Goal: Task Accomplishment & Management: Use online tool/utility

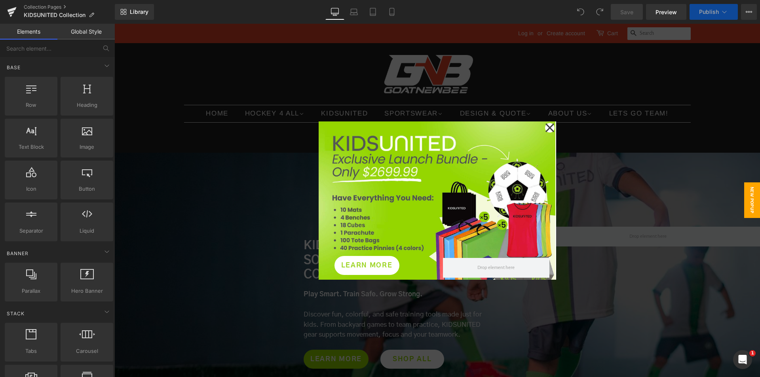
click at [550, 129] on icon at bounding box center [550, 128] width 10 height 40
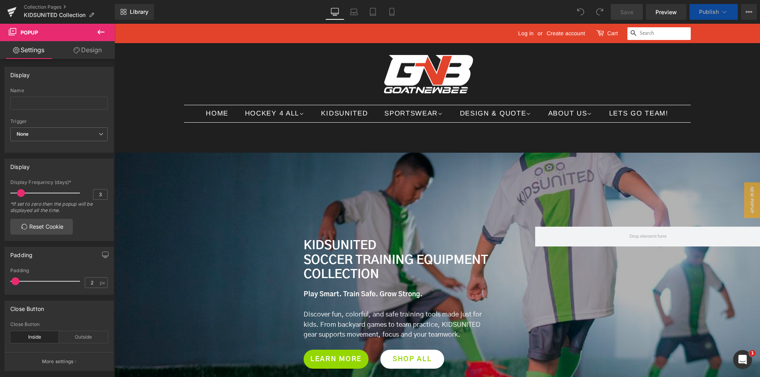
scroll to position [158, 0]
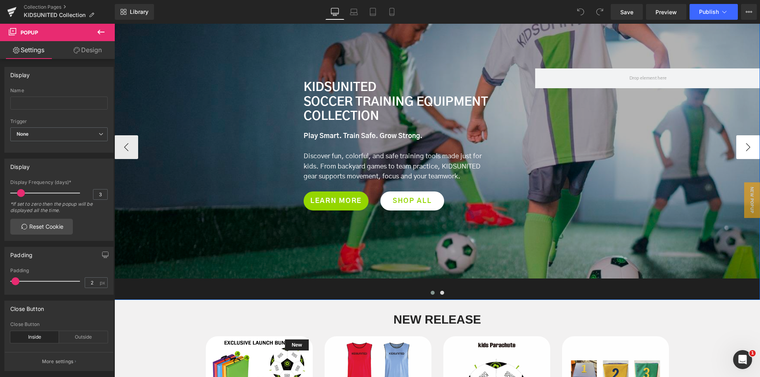
click at [745, 149] on button "›" at bounding box center [748, 147] width 24 height 24
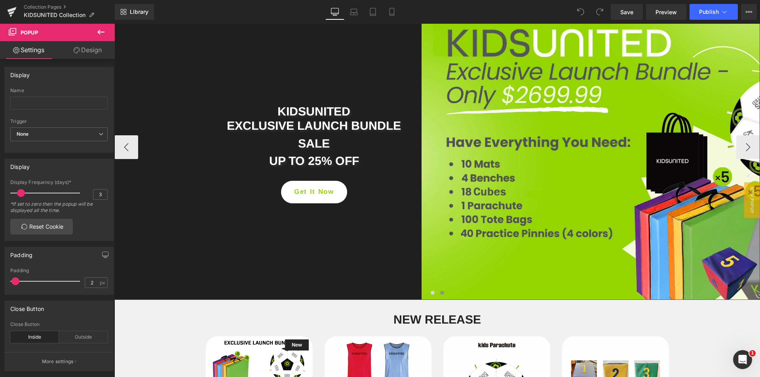
click at [135, 146] on div "KIDSUNITED EXCLUSIVE LAUNCH BUNDLE Heading SALE Heading UP TO 25% OFF Heading G…" at bounding box center [529, 146] width 830 height 305
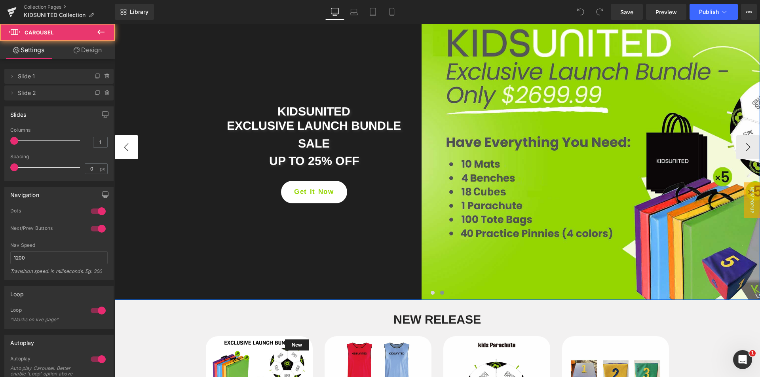
click at [130, 147] on button "‹" at bounding box center [126, 147] width 24 height 24
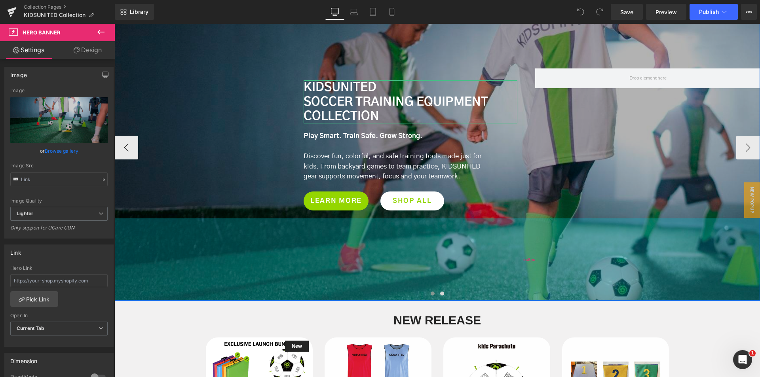
drag, startPoint x: 398, startPoint y: 266, endPoint x: 398, endPoint y: 289, distance: 22.2
click at [398, 289] on div "208px" at bounding box center [529, 260] width 830 height 82
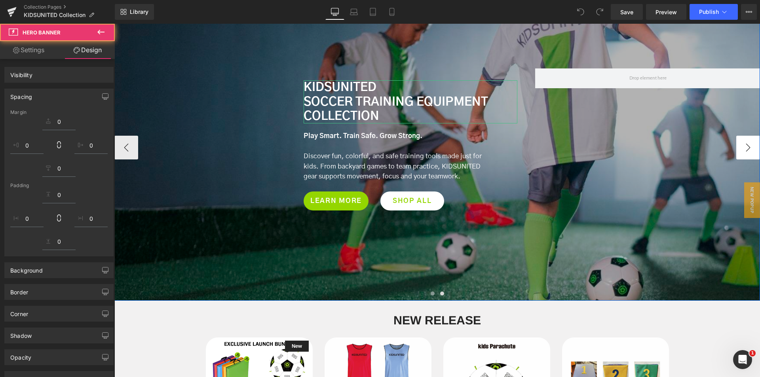
click at [742, 153] on button "›" at bounding box center [748, 148] width 24 height 24
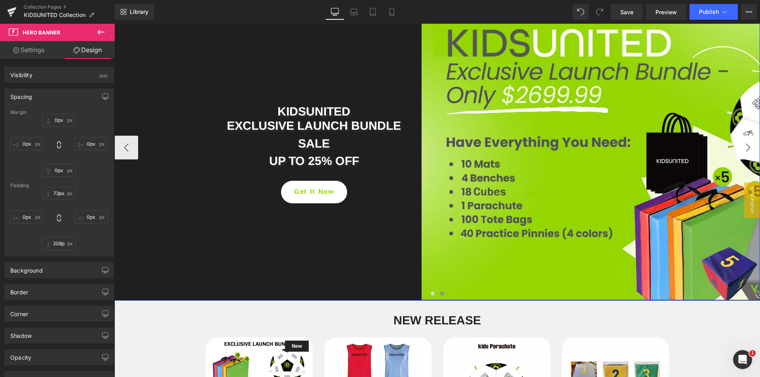
scroll to position [119, 0]
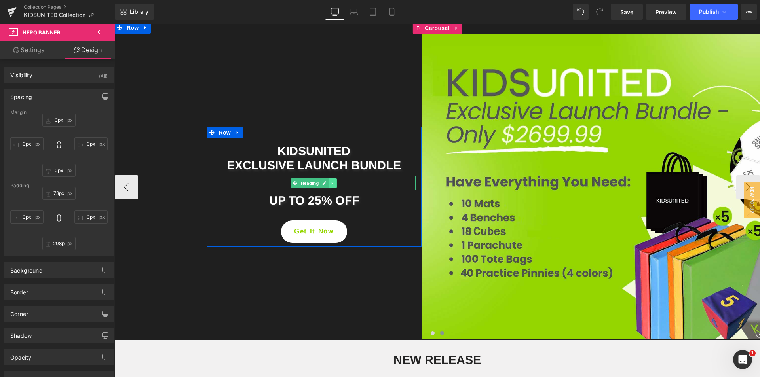
click at [332, 183] on icon at bounding box center [332, 183] width 1 height 3
click at [335, 183] on icon at bounding box center [337, 183] width 4 height 5
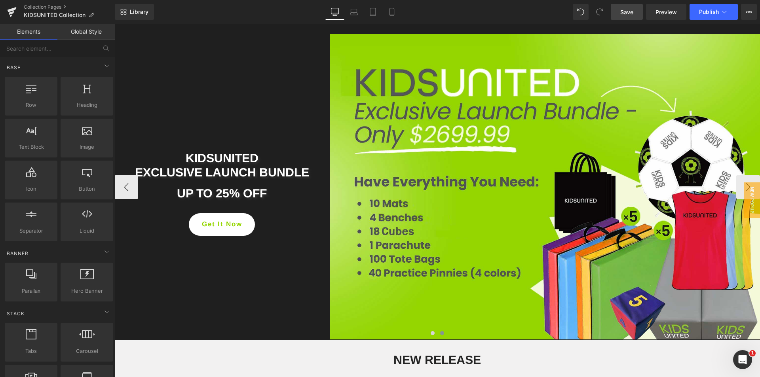
drag, startPoint x: 629, startPoint y: 13, endPoint x: 87, endPoint y: 144, distance: 558.3
click at [629, 13] on span "Save" at bounding box center [626, 12] width 13 height 8
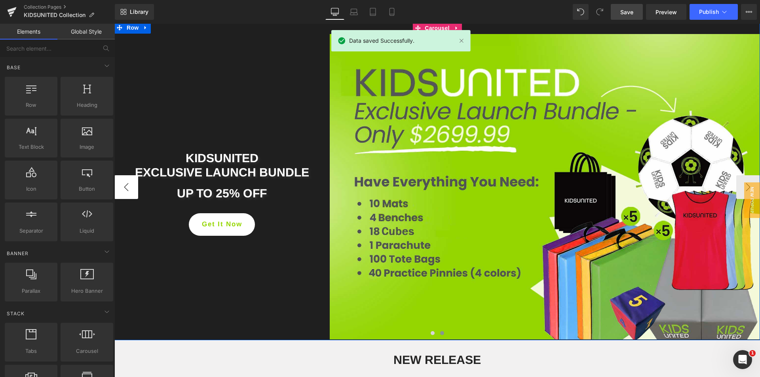
click at [129, 188] on button "‹" at bounding box center [126, 187] width 24 height 24
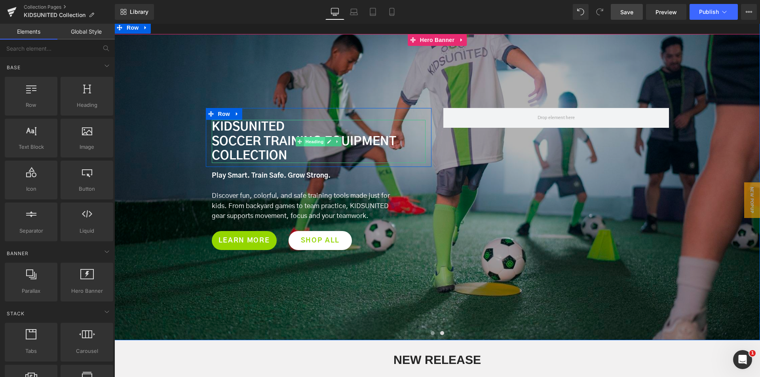
click at [310, 142] on span "Heading" at bounding box center [314, 142] width 21 height 10
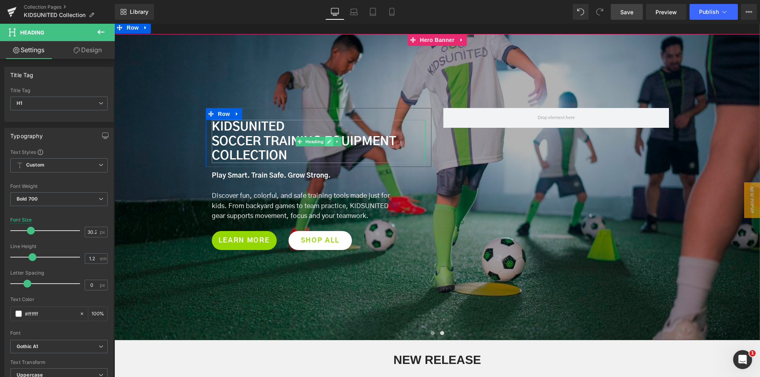
click at [327, 143] on icon at bounding box center [329, 141] width 4 height 5
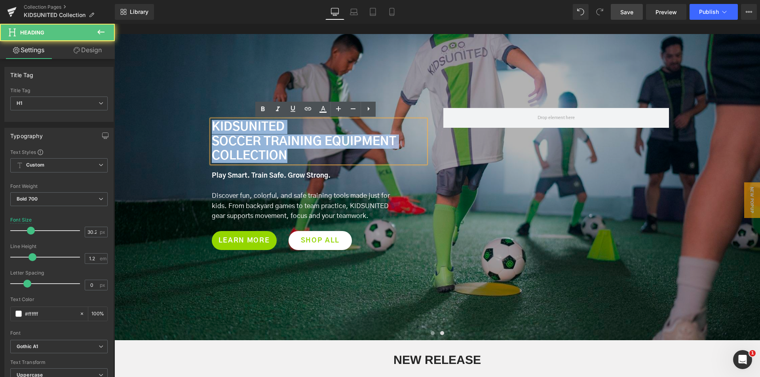
drag, startPoint x: 283, startPoint y: 154, endPoint x: 206, endPoint y: 124, distance: 82.6
click at [206, 124] on div "KIDSUNITED Soccer Training Equipment Collection Heading" at bounding box center [319, 141] width 226 height 43
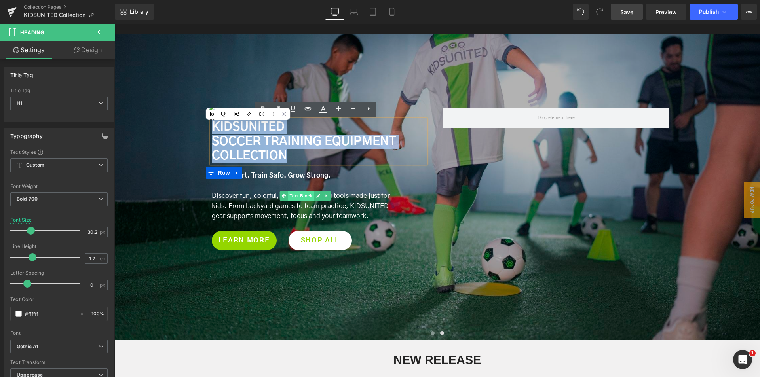
click at [295, 193] on span "Text Block" at bounding box center [301, 196] width 26 height 10
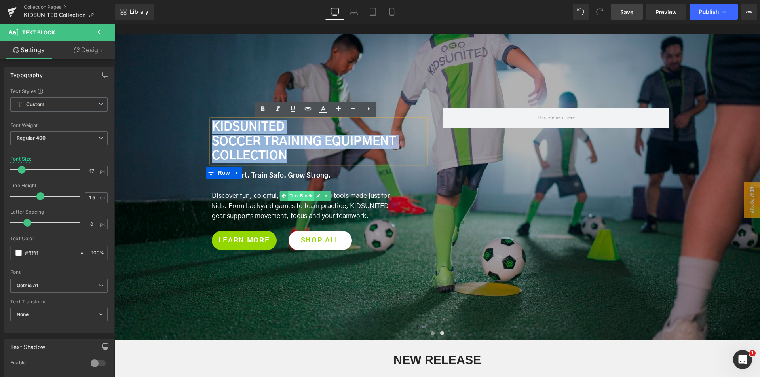
scroll to position [238, 0]
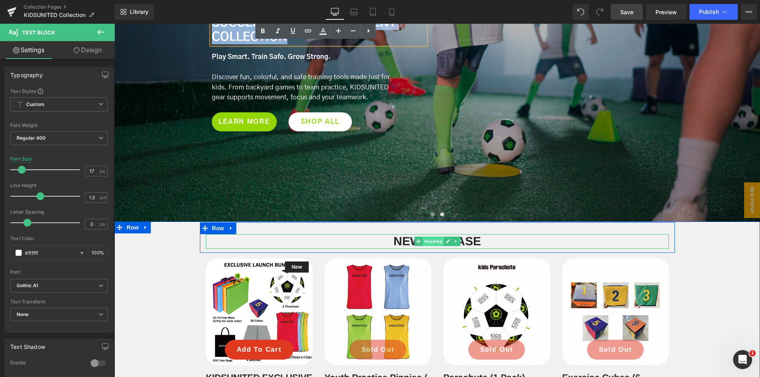
click at [432, 240] on span "Heading" at bounding box center [432, 242] width 21 height 10
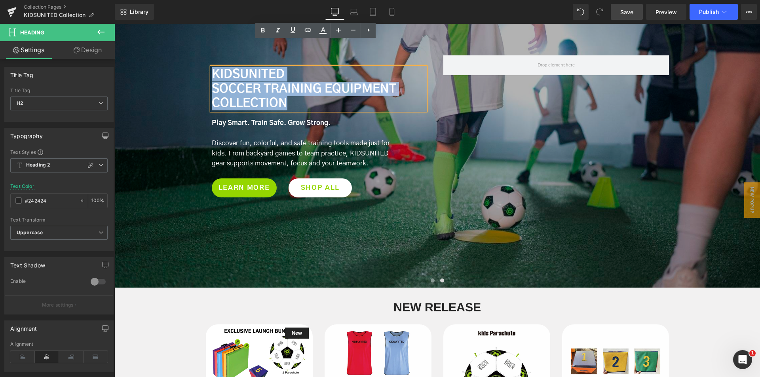
scroll to position [158, 0]
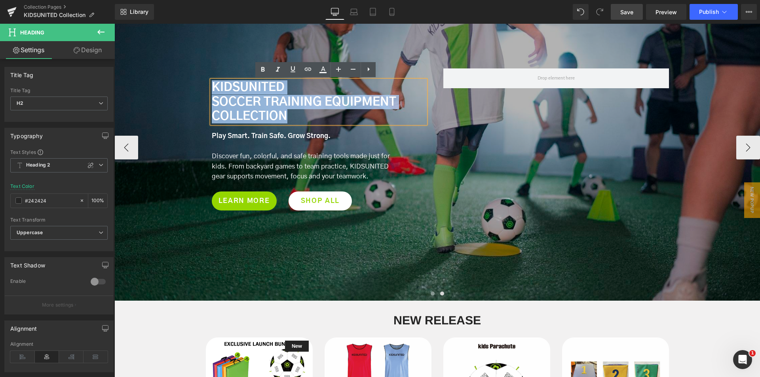
drag, startPoint x: 397, startPoint y: 133, endPoint x: 313, endPoint y: 117, distance: 86.2
click at [398, 133] on div "Play Smart. Train Safe. Grow Strong. Discover fun, colorful, and safe training …" at bounding box center [305, 156] width 199 height 51
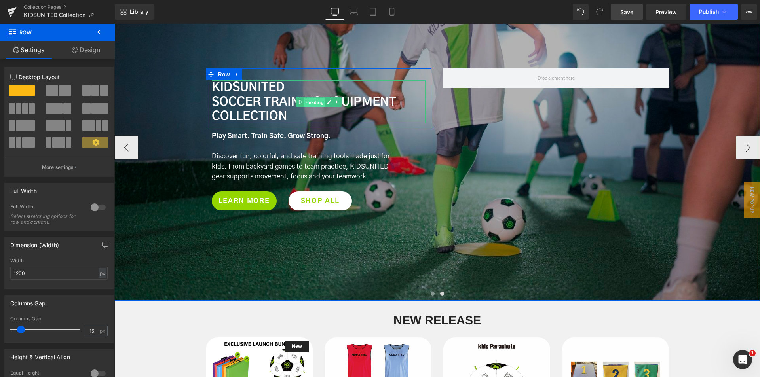
click at [316, 101] on span "Heading" at bounding box center [314, 102] width 21 height 10
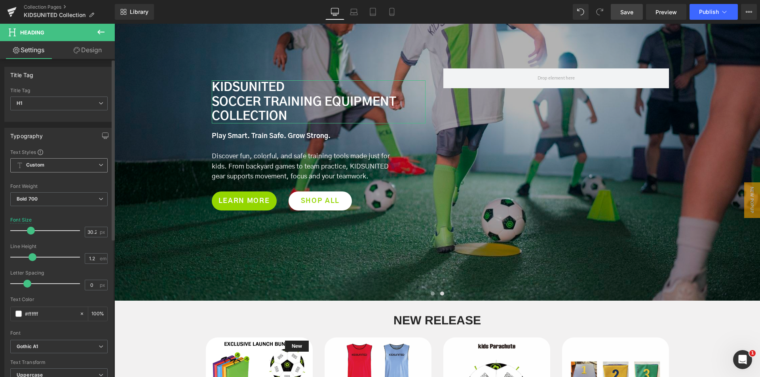
click at [78, 162] on span "Custom" at bounding box center [58, 165] width 97 height 14
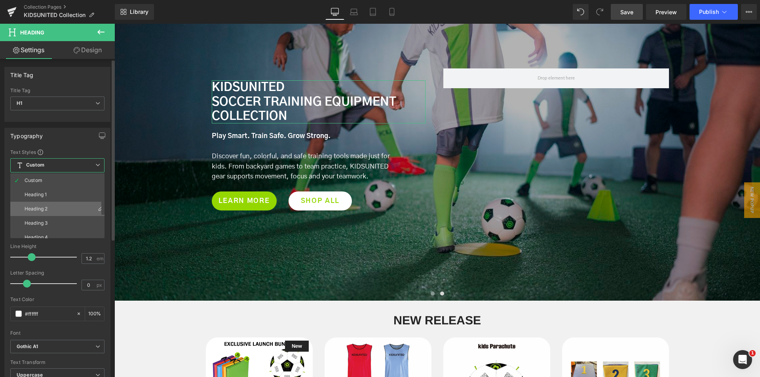
click at [56, 206] on li "Heading 2" at bounding box center [59, 209] width 98 height 14
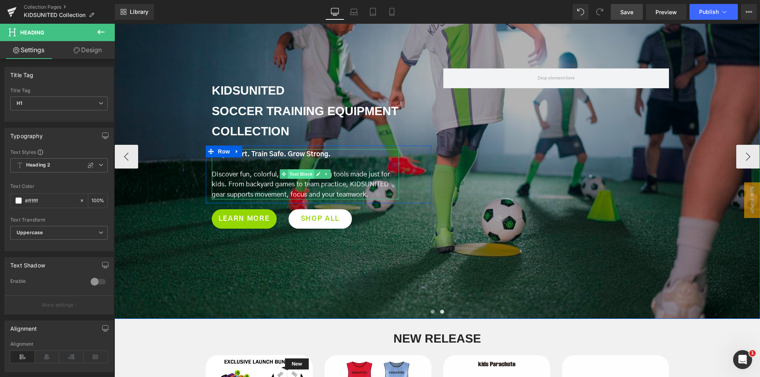
click at [300, 172] on span "Text Block" at bounding box center [301, 174] width 26 height 10
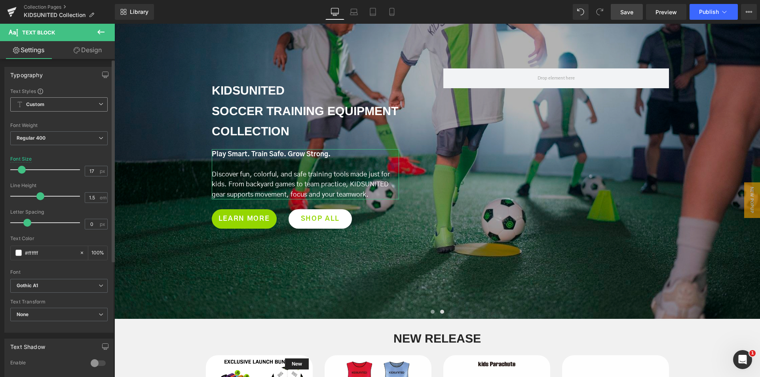
click at [84, 99] on span "Custom" at bounding box center [58, 104] width 97 height 14
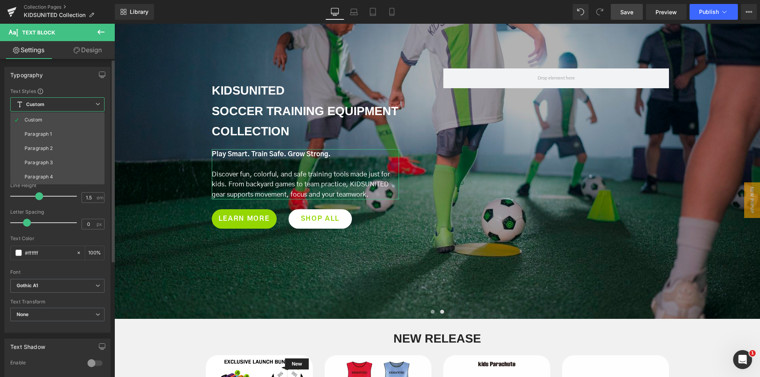
click at [67, 129] on li "Paragraph 1" at bounding box center [57, 134] width 94 height 14
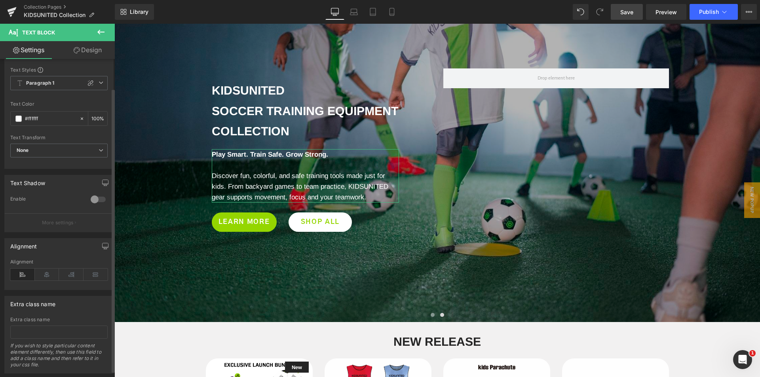
scroll to position [40, 0]
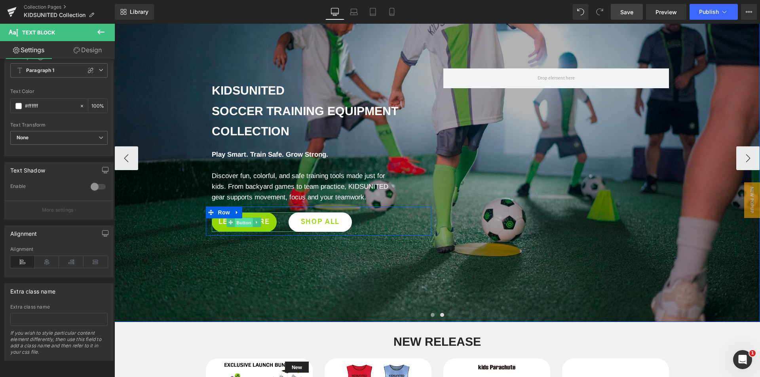
click at [239, 219] on span "Button" at bounding box center [244, 223] width 18 height 10
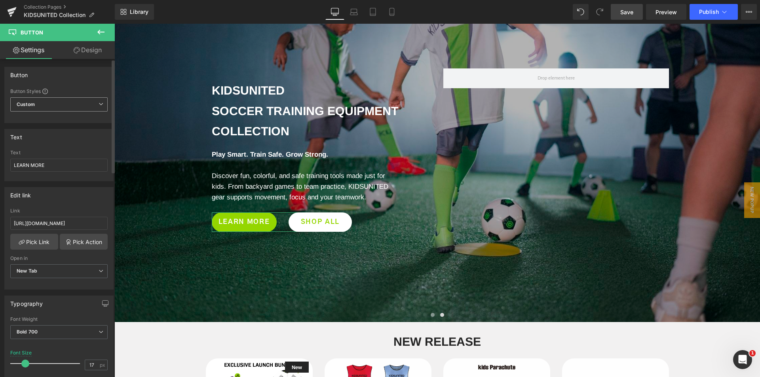
click at [68, 106] on span "Custom" at bounding box center [58, 104] width 97 height 14
click at [86, 85] on div "Button Button Styles Custom Button Button 30 Custom Custom Button Button Custom…" at bounding box center [58, 95] width 109 height 56
click at [68, 103] on span "Custom" at bounding box center [58, 104] width 97 height 14
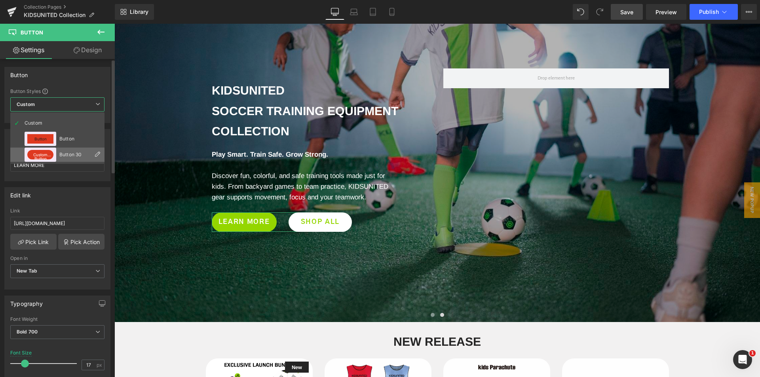
click at [62, 152] on li "Custom Button Button 30" at bounding box center [57, 155] width 94 height 14
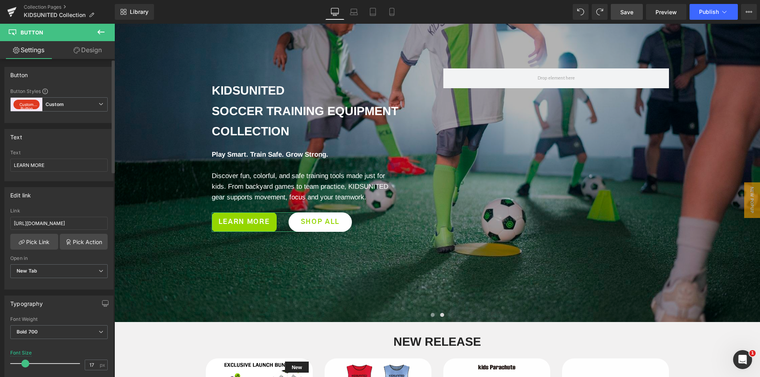
scroll to position [79, 0]
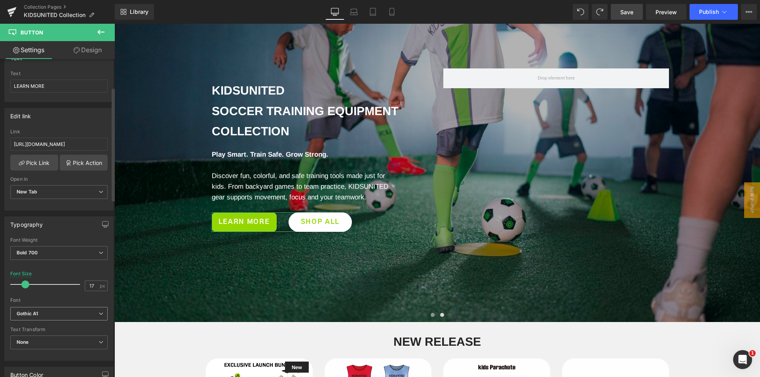
click at [57, 315] on b "Gothic A1" at bounding box center [58, 314] width 82 height 7
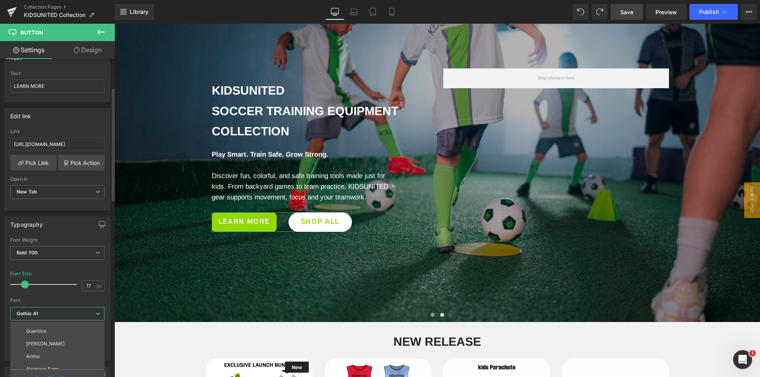
scroll to position [41, 0]
click at [64, 340] on li "Arimo" at bounding box center [59, 337] width 98 height 13
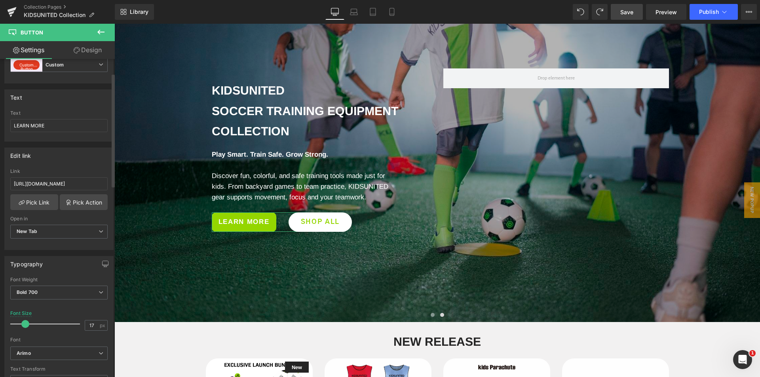
scroll to position [0, 0]
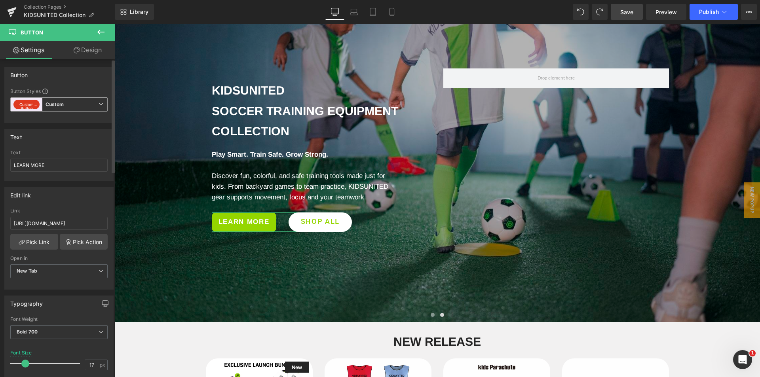
click at [74, 101] on span "Custom Button Custom" at bounding box center [58, 104] width 97 height 14
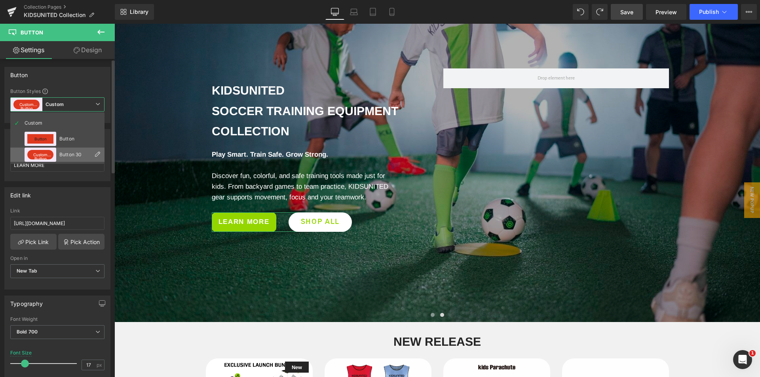
click at [48, 157] on button "Custom Button" at bounding box center [40, 155] width 26 height 10
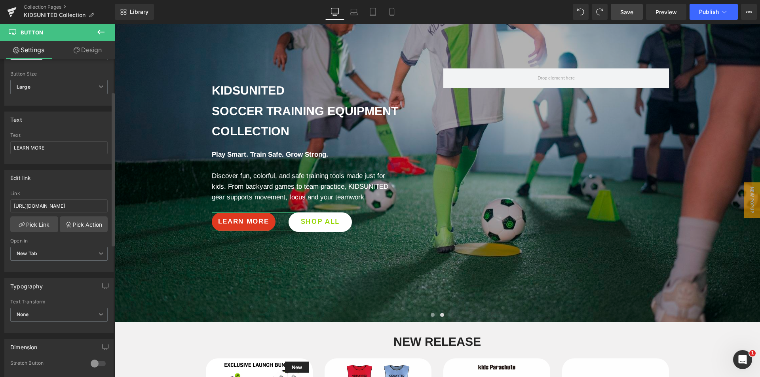
scroll to position [119, 0]
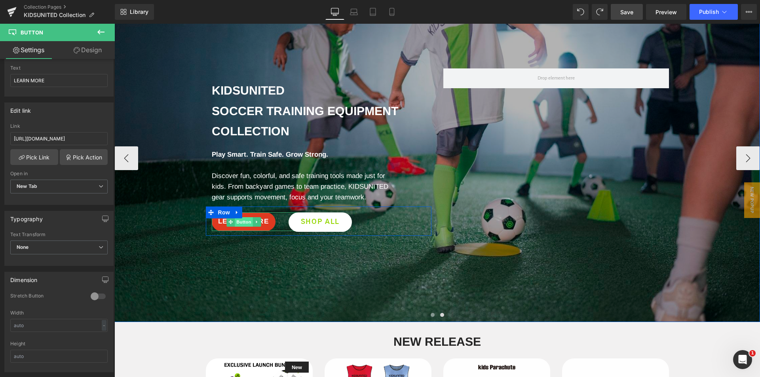
click at [240, 221] on span "Button" at bounding box center [244, 222] width 18 height 10
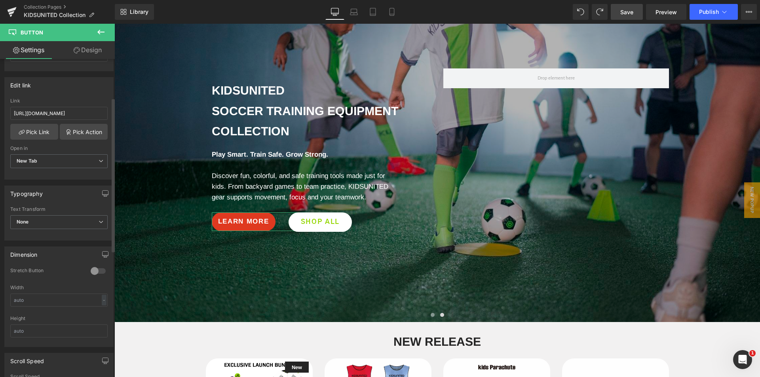
scroll to position [0, 0]
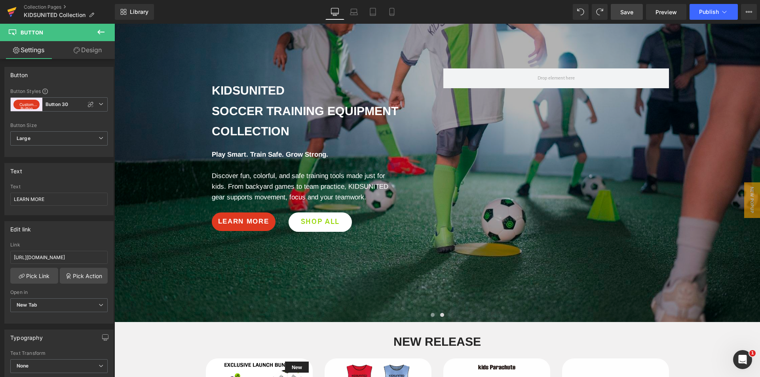
click at [7, 13] on icon at bounding box center [12, 12] width 10 height 20
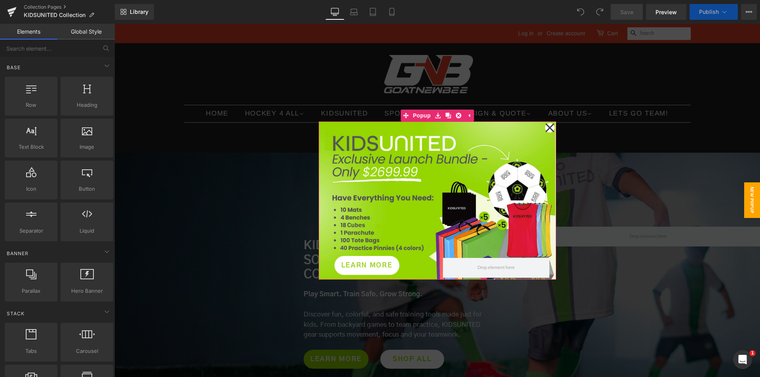
click at [547, 126] on icon at bounding box center [550, 128] width 10 height 40
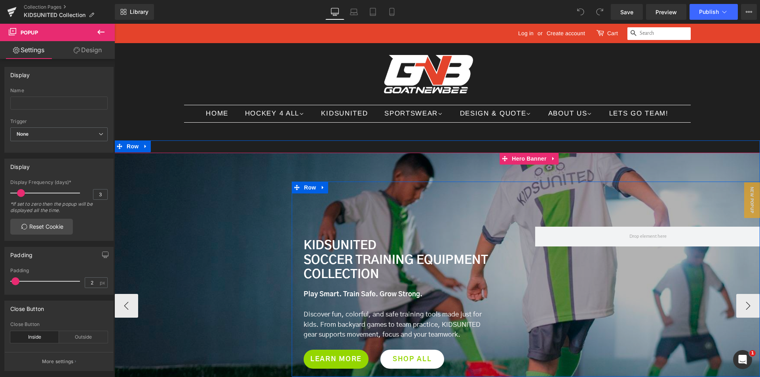
scroll to position [79, 0]
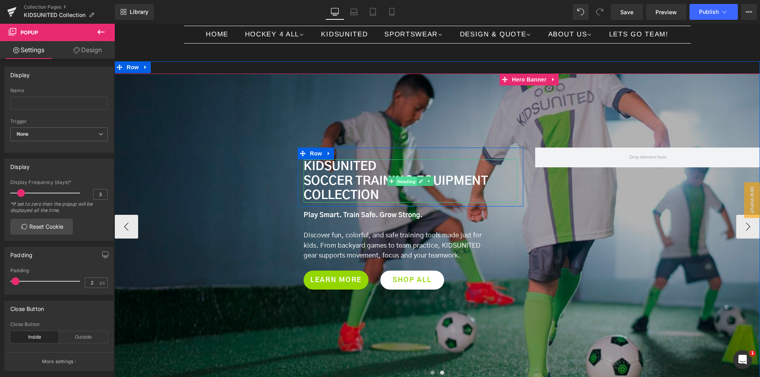
click at [403, 178] on span "Heading" at bounding box center [406, 182] width 21 height 10
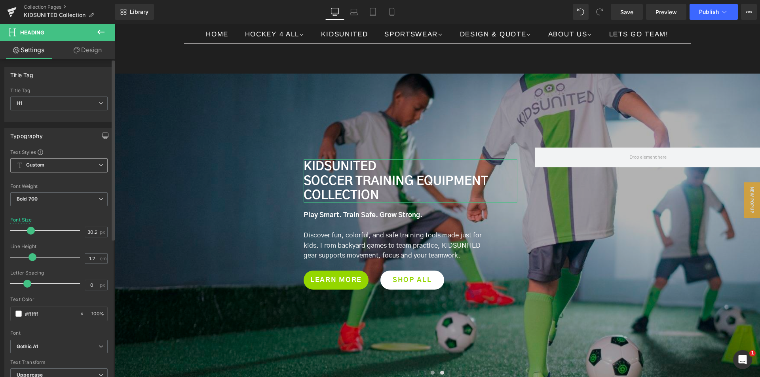
click at [62, 163] on span "Custom" at bounding box center [58, 165] width 97 height 14
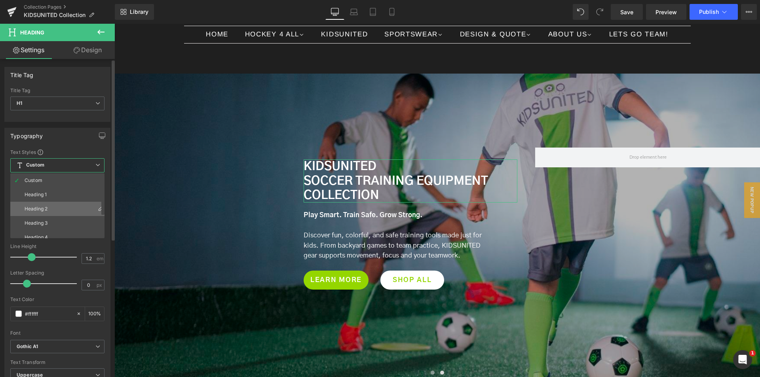
click at [53, 206] on li "Heading 2" at bounding box center [59, 209] width 98 height 14
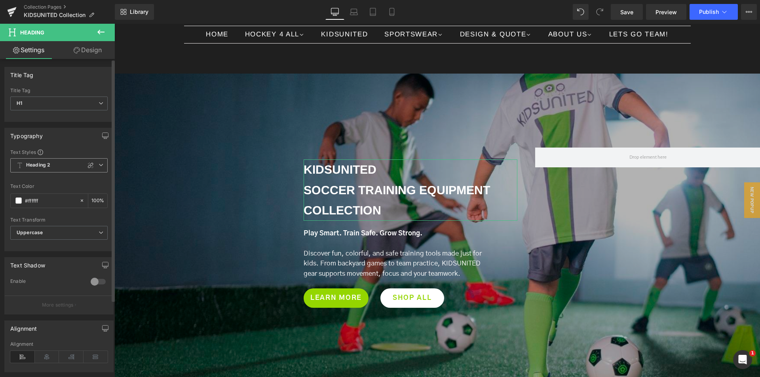
click at [59, 167] on span "Heading 2" at bounding box center [58, 165] width 97 height 14
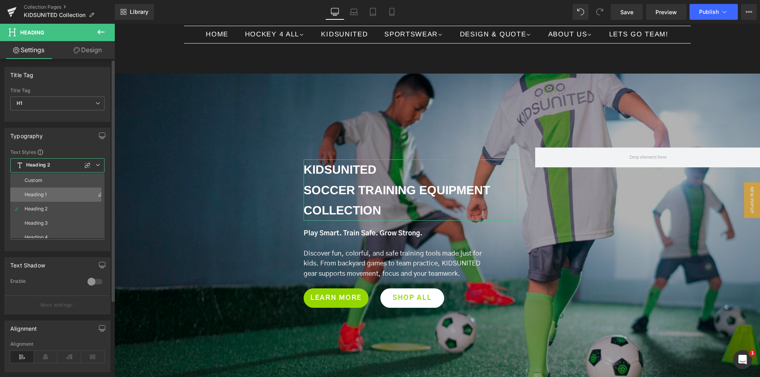
click at [45, 190] on li "Heading 1" at bounding box center [59, 195] width 98 height 14
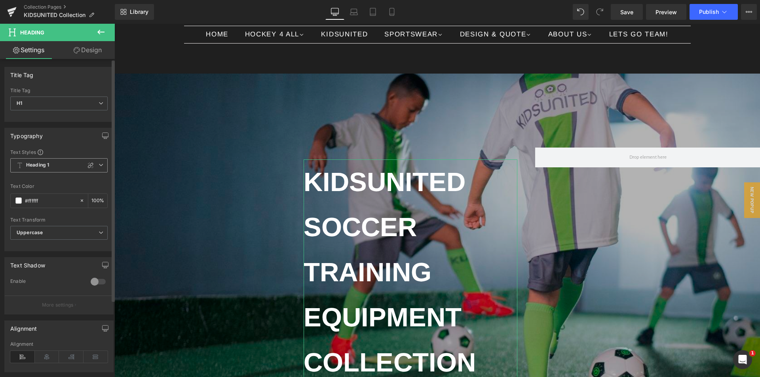
click at [56, 170] on span "Heading 1" at bounding box center [58, 165] width 97 height 14
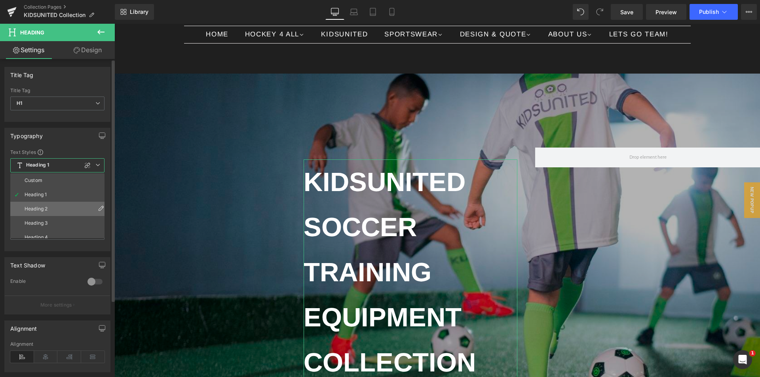
click at [46, 205] on li "Heading 2" at bounding box center [59, 209] width 98 height 14
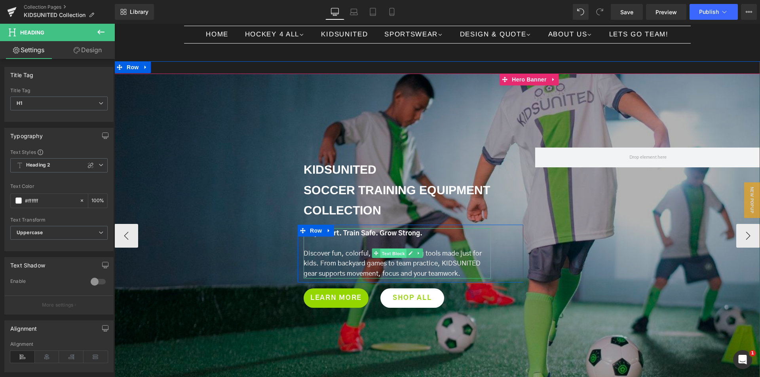
click at [389, 253] on span "Text Block" at bounding box center [393, 254] width 26 height 10
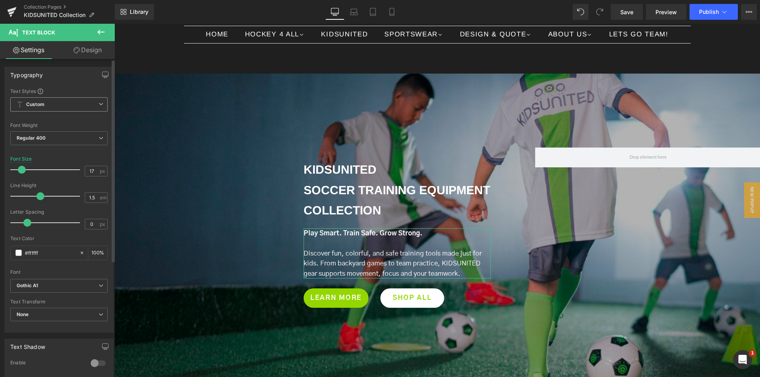
click at [74, 105] on span "Custom" at bounding box center [58, 104] width 97 height 14
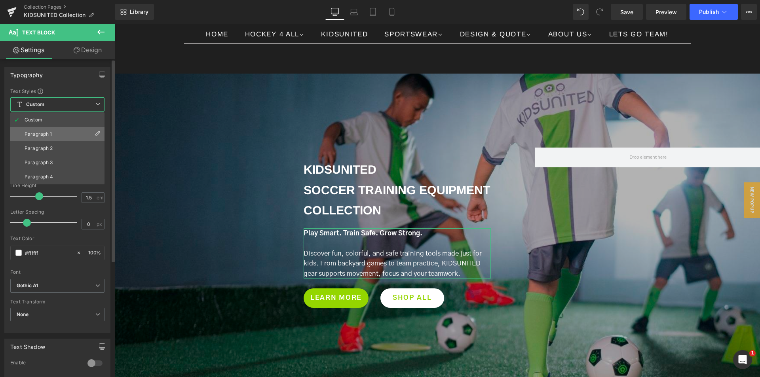
click at [60, 136] on li "Paragraph 1" at bounding box center [57, 134] width 94 height 14
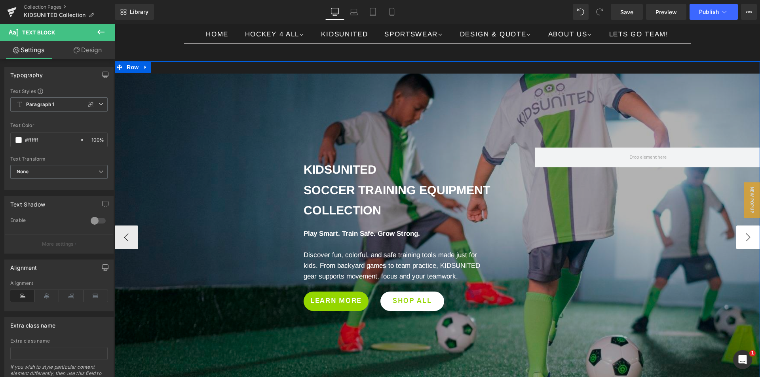
click at [741, 237] on button "›" at bounding box center [748, 238] width 24 height 24
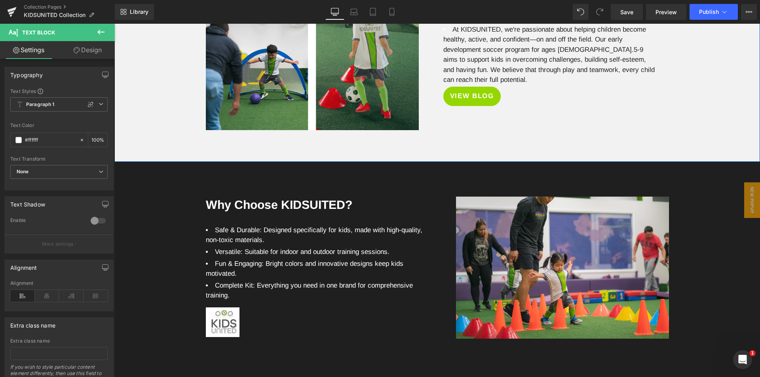
scroll to position [1821, 0]
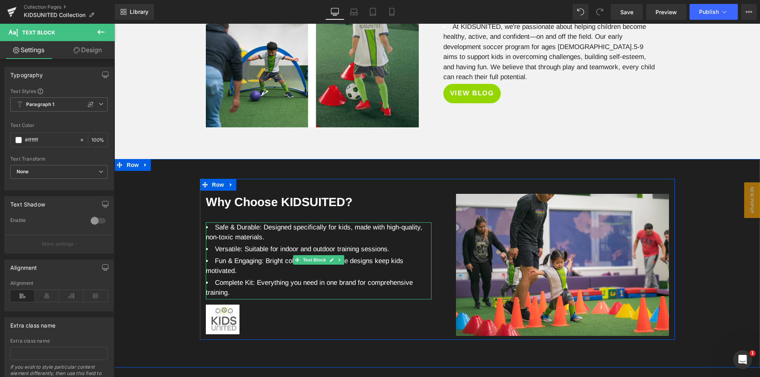
click at [231, 238] on li "Safe & Durable: Designed specifically for kids, made with high-quality, non-tox…" at bounding box center [319, 232] width 226 height 20
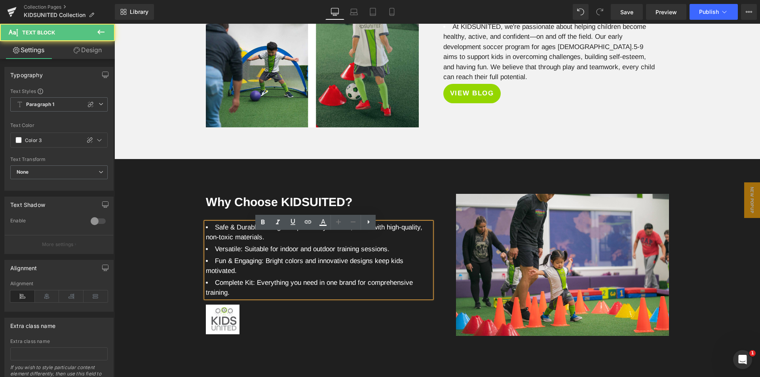
click at [231, 238] on li "Safe & Durable: Designed specifically for kids, made with high-quality, non-tox…" at bounding box center [319, 232] width 226 height 20
click at [230, 271] on li "Fun & Engaging: Bright colors and innovative designs keep kids motivated." at bounding box center [319, 266] width 226 height 20
click at [228, 273] on li "Fun & Engaging: Bright colors and innovative designs keep kids motivated." at bounding box center [319, 266] width 226 height 20
click at [223, 271] on li "Fun & Engaging: Bright colors and innovative designs keep kids motivated." at bounding box center [319, 266] width 226 height 20
click at [228, 271] on li "Fun & Engaging: Bright colors and innovative designs keep kids motivated." at bounding box center [319, 266] width 226 height 20
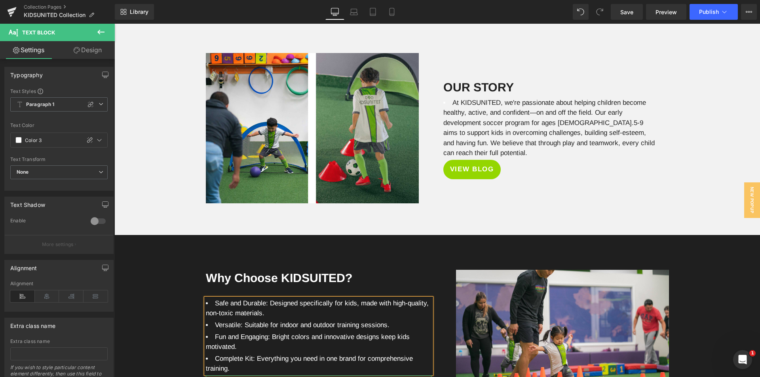
scroll to position [1742, 0]
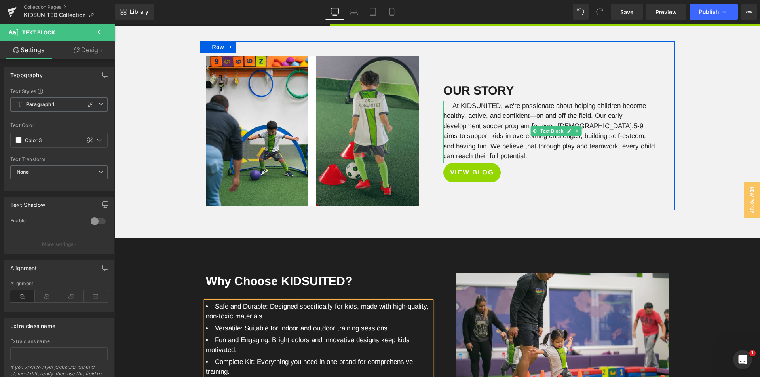
click at [512, 115] on span "At KIDSUNITED, we're passionate about helping children become healthy, active, …" at bounding box center [548, 131] width 211 height 58
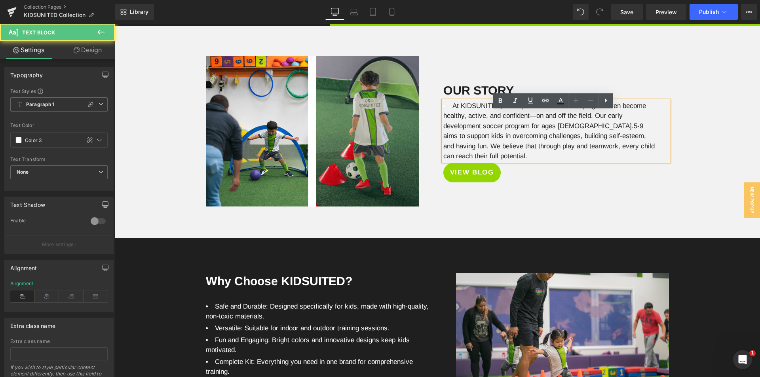
click at [512, 116] on span "At KIDSUNITED, we're passionate about helping children become healthy, active, …" at bounding box center [548, 131] width 211 height 58
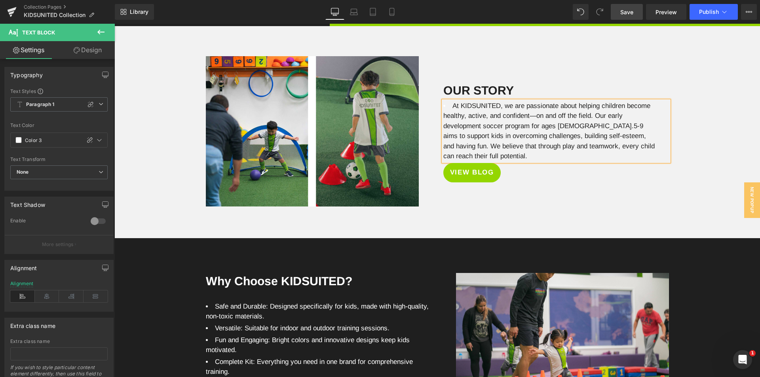
click at [627, 7] on link "Save" at bounding box center [627, 12] width 32 height 16
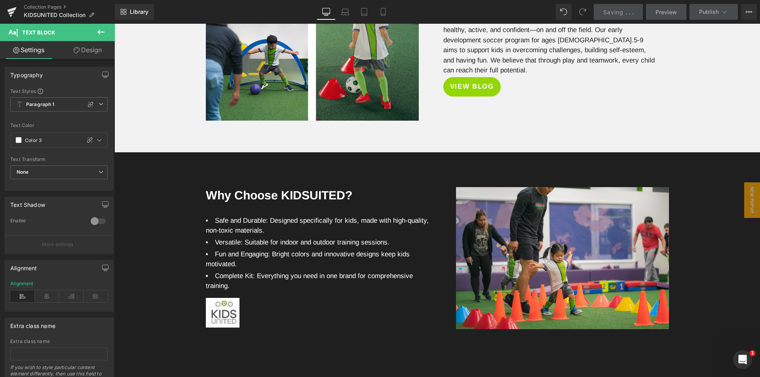
scroll to position [1900, 0]
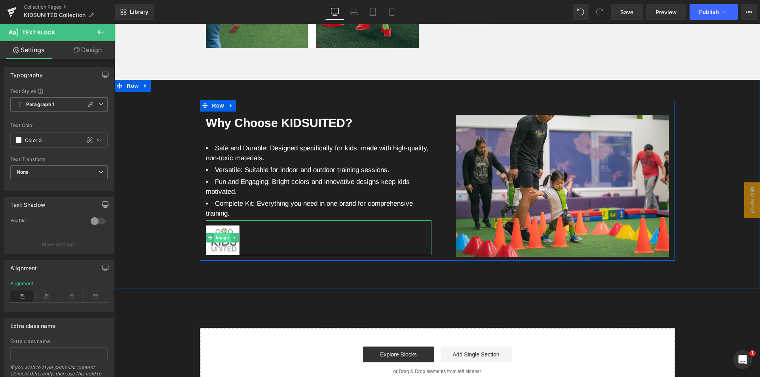
click at [222, 243] on span "Image" at bounding box center [222, 238] width 17 height 10
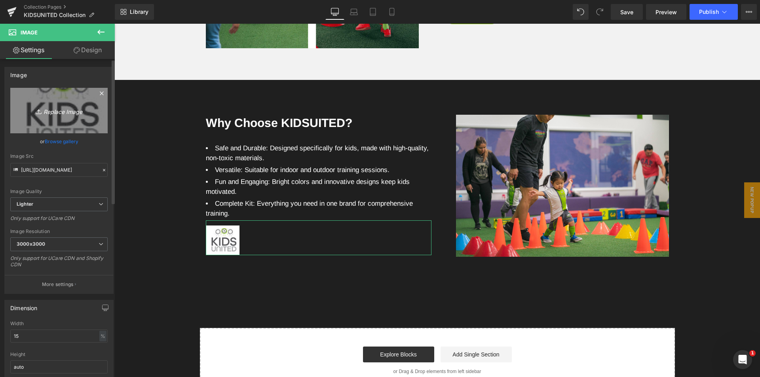
click at [61, 111] on icon "Replace Image" at bounding box center [58, 111] width 63 height 10
type input "C:\fakepath\logo-1.png"
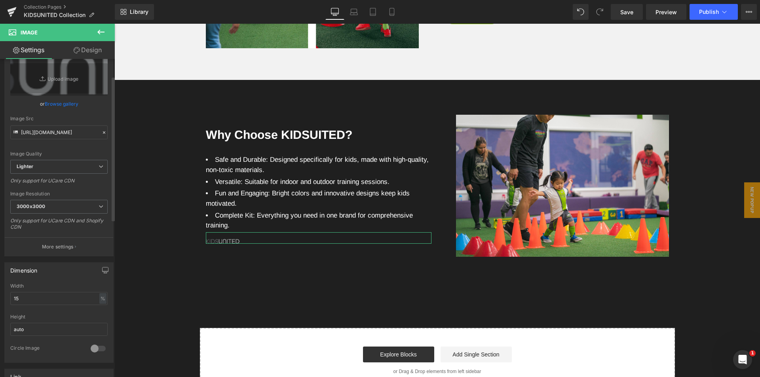
scroll to position [79, 0]
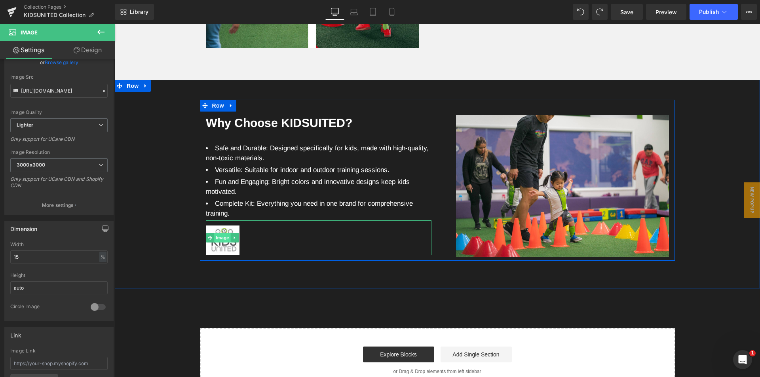
click at [219, 243] on span "Image" at bounding box center [222, 238] width 17 height 10
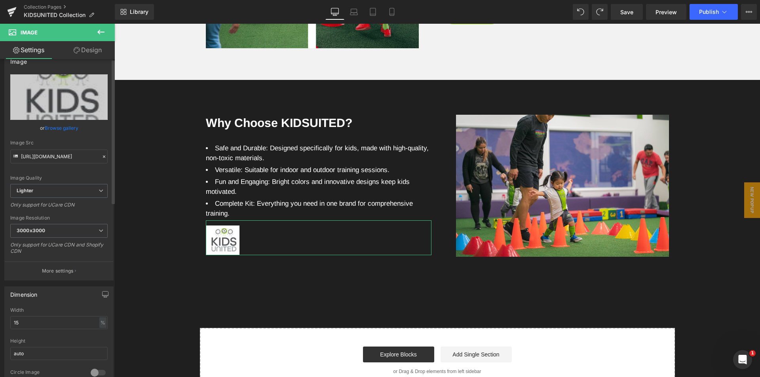
scroll to position [0, 0]
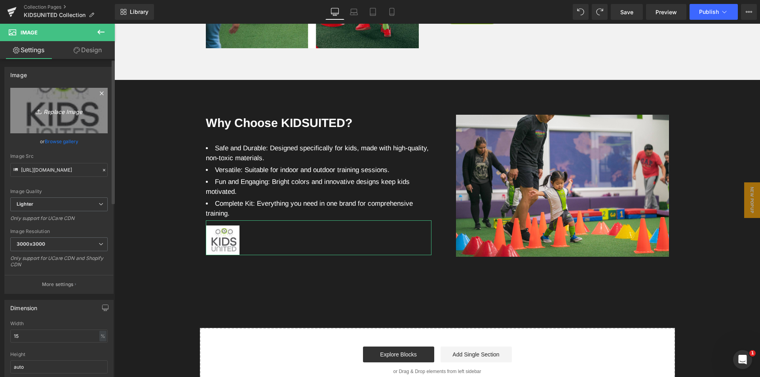
click at [61, 112] on icon "Replace Image" at bounding box center [58, 111] width 63 height 10
type input "C:\fakepath\logo-2.png"
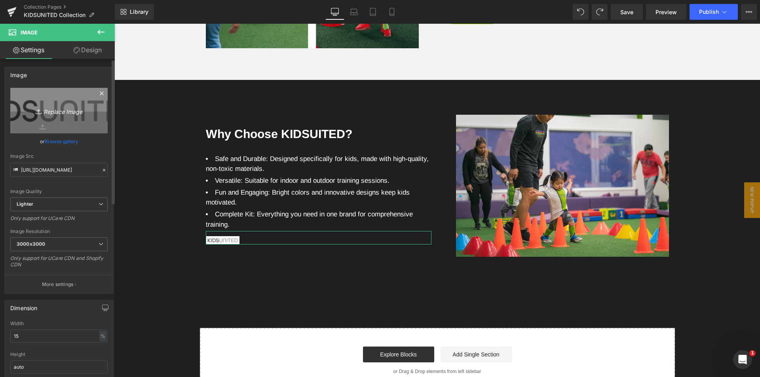
click at [65, 111] on icon "Replace Image" at bounding box center [58, 111] width 63 height 10
type input "C:\fakepath\logo-4.jpg"
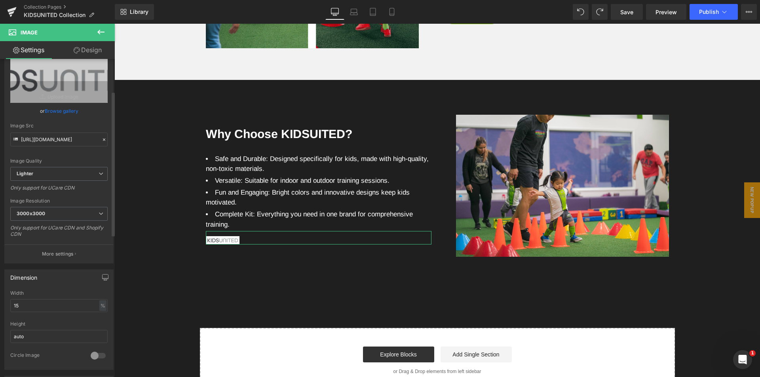
scroll to position [79, 0]
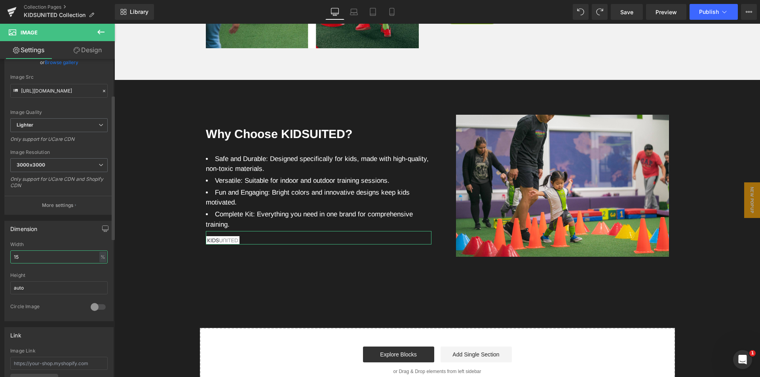
click at [86, 258] on input "15" at bounding box center [58, 257] width 97 height 13
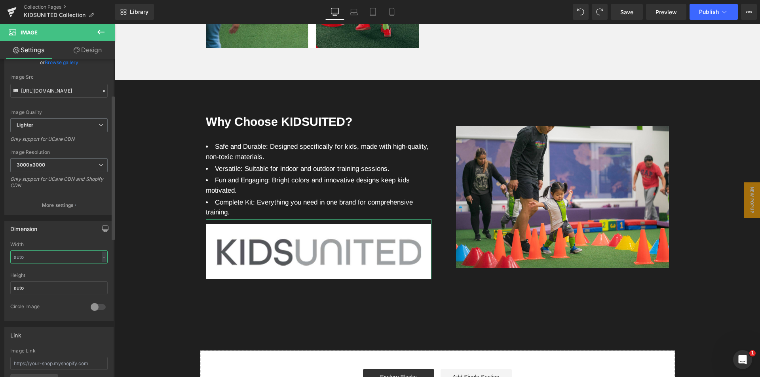
scroll to position [0, 0]
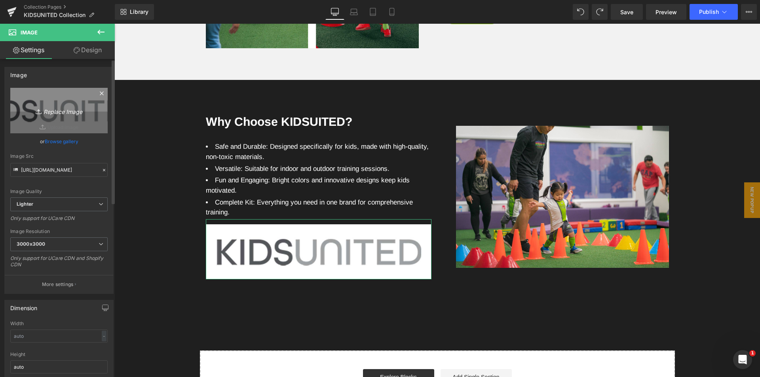
click at [68, 109] on icon "Replace Image" at bounding box center [58, 111] width 63 height 10
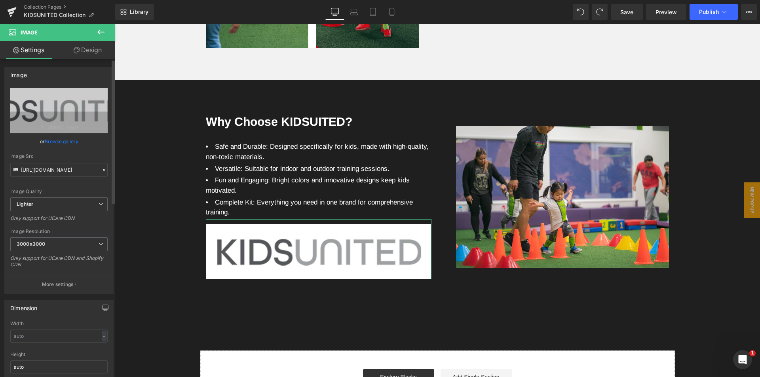
click at [56, 137] on link "Browse gallery" at bounding box center [62, 142] width 34 height 14
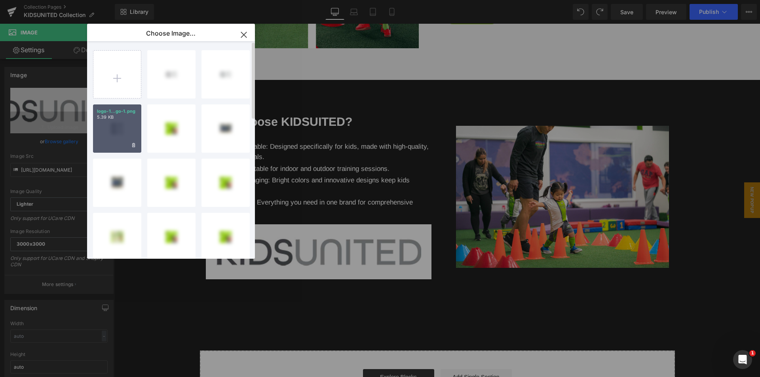
click at [125, 117] on p "5.39 KB" at bounding box center [117, 117] width 40 height 6
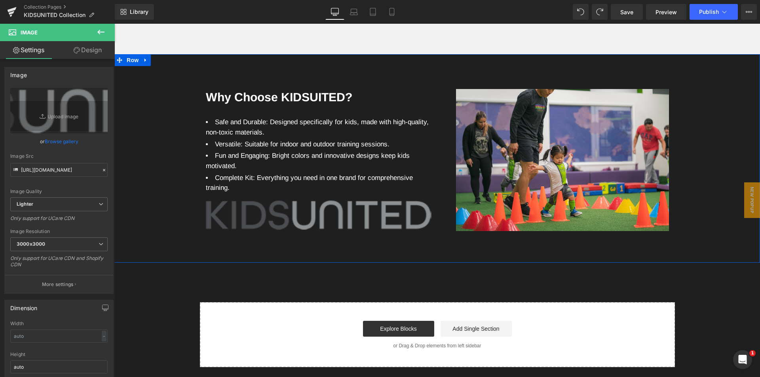
scroll to position [1940, 0]
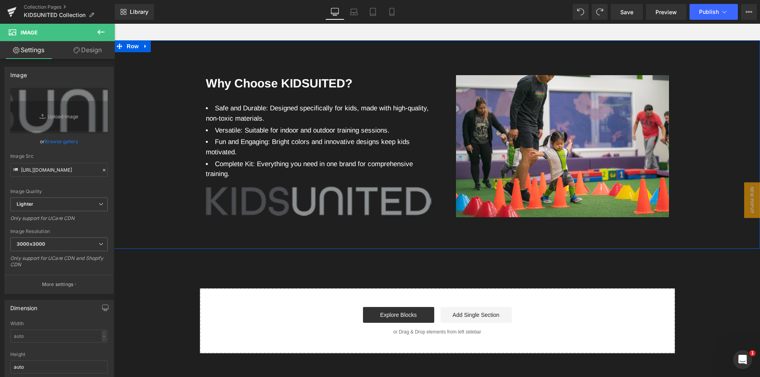
click at [304, 216] on img at bounding box center [319, 198] width 226 height 35
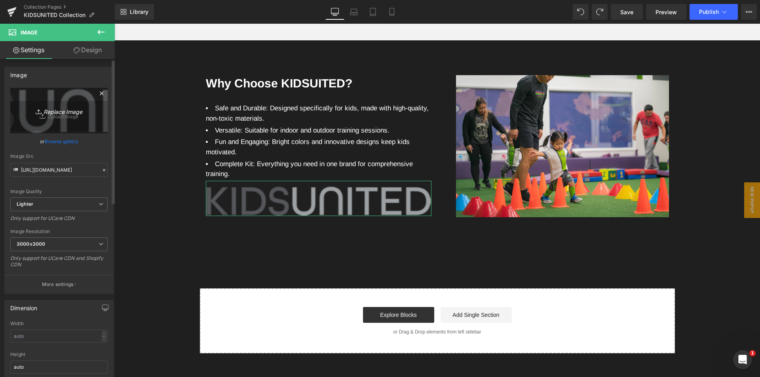
click at [65, 109] on icon "Replace Image" at bounding box center [58, 111] width 63 height 10
type input "C:\fakepath\logo-2.png"
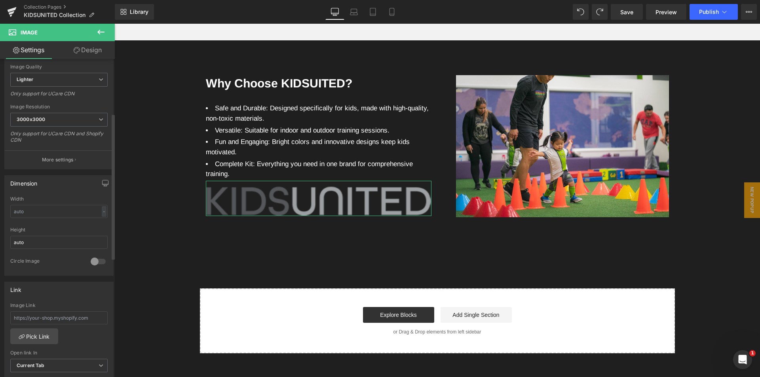
scroll to position [0, 0]
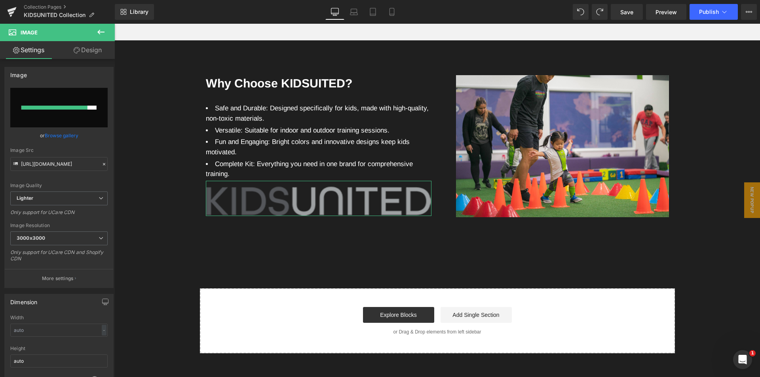
click at [93, 55] on link "Design" at bounding box center [87, 50] width 57 height 18
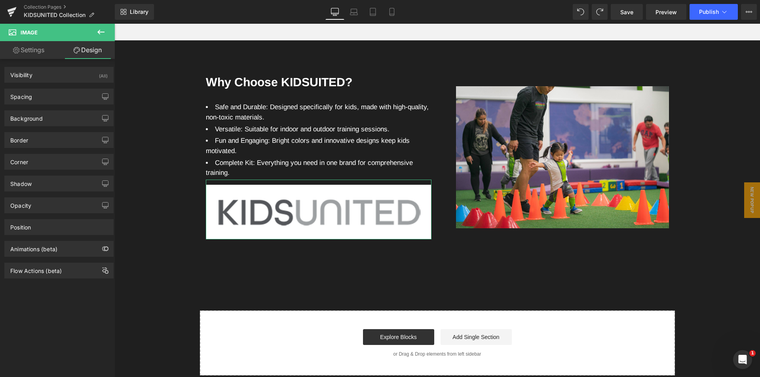
click at [30, 53] on link "Settings" at bounding box center [28, 50] width 57 height 18
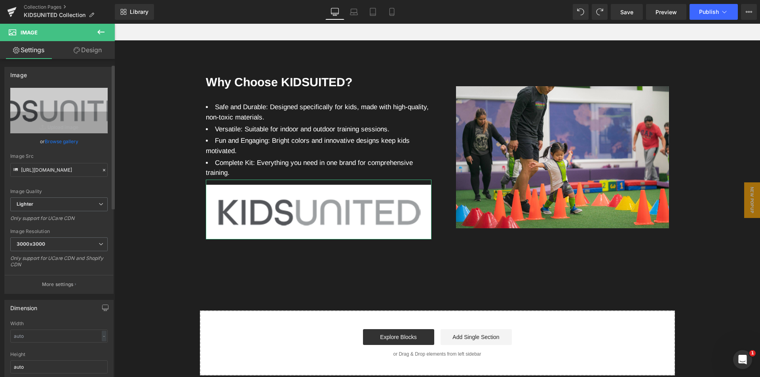
scroll to position [40, 0]
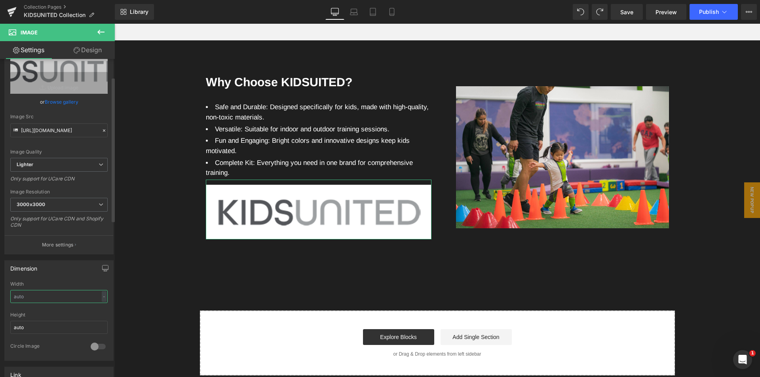
click at [39, 300] on input "text" at bounding box center [58, 296] width 97 height 13
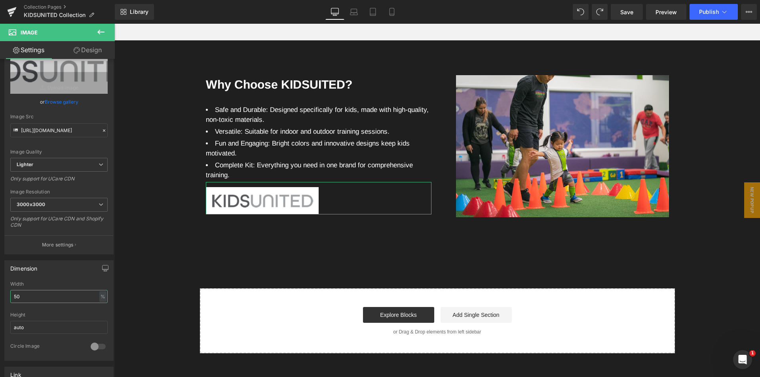
type input "50"
click at [91, 46] on link "Design" at bounding box center [87, 50] width 57 height 18
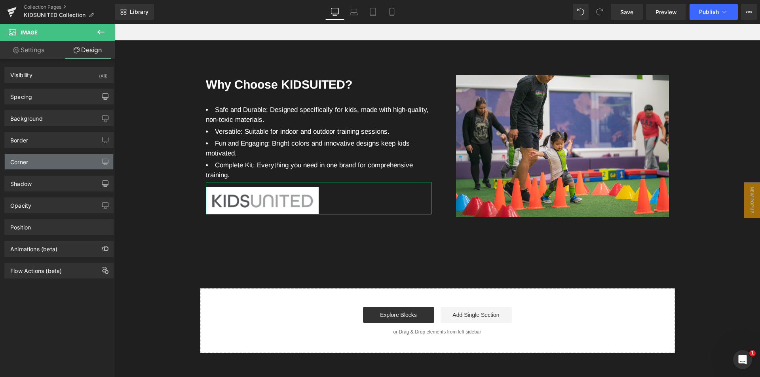
click at [35, 162] on div "Corner" at bounding box center [59, 161] width 108 height 15
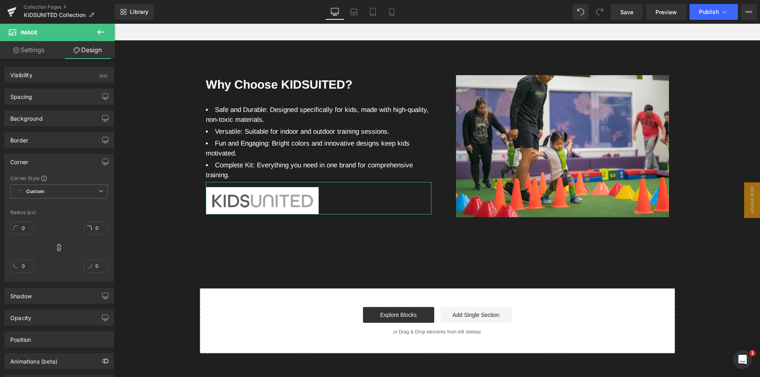
click at [28, 221] on div "0" at bounding box center [22, 231] width 24 height 25
click at [25, 227] on html "Image You are previewing how the will restyle your page. You can not edit Eleme…" at bounding box center [380, 188] width 760 height 377
click at [25, 227] on input "0" at bounding box center [22, 228] width 24 height 13
click at [27, 226] on input "3" at bounding box center [22, 228] width 24 height 13
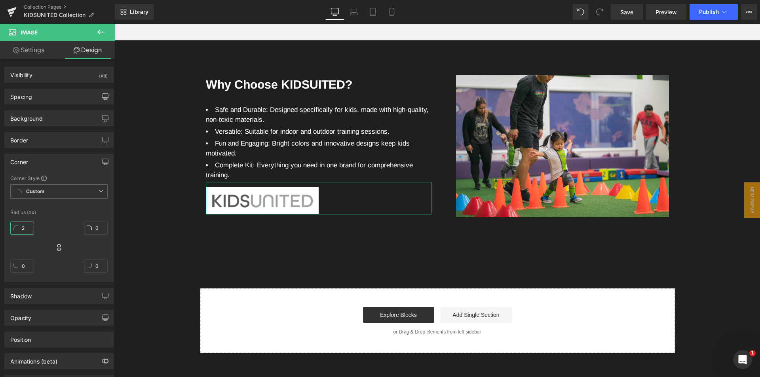
type input "2"
click at [35, 51] on link "Settings" at bounding box center [28, 50] width 57 height 18
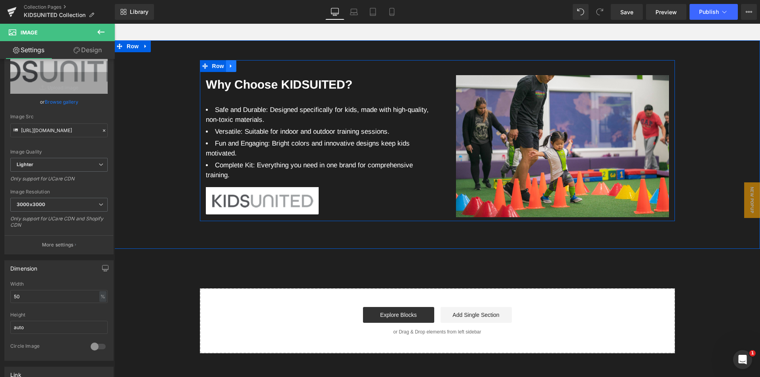
click at [230, 68] on icon at bounding box center [231, 67] width 2 height 4
click at [239, 69] on icon at bounding box center [242, 66] width 6 height 6
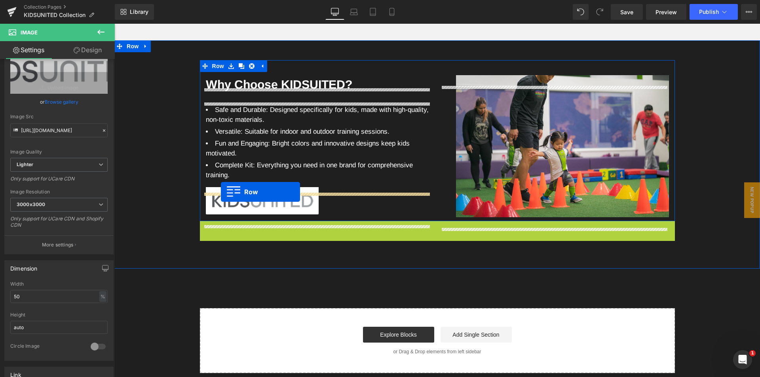
drag, startPoint x: 203, startPoint y: 238, endPoint x: 221, endPoint y: 192, distance: 49.4
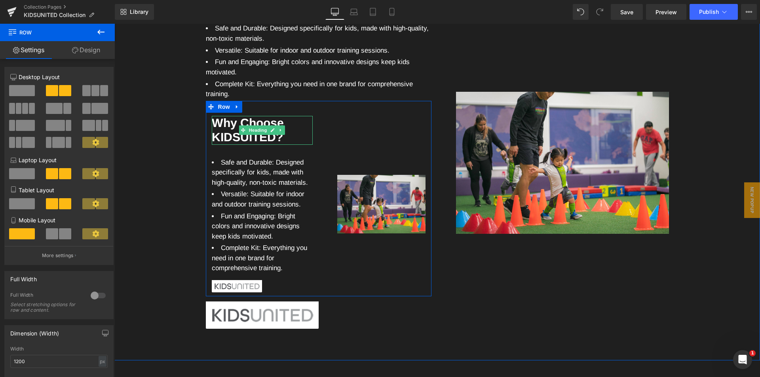
scroll to position [2019, 0]
click at [279, 132] on icon at bounding box center [281, 129] width 4 height 5
click at [283, 132] on icon at bounding box center [285, 130] width 4 height 4
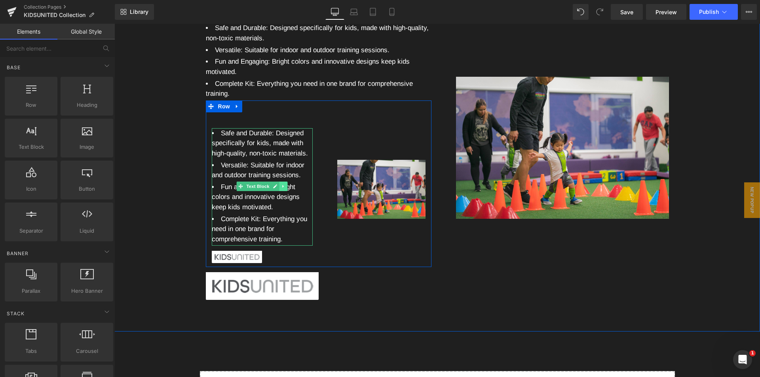
click at [281, 189] on icon at bounding box center [283, 186] width 4 height 5
click at [285, 188] on icon at bounding box center [287, 186] width 4 height 4
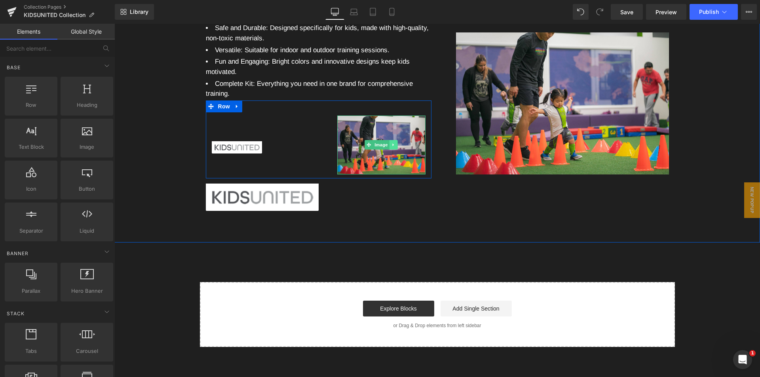
click at [392, 147] on icon at bounding box center [394, 145] width 4 height 5
click at [395, 147] on icon at bounding box center [397, 145] width 4 height 4
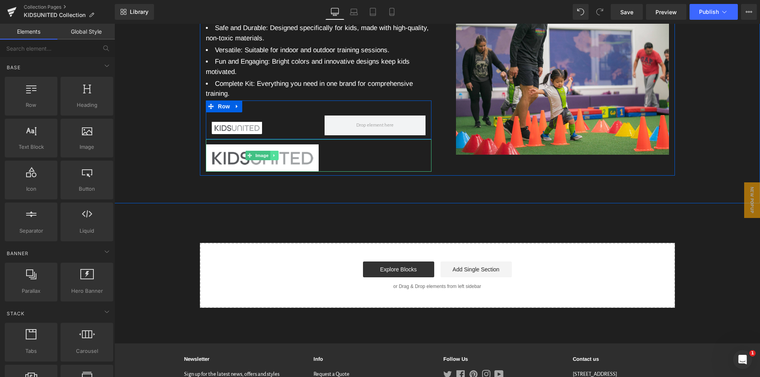
click at [274, 160] on link at bounding box center [274, 156] width 8 height 10
click at [276, 158] on icon at bounding box center [278, 155] width 4 height 4
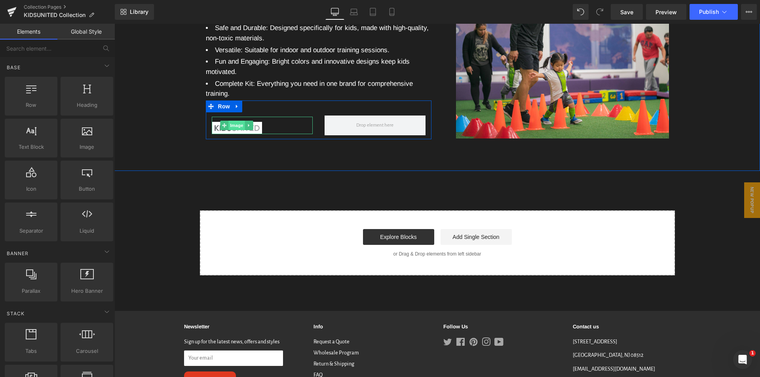
click at [239, 130] on span "Image" at bounding box center [236, 126] width 17 height 10
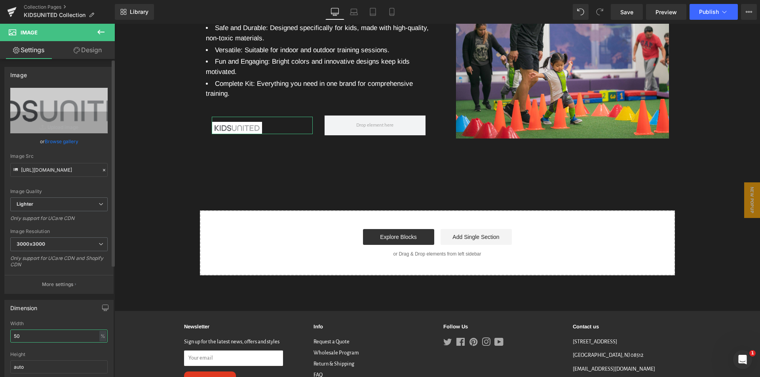
click at [79, 338] on input "50" at bounding box center [58, 336] width 97 height 13
type input "100"
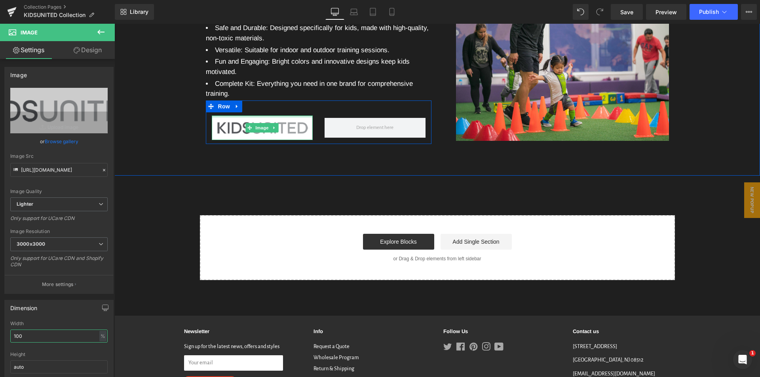
drag, startPoint x: 258, startPoint y: 128, endPoint x: 259, endPoint y: 120, distance: 8.1
click at [259, 120] on div "Image Row" at bounding box center [319, 123] width 226 height 44
click at [255, 133] on span "Image" at bounding box center [262, 128] width 17 height 10
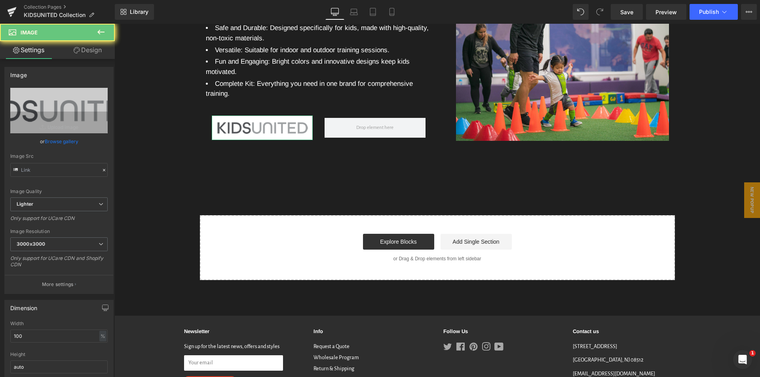
drag, startPoint x: 91, startPoint y: 53, endPoint x: 127, endPoint y: 128, distance: 83.2
click at [91, 53] on link "Design" at bounding box center [87, 50] width 57 height 18
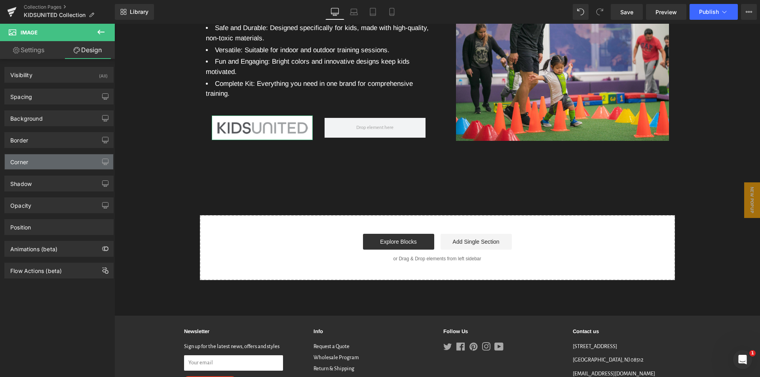
click at [27, 160] on div "Corner" at bounding box center [19, 159] width 18 height 11
click at [40, 164] on div "Corner" at bounding box center [59, 161] width 108 height 15
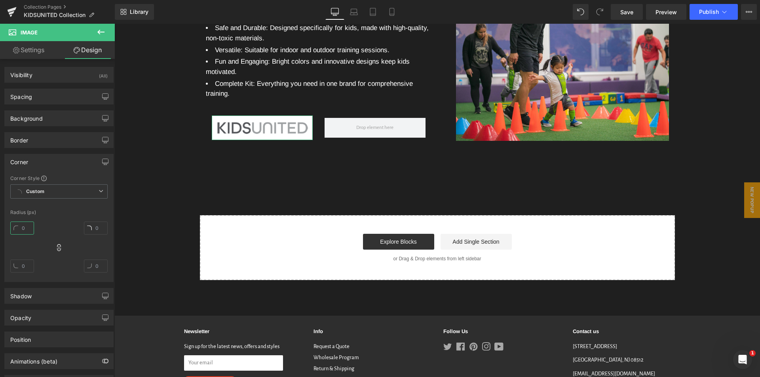
click at [26, 228] on input "text" at bounding box center [22, 228] width 24 height 13
click at [27, 228] on input "text" at bounding box center [22, 228] width 24 height 13
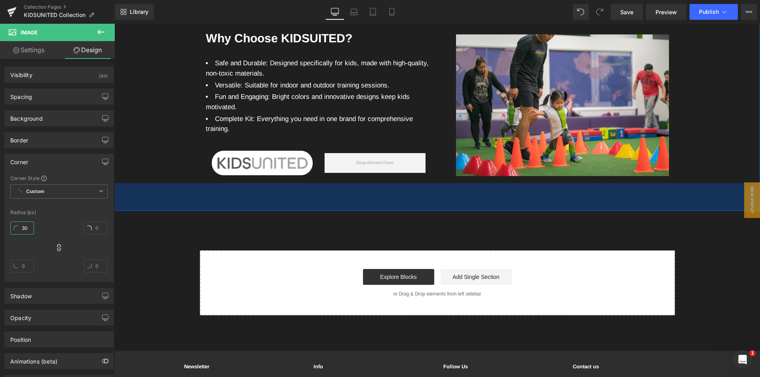
scroll to position [1940, 0]
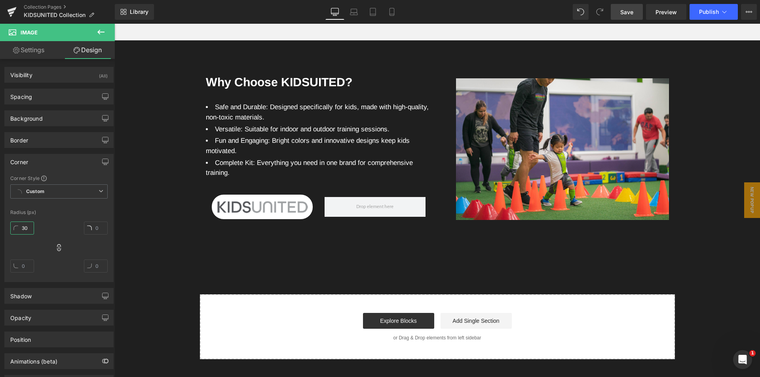
type input "30"
click at [621, 10] on span "Save" at bounding box center [626, 12] width 13 height 8
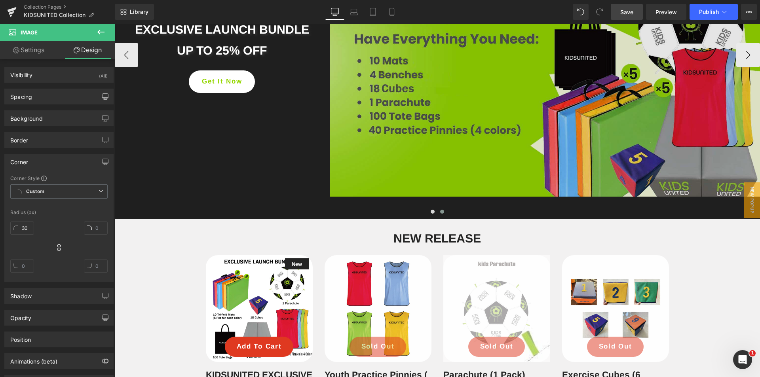
scroll to position [198, 0]
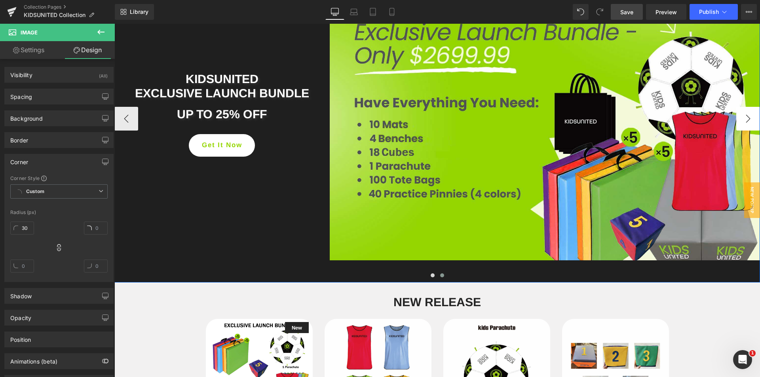
click at [742, 122] on button "›" at bounding box center [748, 119] width 24 height 24
click at [440, 275] on span at bounding box center [442, 276] width 4 height 4
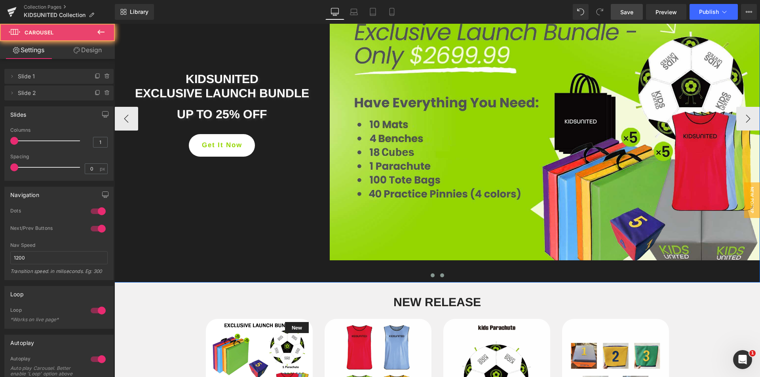
click at [431, 276] on span at bounding box center [433, 276] width 4 height 4
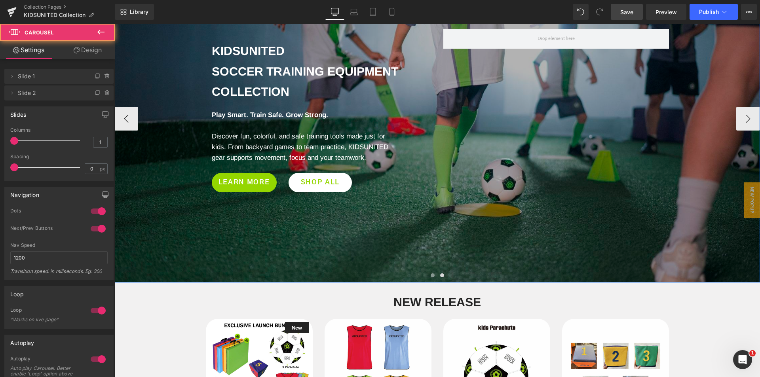
click at [431, 277] on span at bounding box center [433, 276] width 4 height 4
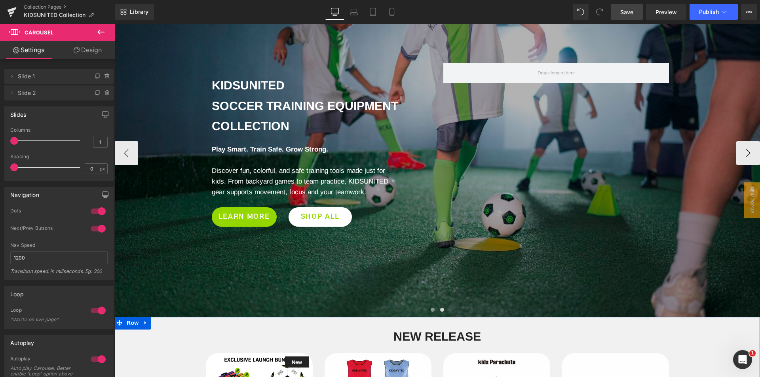
scroll to position [79, 0]
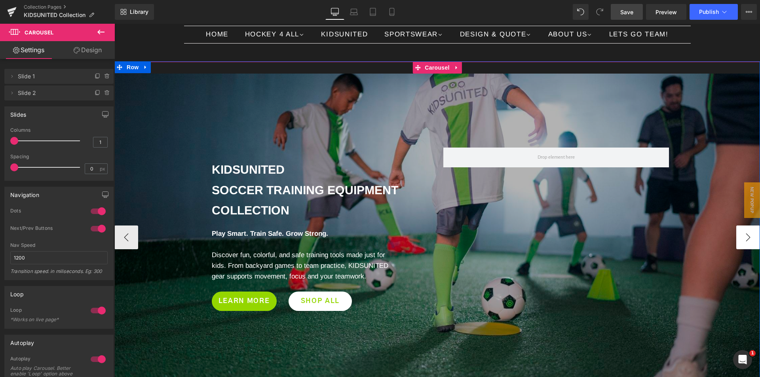
click at [744, 236] on button "›" at bounding box center [748, 238] width 24 height 24
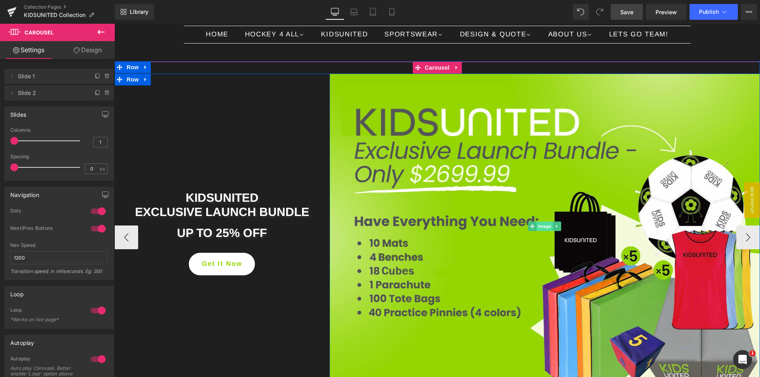
click at [539, 228] on span "Image" at bounding box center [545, 227] width 17 height 10
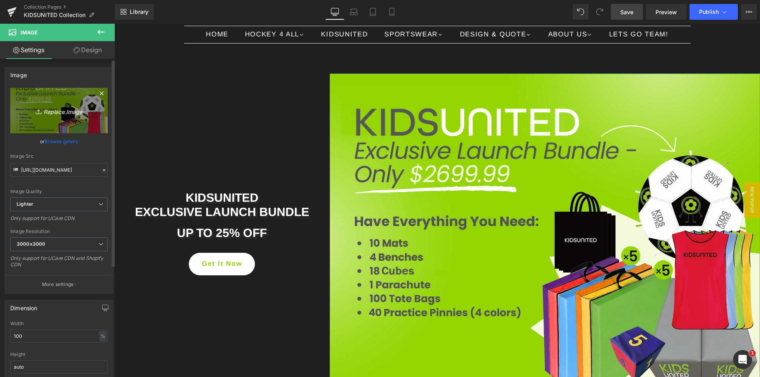
click at [68, 113] on icon "Replace Image" at bounding box center [58, 111] width 63 height 10
type input "C:\fakepath\White-and-Green-Organic-bundle-promotion-8.jpg"
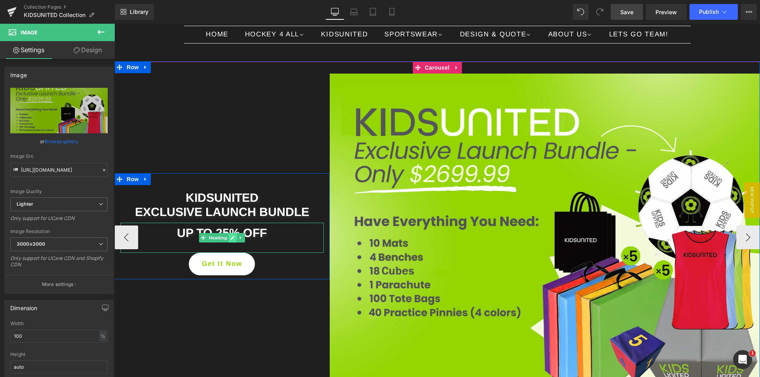
click at [231, 238] on icon at bounding box center [233, 238] width 4 height 4
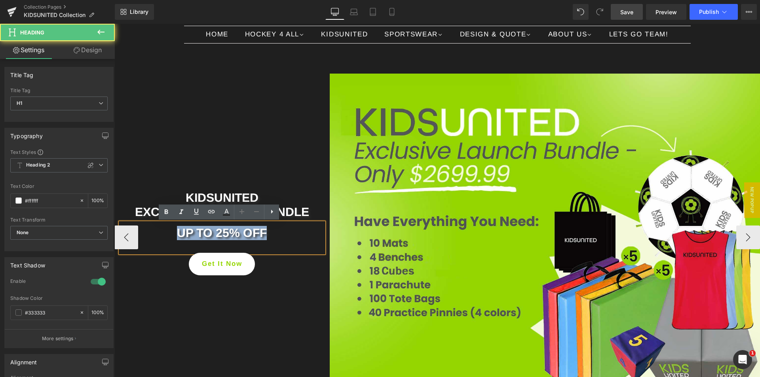
drag, startPoint x: 263, startPoint y: 233, endPoint x: 175, endPoint y: 229, distance: 88.0
click at [175, 229] on h1 "UP TO 25% OFF" at bounding box center [221, 233] width 203 height 14
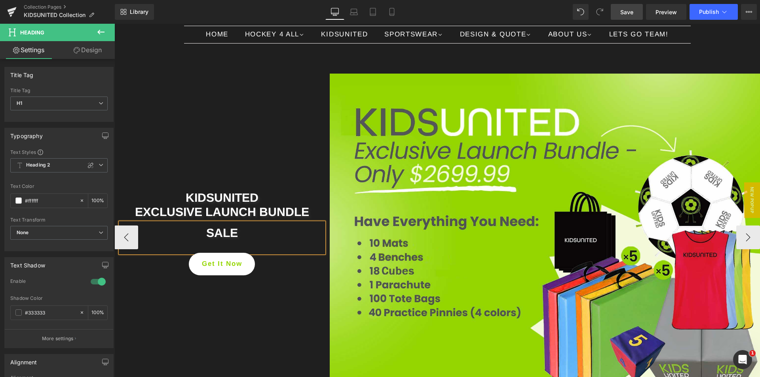
click at [244, 169] on div "KIDSUNITED EXCLUSIVE LAUNCH BUNDLE Heading SALE Heading Get It Now Button Row" at bounding box center [221, 226] width 215 height 305
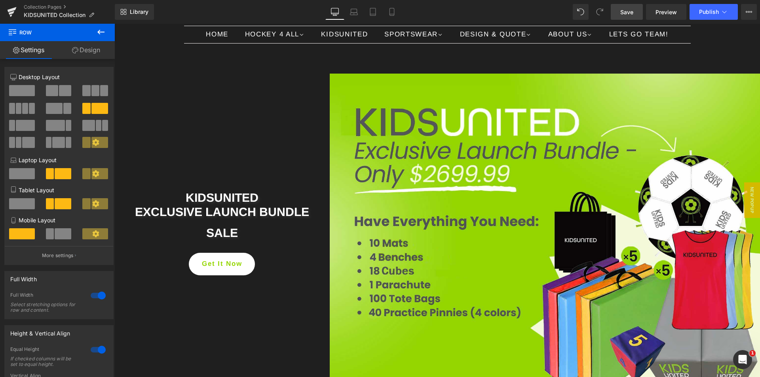
click at [633, 11] on span "Save" at bounding box center [626, 12] width 13 height 8
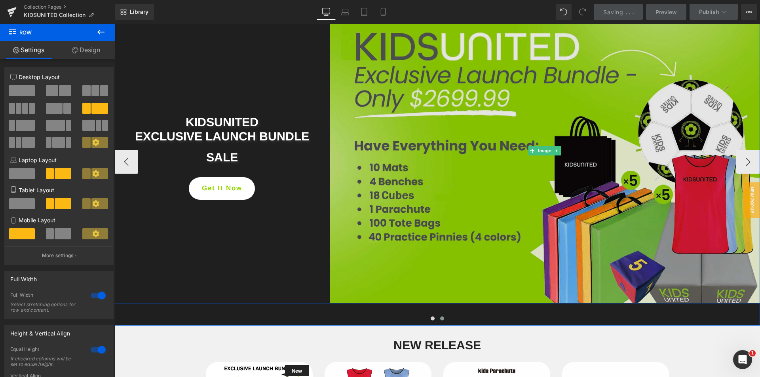
scroll to position [158, 0]
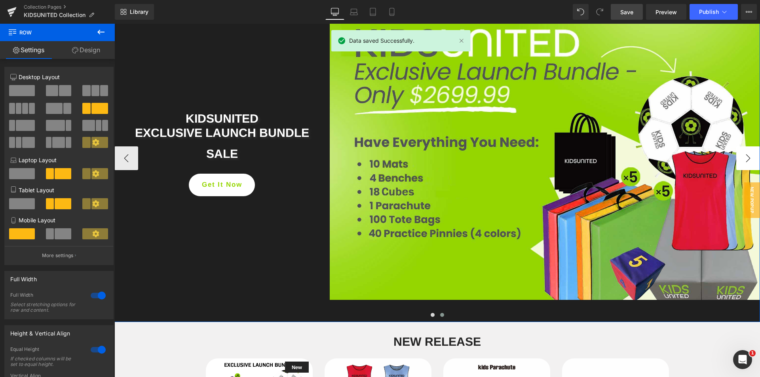
click at [745, 160] on button "›" at bounding box center [748, 158] width 24 height 24
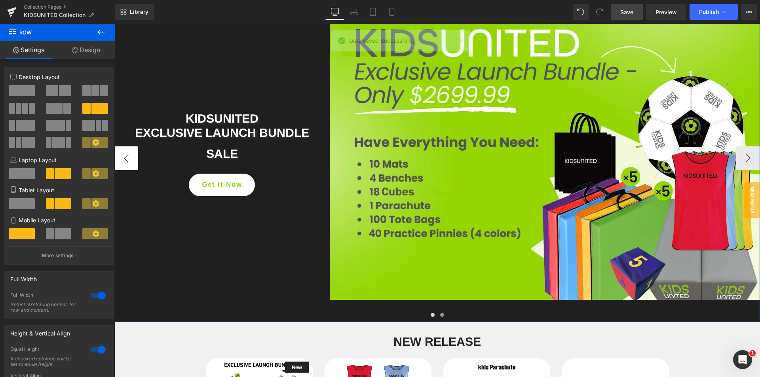
click at [125, 156] on button "‹" at bounding box center [126, 158] width 24 height 24
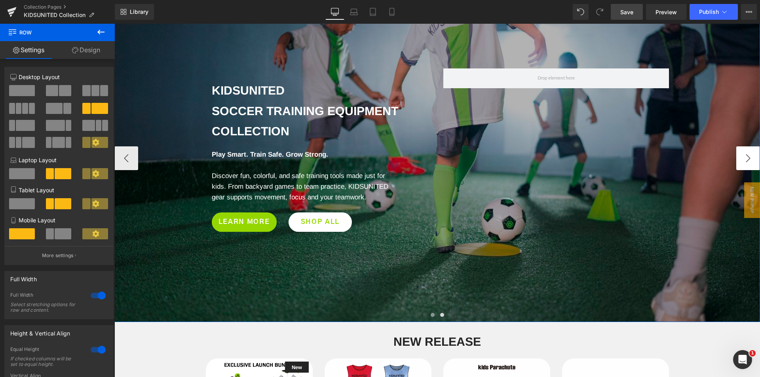
click at [746, 167] on button "›" at bounding box center [748, 158] width 24 height 24
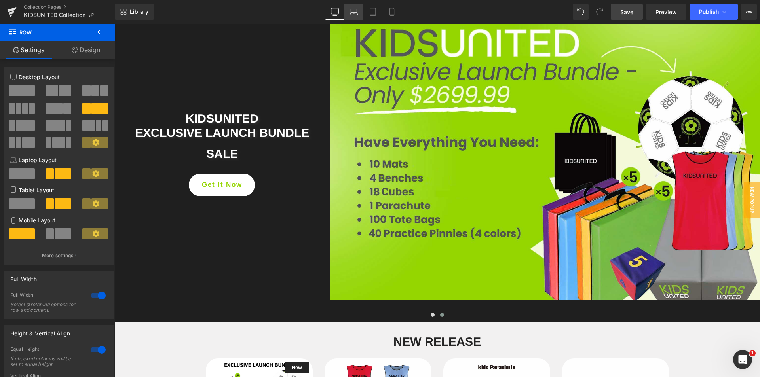
click at [356, 12] on icon at bounding box center [354, 12] width 8 height 8
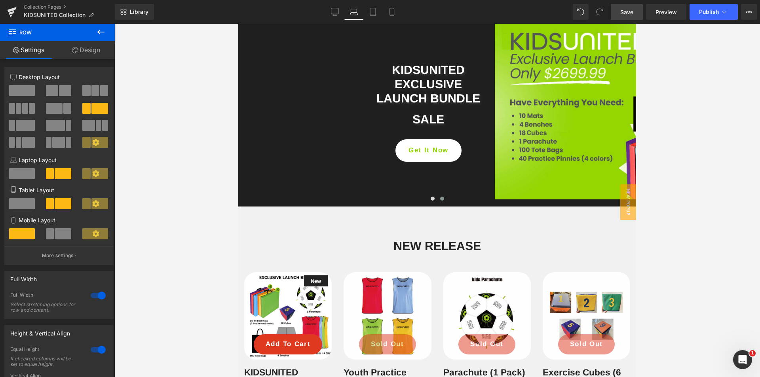
scroll to position [27, 0]
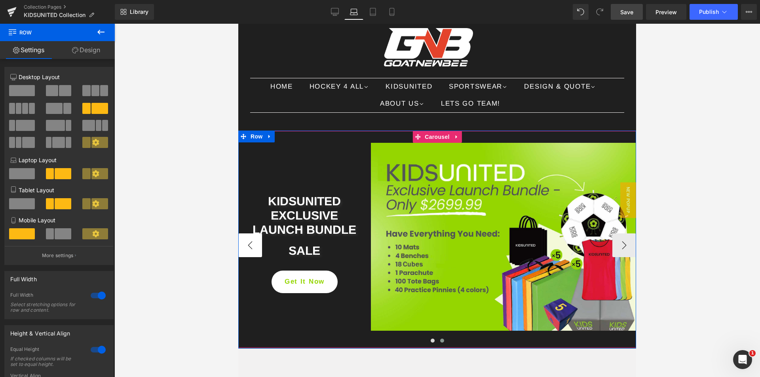
click at [246, 246] on button "‹" at bounding box center [250, 246] width 24 height 24
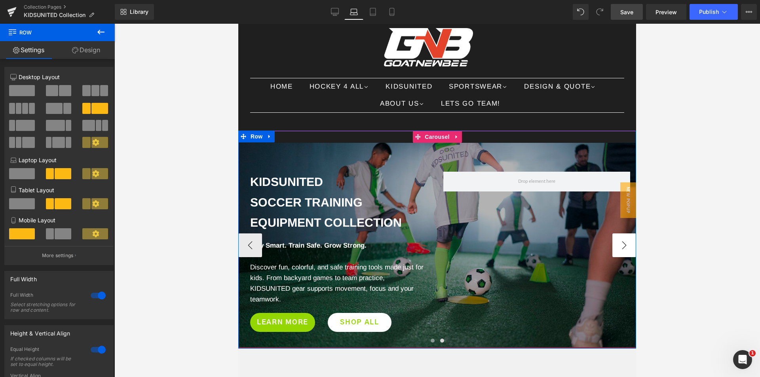
click at [621, 247] on button "›" at bounding box center [624, 246] width 24 height 24
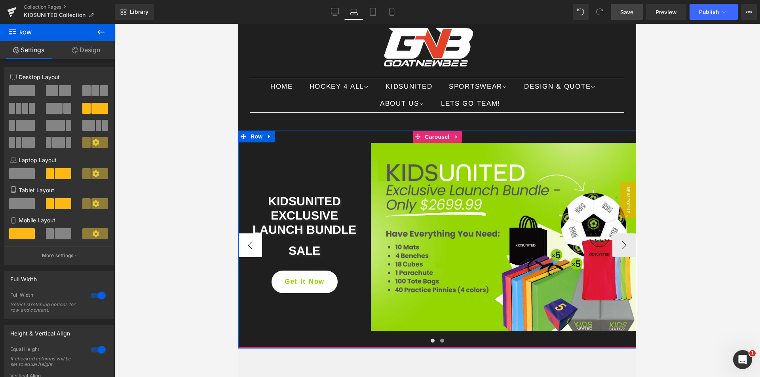
click at [244, 249] on button "‹" at bounding box center [250, 246] width 24 height 24
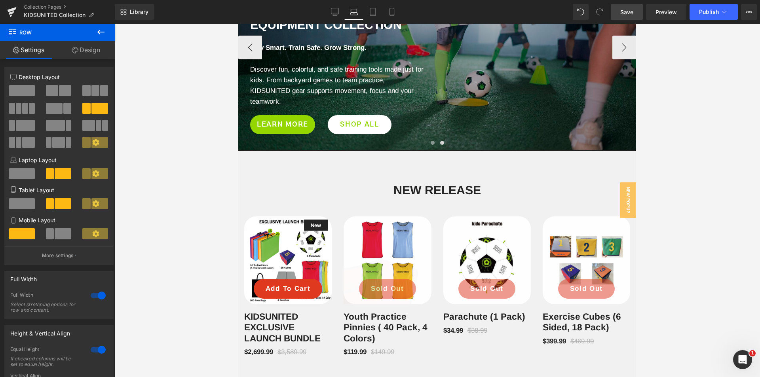
scroll to position [146, 0]
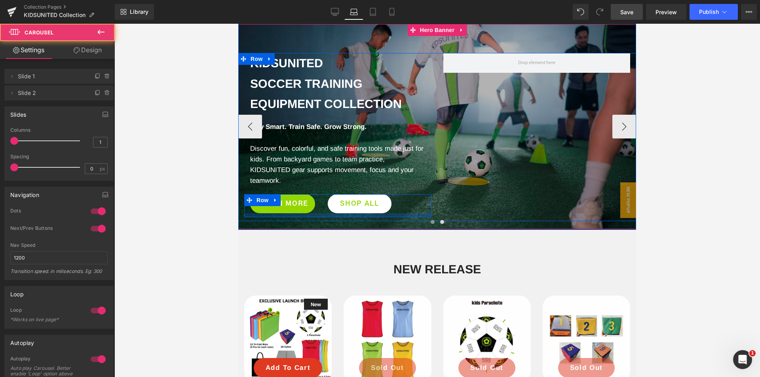
drag, startPoint x: 403, startPoint y: 229, endPoint x: 407, endPoint y: 217, distance: 12.3
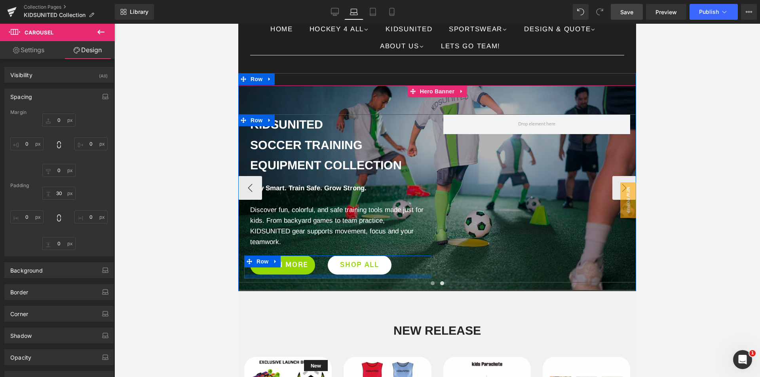
scroll to position [27, 0]
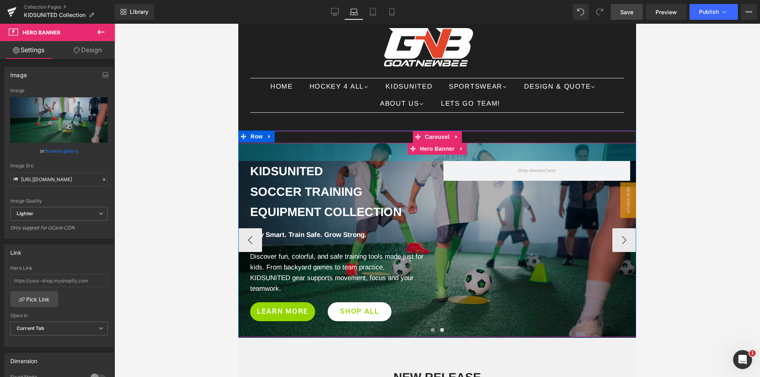
drag, startPoint x: 384, startPoint y: 144, endPoint x: 875, endPoint y: 266, distance: 505.7
click at [388, 133] on div "KIDSUNITED Soccer Training Equipment Collection Heading Row Play Smart. Train S…" at bounding box center [437, 234] width 398 height 206
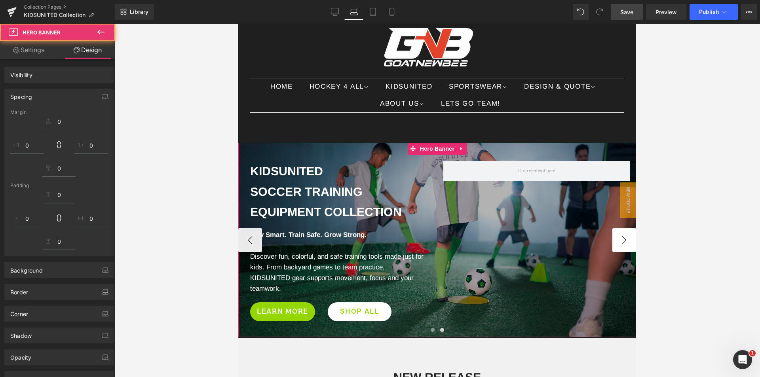
click at [621, 246] on button "›" at bounding box center [624, 240] width 24 height 24
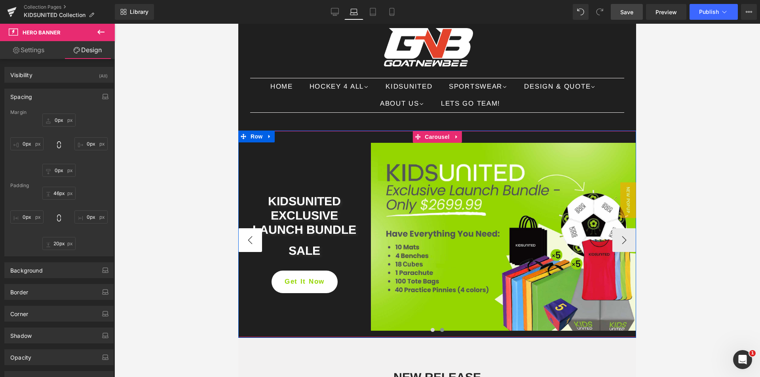
click at [251, 237] on button "‹" at bounding box center [250, 240] width 24 height 24
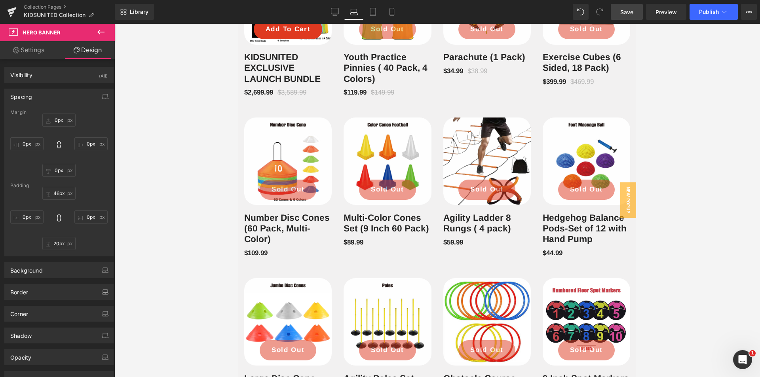
scroll to position [581, 0]
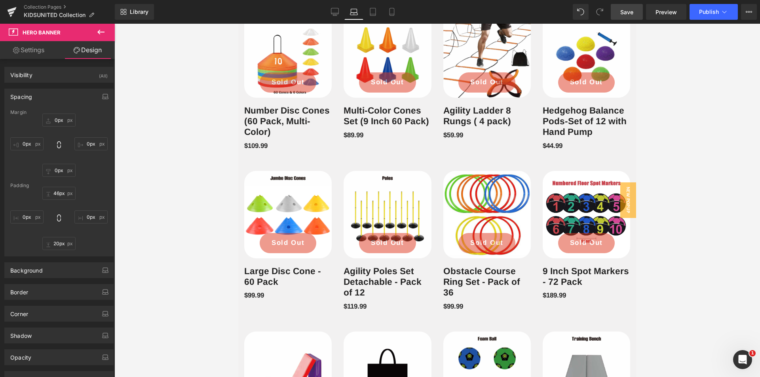
click at [637, 13] on link "Save" at bounding box center [627, 12] width 32 height 16
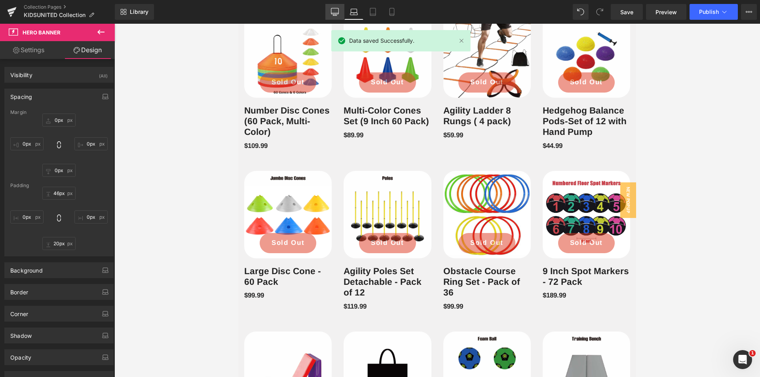
click at [327, 10] on link "Desktop" at bounding box center [334, 12] width 19 height 16
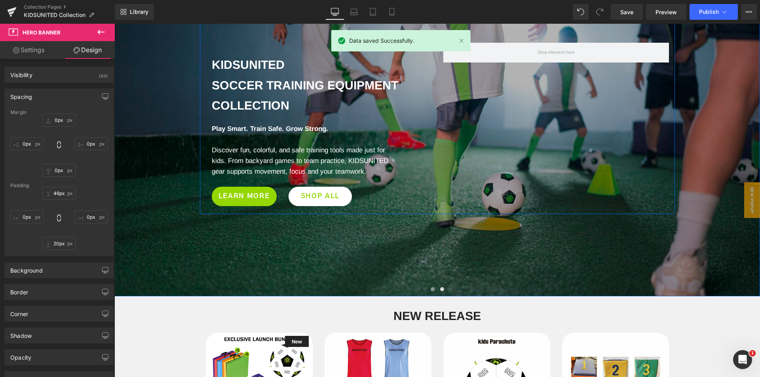
scroll to position [129, 0]
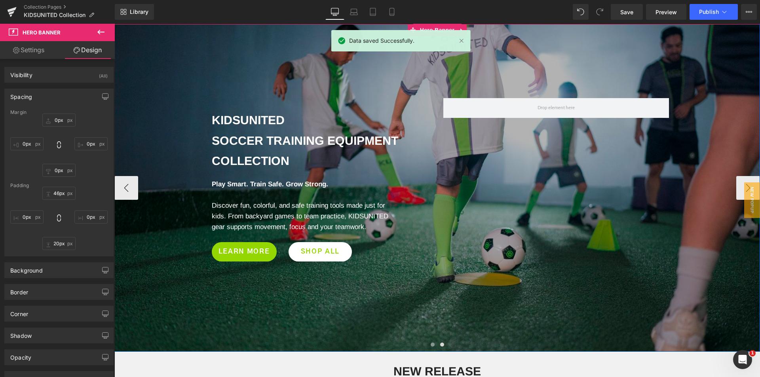
click at [747, 176] on span "KIDSUNITED Soccer Training Equipment Collection Heading Row Play Smart. Train S…" at bounding box center [437, 161] width 646 height 217
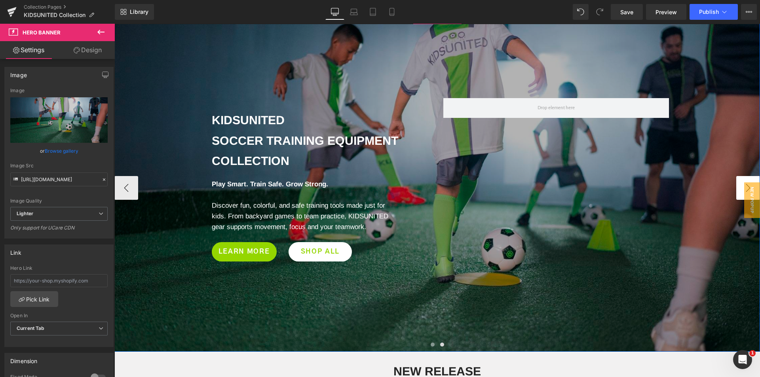
click at [736, 177] on button "›" at bounding box center [748, 188] width 24 height 24
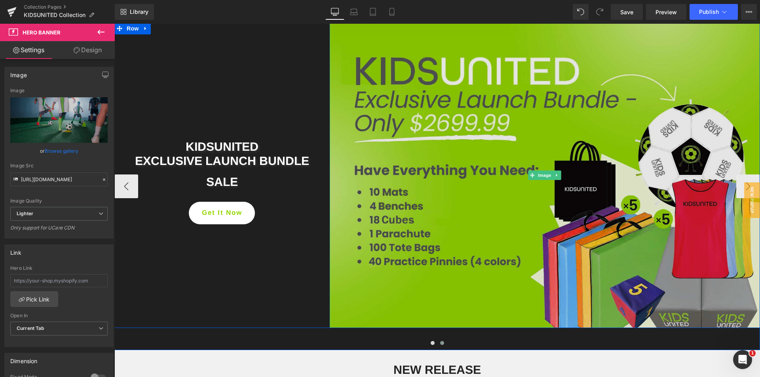
scroll to position [168, 0]
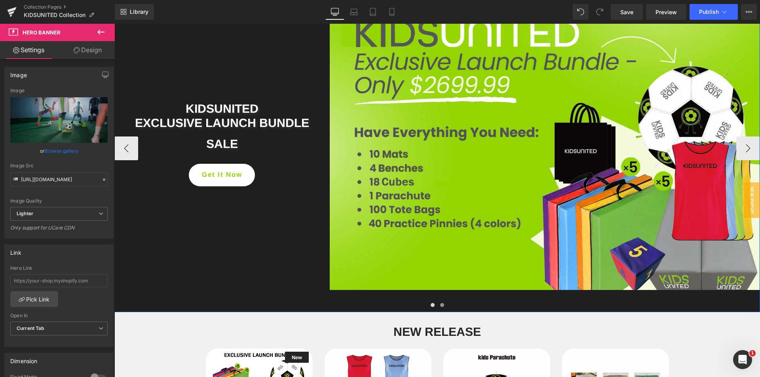
drag, startPoint x: 124, startPoint y: 148, endPoint x: 174, endPoint y: 171, distance: 54.9
click at [125, 148] on button "‹" at bounding box center [126, 149] width 24 height 24
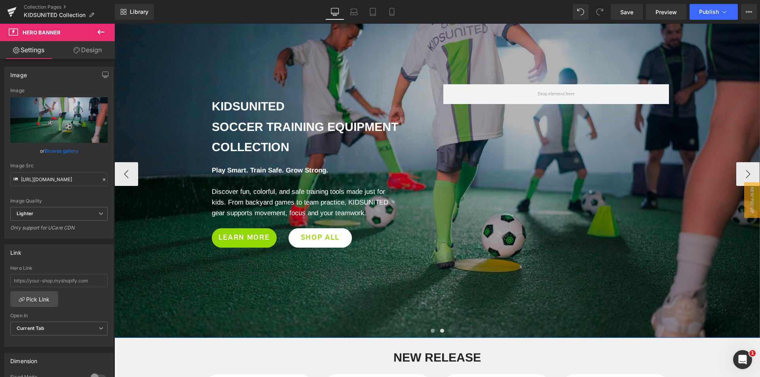
scroll to position [129, 0]
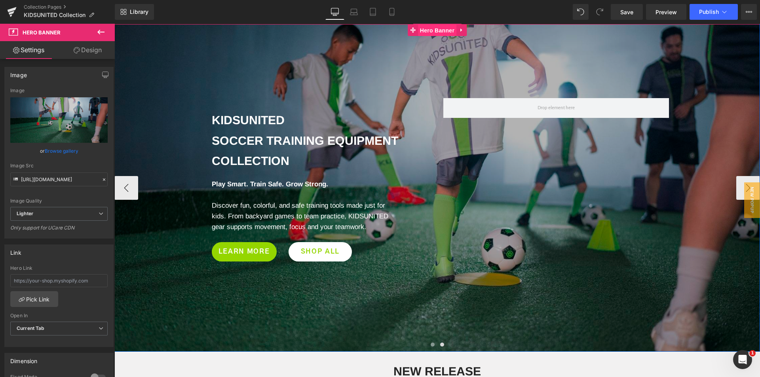
click at [433, 33] on span "Hero Banner" at bounding box center [437, 31] width 38 height 12
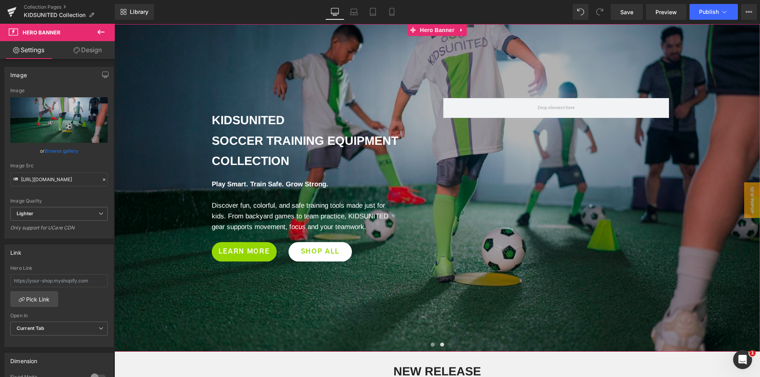
click at [87, 55] on link "Design" at bounding box center [87, 50] width 57 height 18
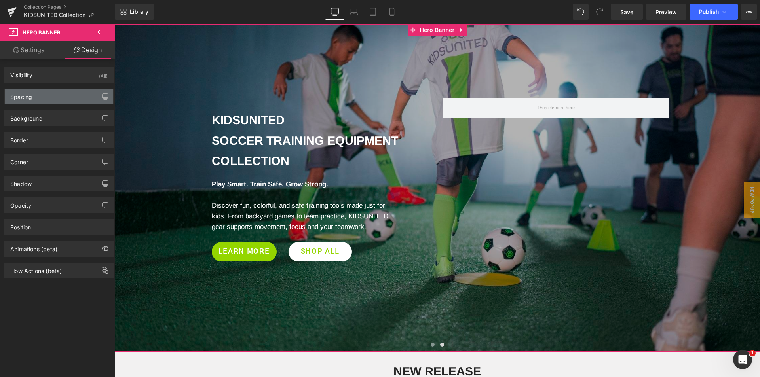
click at [38, 98] on div "Spacing" at bounding box center [59, 96] width 108 height 15
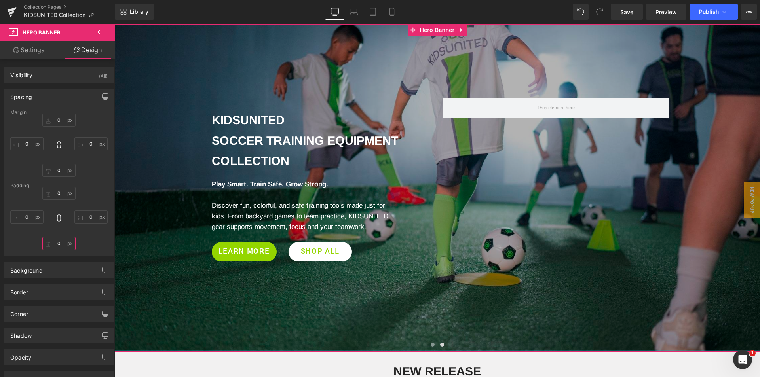
drag, startPoint x: 48, startPoint y: 244, endPoint x: 48, endPoint y: 240, distance: 4.0
click at [48, 240] on input "text" at bounding box center [58, 243] width 33 height 13
drag, startPoint x: 48, startPoint y: 242, endPoint x: 48, endPoint y: 236, distance: 6.0
click at [48, 236] on div at bounding box center [58, 218] width 97 height 63
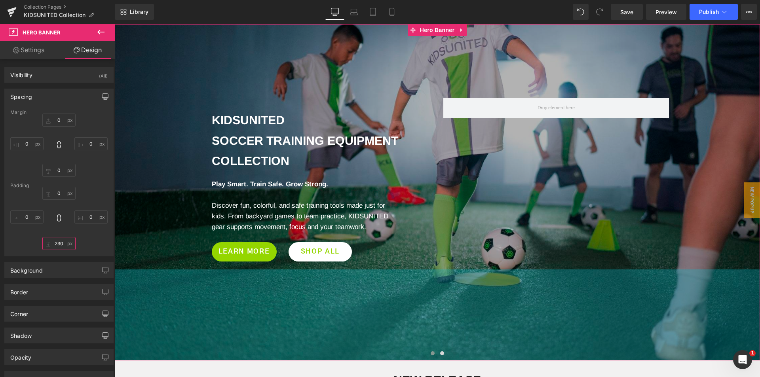
drag, startPoint x: 46, startPoint y: 242, endPoint x: 48, endPoint y: 233, distance: 8.9
click at [48, 233] on div at bounding box center [58, 218] width 97 height 63
drag, startPoint x: 46, startPoint y: 242, endPoint x: 46, endPoint y: 235, distance: 6.8
click at [46, 235] on div at bounding box center [58, 218] width 97 height 63
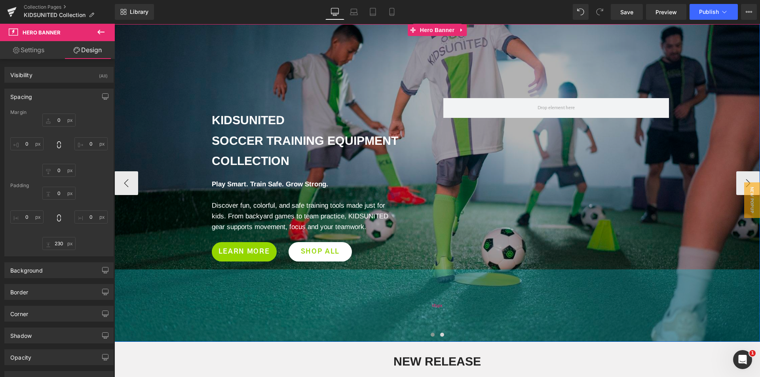
drag, startPoint x: 285, startPoint y: 308, endPoint x: 289, endPoint y: 289, distance: 20.2
click at [289, 289] on div "183px" at bounding box center [437, 306] width 646 height 72
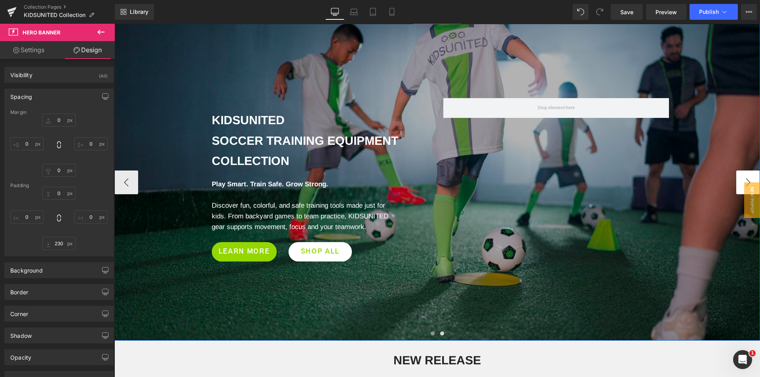
click at [742, 178] on button "›" at bounding box center [748, 183] width 24 height 24
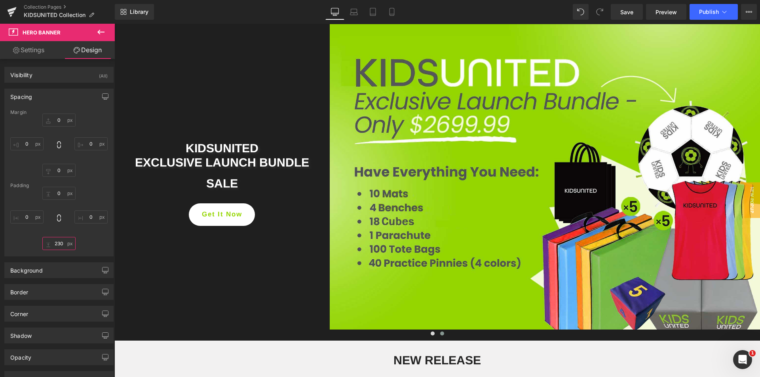
click at [56, 243] on input "text" at bounding box center [58, 243] width 33 height 13
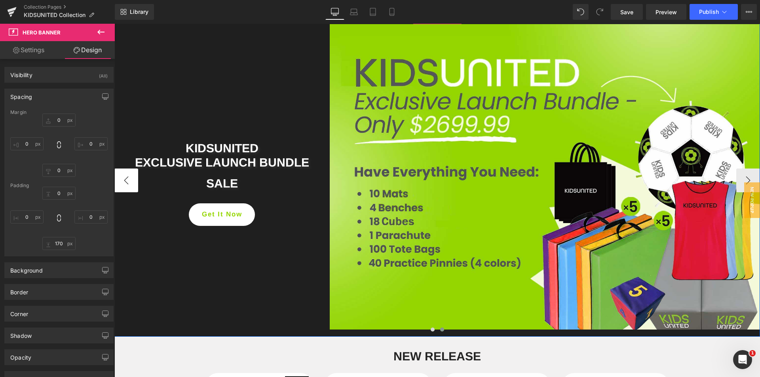
click at [119, 178] on button "‹" at bounding box center [126, 181] width 24 height 24
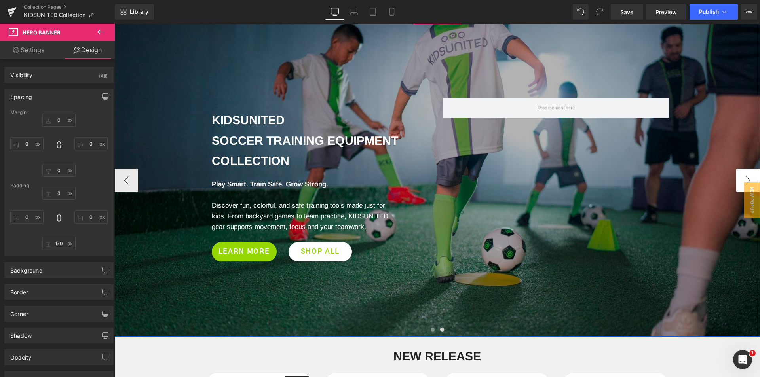
click at [746, 173] on button "›" at bounding box center [748, 181] width 24 height 24
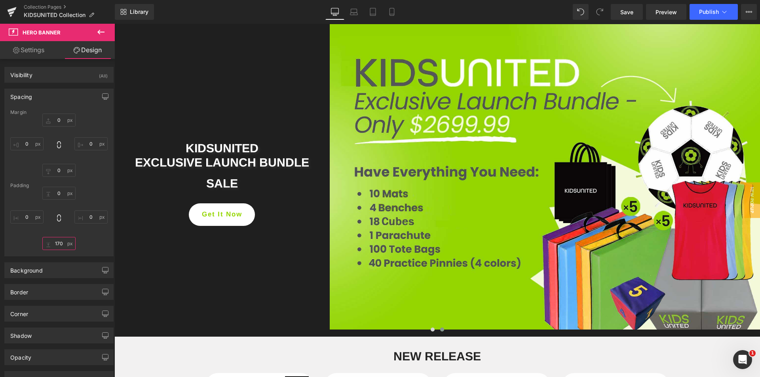
click at [61, 245] on input "170" at bounding box center [58, 243] width 33 height 13
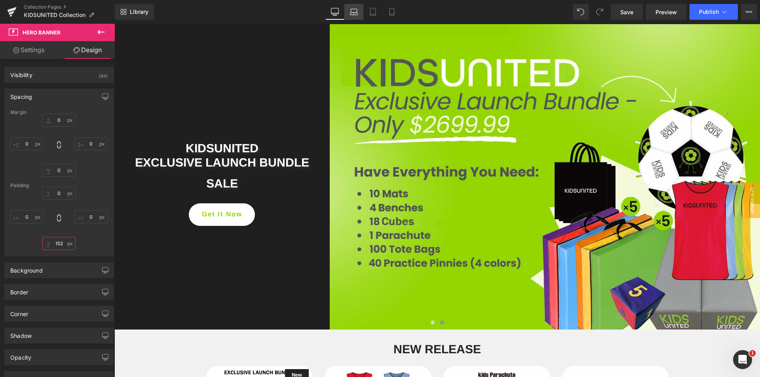
type input "152"
click at [357, 14] on icon at bounding box center [354, 12] width 8 height 8
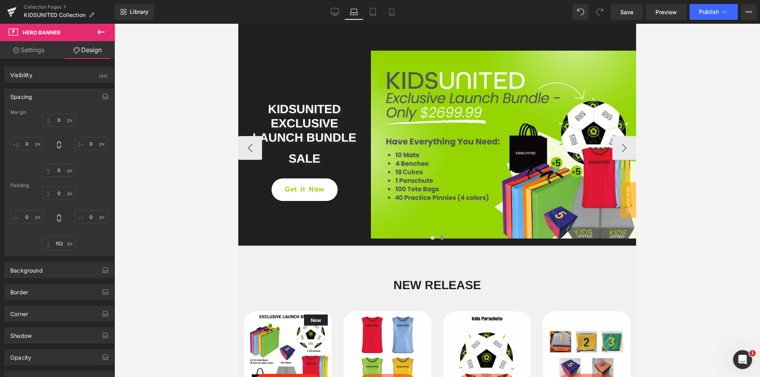
scroll to position [106, 0]
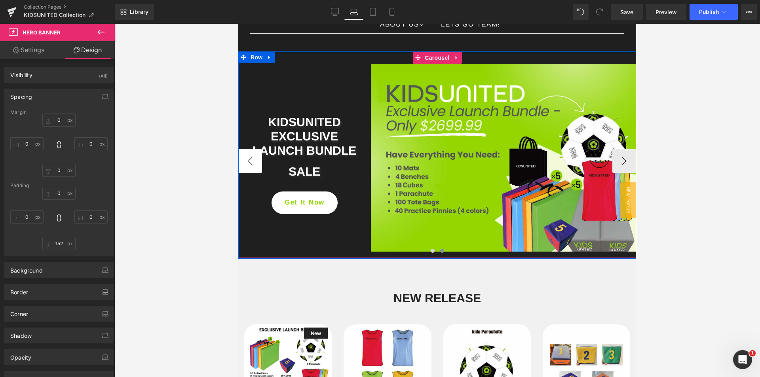
click at [249, 162] on button "‹" at bounding box center [250, 161] width 24 height 24
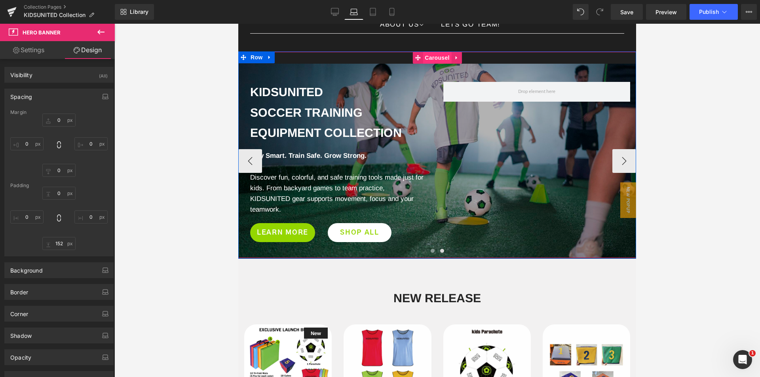
click at [433, 59] on span "Carousel" at bounding box center [437, 58] width 29 height 12
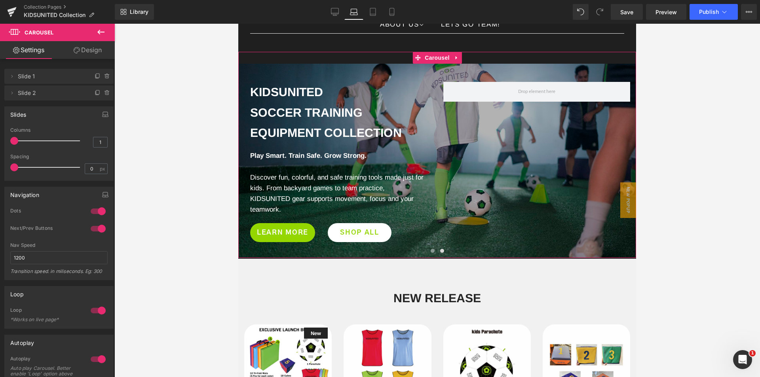
click at [102, 55] on link "Design" at bounding box center [87, 50] width 57 height 18
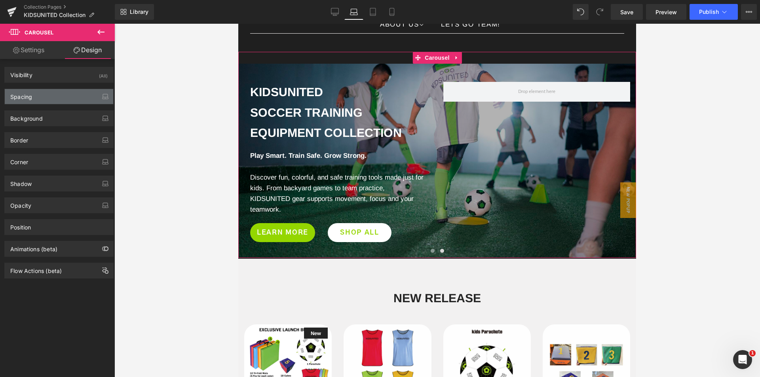
click at [42, 99] on div "Spacing" at bounding box center [59, 96] width 108 height 15
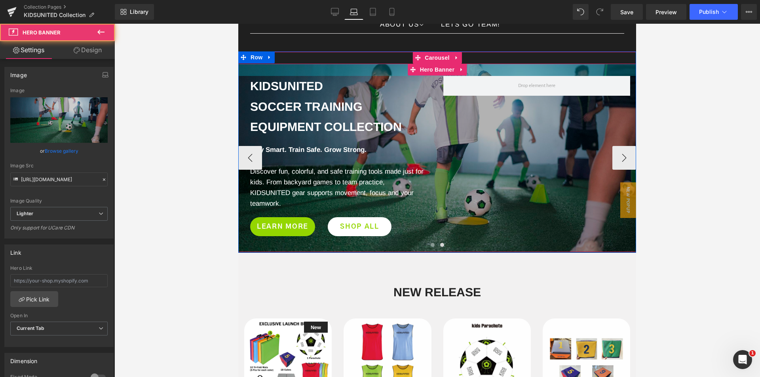
drag, startPoint x: 340, startPoint y: 67, endPoint x: 341, endPoint y: 61, distance: 6.1
click at [341, 61] on div "KIDSUNITED Soccer Training Equipment Collection Heading Row Play Smart. Train S…" at bounding box center [437, 152] width 398 height 200
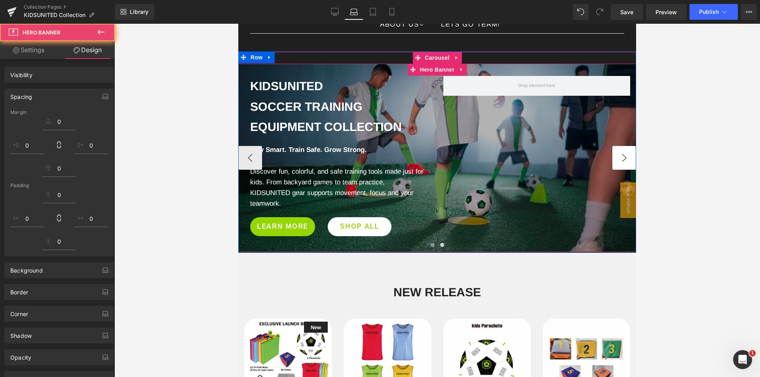
click at [620, 160] on button "›" at bounding box center [624, 158] width 24 height 24
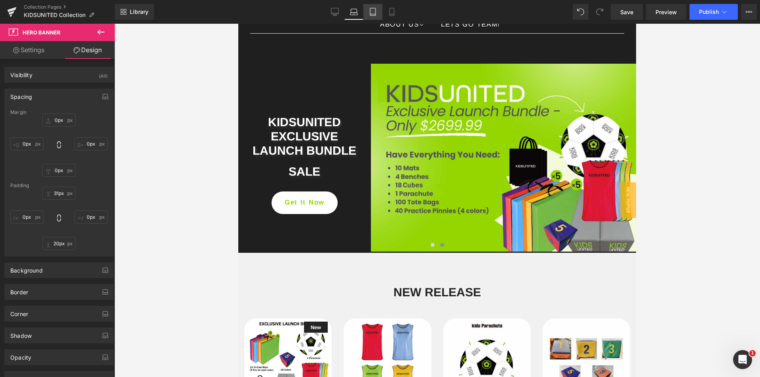
click at [368, 15] on link "Tablet" at bounding box center [372, 12] width 19 height 16
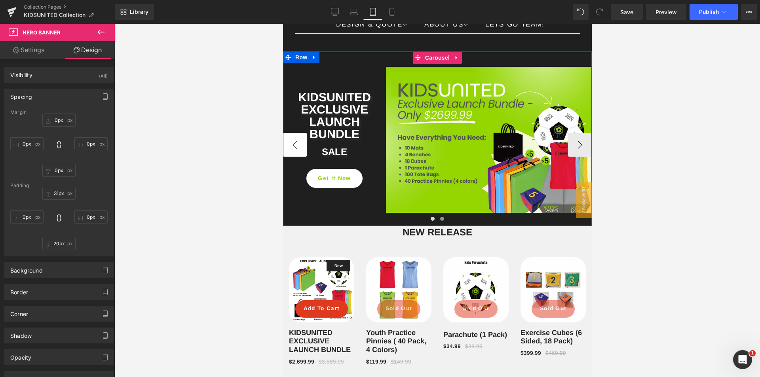
click at [289, 152] on button "‹" at bounding box center [295, 145] width 24 height 24
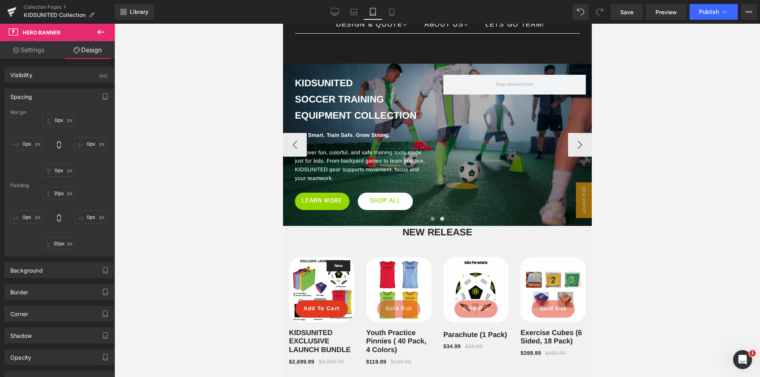
click at [579, 150] on button "›" at bounding box center [580, 145] width 24 height 24
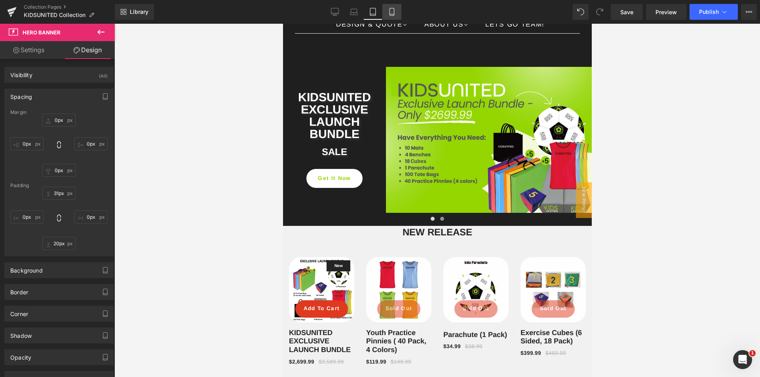
click at [393, 11] on icon at bounding box center [392, 12] width 8 height 8
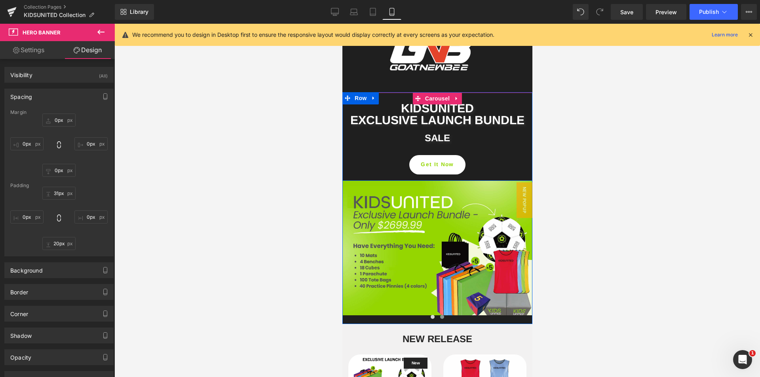
scroll to position [0, 0]
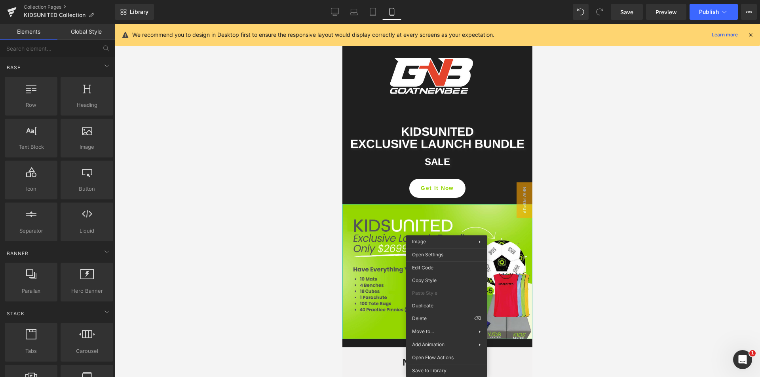
click at [679, 236] on div at bounding box center [437, 201] width 646 height 354
click at [658, 284] on div at bounding box center [437, 201] width 646 height 354
click at [490, 168] on h1 "SALE" at bounding box center [437, 161] width 178 height 11
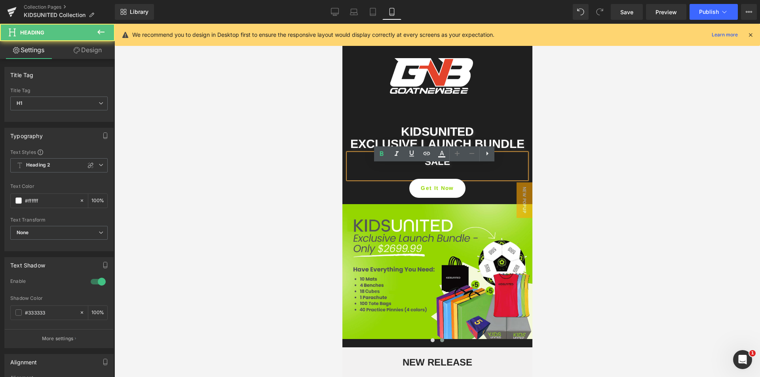
click at [477, 86] on link at bounding box center [437, 76] width 166 height 36
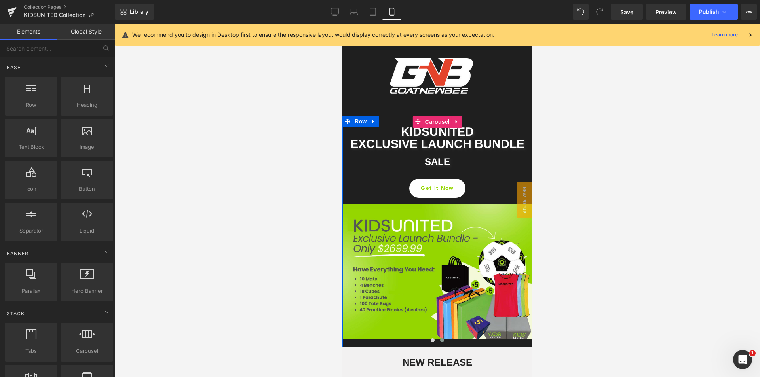
click at [440, 342] on span at bounding box center [442, 340] width 4 height 4
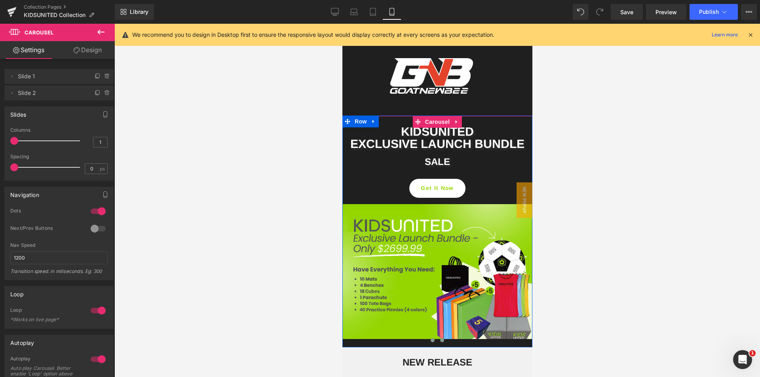
click at [430, 341] on button at bounding box center [433, 341] width 10 height 8
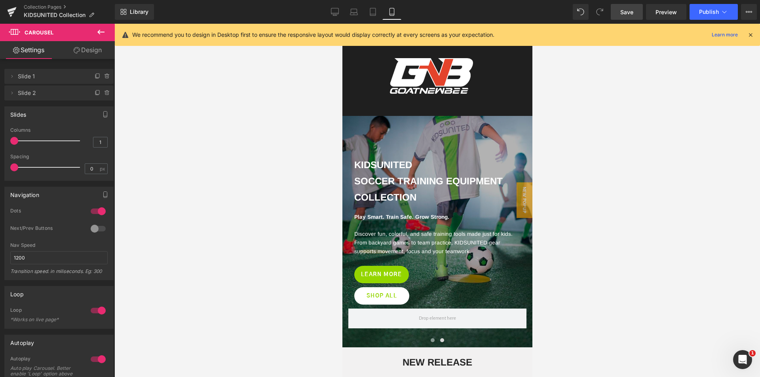
drag, startPoint x: 622, startPoint y: 9, endPoint x: 117, endPoint y: 134, distance: 519.7
click at [622, 9] on span "Save" at bounding box center [626, 12] width 13 height 8
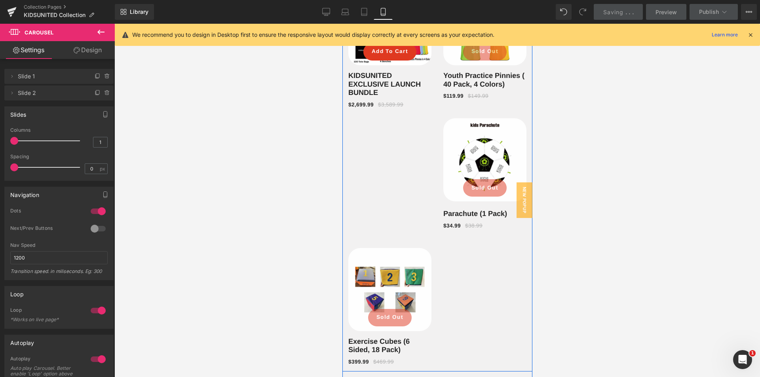
scroll to position [238, 0]
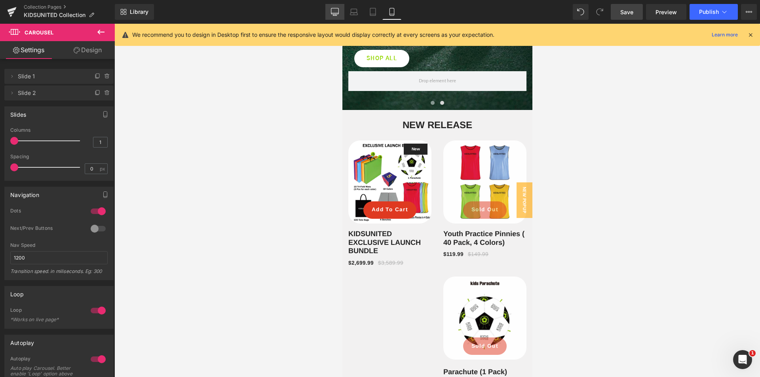
click at [336, 10] on icon at bounding box center [335, 12] width 8 height 8
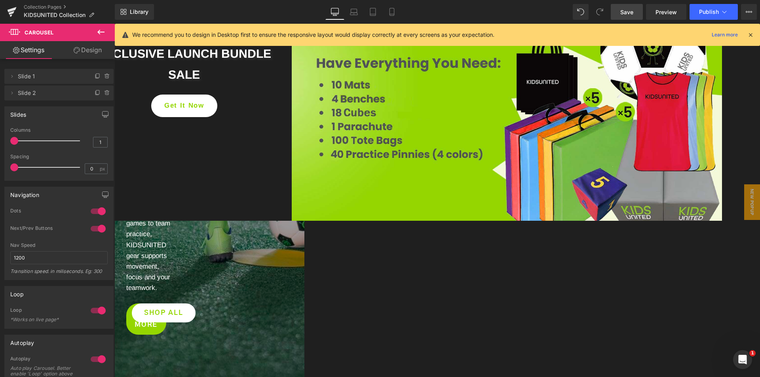
scroll to position [0, 0]
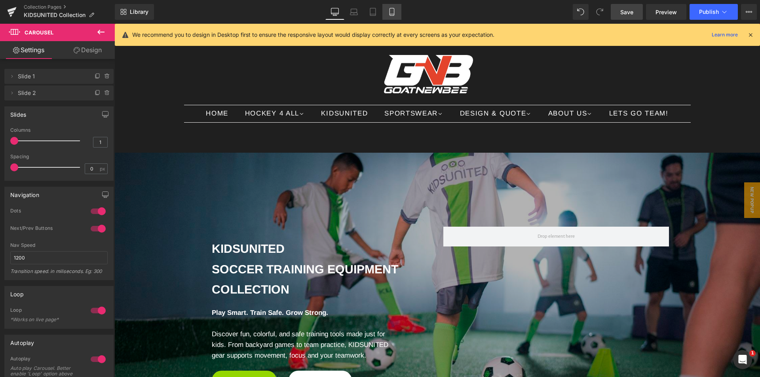
click at [391, 13] on icon at bounding box center [392, 12] width 8 height 8
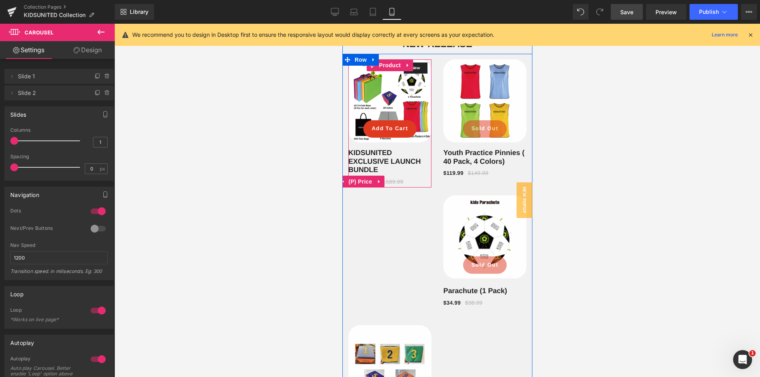
scroll to position [277, 0]
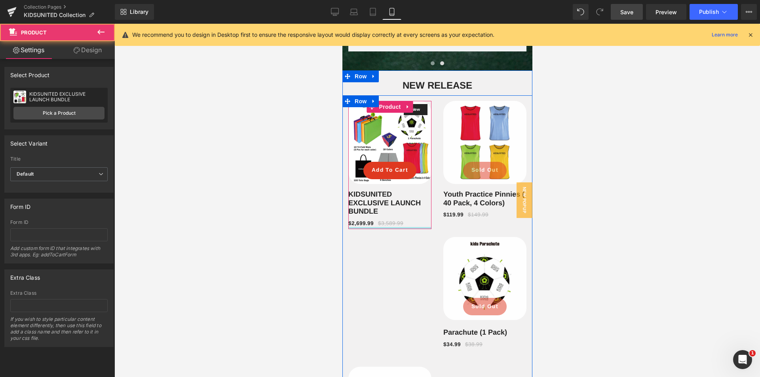
drag, startPoint x: 390, startPoint y: 231, endPoint x: 391, endPoint y: 223, distance: 8.0
click at [391, 223] on div "New (P) Image Add To Cart (P) Cart Button Row KIDSUNITED EXCLUSIVE LAUNCH BUNDL…" at bounding box center [389, 165] width 83 height 128
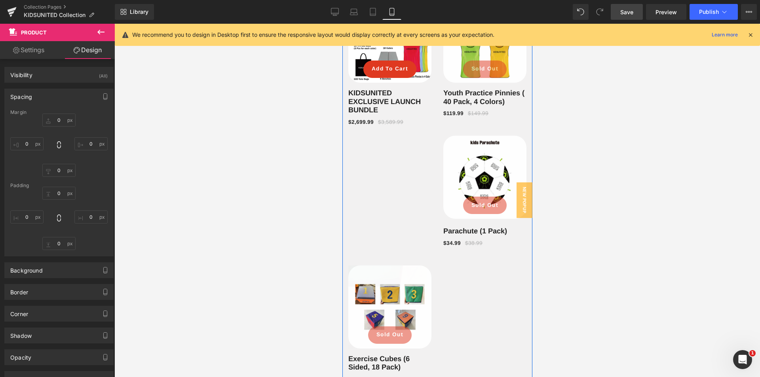
scroll to position [435, 0]
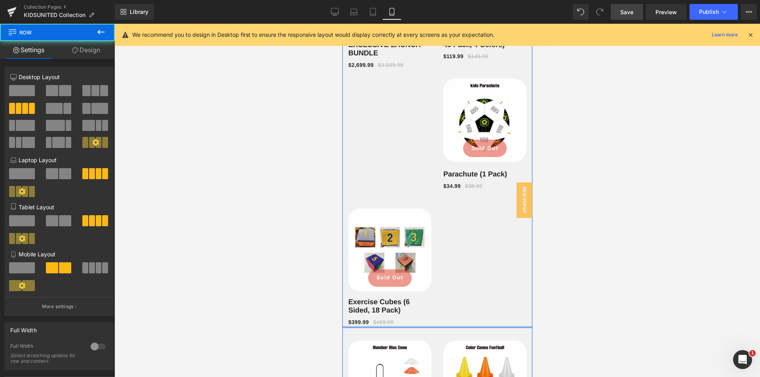
drag, startPoint x: 444, startPoint y: 333, endPoint x: 445, endPoint y: 325, distance: 8.0
click at [445, 325] on div "New (P) Image Add To Cart (P) Cart Button Row KIDSUNITED EXCLUSIVE LAUNCH BUNDL…" at bounding box center [437, 132] width 190 height 391
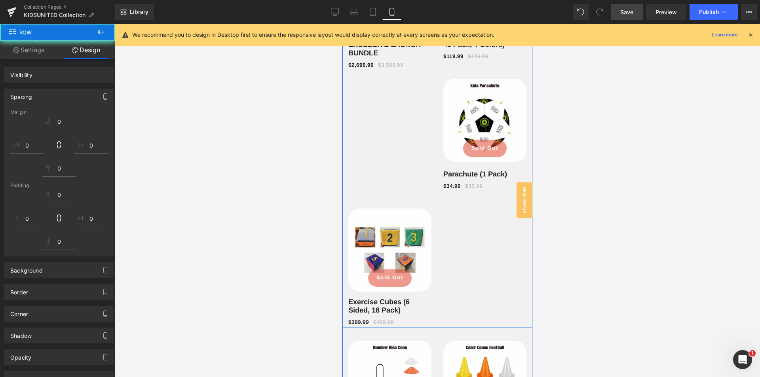
scroll to position [238, 0]
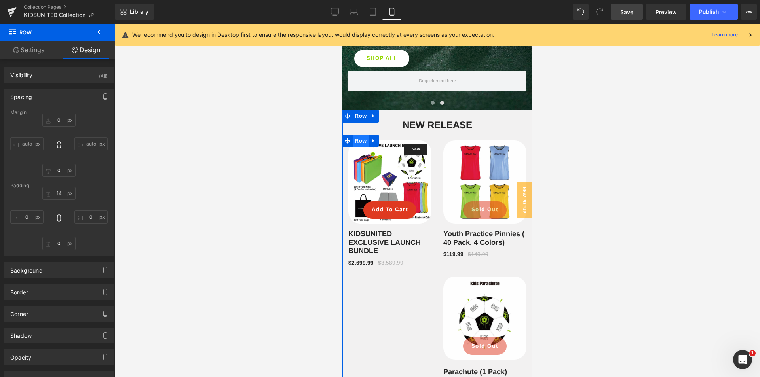
click at [355, 144] on span "Row" at bounding box center [360, 141] width 16 height 12
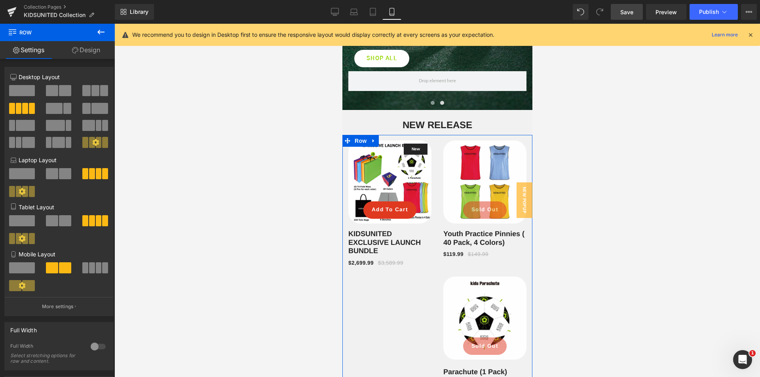
click at [63, 91] on span at bounding box center [65, 90] width 12 height 11
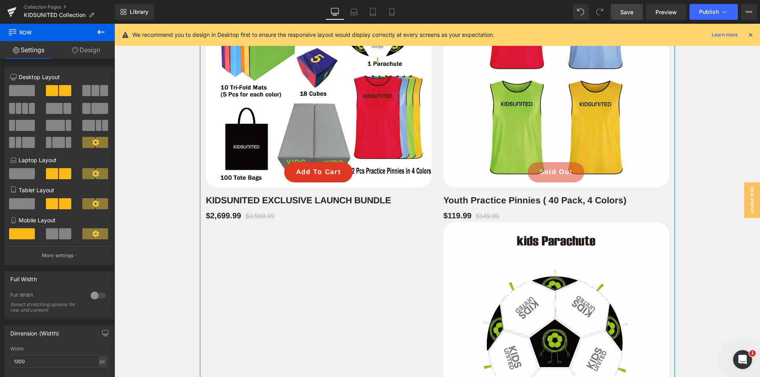
scroll to position [534, 0]
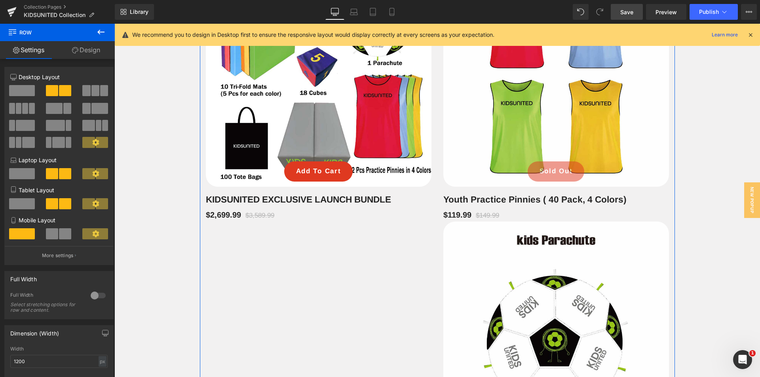
click at [23, 108] on span at bounding box center [25, 108] width 6 height 11
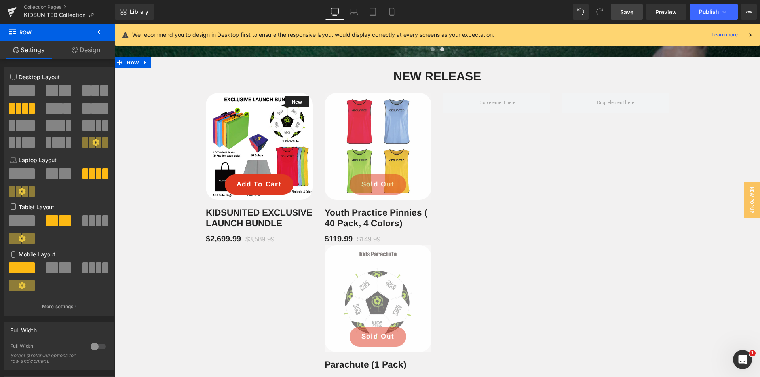
scroll to position [336, 0]
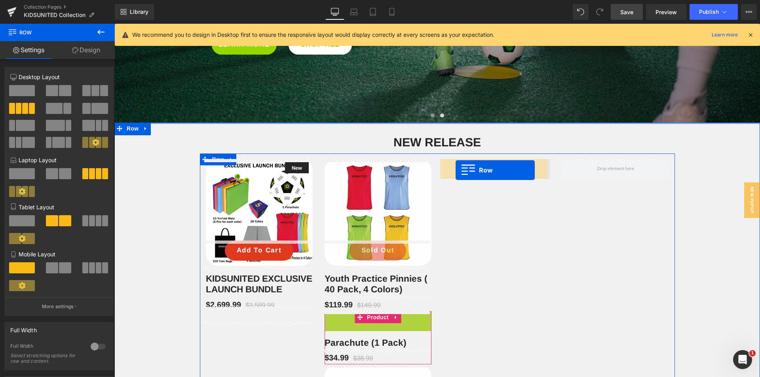
drag, startPoint x: 327, startPoint y: 319, endPoint x: 456, endPoint y: 170, distance: 196.2
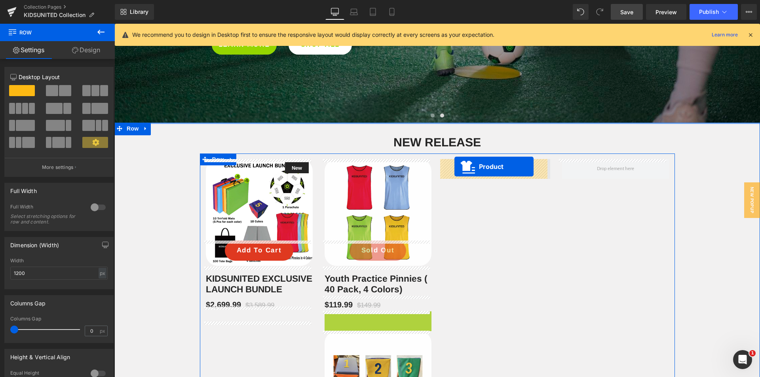
drag, startPoint x: 365, startPoint y: 316, endPoint x: 454, endPoint y: 167, distance: 174.6
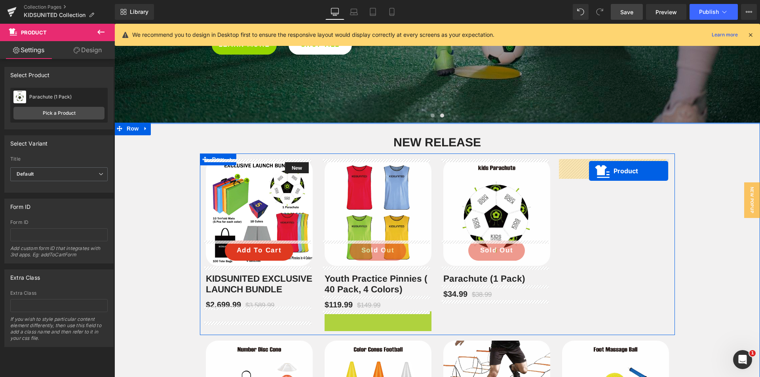
drag, startPoint x: 367, startPoint y: 314, endPoint x: 589, endPoint y: 171, distance: 264.3
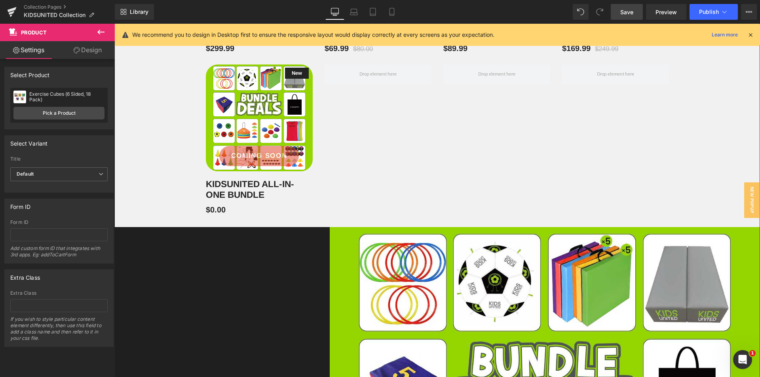
scroll to position [1009, 0]
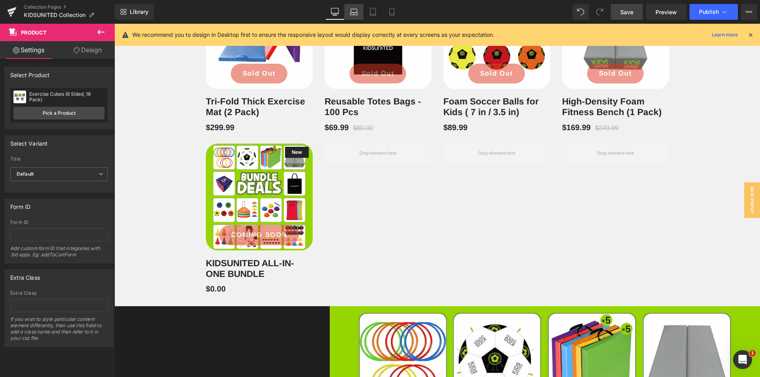
click at [355, 15] on icon at bounding box center [354, 14] width 8 height 2
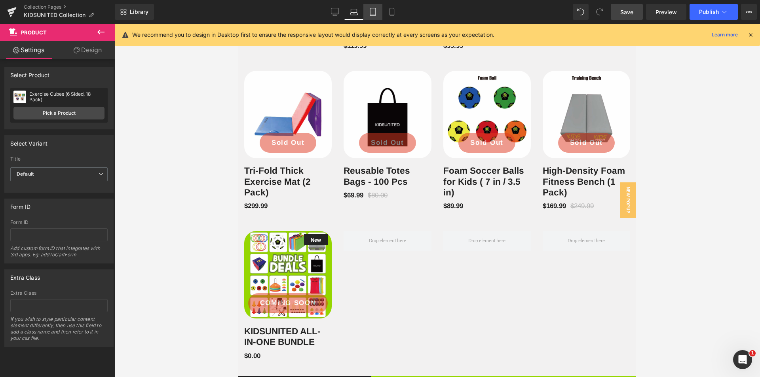
click at [375, 19] on link "Tablet" at bounding box center [372, 12] width 19 height 16
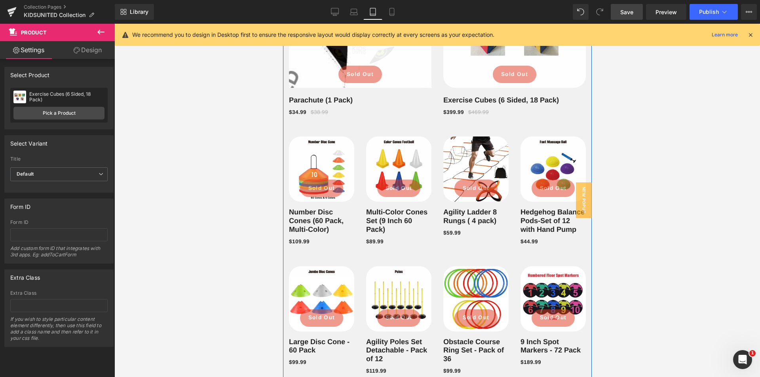
scroll to position [637, 0]
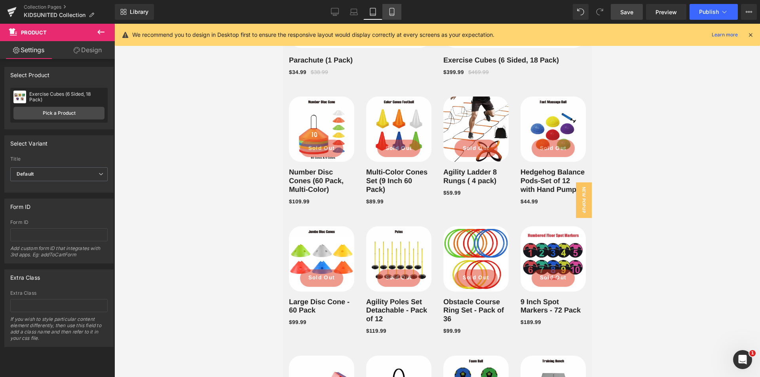
click at [397, 13] on link "Mobile" at bounding box center [391, 12] width 19 height 16
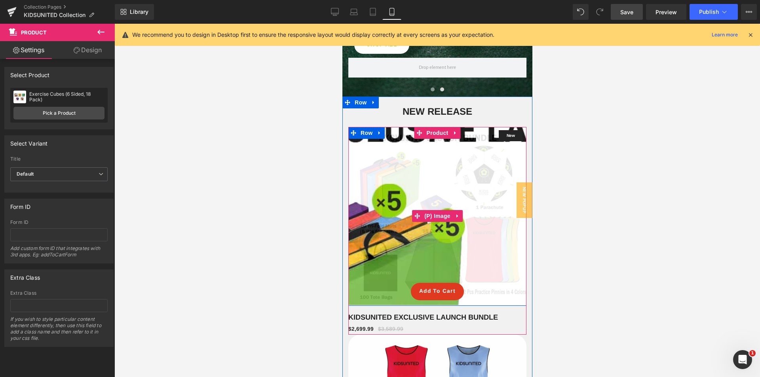
scroll to position [277, 0]
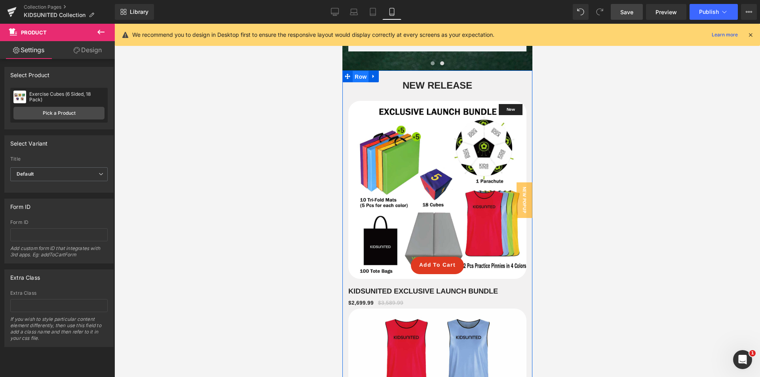
click at [359, 77] on span "Row" at bounding box center [360, 77] width 16 height 12
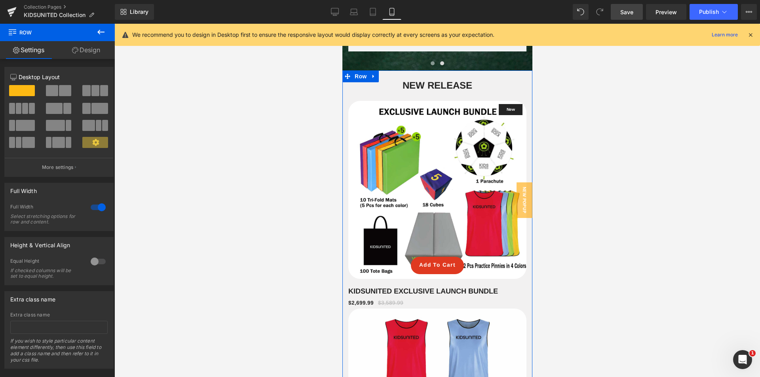
click at [51, 91] on span at bounding box center [52, 90] width 12 height 11
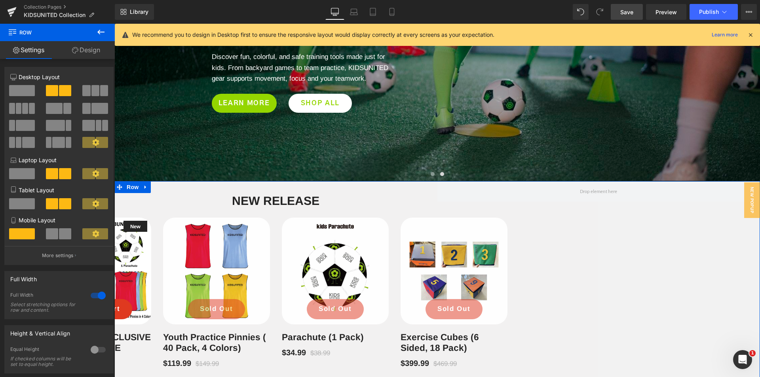
scroll to position [567, 0]
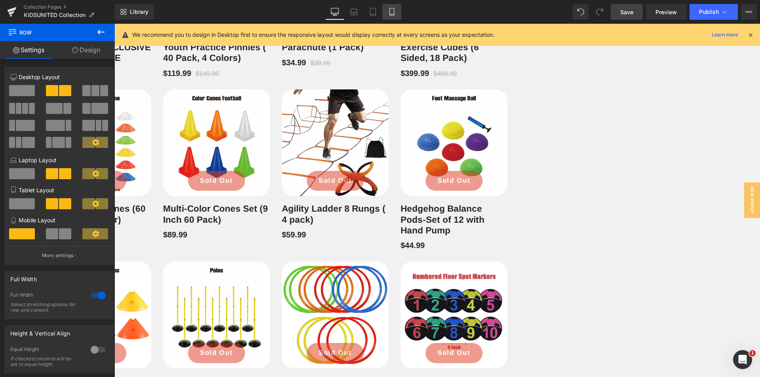
click at [399, 16] on link "Mobile" at bounding box center [391, 12] width 19 height 16
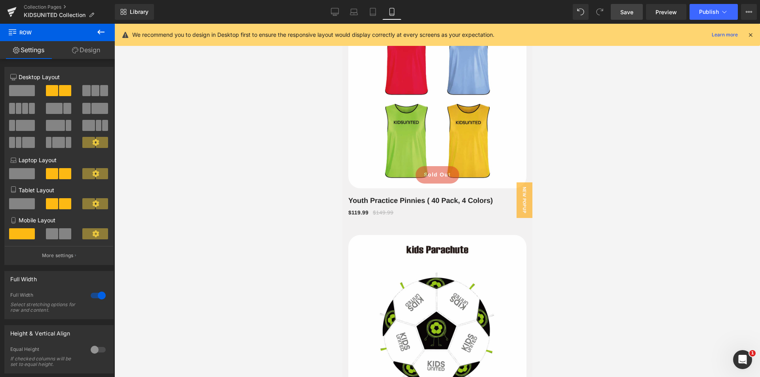
scroll to position [219, 0]
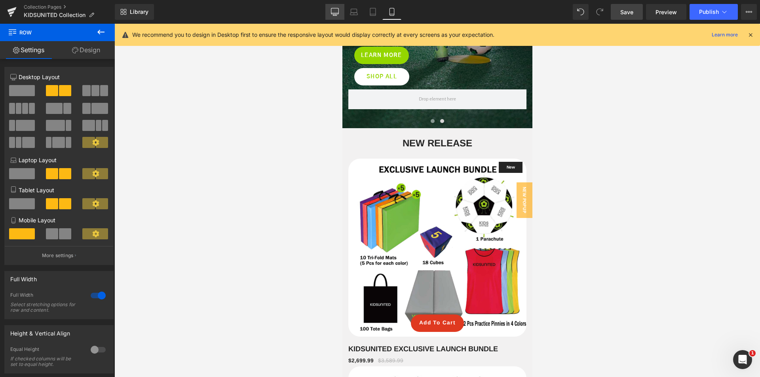
drag, startPoint x: 335, startPoint y: 12, endPoint x: 99, endPoint y: 78, distance: 244.7
click at [335, 12] on icon at bounding box center [335, 12] width 8 height 8
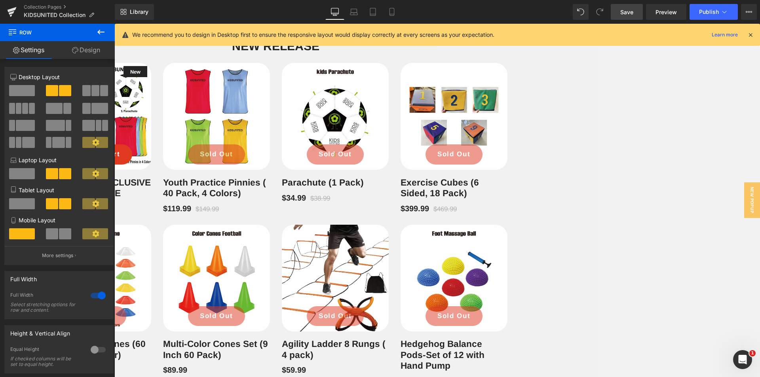
scroll to position [353, 0]
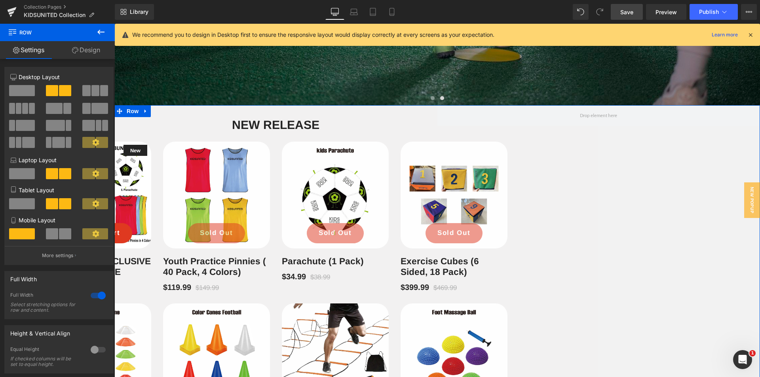
click at [26, 90] on span at bounding box center [22, 90] width 26 height 11
click at [27, 114] on div at bounding box center [22, 111] width 37 height 17
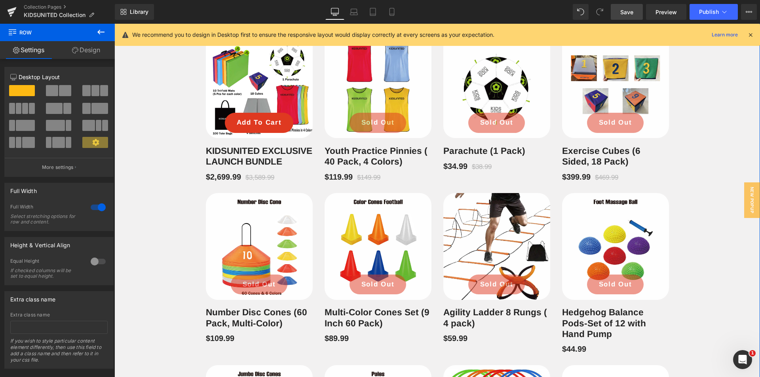
scroll to position [393, 0]
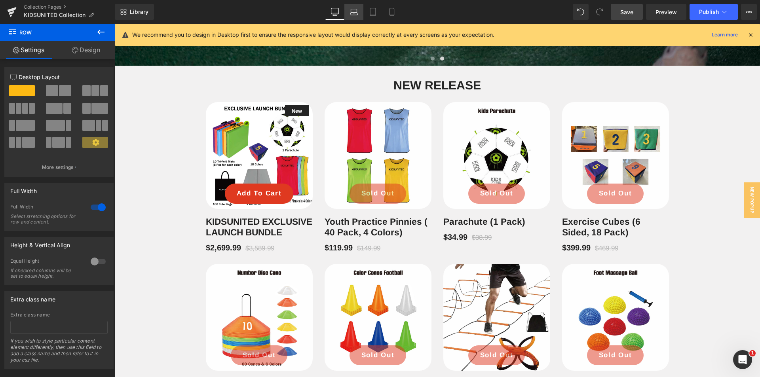
click at [353, 17] on link "Laptop" at bounding box center [353, 12] width 19 height 16
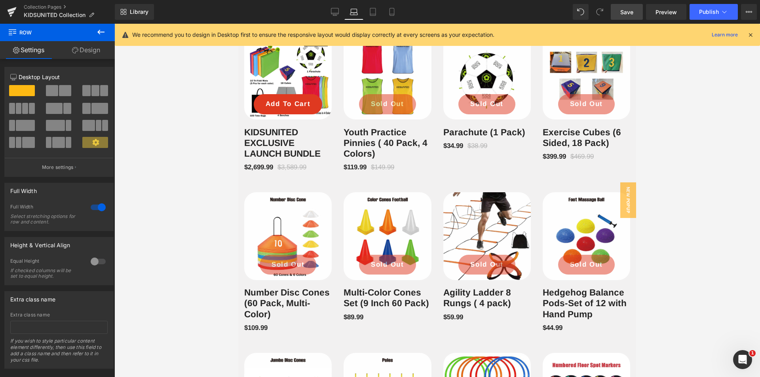
scroll to position [293, 0]
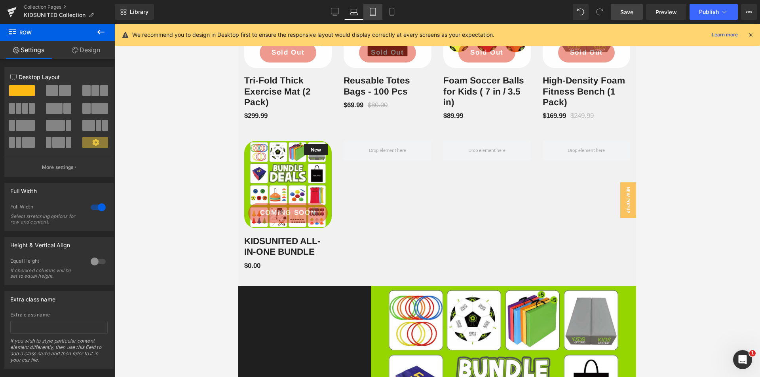
click at [375, 17] on link "Tablet" at bounding box center [372, 12] width 19 height 16
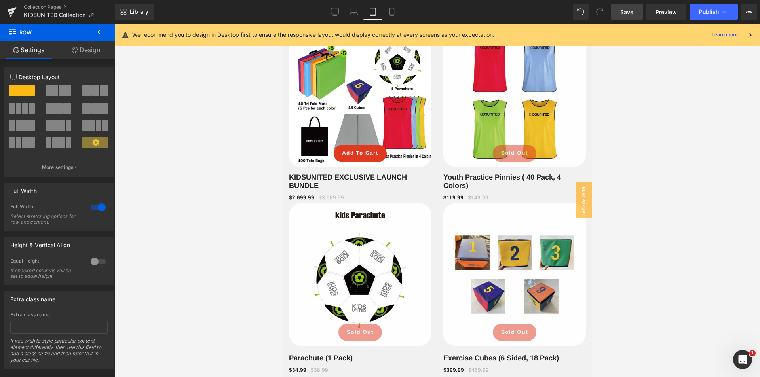
scroll to position [537, 0]
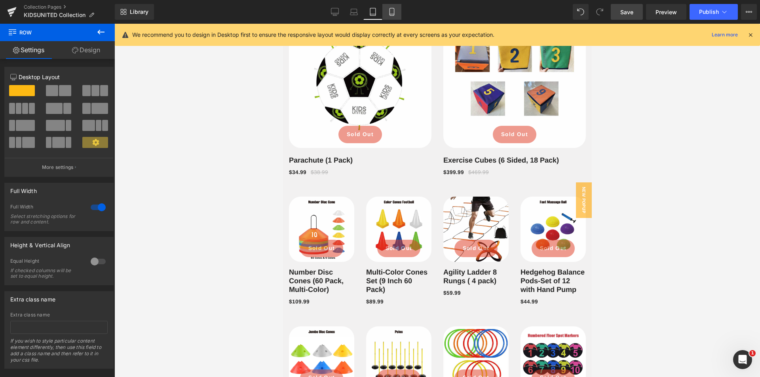
click at [388, 16] on link "Mobile" at bounding box center [391, 12] width 19 height 16
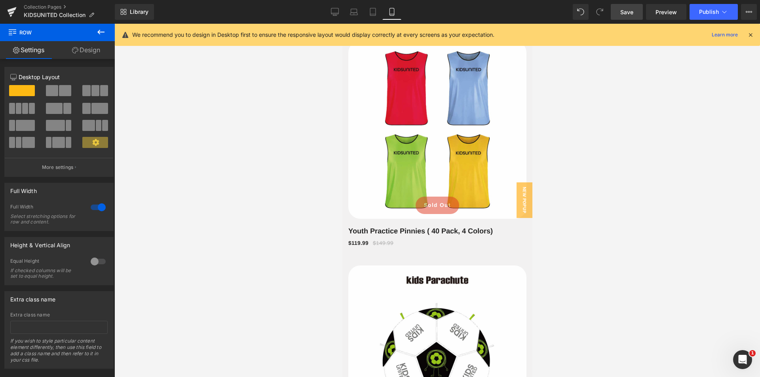
scroll to position [219, 0]
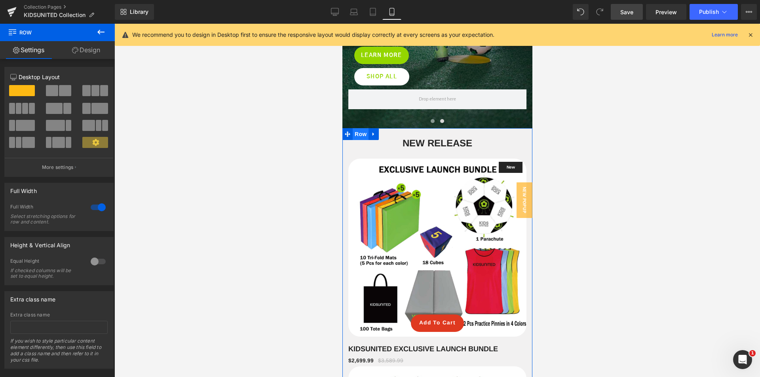
click at [360, 135] on span "Row" at bounding box center [360, 134] width 16 height 12
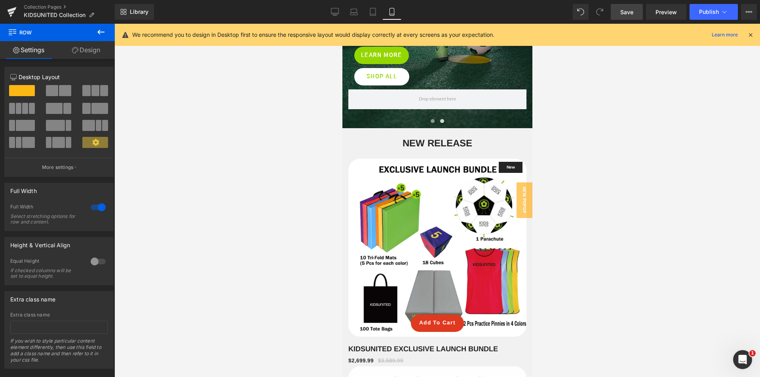
drag, startPoint x: 374, startPoint y: 19, endPoint x: 372, endPoint y: 34, distance: 16.0
click at [374, 19] on link "Tablet" at bounding box center [372, 12] width 19 height 16
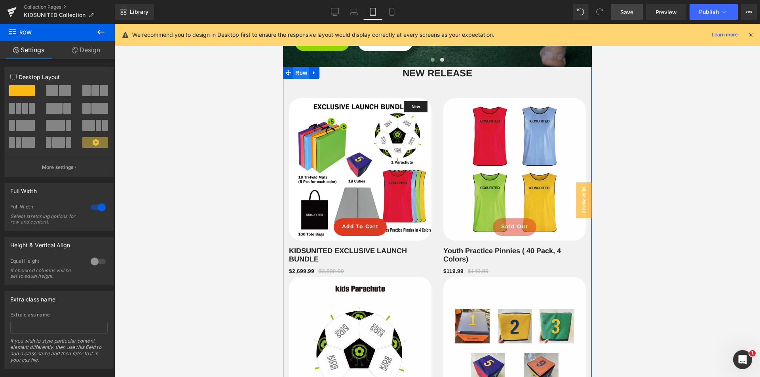
click at [300, 72] on span "Row" at bounding box center [301, 73] width 16 height 12
click at [302, 87] on span "Row" at bounding box center [301, 89] width 16 height 12
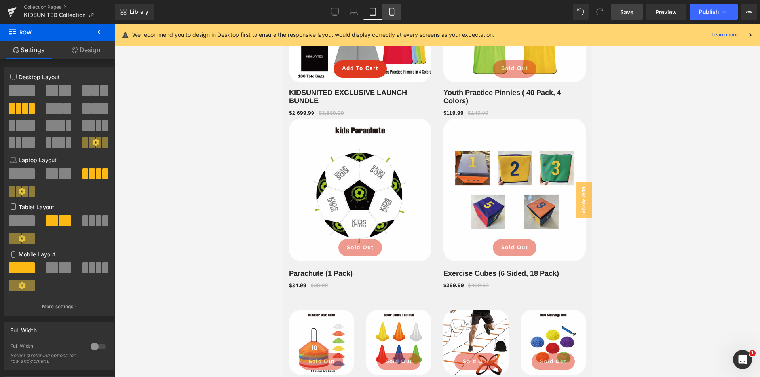
drag, startPoint x: 390, startPoint y: 10, endPoint x: 389, endPoint y: 17, distance: 7.5
click at [390, 10] on icon at bounding box center [392, 12] width 8 height 8
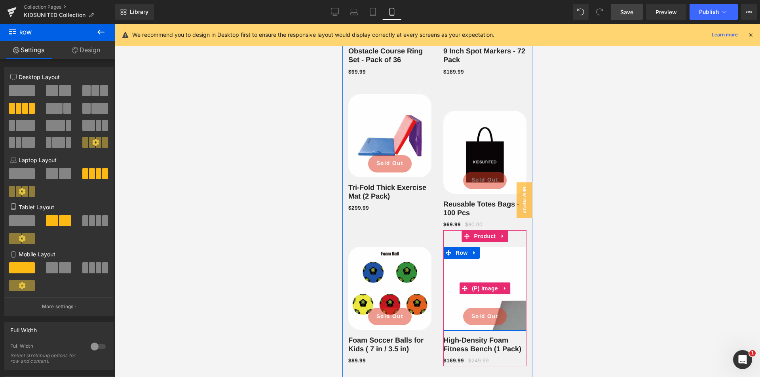
scroll to position [1709, 0]
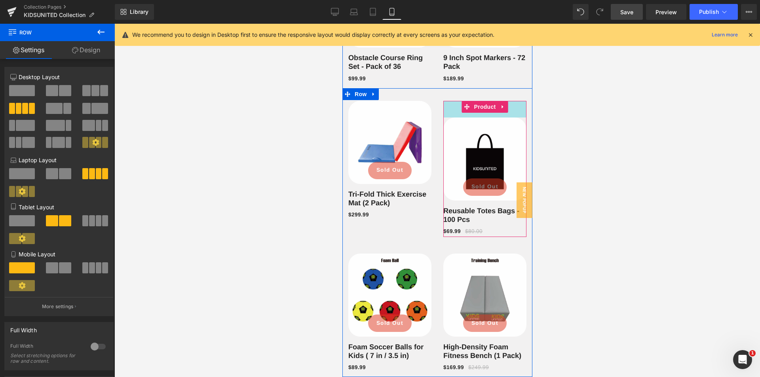
drag, startPoint x: 446, startPoint y: 105, endPoint x: 481, endPoint y: 118, distance: 37.3
click at [450, 93] on div "New (P) Image Sold Out (P) Cart Button Row Tri-Fold Thick Exercise Mat (2 Pack)…" at bounding box center [437, 232] width 190 height 289
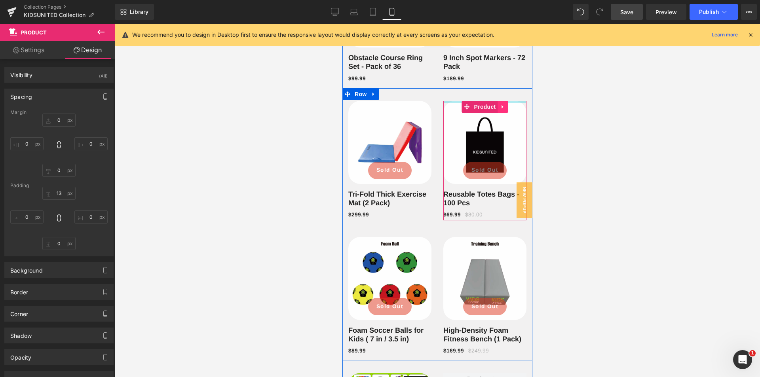
drag, startPoint x: 444, startPoint y: 108, endPoint x: 494, endPoint y: 115, distance: 50.0
click at [449, 93] on div "New (P) Image Sold Out (P) Cart Button Row Tri-Fold Thick Exercise Mat (2 Pack)…" at bounding box center [437, 224] width 190 height 273
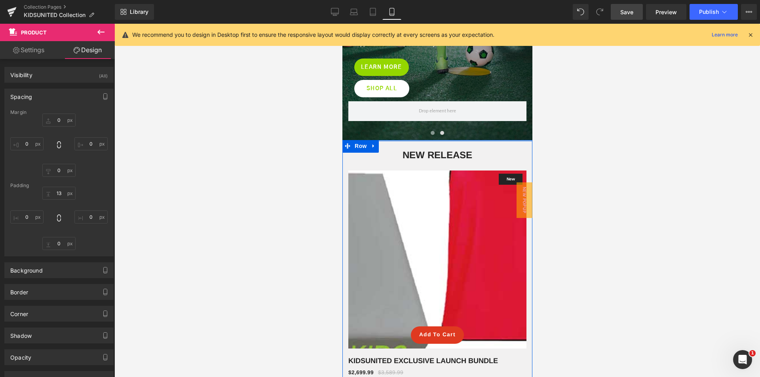
scroll to position [165, 0]
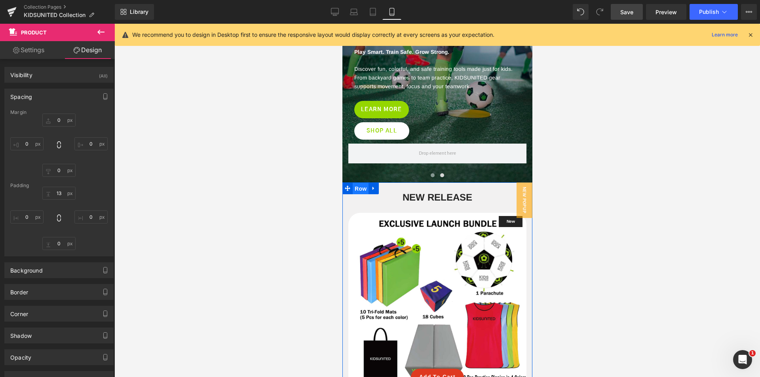
click at [361, 194] on span "Row" at bounding box center [360, 189] width 16 height 12
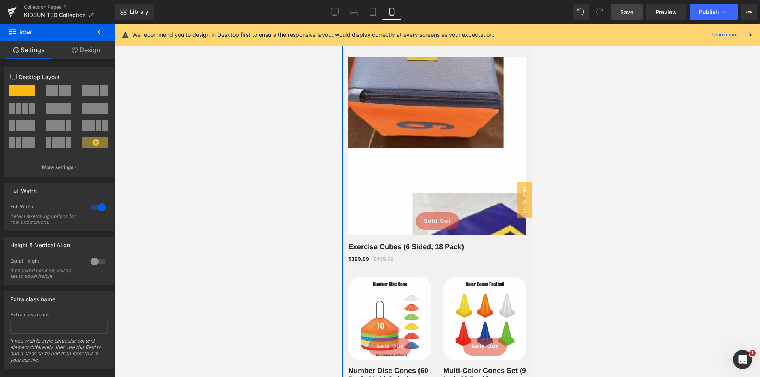
scroll to position [1036, 0]
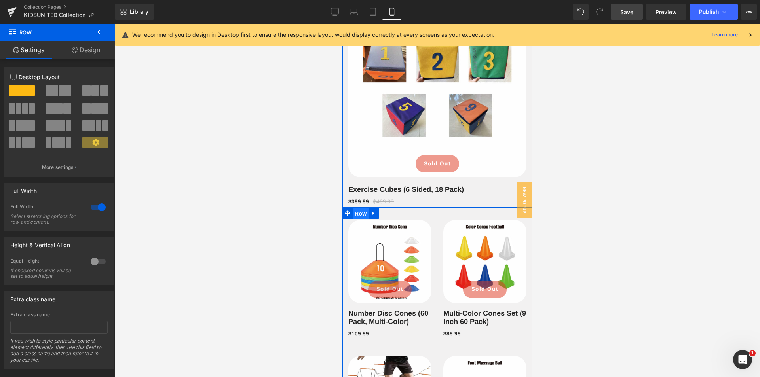
click at [356, 216] on span "Row" at bounding box center [360, 214] width 16 height 12
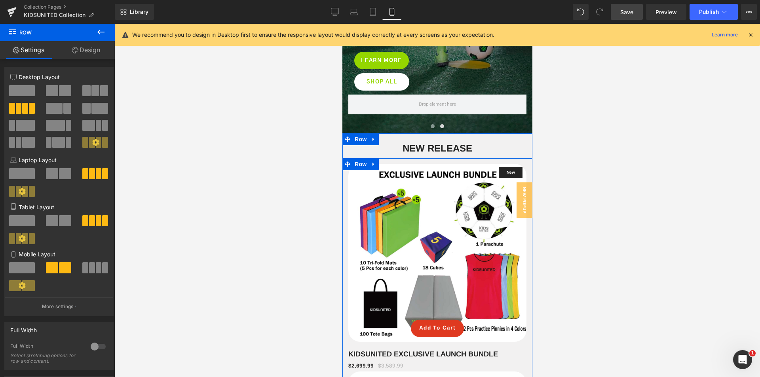
scroll to position [165, 0]
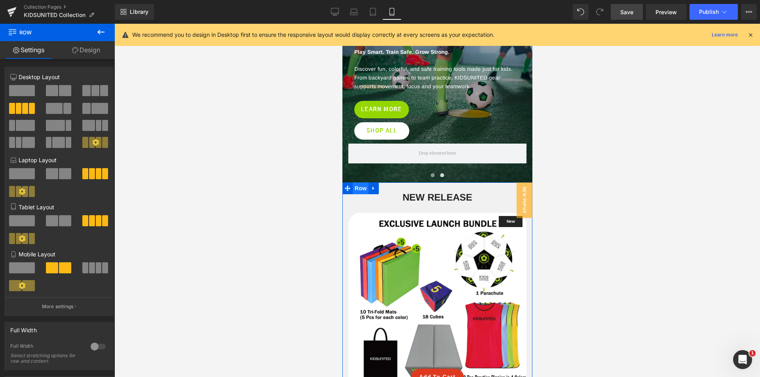
click at [358, 193] on span "Row" at bounding box center [360, 189] width 16 height 12
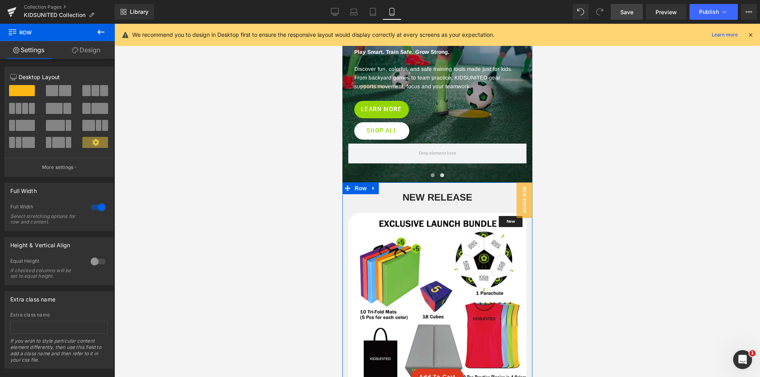
click at [19, 108] on span at bounding box center [19, 108] width 6 height 11
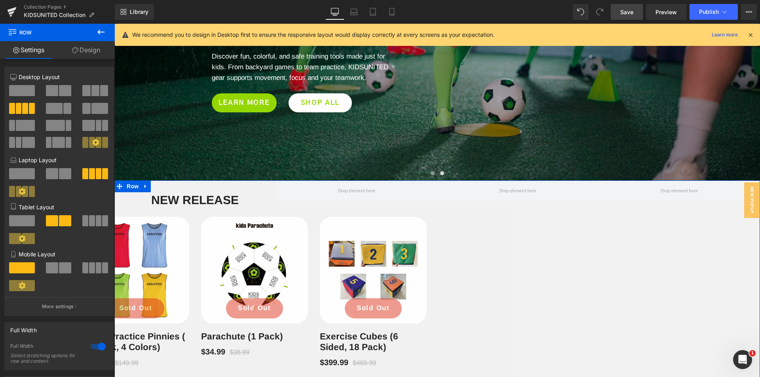
scroll to position [217, 0]
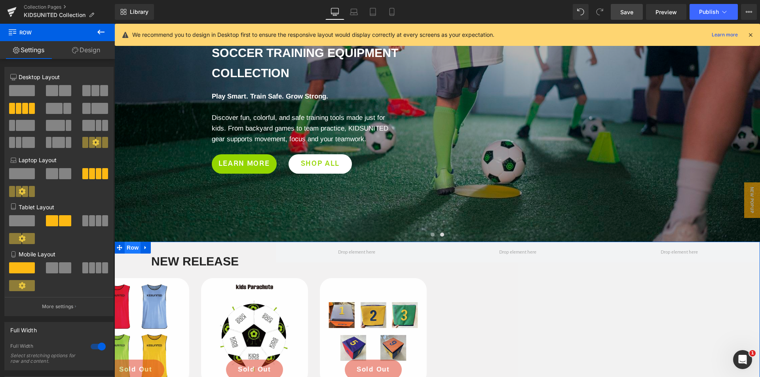
click at [131, 249] on span "Row" at bounding box center [133, 248] width 16 height 12
click at [21, 90] on span at bounding box center [22, 90] width 26 height 11
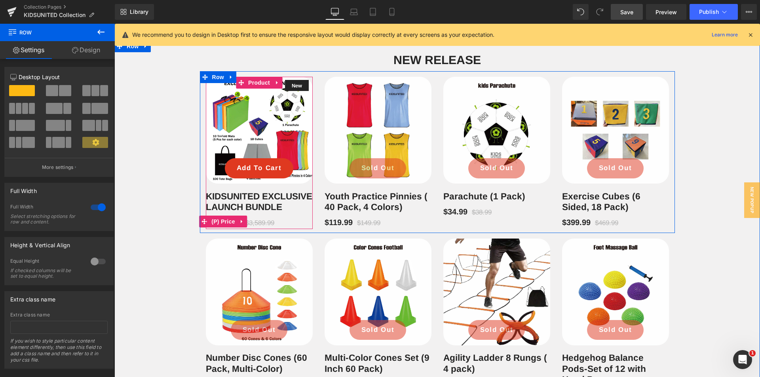
scroll to position [414, 0]
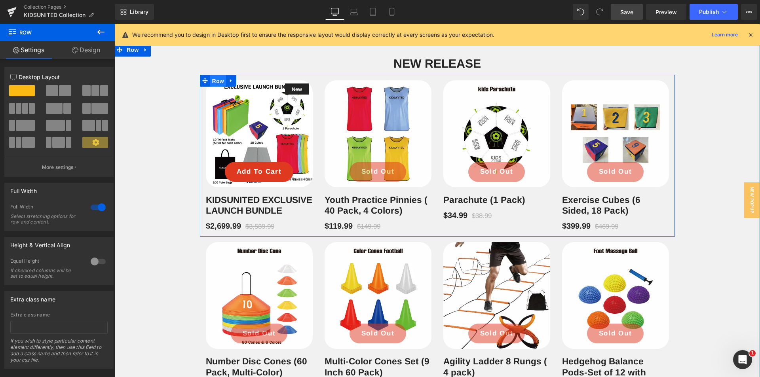
click at [217, 79] on span "Row" at bounding box center [218, 81] width 16 height 12
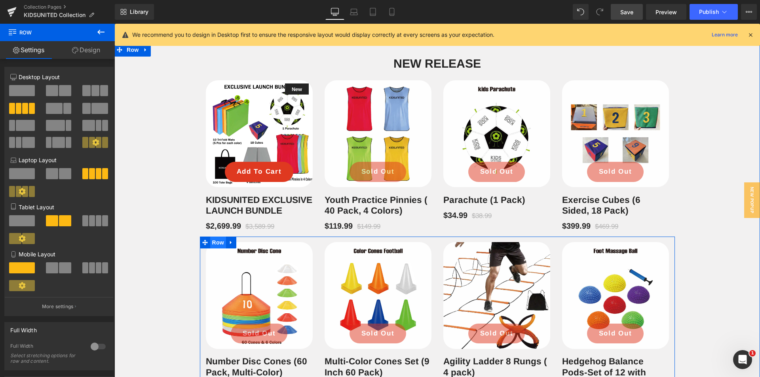
click at [216, 249] on span "Row" at bounding box center [218, 243] width 16 height 12
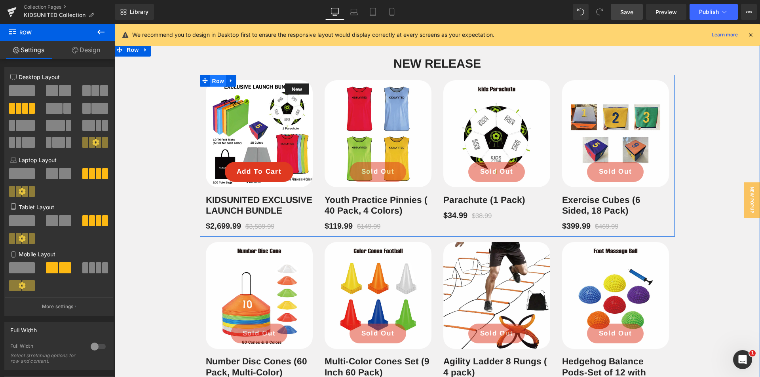
click at [215, 77] on span "Row" at bounding box center [218, 81] width 16 height 12
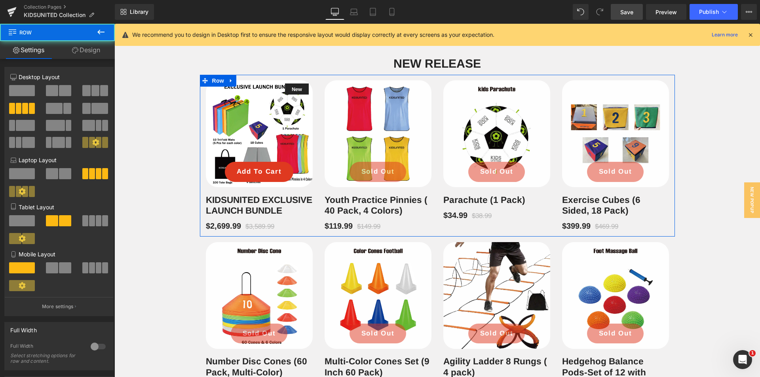
click at [55, 270] on span at bounding box center [52, 267] width 12 height 11
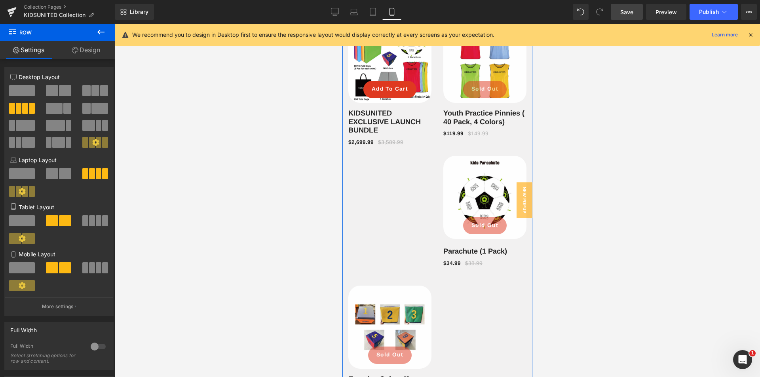
scroll to position [391, 0]
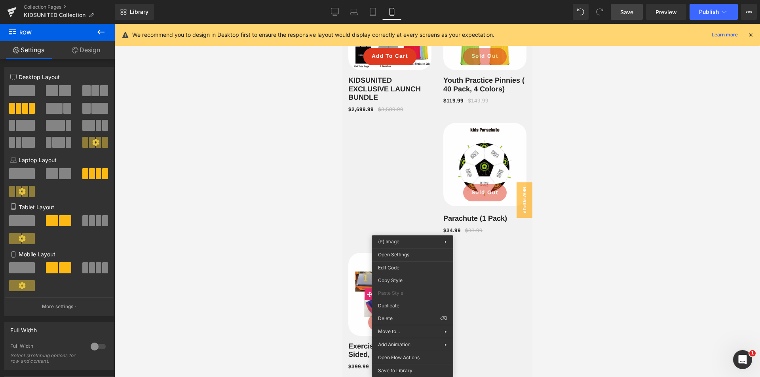
click at [613, 224] on div at bounding box center [437, 201] width 646 height 354
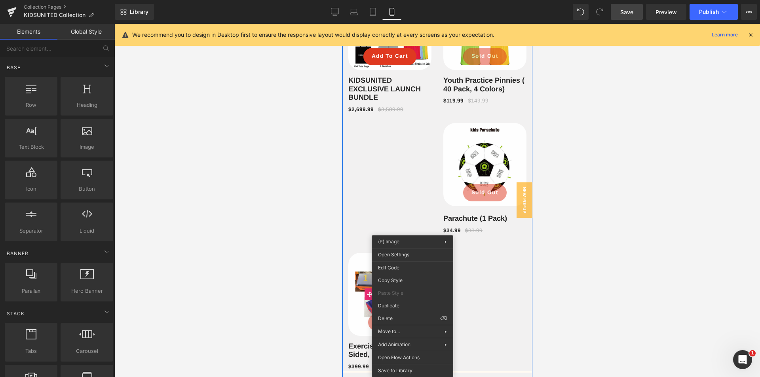
click at [502, 268] on div "New (P) Image Add To Cart (P) Cart Button Row KIDSUNITED EXCLUSIVE LAUNCH BUNDL…" at bounding box center [437, 176] width 190 height 391
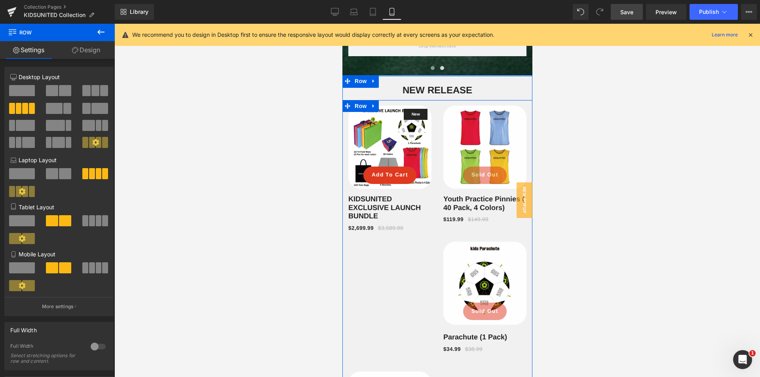
scroll to position [233, 0]
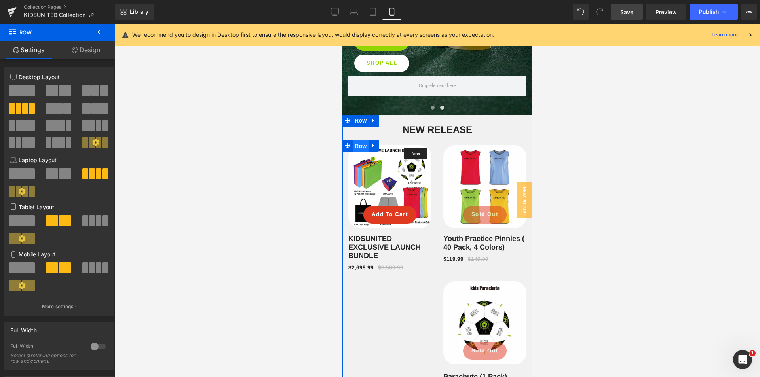
click at [359, 150] on span "Row" at bounding box center [360, 146] width 16 height 12
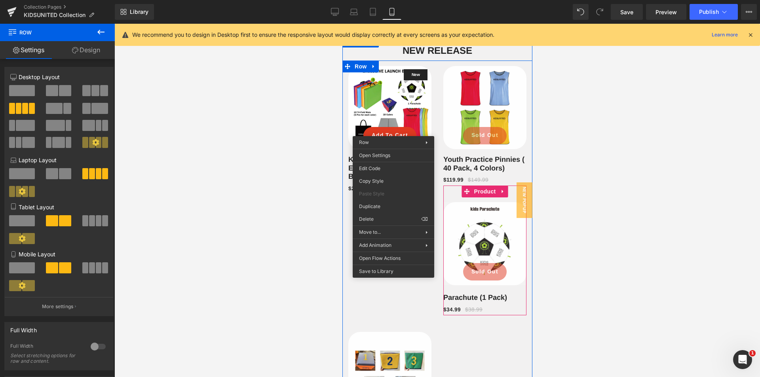
scroll to position [352, 0]
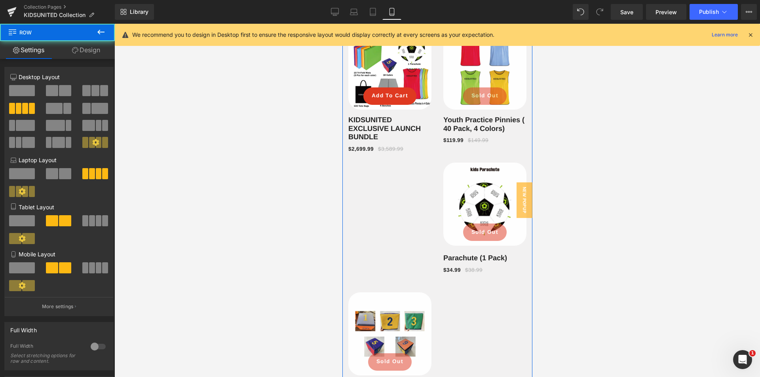
click at [462, 305] on div "New (P) Image Add To Cart (P) Cart Button Row KIDSUNITED EXCLUSIVE LAUNCH BUNDL…" at bounding box center [437, 216] width 190 height 391
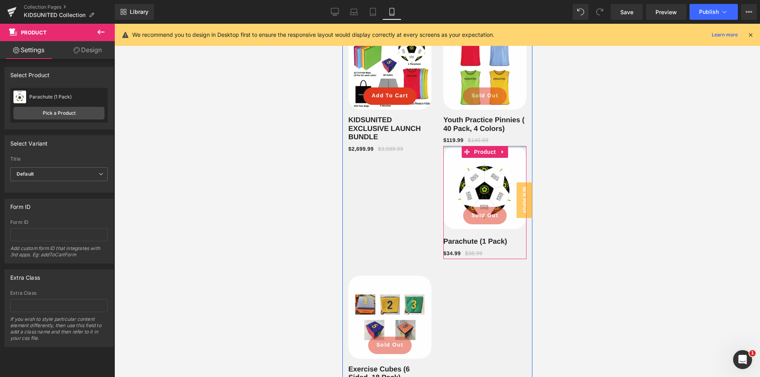
drag, startPoint x: 507, startPoint y: 159, endPoint x: 511, endPoint y: 142, distance: 17.8
click at [511, 142] on div "New (P) Image Add To Cart (P) Cart Button Row KIDSUNITED EXCLUSIVE LAUNCH BUNDL…" at bounding box center [437, 208] width 190 height 375
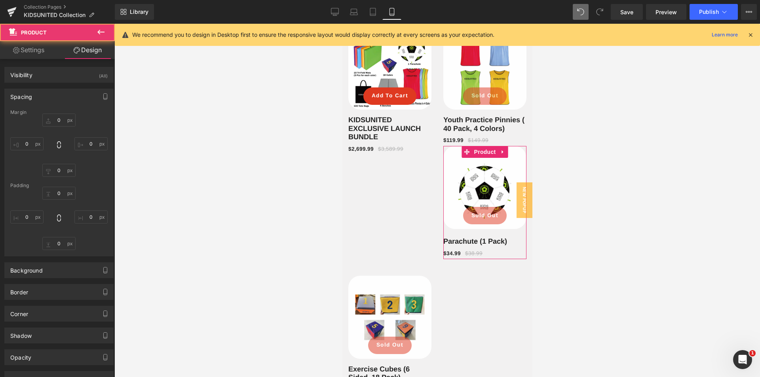
drag, startPoint x: 585, startPoint y: 14, endPoint x: 586, endPoint y: 18, distance: 4.4
type input "0"
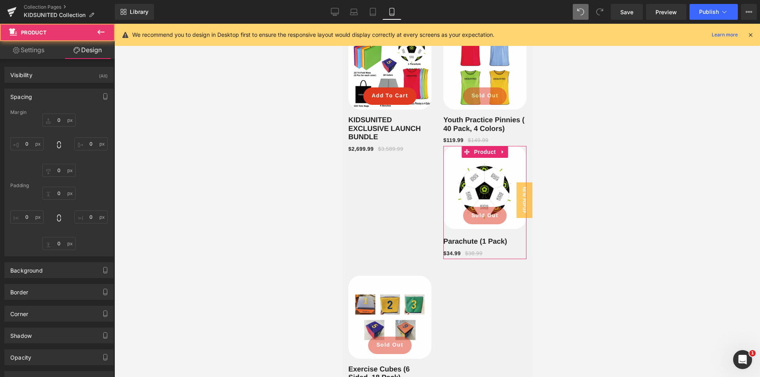
type input "0"
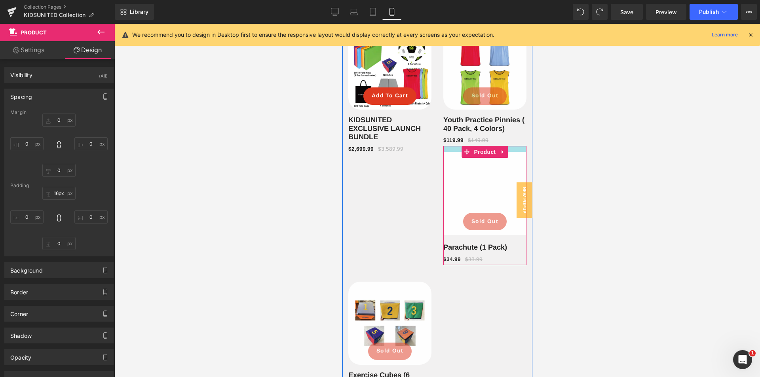
type input "25px"
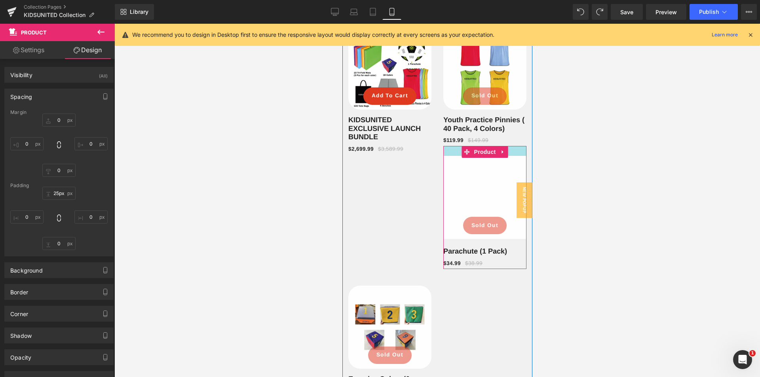
drag, startPoint x: 512, startPoint y: 150, endPoint x: 512, endPoint y: 160, distance: 9.9
click at [512, 160] on div "New (P) Image Sold Out (P) Cart Button Row Parachute (1 Pack) (P) Title $34.99 …" at bounding box center [484, 207] width 83 height 123
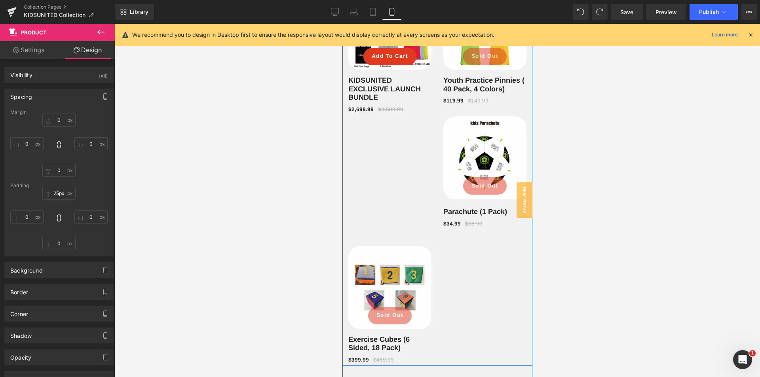
scroll to position [312, 0]
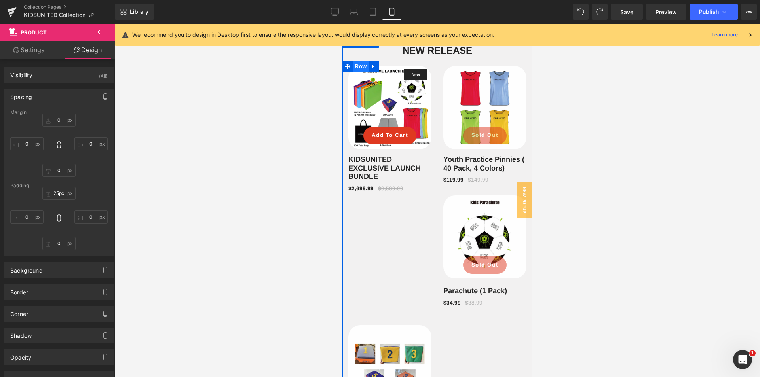
click at [361, 70] on span "Row" at bounding box center [360, 67] width 16 height 12
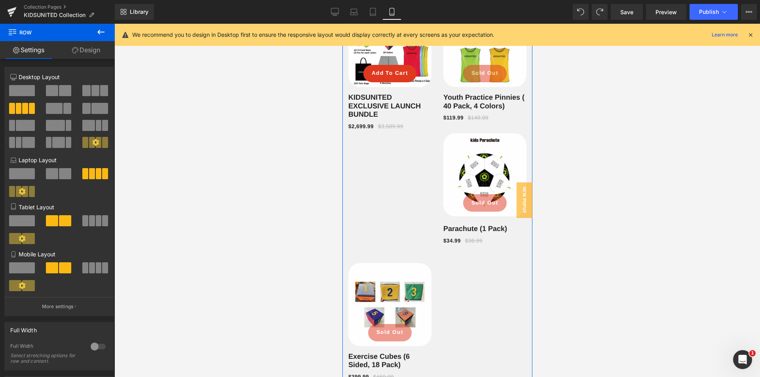
scroll to position [431, 0]
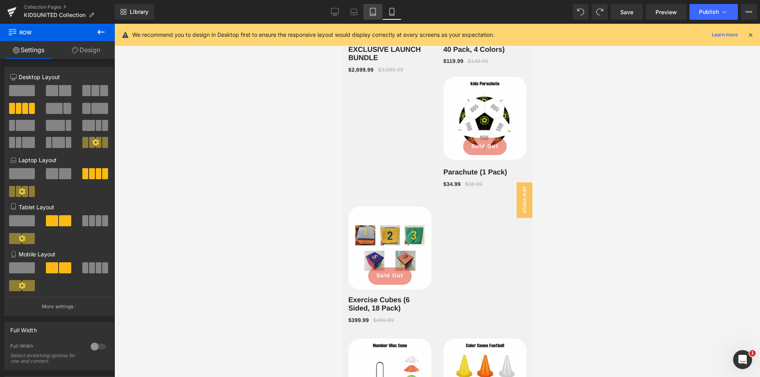
click at [374, 14] on icon at bounding box center [373, 12] width 8 height 8
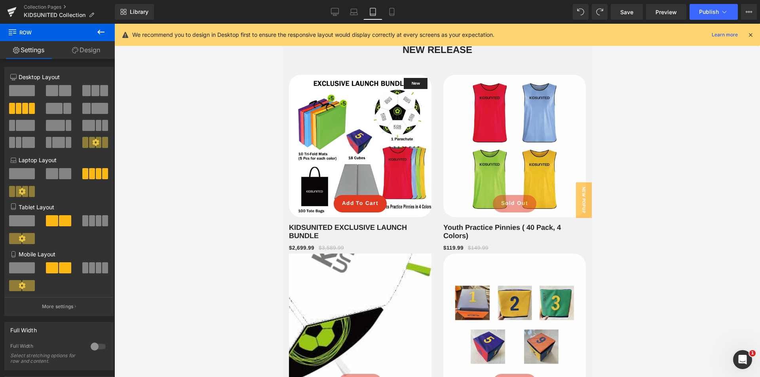
scroll to position [270, 0]
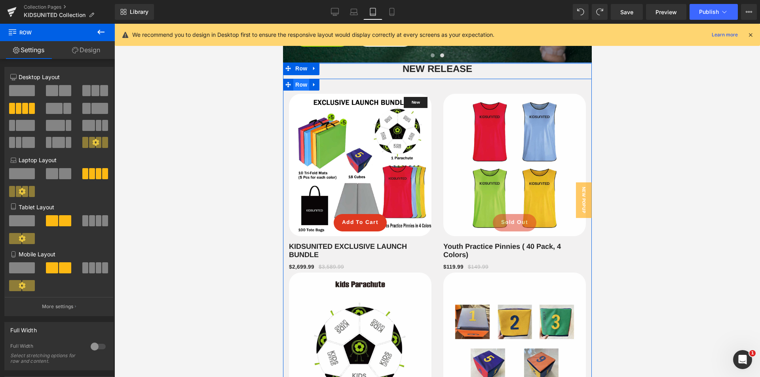
click at [300, 87] on span "Row" at bounding box center [301, 85] width 16 height 12
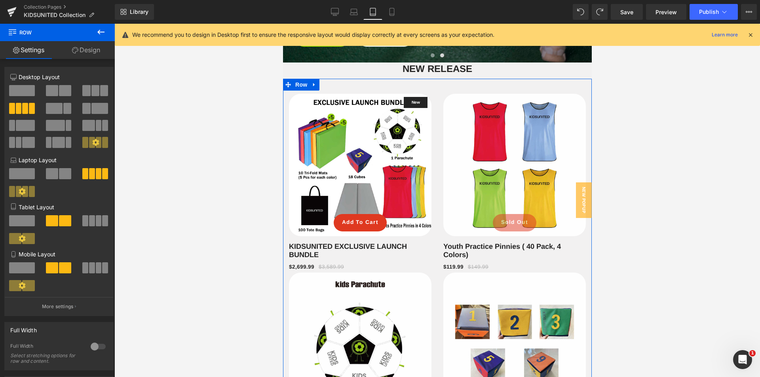
click at [91, 222] on span at bounding box center [92, 220] width 6 height 11
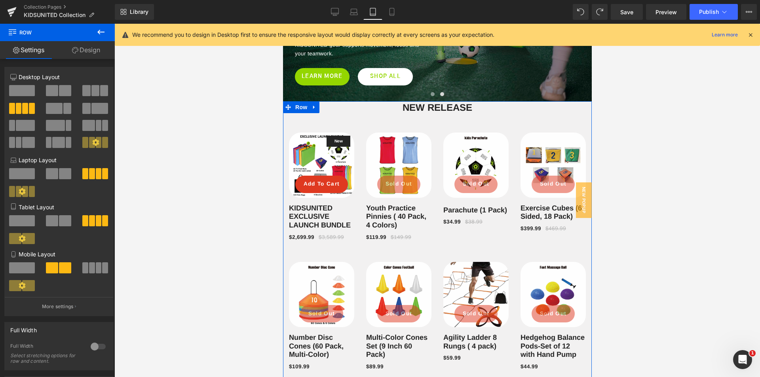
scroll to position [230, 0]
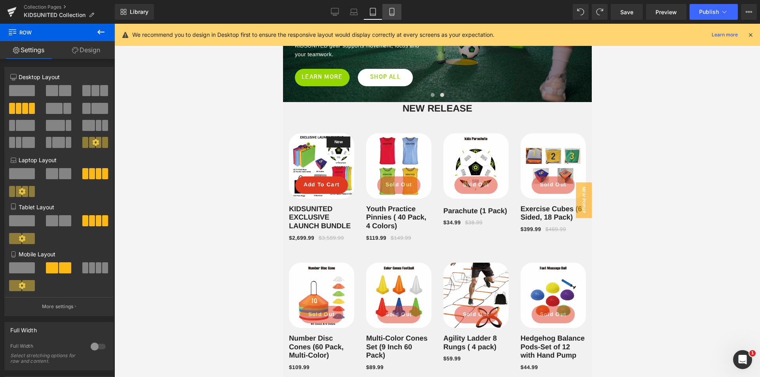
click at [391, 17] on link "Mobile" at bounding box center [391, 12] width 19 height 16
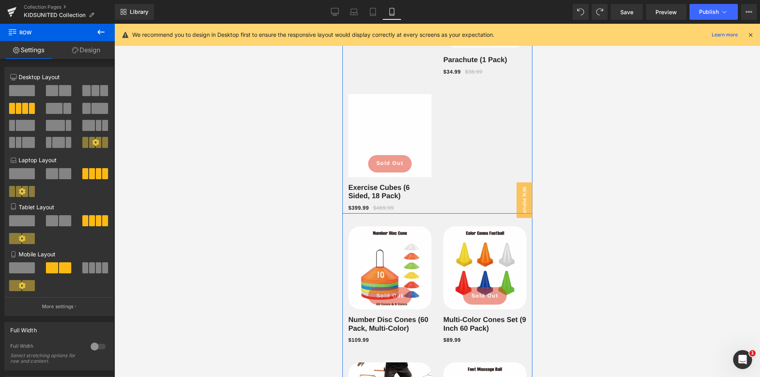
scroll to position [546, 0]
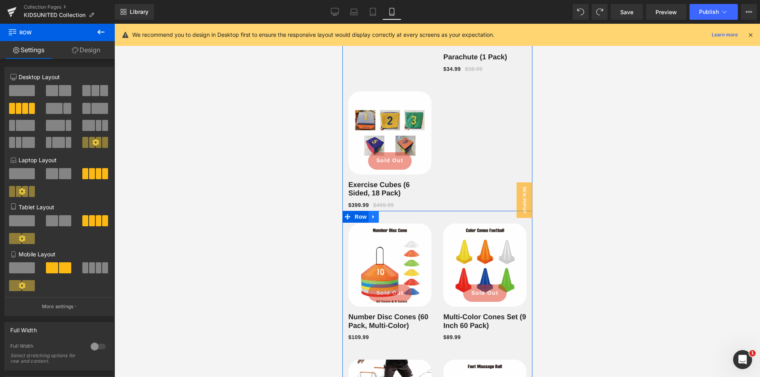
click at [372, 219] on icon at bounding box center [373, 217] width 2 height 4
click at [381, 220] on icon at bounding box center [384, 217] width 6 height 6
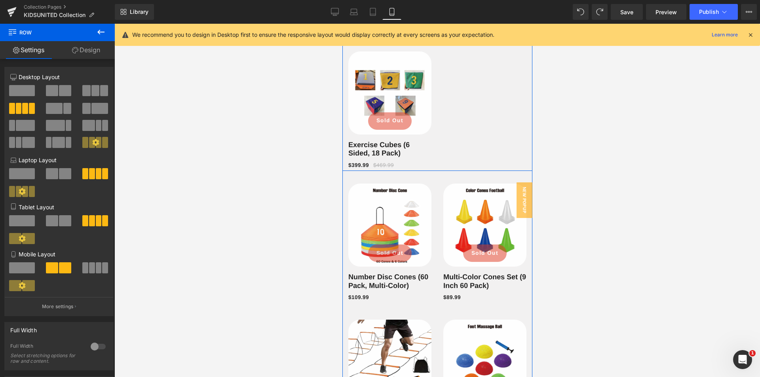
scroll to position [589, 0]
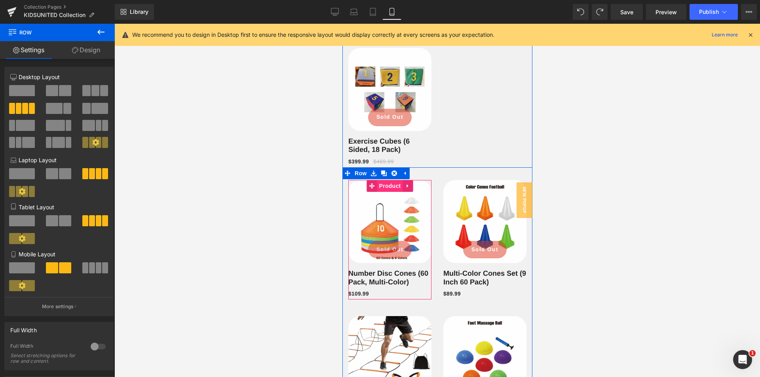
click at [390, 188] on span "Product" at bounding box center [390, 186] width 26 height 12
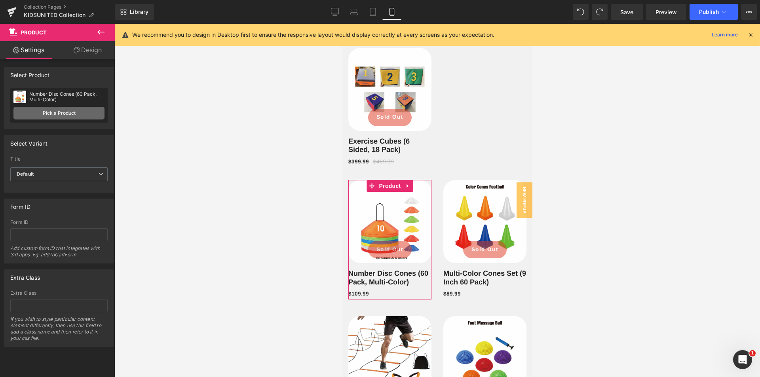
click at [75, 115] on link "Pick a Product" at bounding box center [58, 113] width 91 height 13
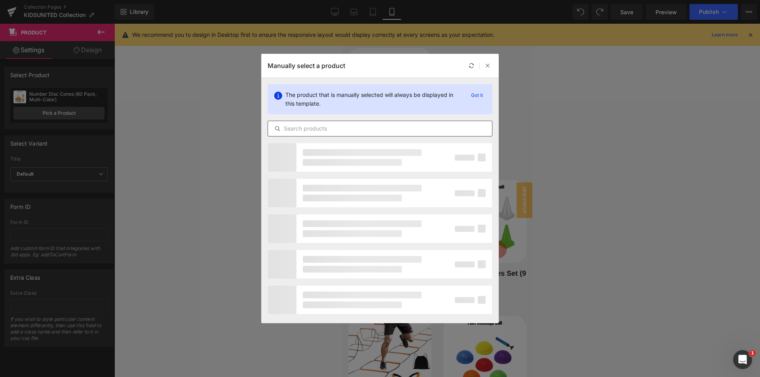
click at [321, 128] on input "text" at bounding box center [380, 129] width 224 height 10
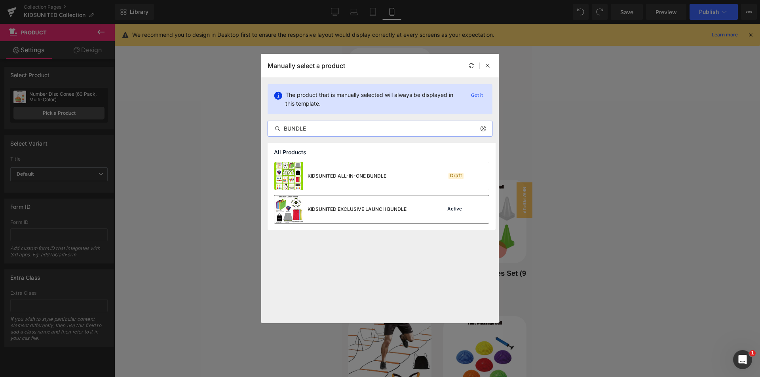
type input "BUNDLE"
click at [382, 205] on div "KIDSUNITED EXCLUSIVE LAUNCH BUNDLE" at bounding box center [340, 210] width 132 height 28
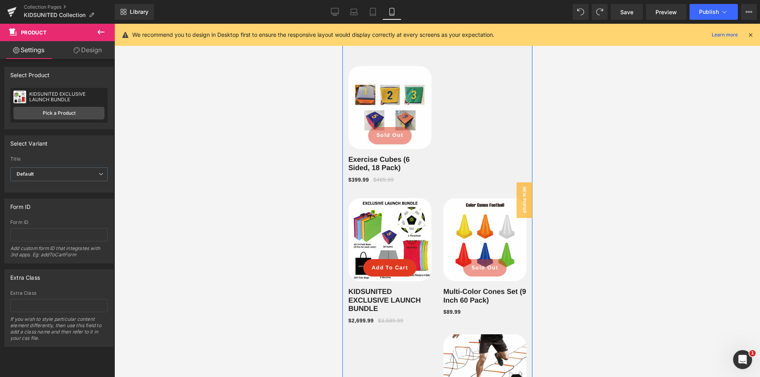
scroll to position [629, 0]
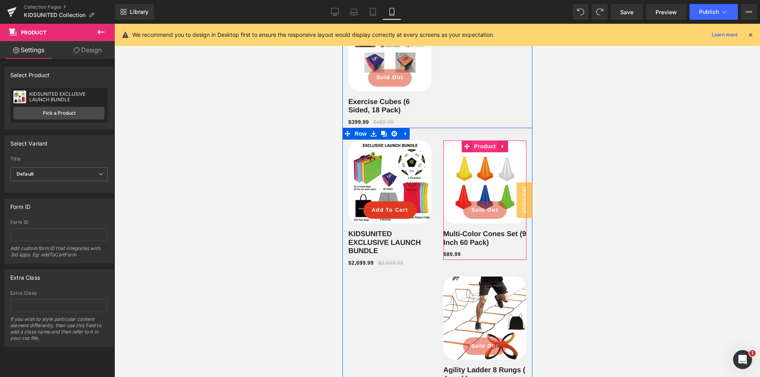
click at [476, 150] on span "Product" at bounding box center [485, 147] width 26 height 12
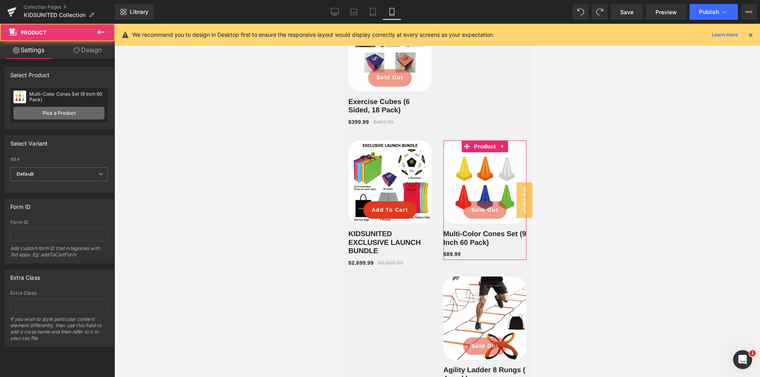
click at [79, 112] on link "Pick a Product" at bounding box center [58, 113] width 91 height 13
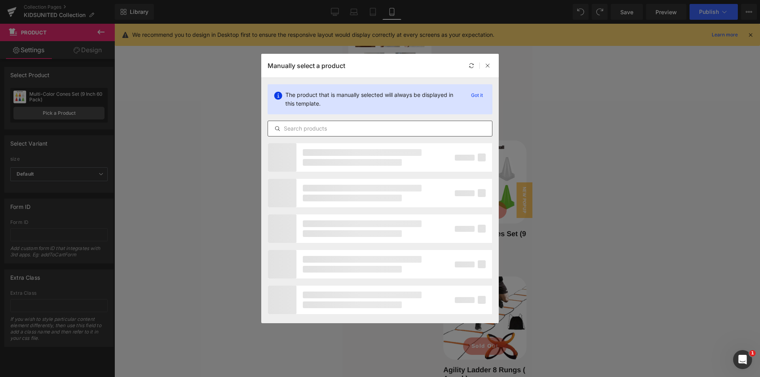
click at [305, 123] on div at bounding box center [380, 129] width 225 height 16
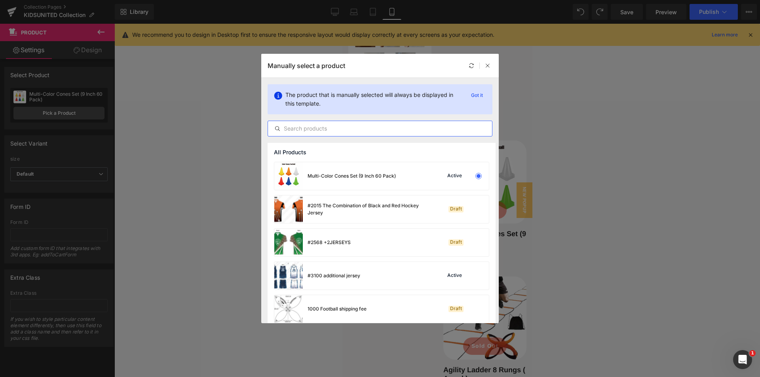
click at [304, 126] on input "text" at bounding box center [380, 129] width 224 height 10
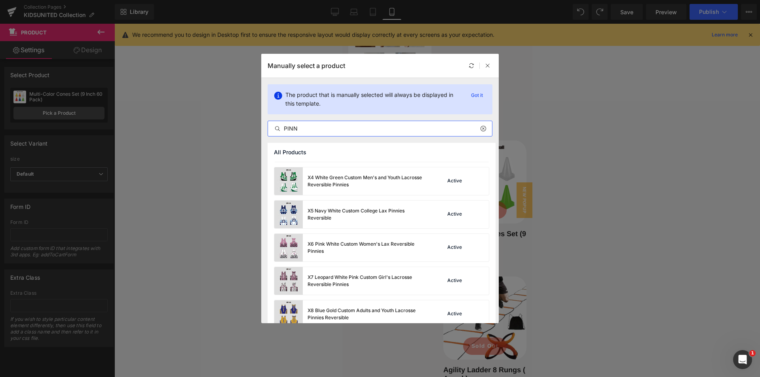
scroll to position [505, 0]
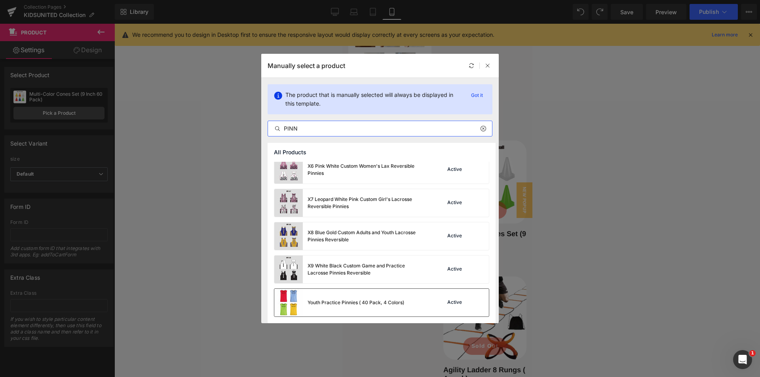
type input "PINN"
click at [367, 298] on div "Youth Practice Pinnies ( 40 Pack, 4 Colors)" at bounding box center [339, 303] width 130 height 28
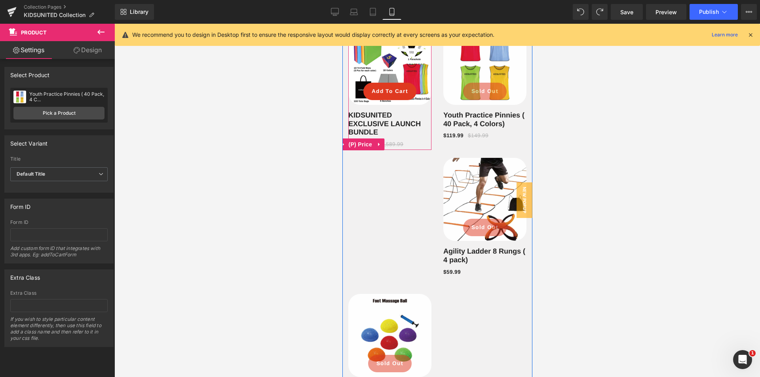
scroll to position [589, 0]
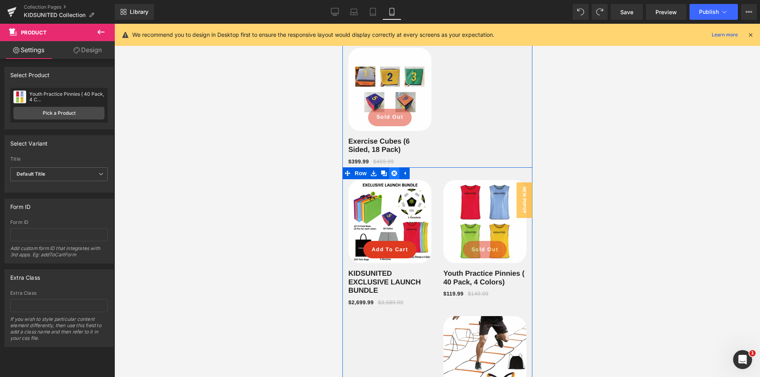
click at [392, 173] on icon at bounding box center [394, 173] width 6 height 6
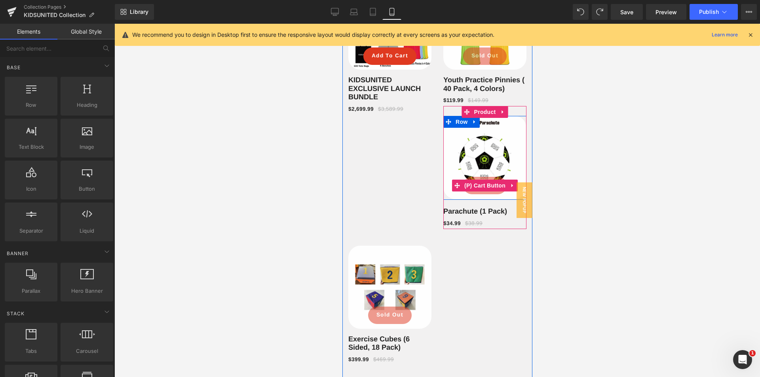
scroll to position [273, 0]
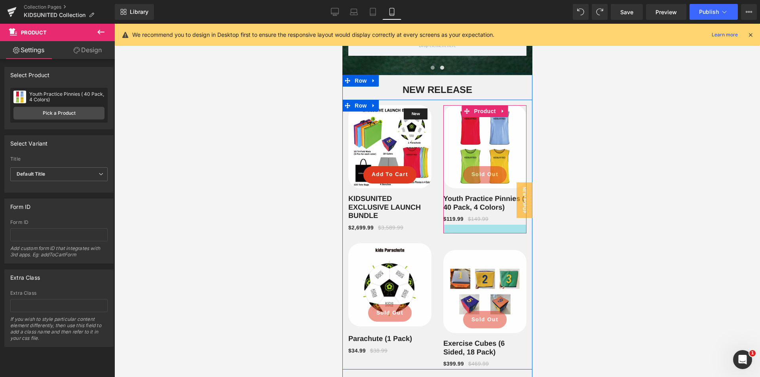
drag, startPoint x: 451, startPoint y: 226, endPoint x: 936, endPoint y: 250, distance: 485.1
click at [451, 234] on div at bounding box center [484, 229] width 83 height 9
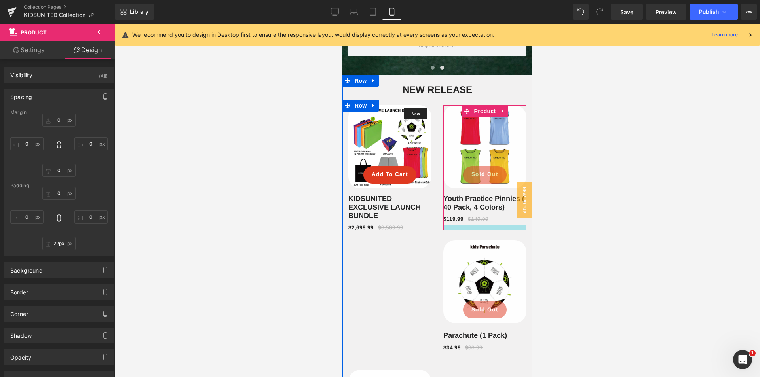
type input "24px"
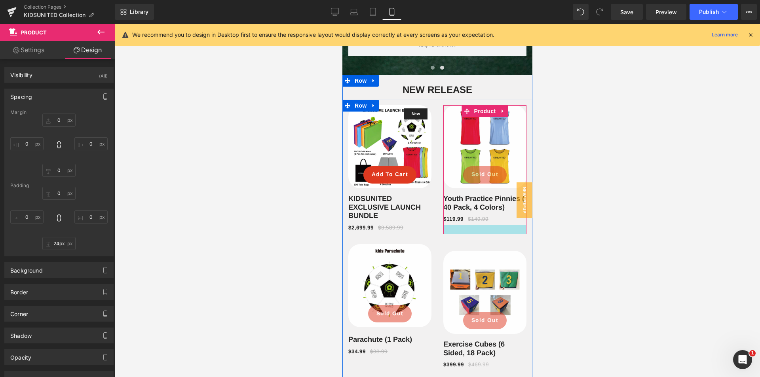
click at [480, 234] on div at bounding box center [484, 230] width 83 height 10
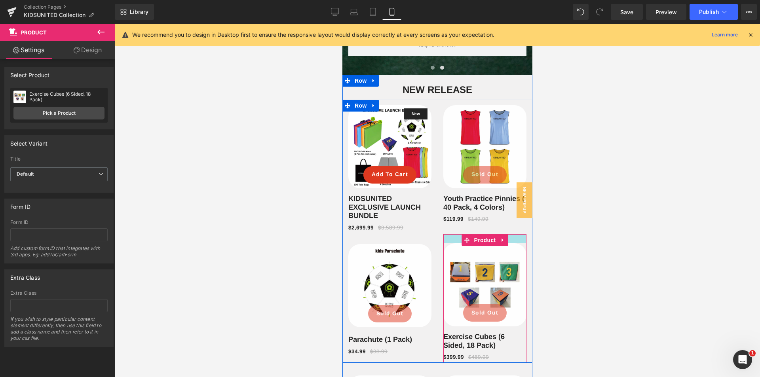
drag, startPoint x: 450, startPoint y: 242, endPoint x: 975, endPoint y: 264, distance: 525.8
click at [453, 234] on div "New (P) Image Add To Cart (P) Cart Button Row KIDSUNITED EXCLUSIVE LAUNCH BUNDL…" at bounding box center [437, 232] width 190 height 264
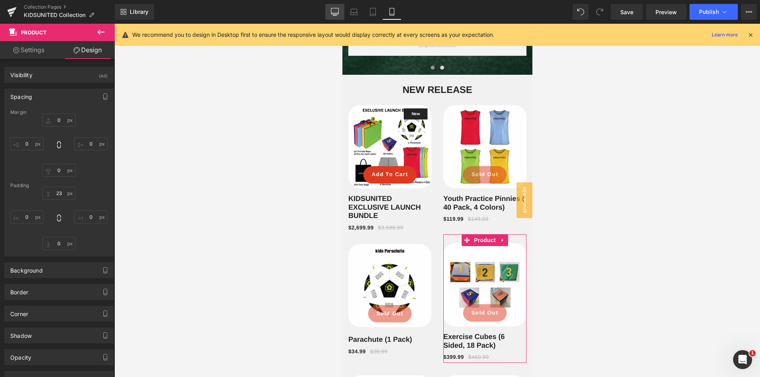
click at [329, 13] on link "Desktop" at bounding box center [334, 12] width 19 height 16
type input "0"
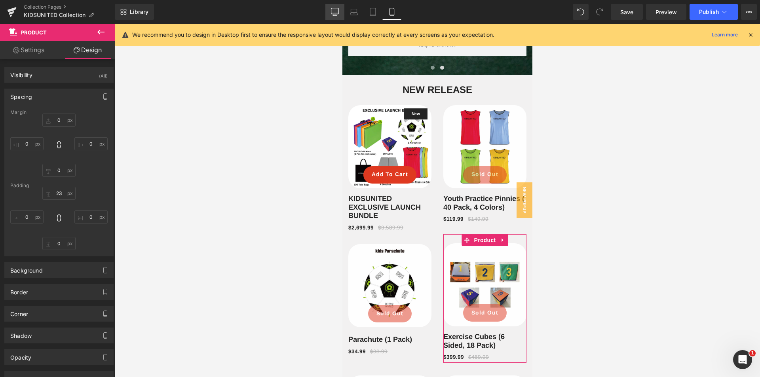
type input "0"
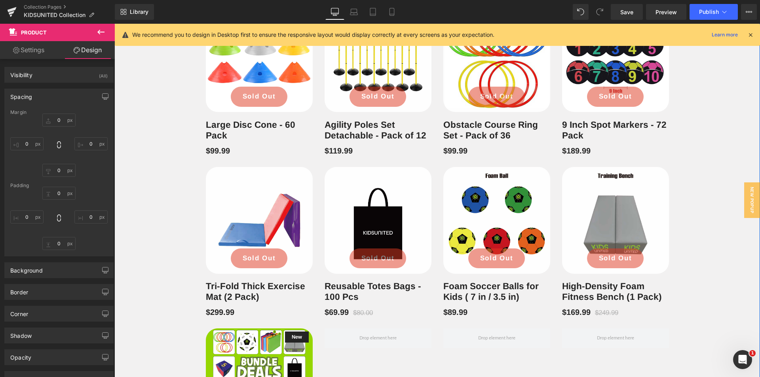
scroll to position [716, 0]
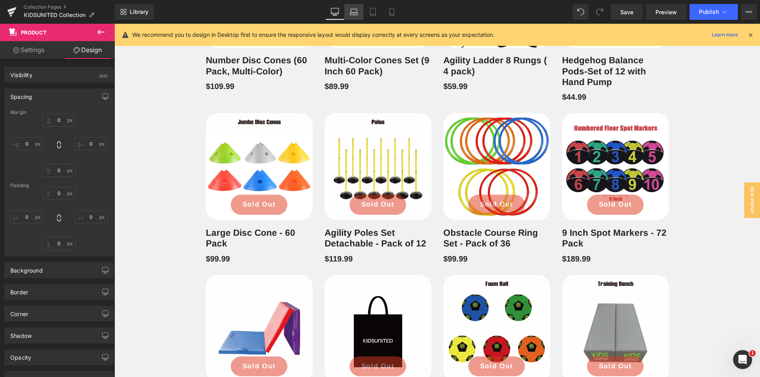
click at [356, 14] on icon at bounding box center [354, 12] width 8 height 8
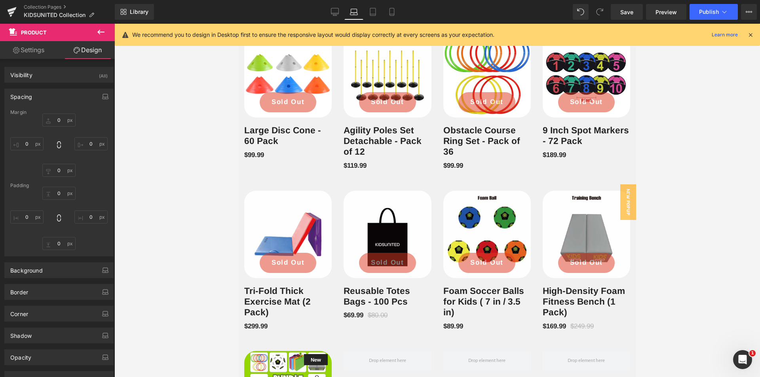
type input "0"
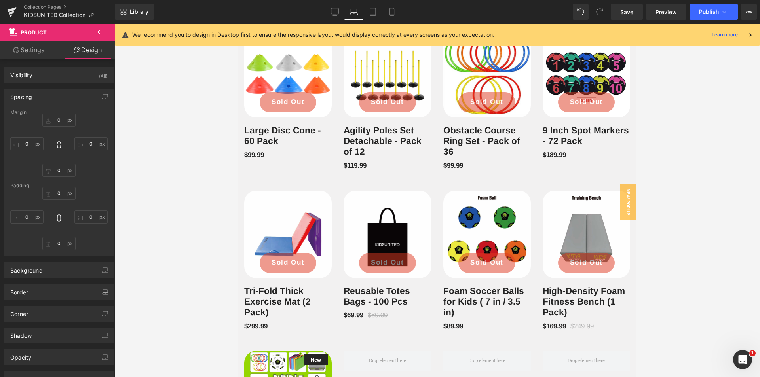
type input "0"
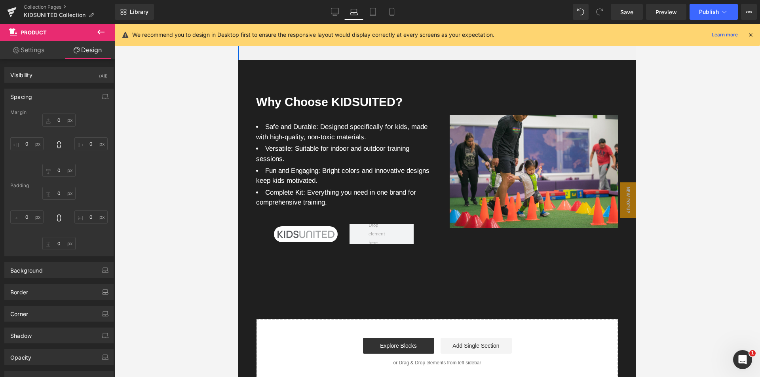
scroll to position [1707, 0]
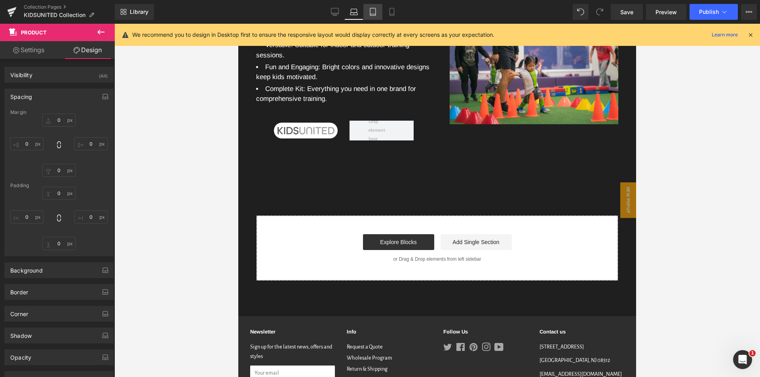
click at [370, 15] on icon at bounding box center [373, 12] width 8 height 8
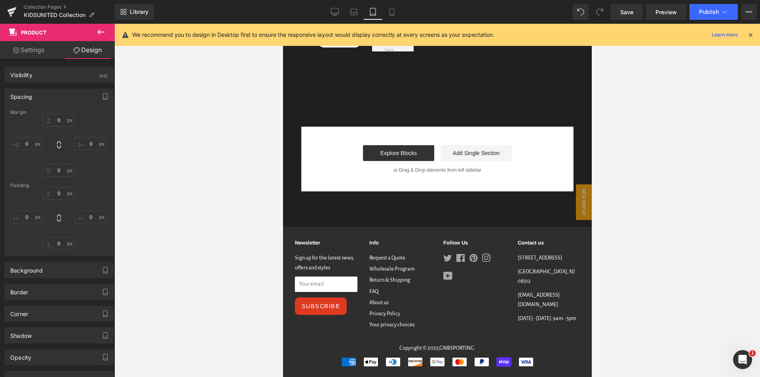
type input "0"
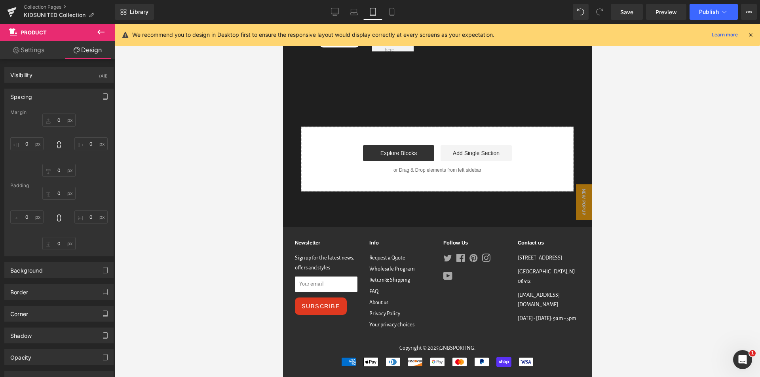
type input "0"
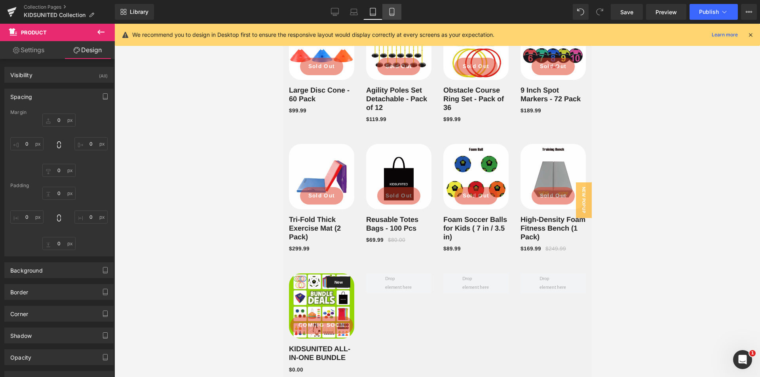
click at [393, 17] on link "Mobile" at bounding box center [391, 12] width 19 height 16
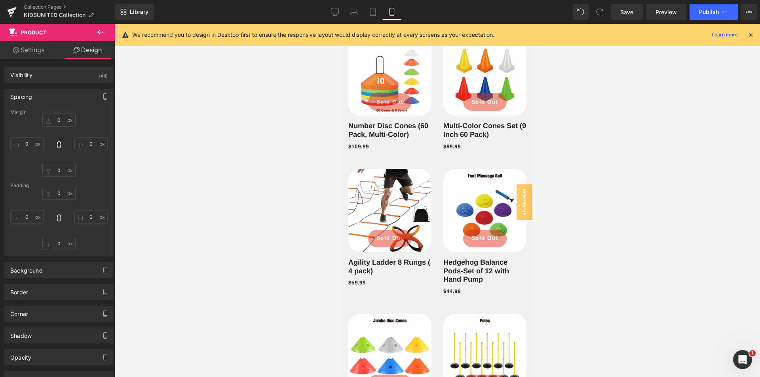
type input "0"
type input "23"
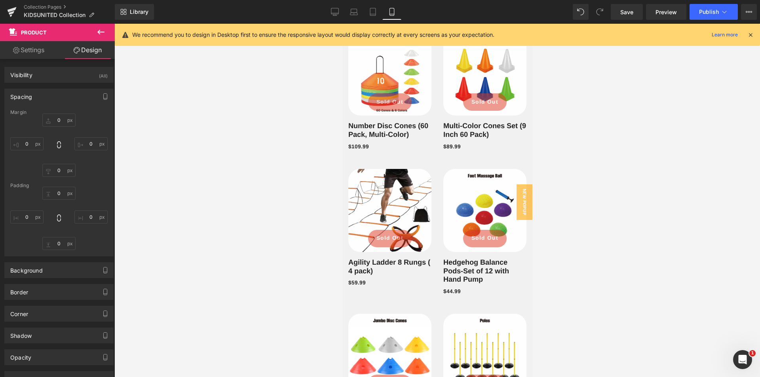
type input "0"
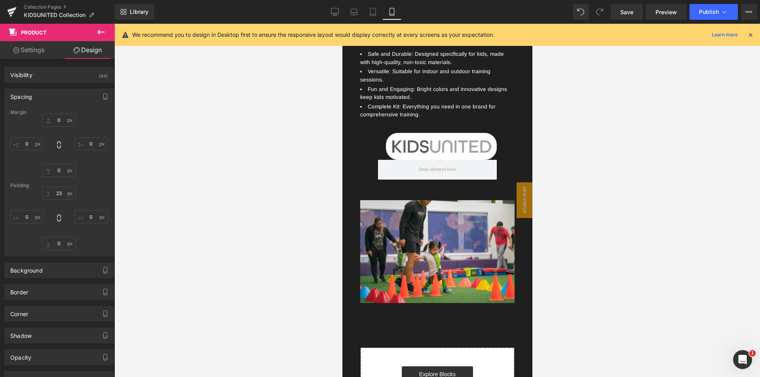
scroll to position [2051, 0]
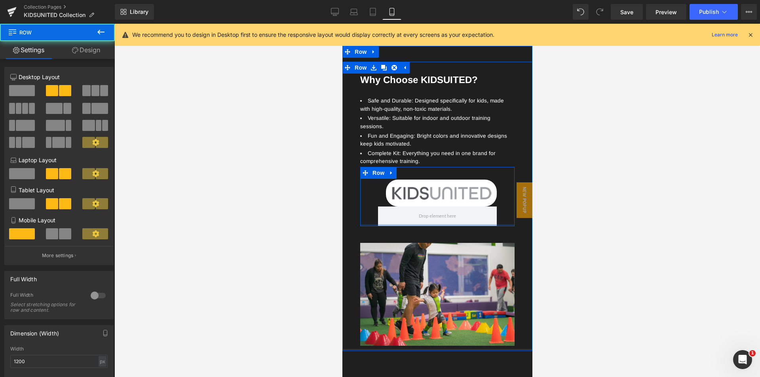
drag, startPoint x: 497, startPoint y: 213, endPoint x: 498, endPoint y: 208, distance: 5.2
click at [498, 208] on div "Image Row 32px" at bounding box center [437, 196] width 154 height 59
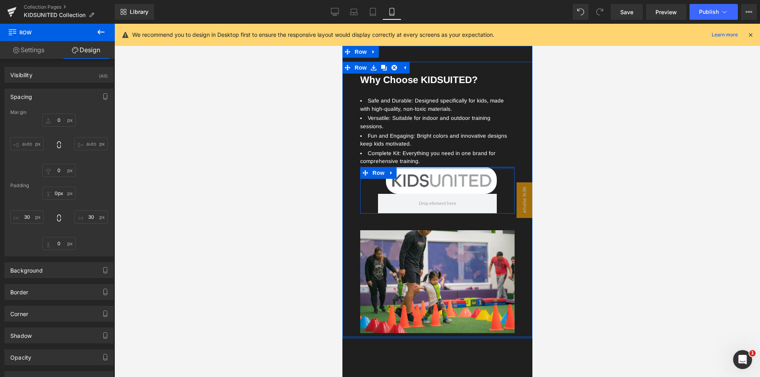
drag, startPoint x: 475, startPoint y: 162, endPoint x: 478, endPoint y: 148, distance: 15.0
click at [478, 148] on div "Why Choose KIDSUITED? Heading Safe and Durable: Designed specifically for kids,…" at bounding box center [437, 143] width 166 height 139
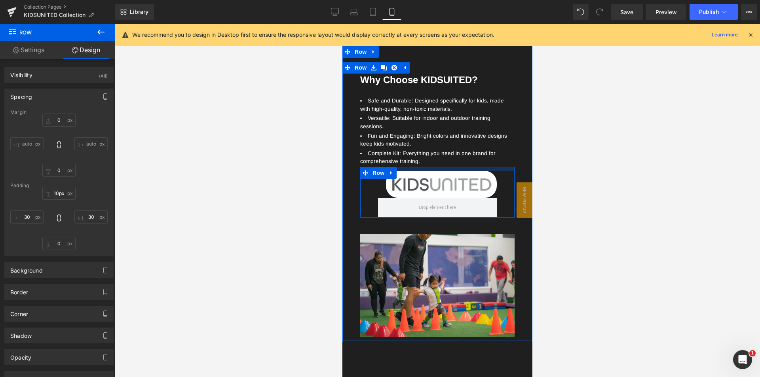
type input "11px"
drag, startPoint x: 493, startPoint y: 154, endPoint x: 993, endPoint y: 46, distance: 511.2
click at [493, 167] on div "Image Row" at bounding box center [437, 192] width 154 height 51
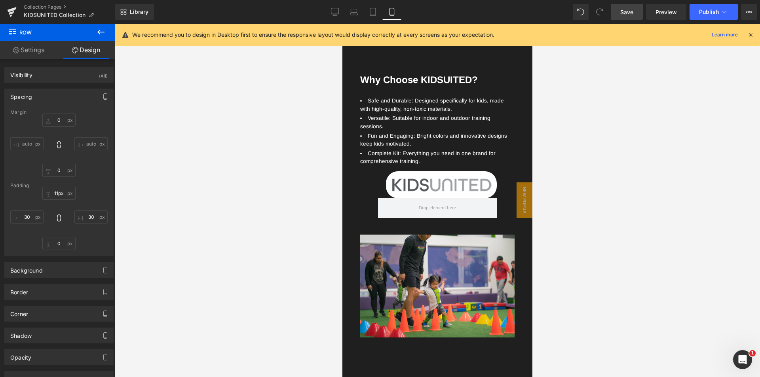
click at [636, 15] on link "Save" at bounding box center [627, 12] width 32 height 16
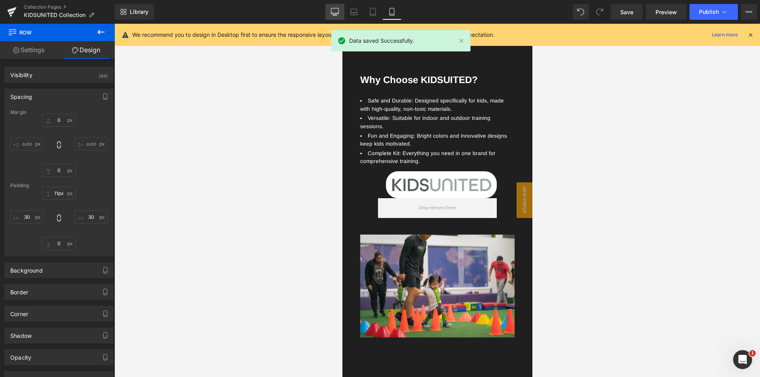
click at [329, 14] on link "Desktop" at bounding box center [334, 12] width 19 height 16
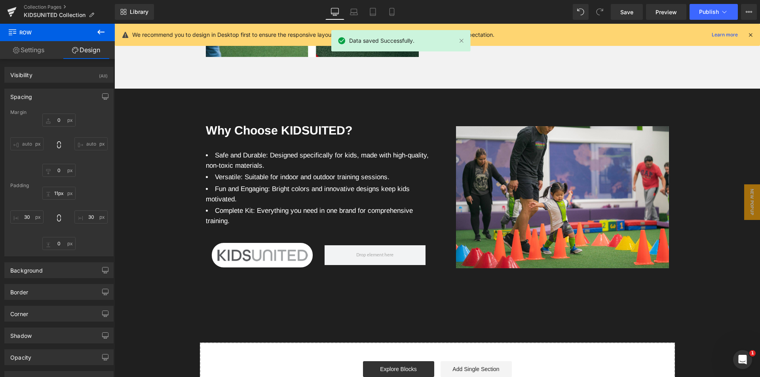
type input "0"
type input "38"
type input "0"
type input "10"
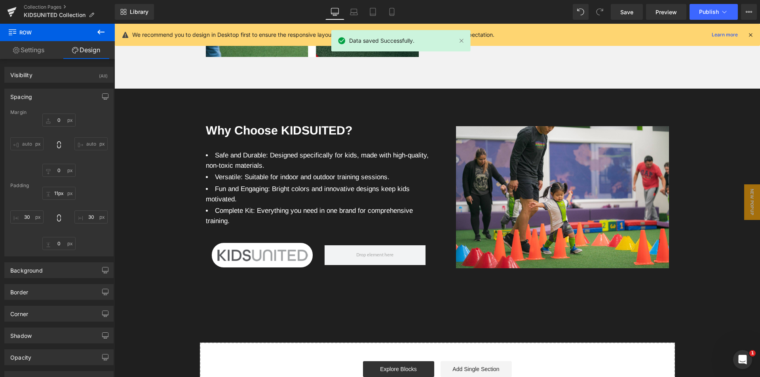
type input "0"
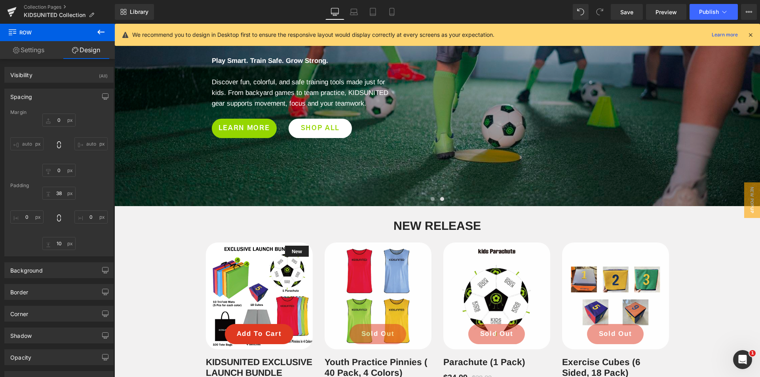
scroll to position [54, 0]
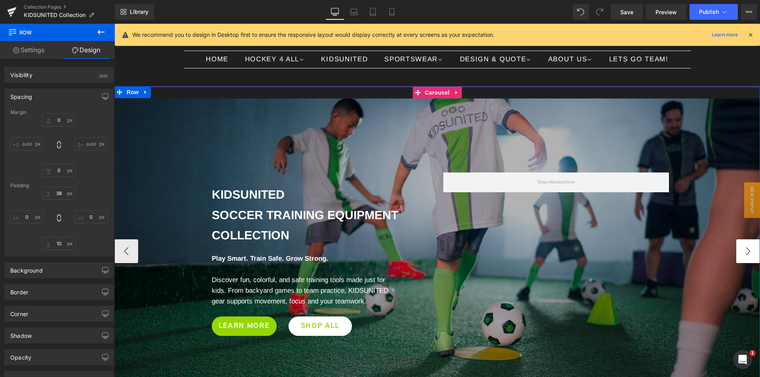
drag, startPoint x: 743, startPoint y: 247, endPoint x: 741, endPoint y: 241, distance: 6.4
click at [743, 247] on button "›" at bounding box center [748, 252] width 24 height 24
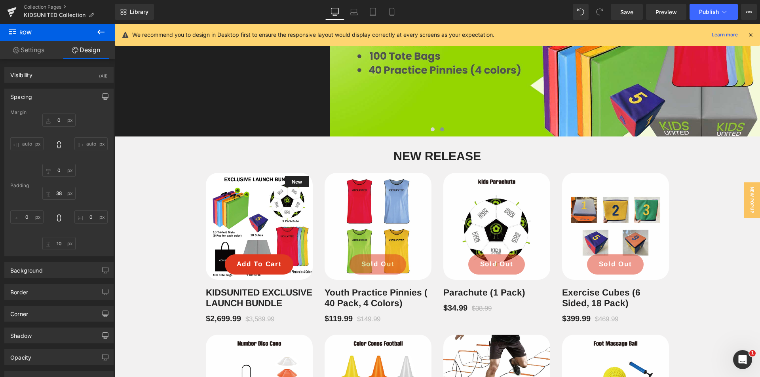
scroll to position [331, 0]
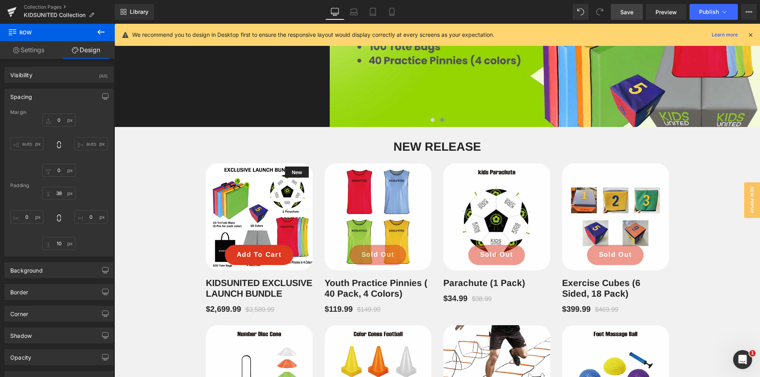
click at [625, 14] on span "Save" at bounding box center [626, 12] width 13 height 8
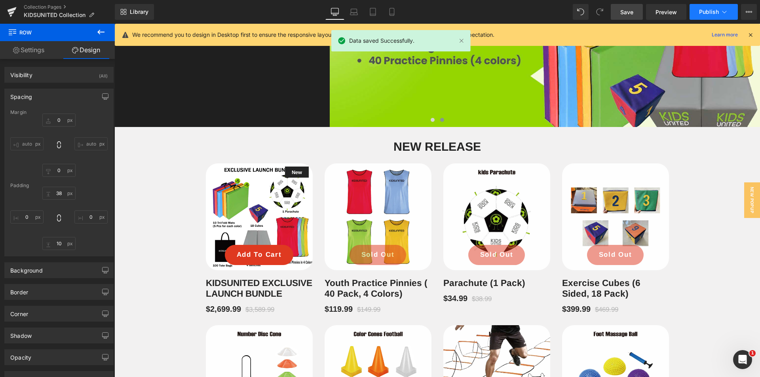
click at [709, 14] on span "Publish" at bounding box center [709, 12] width 20 height 6
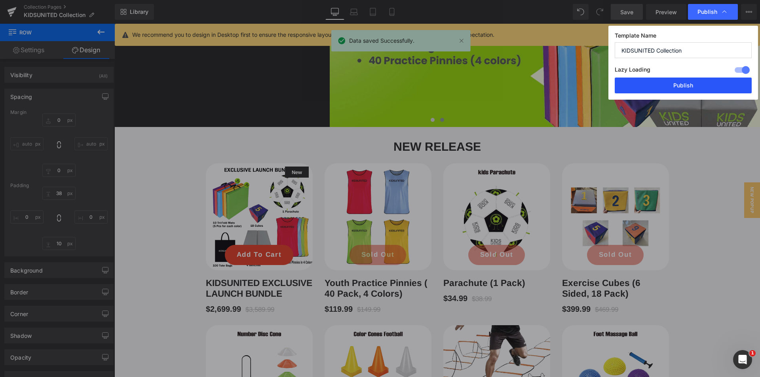
click at [698, 89] on button "Publish" at bounding box center [683, 86] width 137 height 16
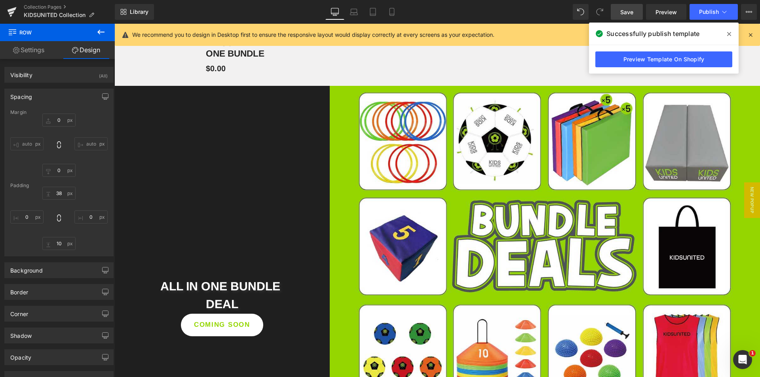
scroll to position [1321, 0]
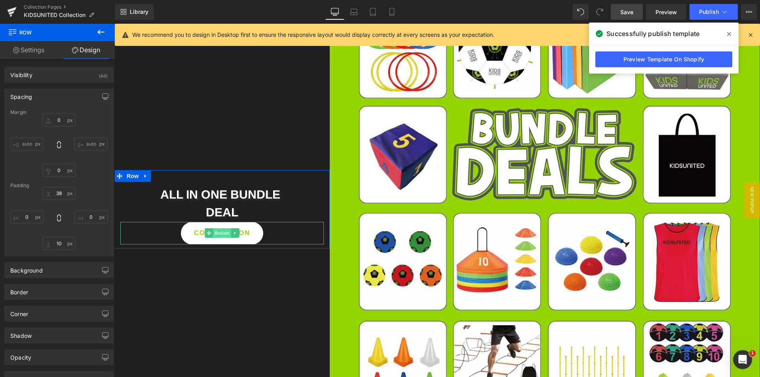
click at [221, 238] on span "Button" at bounding box center [222, 233] width 18 height 10
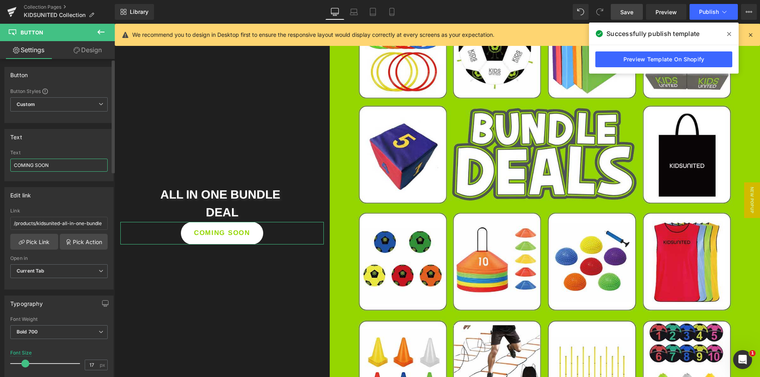
drag, startPoint x: 76, startPoint y: 167, endPoint x: 0, endPoint y: 156, distance: 77.1
click at [0, 156] on div "Text COMING SOON Text COMING SOON" at bounding box center [59, 152] width 118 height 58
type input "C"
type input "Coming Soon"
click at [631, 15] on span "Save" at bounding box center [626, 12] width 13 height 8
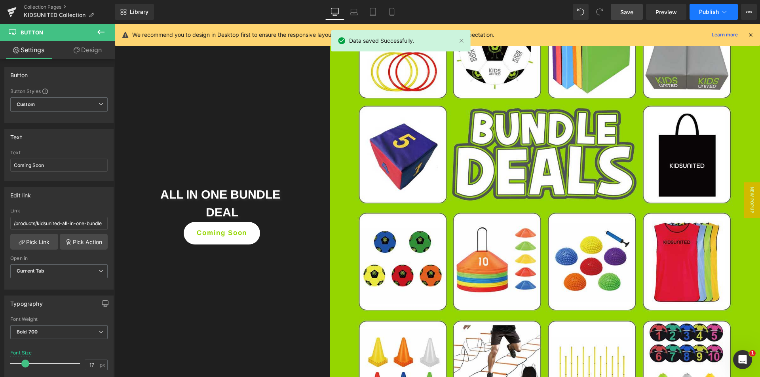
click at [700, 11] on span "Publish" at bounding box center [709, 12] width 20 height 6
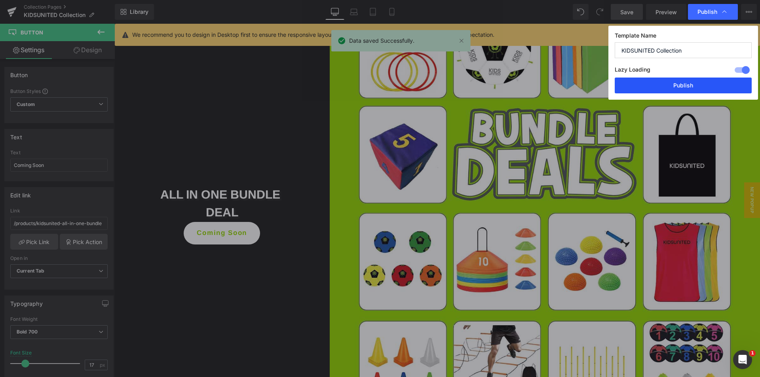
click at [683, 88] on button "Publish" at bounding box center [683, 86] width 137 height 16
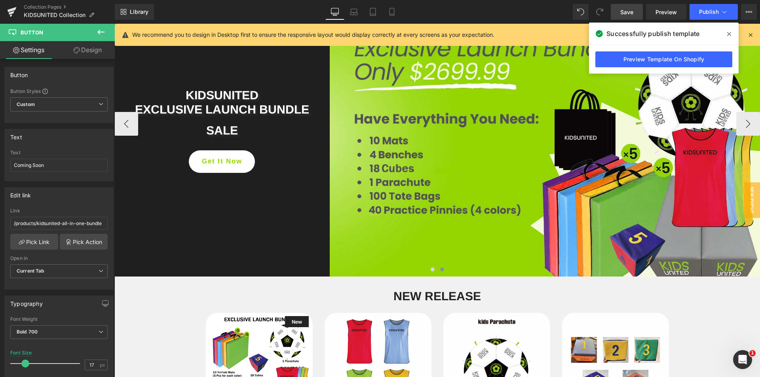
scroll to position [158, 0]
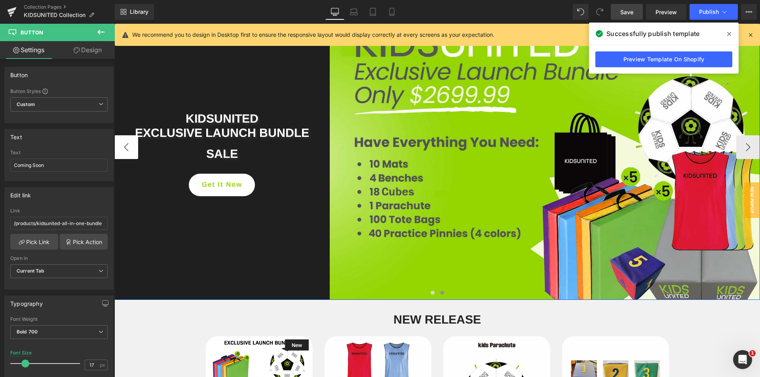
click at [125, 149] on button "‹" at bounding box center [126, 147] width 24 height 24
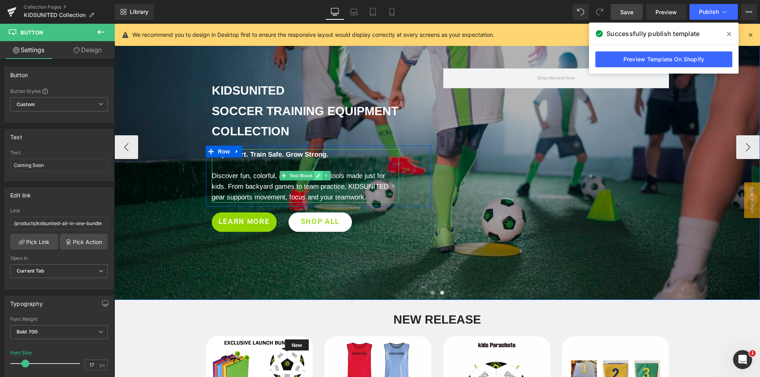
click at [316, 175] on icon at bounding box center [318, 175] width 4 height 5
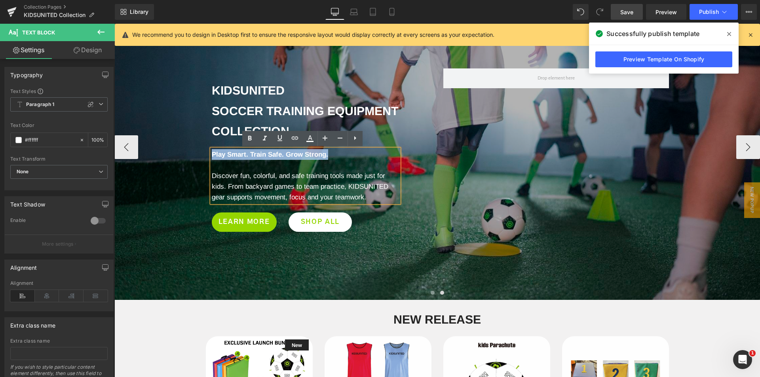
drag, startPoint x: 327, startPoint y: 154, endPoint x: 209, endPoint y: 150, distance: 118.8
click at [212, 150] on p "Play Smart. Train Safe. Grow Strong." at bounding box center [305, 154] width 187 height 11
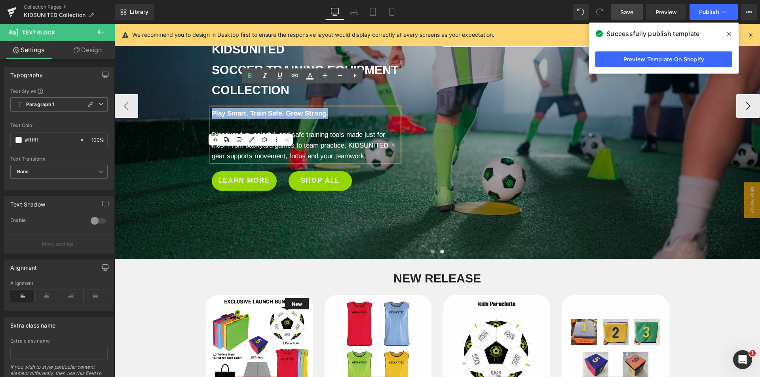
scroll to position [238, 0]
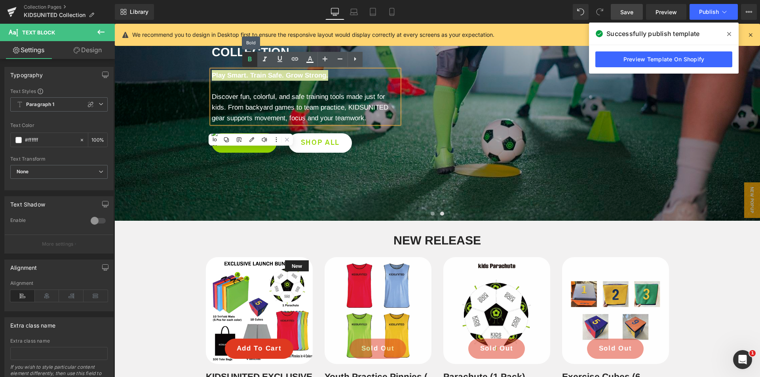
click at [251, 62] on icon at bounding box center [250, 60] width 10 height 10
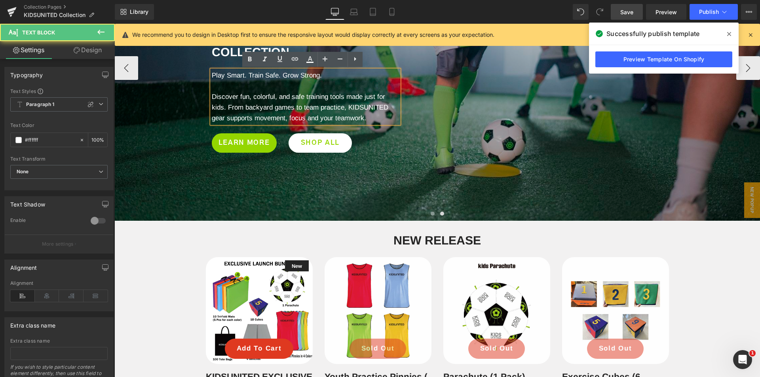
click at [289, 84] on p at bounding box center [305, 86] width 187 height 11
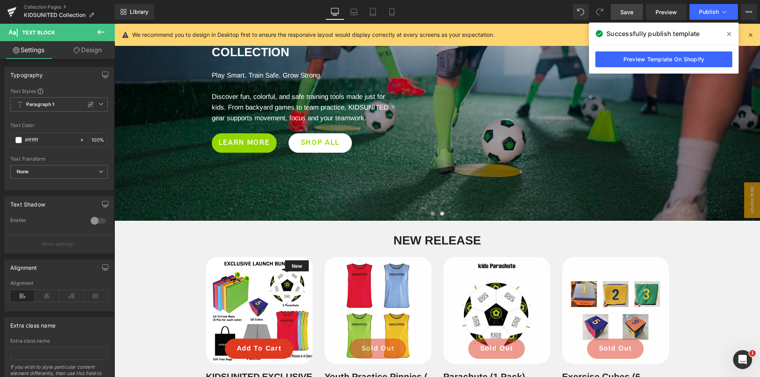
click at [621, 18] on link "Save" at bounding box center [627, 12] width 32 height 16
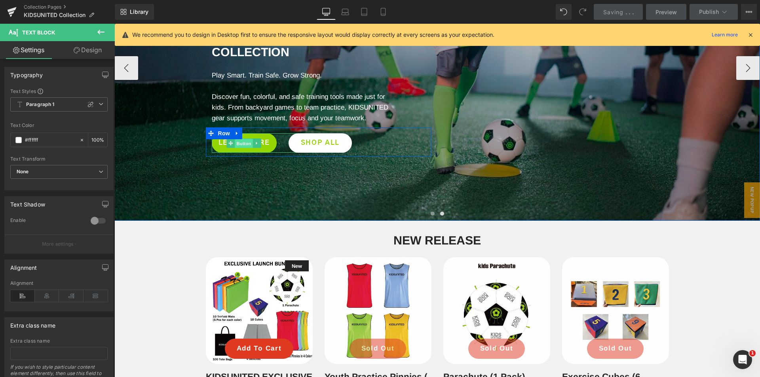
click at [240, 144] on span "Button" at bounding box center [244, 144] width 18 height 10
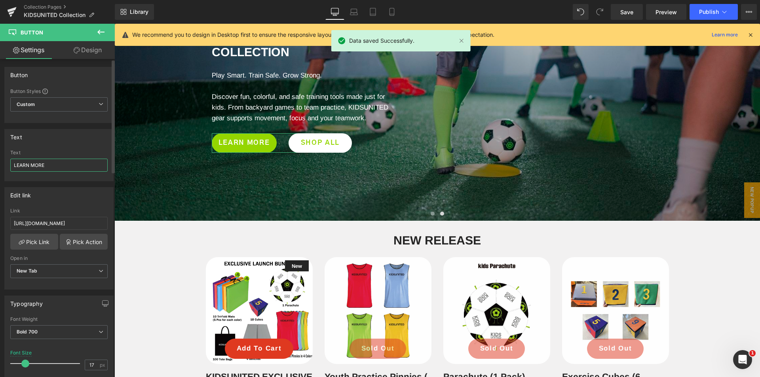
drag, startPoint x: 45, startPoint y: 168, endPoint x: 16, endPoint y: 169, distance: 28.9
click at [16, 169] on input "LEARN MORE" at bounding box center [58, 165] width 97 height 13
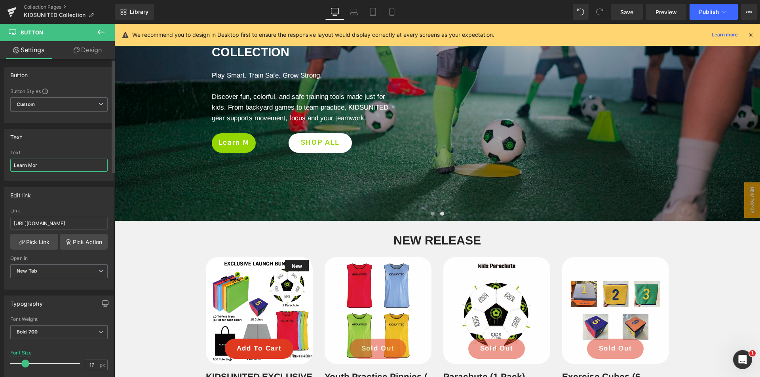
type input "Learn More"
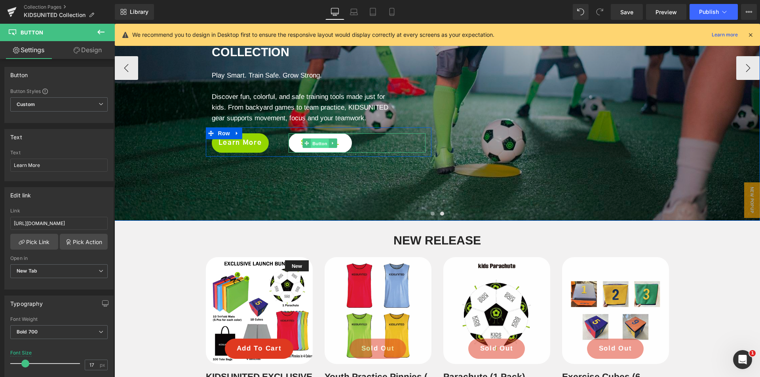
click at [315, 141] on span "Button" at bounding box center [320, 144] width 18 height 10
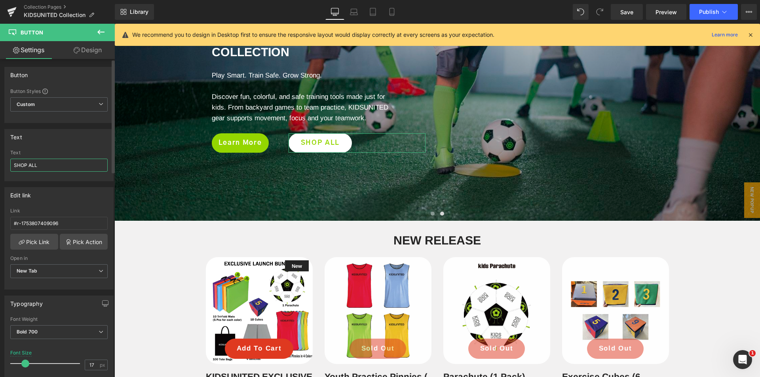
drag, startPoint x: 45, startPoint y: 167, endPoint x: 11, endPoint y: 165, distance: 34.1
click at [11, 165] on input "SHOP ALL" at bounding box center [58, 165] width 97 height 13
type input "Shop All"
click at [622, 13] on span "Save" at bounding box center [626, 12] width 13 height 8
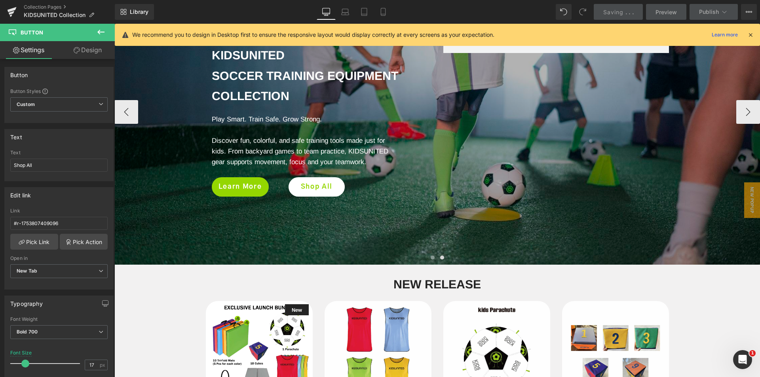
scroll to position [158, 0]
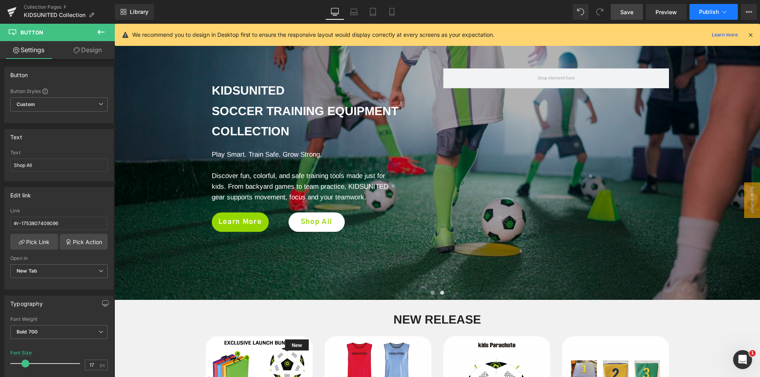
click at [710, 9] on span "Publish" at bounding box center [709, 12] width 20 height 6
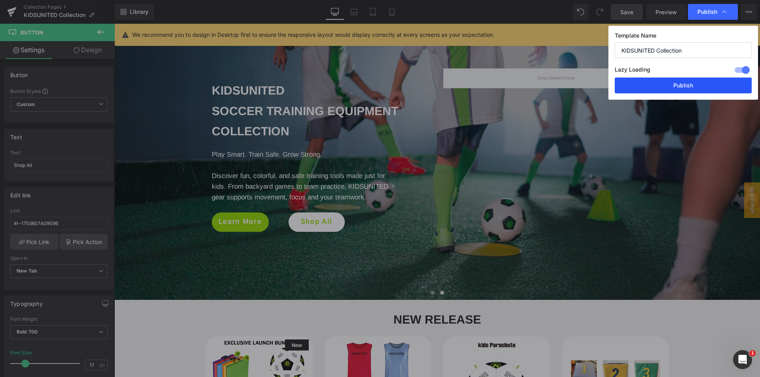
click at [709, 84] on button "Publish" at bounding box center [683, 86] width 137 height 16
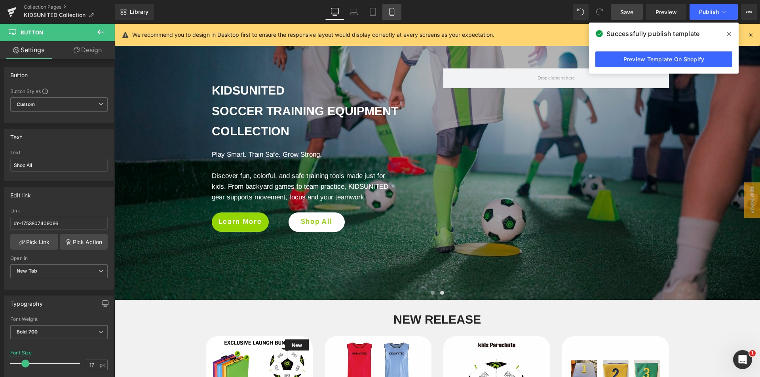
click at [389, 13] on icon at bounding box center [392, 12] width 8 height 8
type input "13.6"
type input "100"
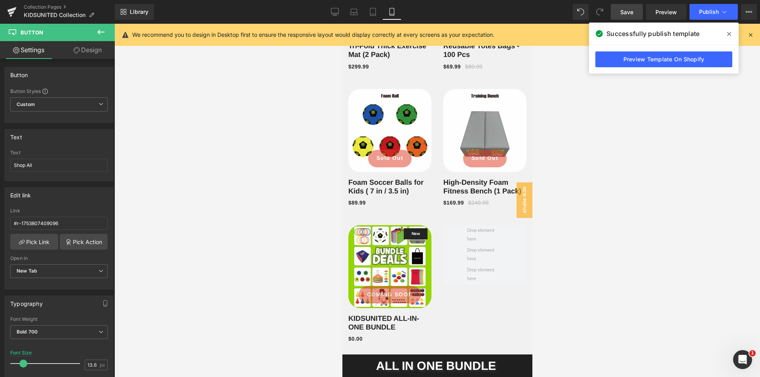
scroll to position [1240, 0]
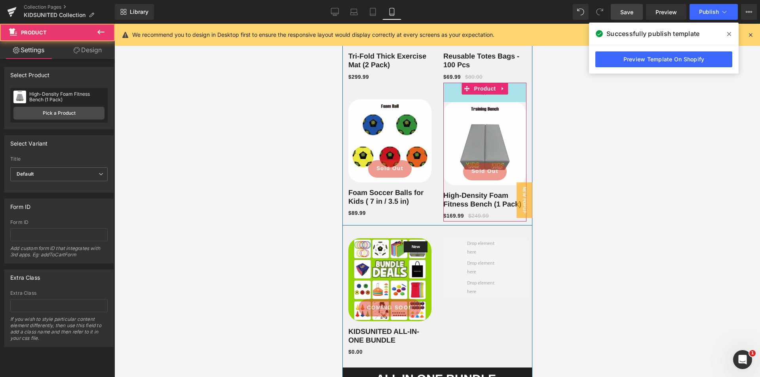
click at [507, 89] on div "49px" at bounding box center [484, 92] width 83 height 19
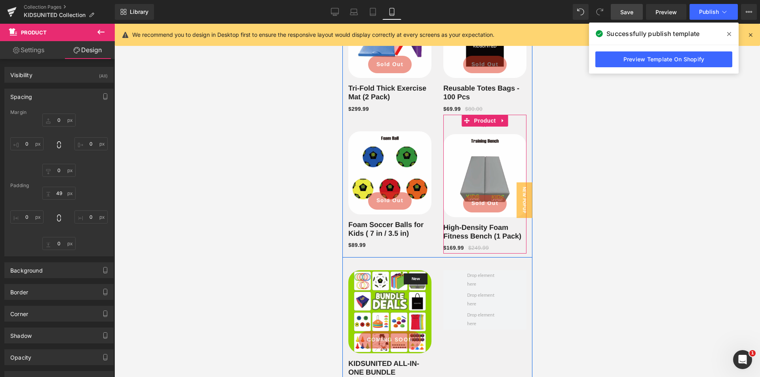
scroll to position [1160, 0]
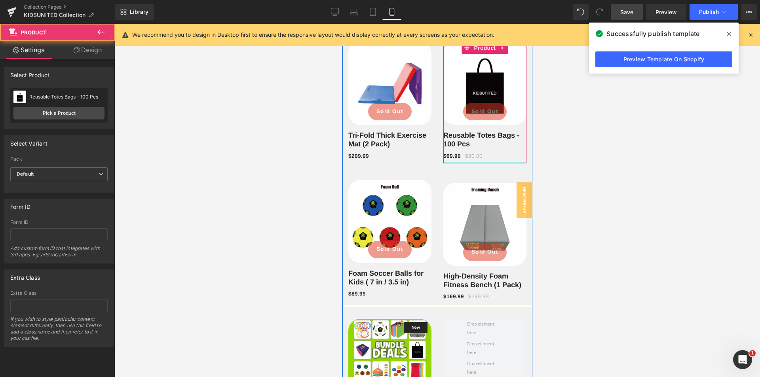
click at [482, 163] on div at bounding box center [484, 163] width 83 height 2
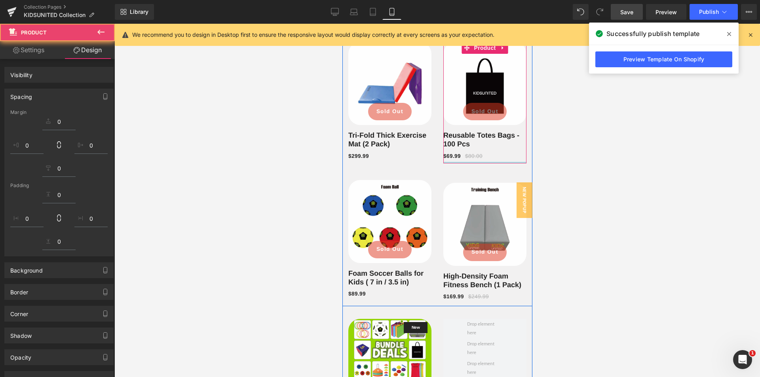
click at [622, 16] on link "Save" at bounding box center [627, 12] width 32 height 16
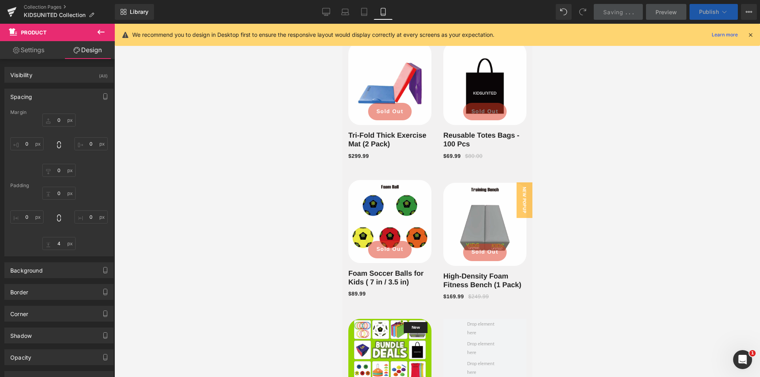
type input "0"
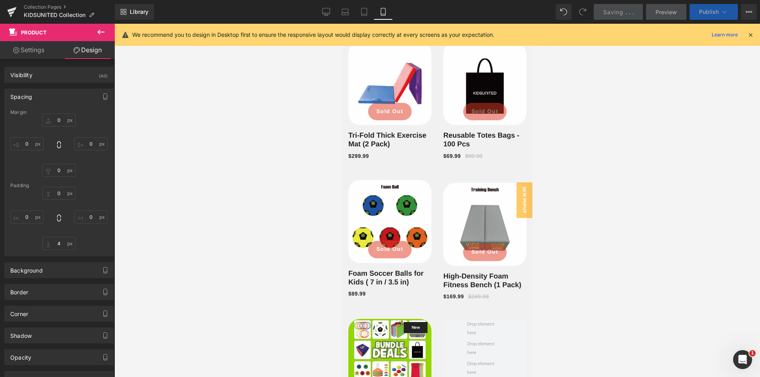
type input "0"
type input "4"
type input "0"
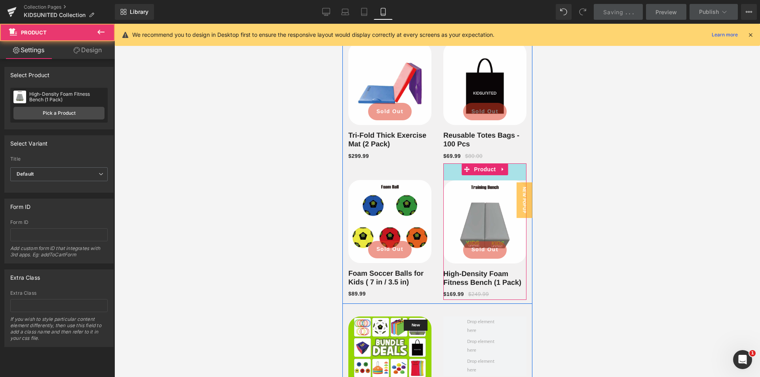
drag, startPoint x: 481, startPoint y: 182, endPoint x: 960, endPoint y: 174, distance: 478.7
click at [481, 180] on div "43px" at bounding box center [484, 171] width 83 height 17
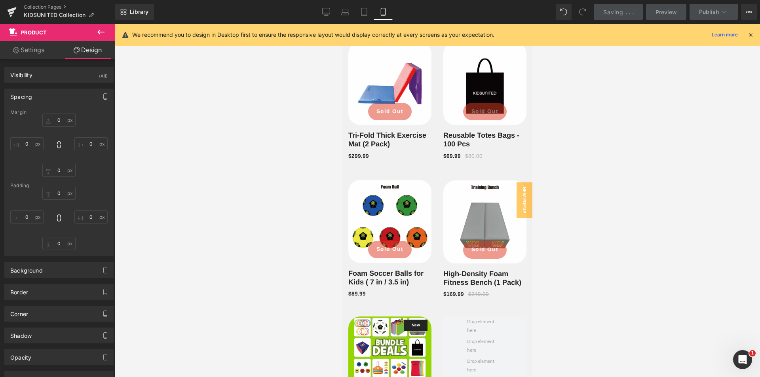
type input "0"
type input "43"
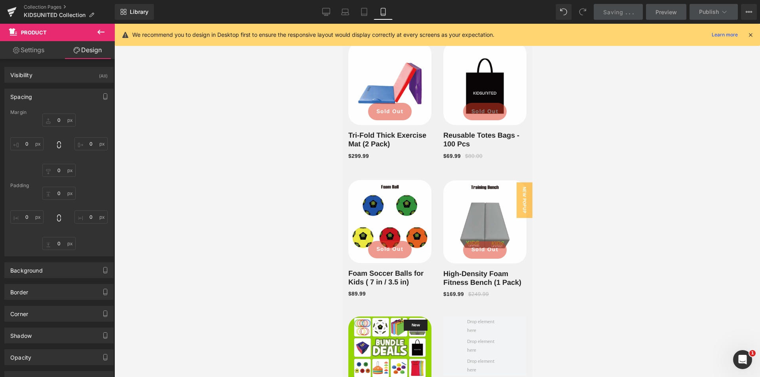
type input "0"
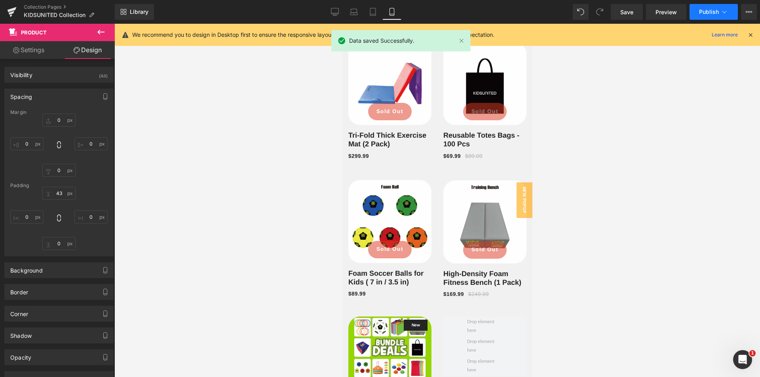
click at [706, 15] on button "Publish" at bounding box center [714, 12] width 48 height 16
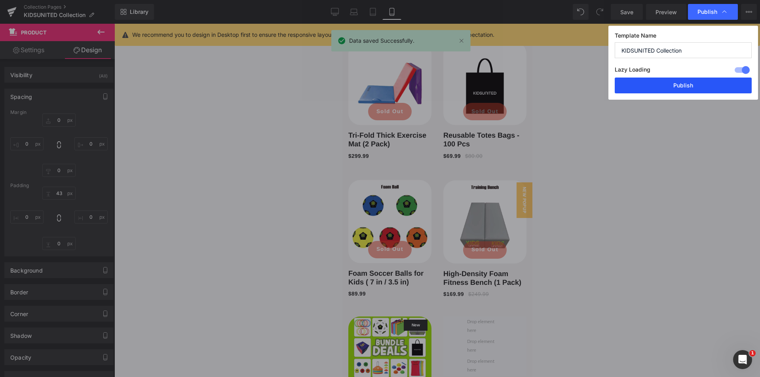
click at [665, 83] on button "Publish" at bounding box center [683, 86] width 137 height 16
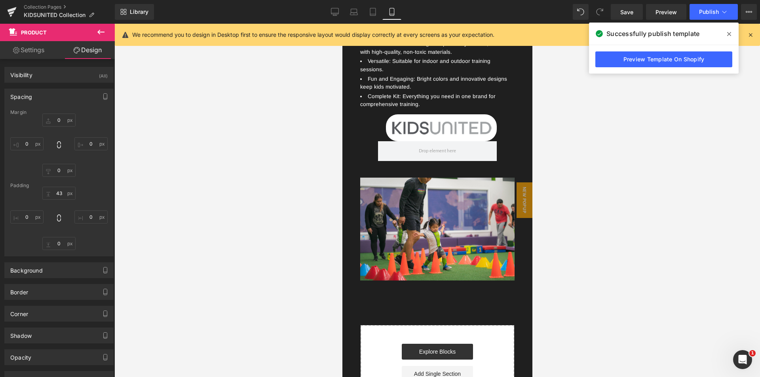
scroll to position [2031, 0]
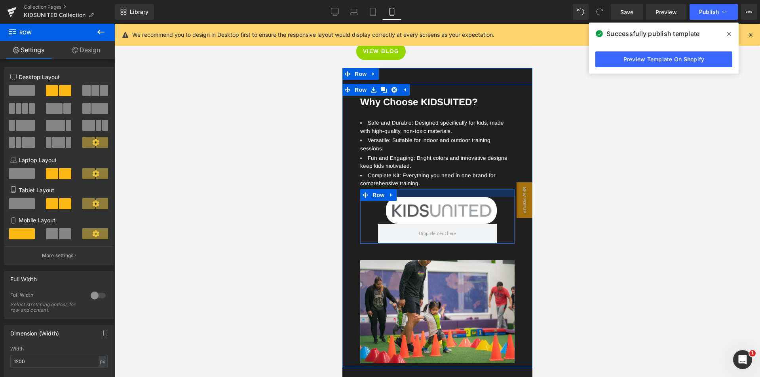
drag, startPoint x: 423, startPoint y: 179, endPoint x: 964, endPoint y: 49, distance: 555.8
click at [419, 189] on div at bounding box center [437, 193] width 154 height 8
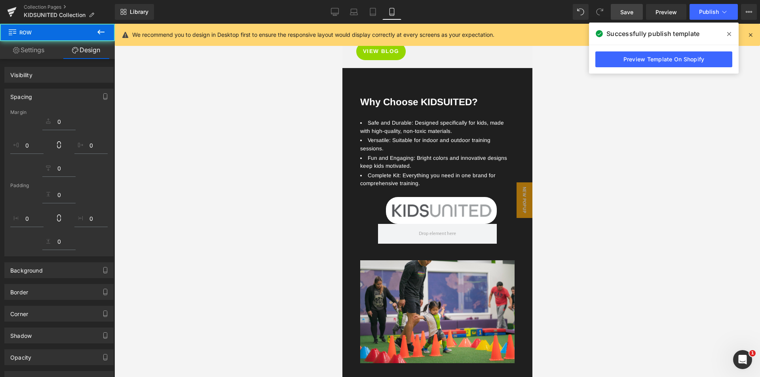
click at [626, 19] on link "Save" at bounding box center [627, 12] width 32 height 16
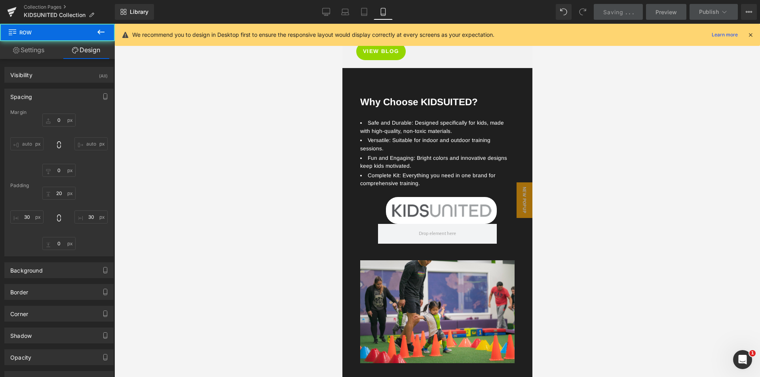
click at [631, 15] on div "Saving . . ." at bounding box center [618, 12] width 30 height 8
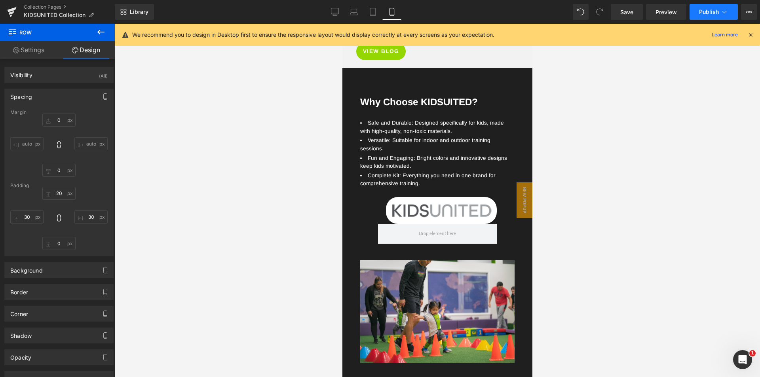
click at [707, 12] on span "Publish" at bounding box center [709, 12] width 20 height 6
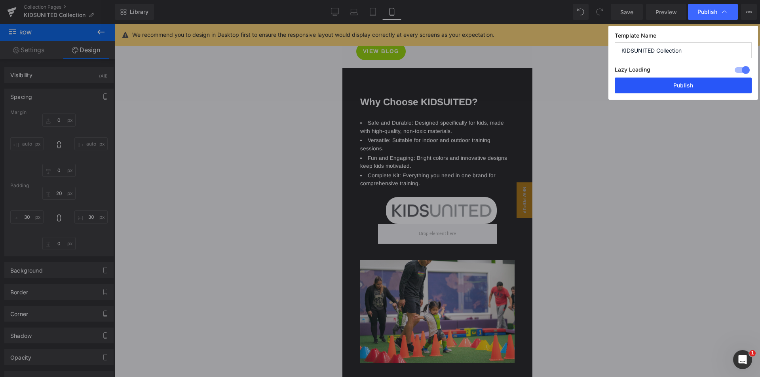
click at [694, 86] on button "Publish" at bounding box center [683, 86] width 137 height 16
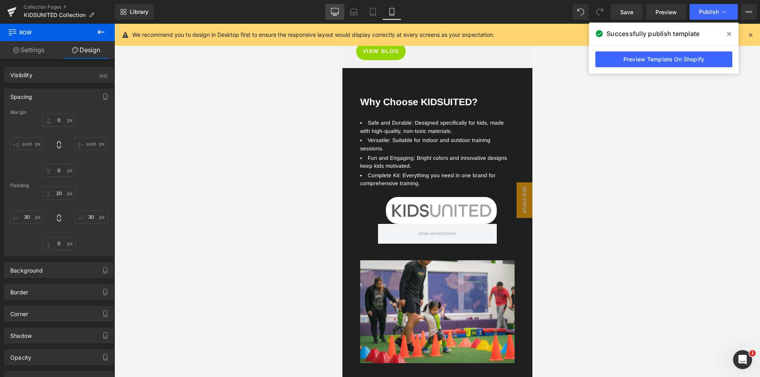
click at [335, 12] on icon at bounding box center [335, 12] width 8 height 8
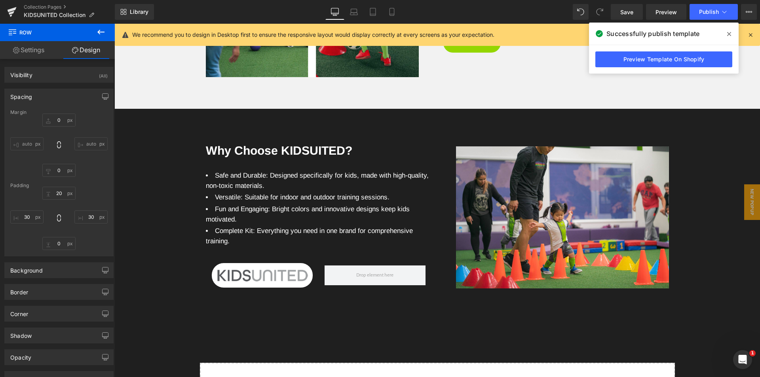
type input "0"
type input "38"
type input "0"
type input "10"
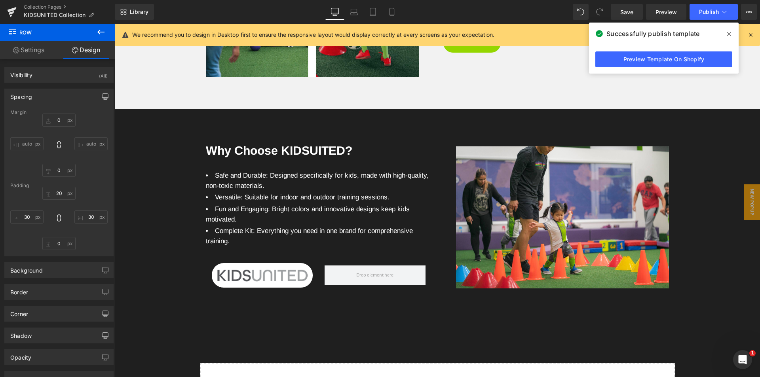
type input "0"
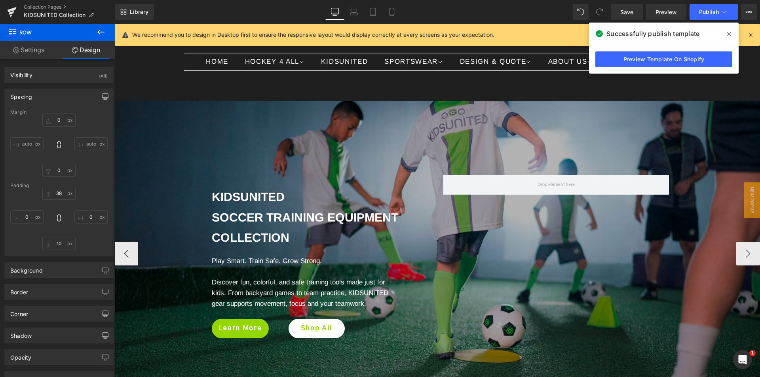
scroll to position [119, 0]
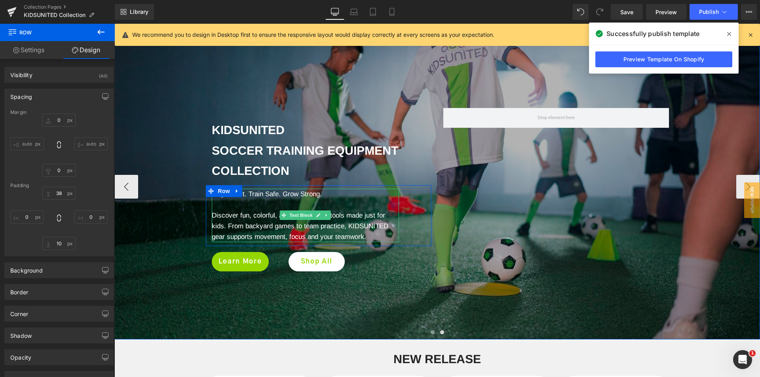
click at [241, 219] on span "Discover fun, colorful, and safe training tools made just for kids. From backya…" at bounding box center [300, 226] width 177 height 29
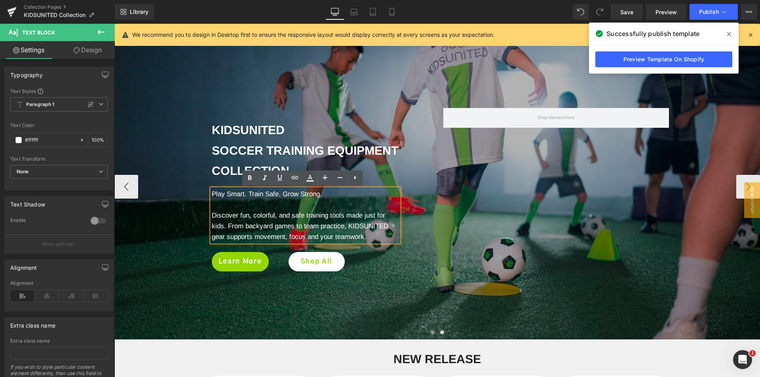
click at [212, 216] on span "Discover fun, colorful, and safe training tools made just for kids. From backya…" at bounding box center [300, 226] width 177 height 29
drag, startPoint x: 293, startPoint y: 191, endPoint x: 209, endPoint y: 192, distance: 84.7
click at [212, 192] on p "Play Smart. Train Safe. Grow Strong." at bounding box center [305, 194] width 187 height 11
copy p "Play Smart. Train Safe. Grow Strong."
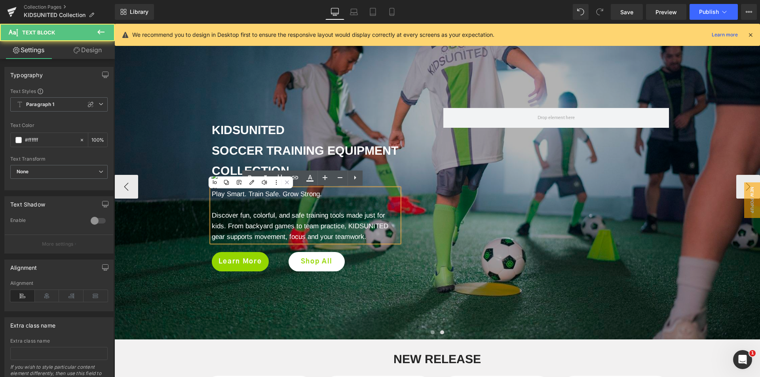
click at [212, 215] on span "Discover fun, colorful, and safe training tools made just for kids. From backya…" at bounding box center [300, 226] width 177 height 29
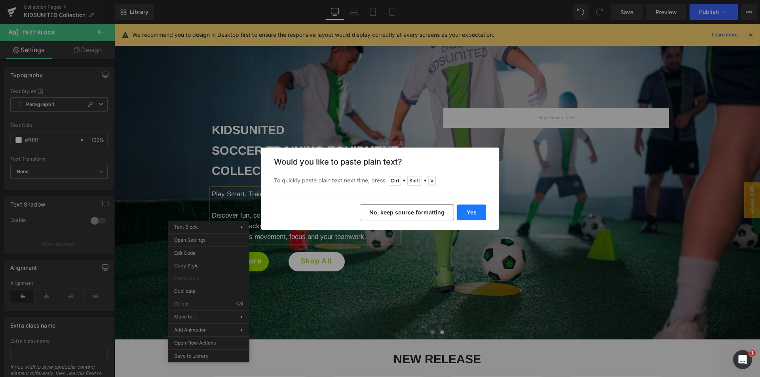
click at [466, 211] on button "Yes" at bounding box center [471, 213] width 29 height 16
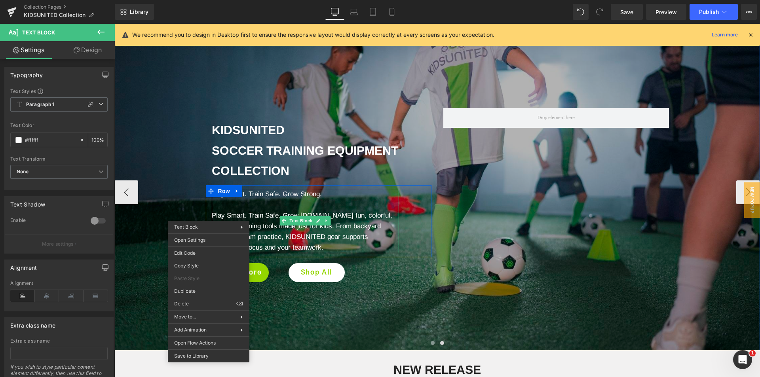
click at [298, 200] on p at bounding box center [305, 205] width 187 height 11
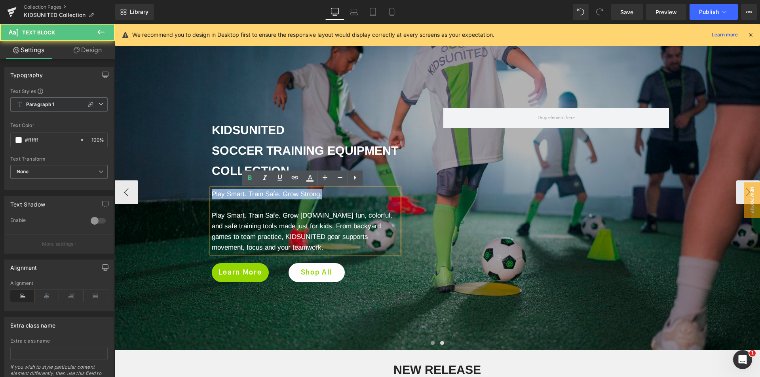
drag, startPoint x: 211, startPoint y: 206, endPoint x: 203, endPoint y: 190, distance: 18.1
click at [206, 190] on div "Play Smart. Train Safe. Grow Strong. Play Smart. Train Safe. Grow Strong.Discov…" at bounding box center [305, 221] width 199 height 65
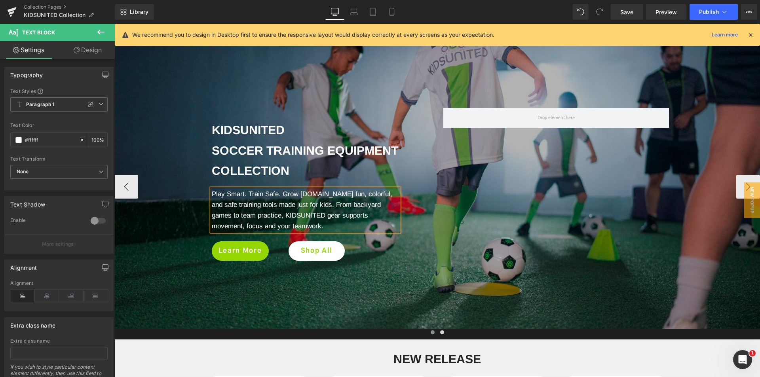
click at [320, 196] on span "Play Smart. Train Safe. Grow Strong.Discover fun, colorful, and safe training t…" at bounding box center [302, 210] width 181 height 40
click at [627, 15] on span "Save" at bounding box center [626, 12] width 13 height 8
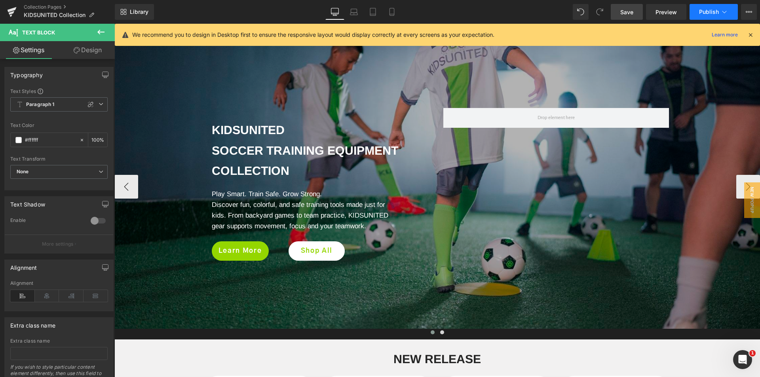
click at [707, 11] on span "Publish" at bounding box center [709, 12] width 20 height 6
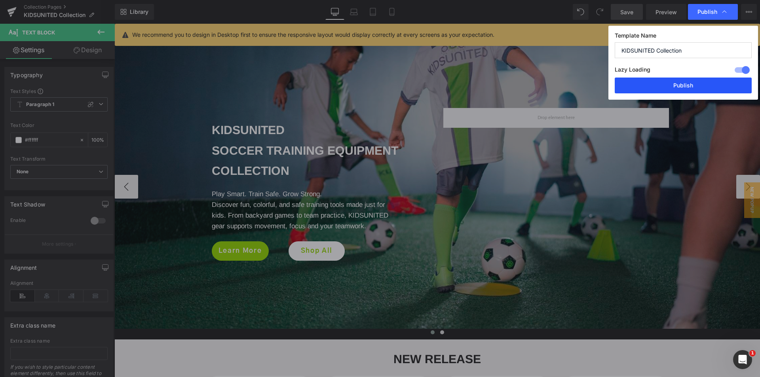
click at [669, 81] on button "Publish" at bounding box center [683, 86] width 137 height 16
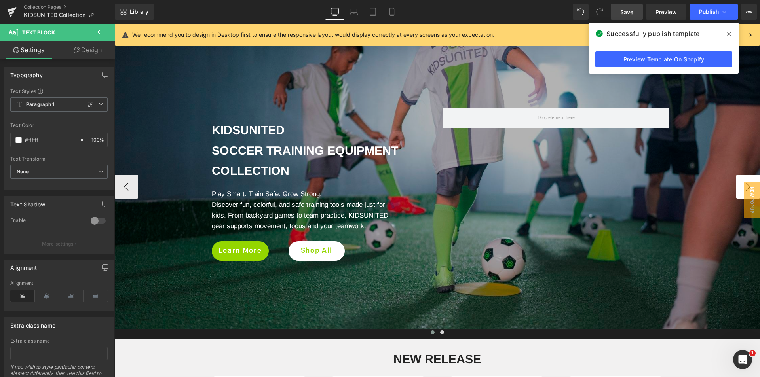
click at [737, 176] on button "›" at bounding box center [748, 187] width 24 height 24
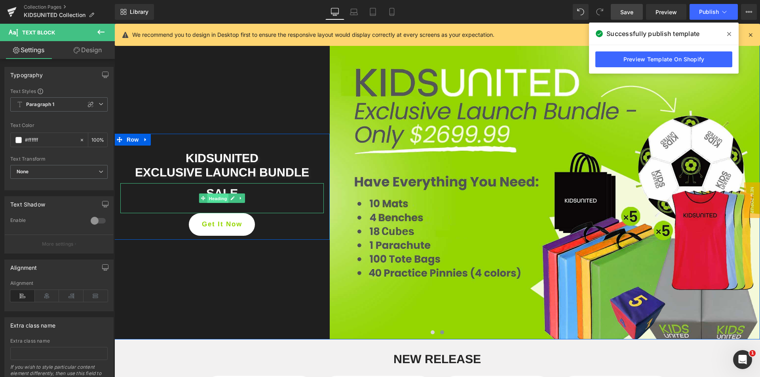
click at [219, 198] on span "Heading" at bounding box center [217, 199] width 21 height 10
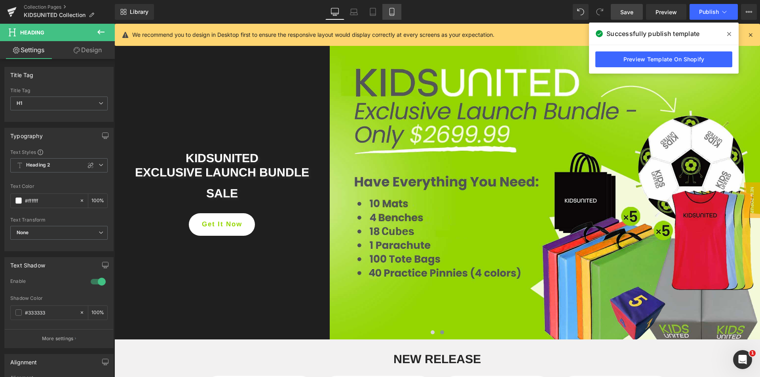
click at [395, 12] on icon at bounding box center [392, 12] width 8 height 8
type input "100"
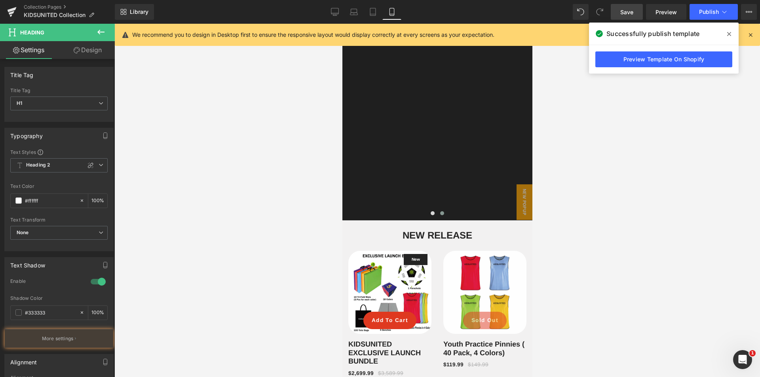
scroll to position [0, 0]
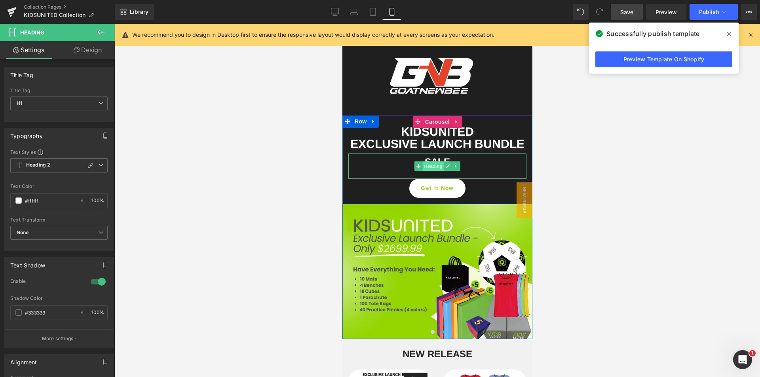
click at [437, 171] on span "Heading" at bounding box center [432, 167] width 21 height 10
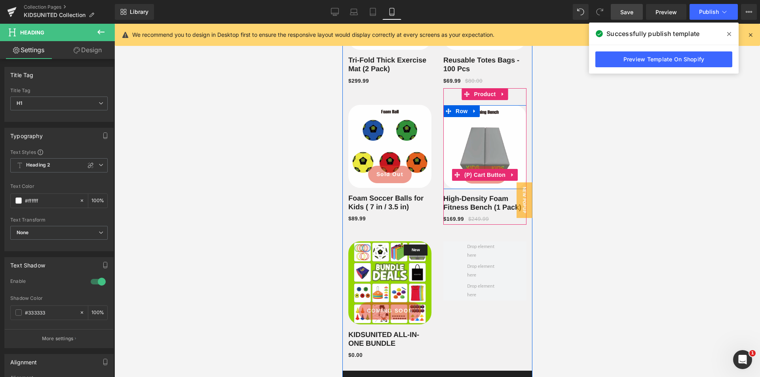
scroll to position [1148, 0]
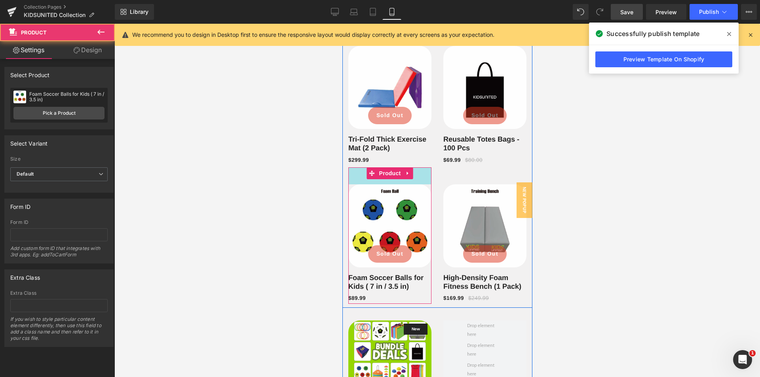
click at [420, 180] on div "43px" at bounding box center [389, 175] width 83 height 17
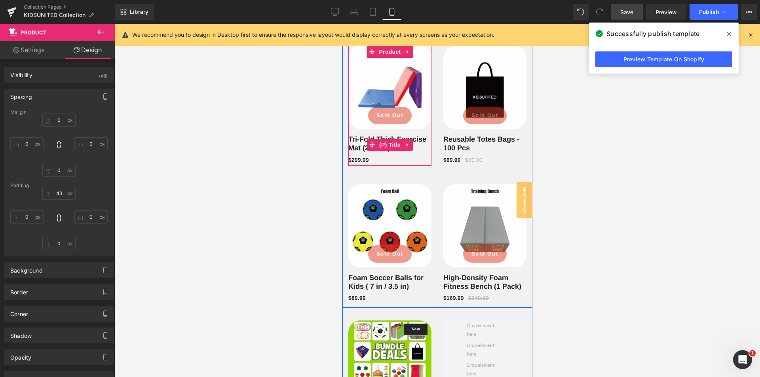
scroll to position [1069, 0]
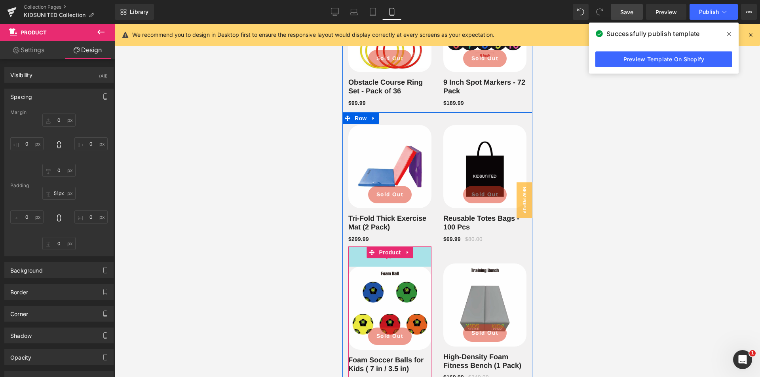
click at [421, 267] on div "51px" at bounding box center [389, 257] width 83 height 20
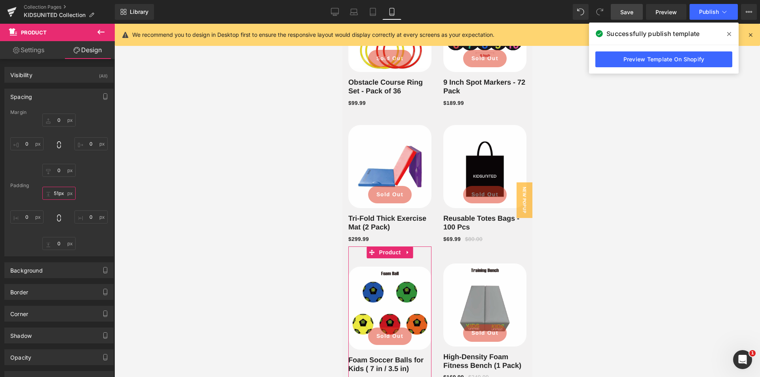
click at [55, 193] on input "51px" at bounding box center [58, 193] width 33 height 13
type input "50"
click at [97, 184] on div "Padding" at bounding box center [58, 186] width 97 height 6
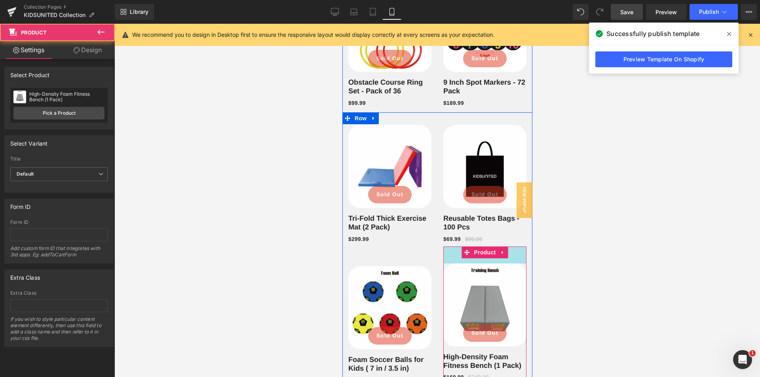
click at [507, 264] on div "43px" at bounding box center [484, 255] width 83 height 17
drag, startPoint x: 509, startPoint y: 267, endPoint x: 645, endPoint y: 259, distance: 136.4
click at [509, 265] on div "46px" at bounding box center [484, 256] width 83 height 18
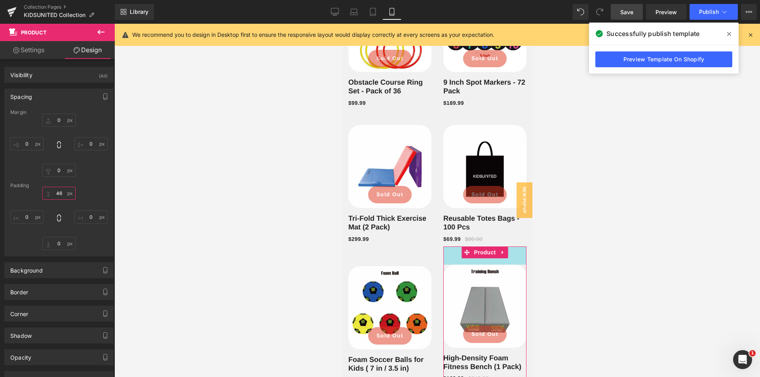
click at [60, 196] on input "46" at bounding box center [58, 193] width 33 height 13
click at [60, 195] on input "46" at bounding box center [58, 193] width 33 height 13
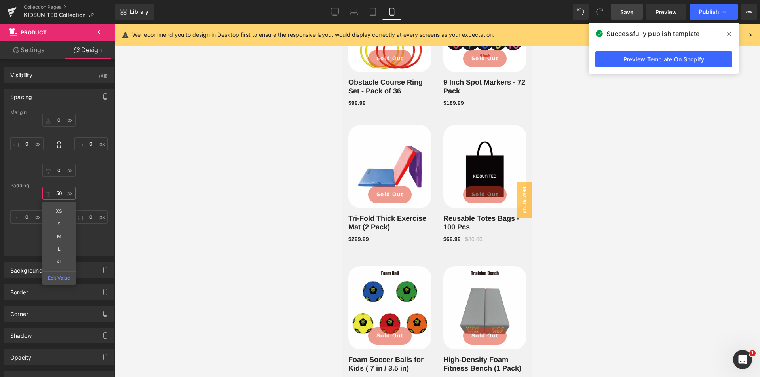
type input "50"
click at [631, 14] on span "Save" at bounding box center [626, 12] width 13 height 8
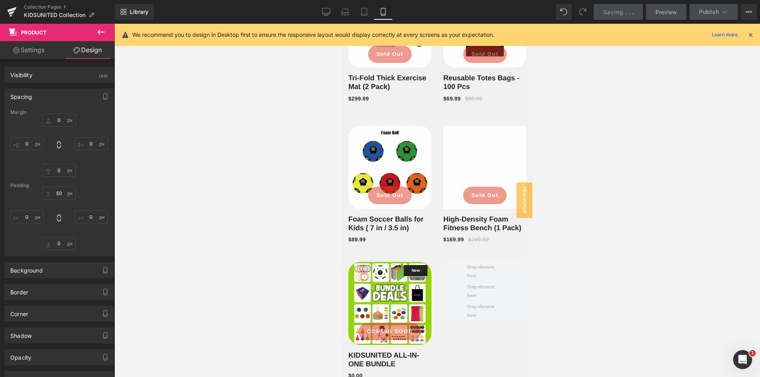
scroll to position [1227, 0]
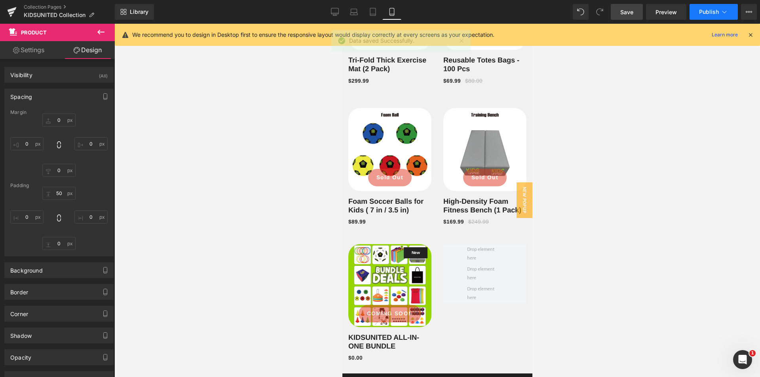
click at [706, 15] on span "Publish" at bounding box center [709, 12] width 20 height 6
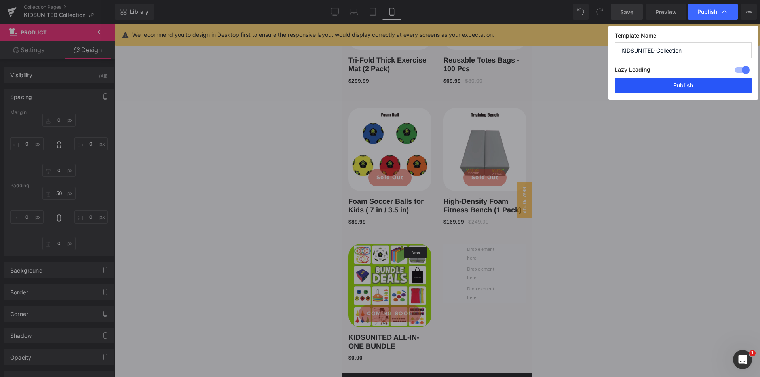
click at [687, 87] on button "Publish" at bounding box center [683, 86] width 137 height 16
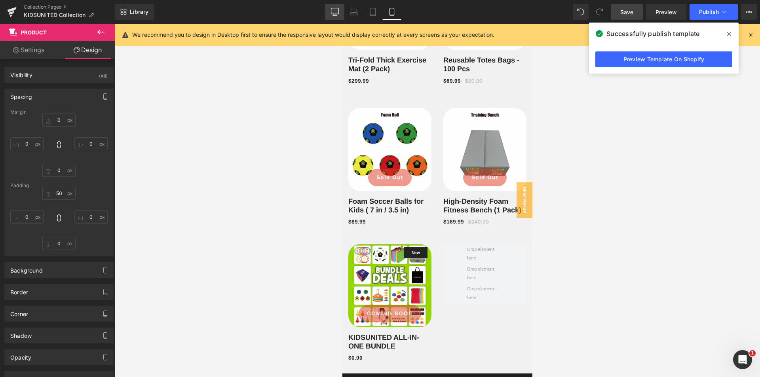
click at [334, 15] on icon at bounding box center [335, 15] width 4 height 0
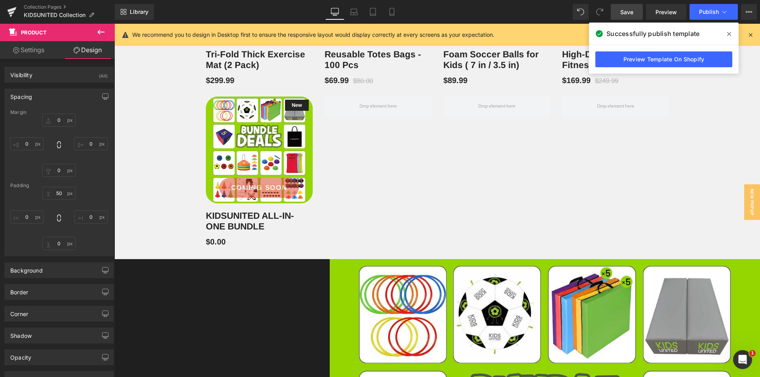
type input "0"
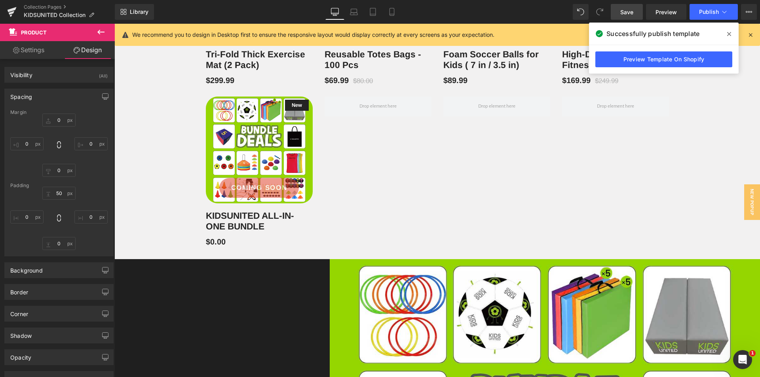
type input "0"
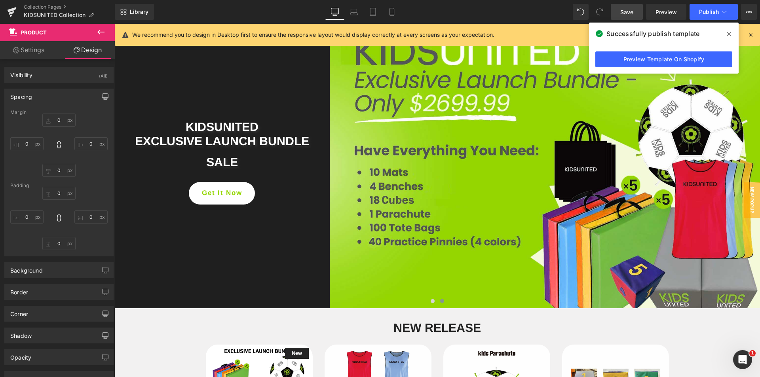
scroll to position [31, 0]
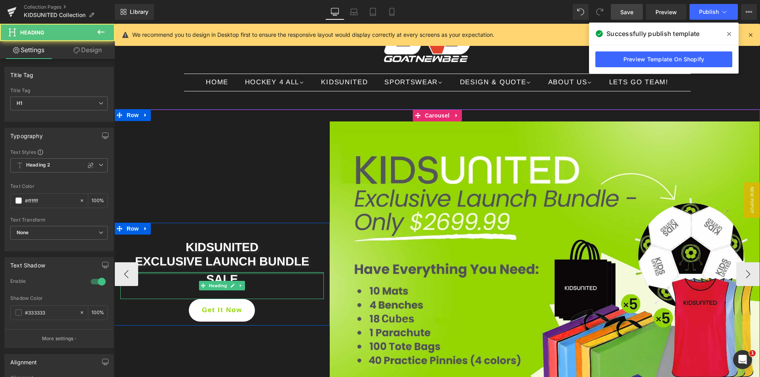
drag, startPoint x: 215, startPoint y: 272, endPoint x: 225, endPoint y: 263, distance: 13.2
click at [225, 263] on div "KIDSUNITED EXCLUSIVE LAUNCH BUNDLE Heading SALE Heading Get It Now Button" at bounding box center [221, 278] width 215 height 87
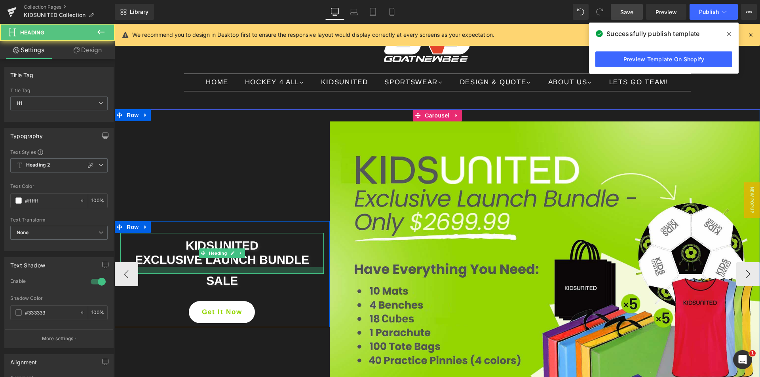
click at [228, 274] on div at bounding box center [221, 270] width 203 height 7
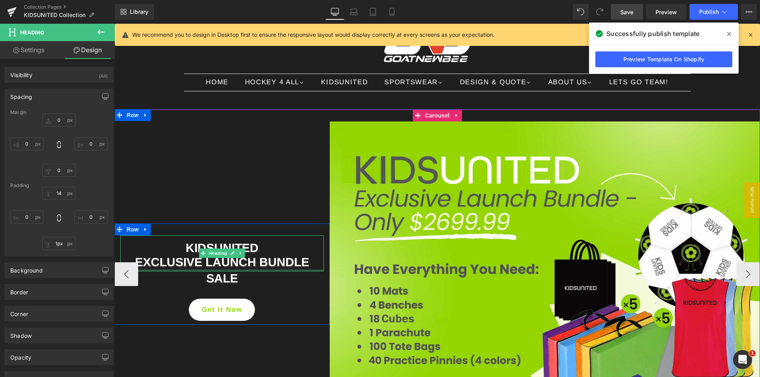
type input "0px"
click at [209, 266] on div "KIDSUNITED EXCLUSIVE LAUNCH BUNDLE Heading" at bounding box center [221, 253] width 203 height 34
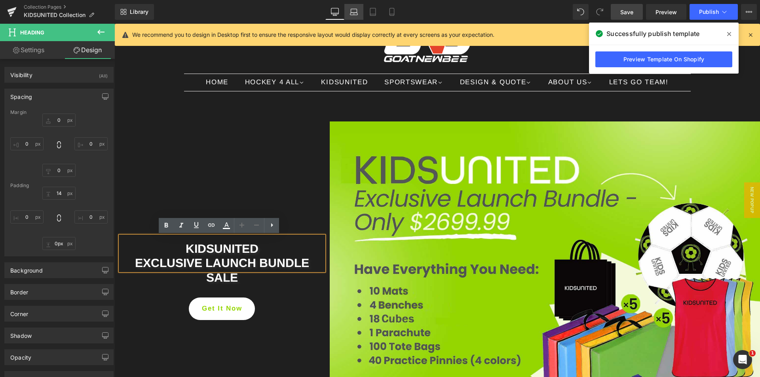
click at [353, 15] on icon at bounding box center [354, 14] width 8 height 2
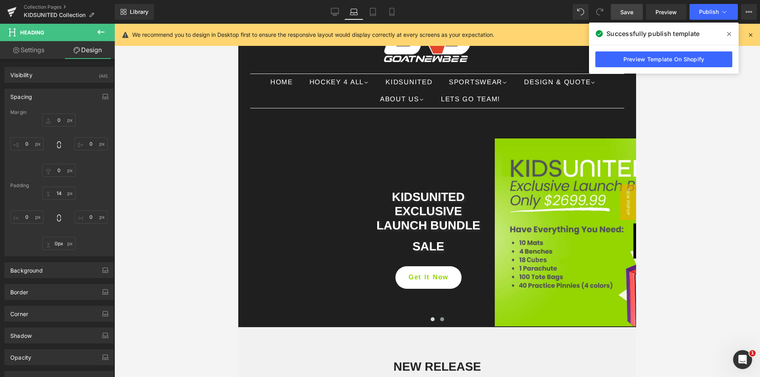
type input "0"
type input "14"
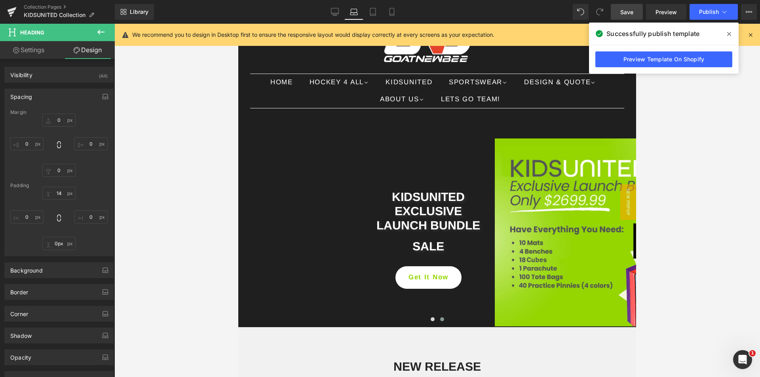
type input "0"
type input "8"
type input "0"
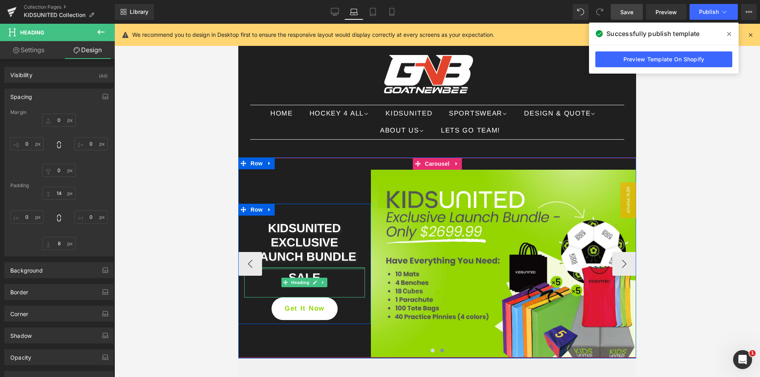
click at [303, 268] on div at bounding box center [304, 269] width 121 height 2
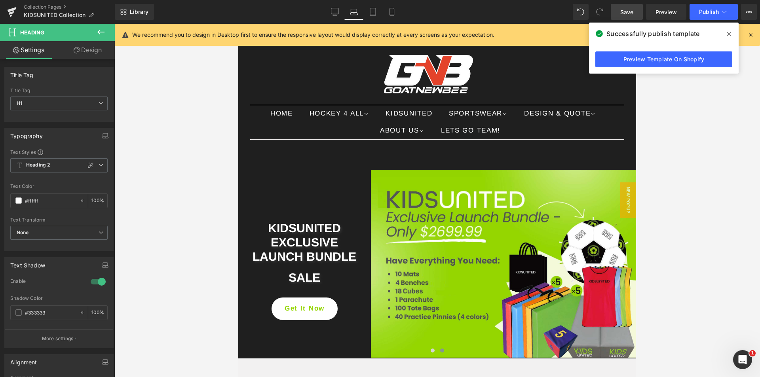
click at [99, 53] on link "Design" at bounding box center [87, 50] width 57 height 18
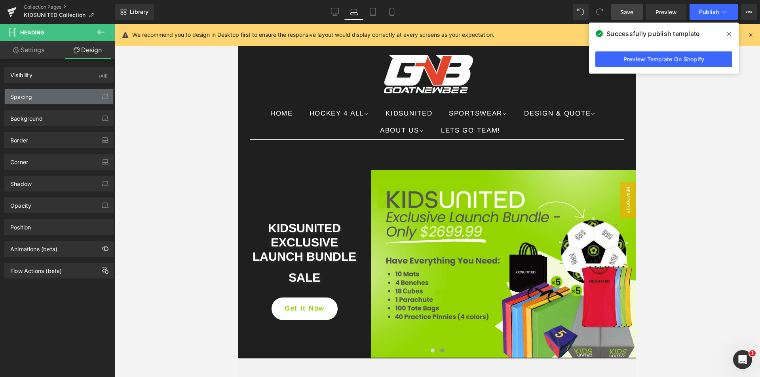
type input "0"
type input "8"
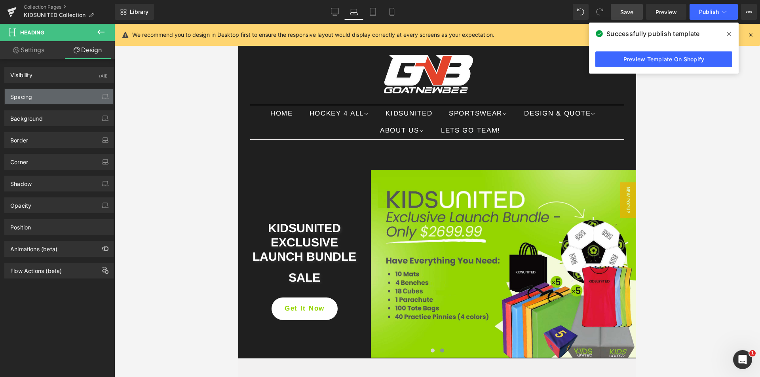
type input "0"
type input "32"
type input "0"
click at [43, 95] on div "Spacing" at bounding box center [59, 96] width 108 height 15
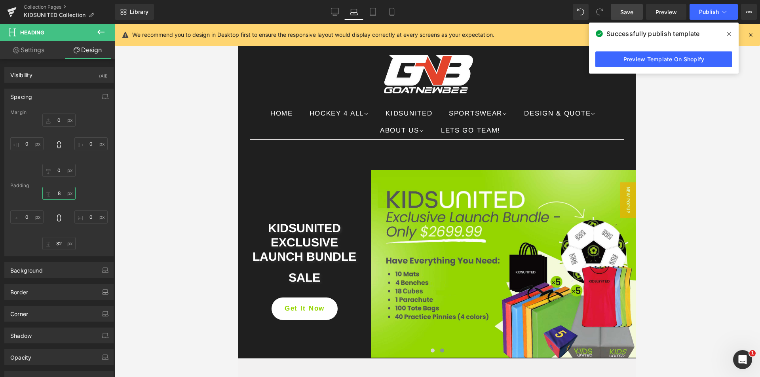
click at [55, 193] on input "8" at bounding box center [58, 193] width 33 height 13
type input "0"
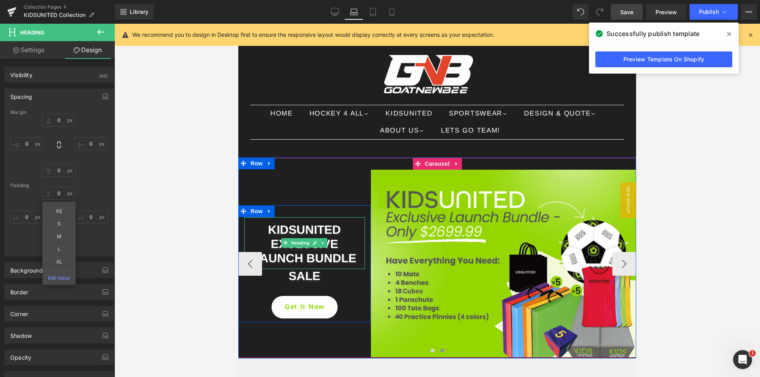
click at [299, 265] on h1 "EXCLUSIVE LAUNCH BUNDLE" at bounding box center [304, 251] width 121 height 29
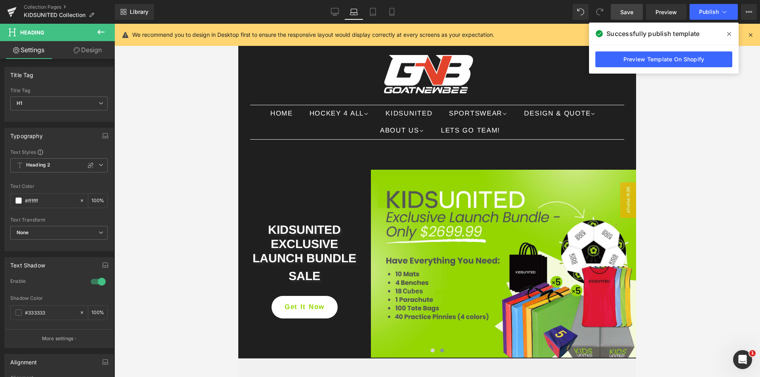
click at [91, 50] on link "Design" at bounding box center [87, 50] width 57 height 18
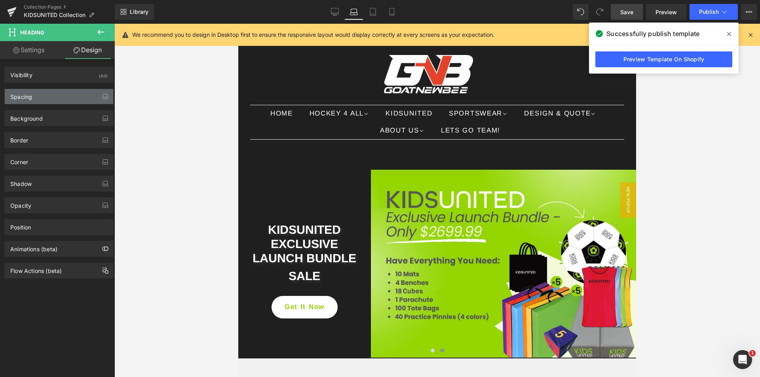
type input "0"
type input "14"
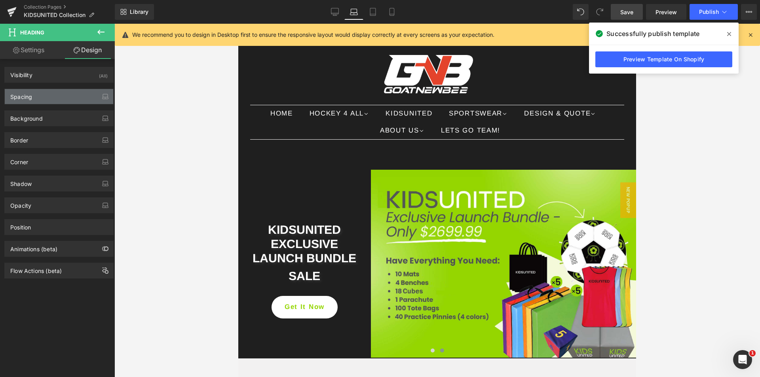
type input "0"
type input "8"
type input "0"
click at [51, 98] on div "Spacing" at bounding box center [59, 96] width 108 height 15
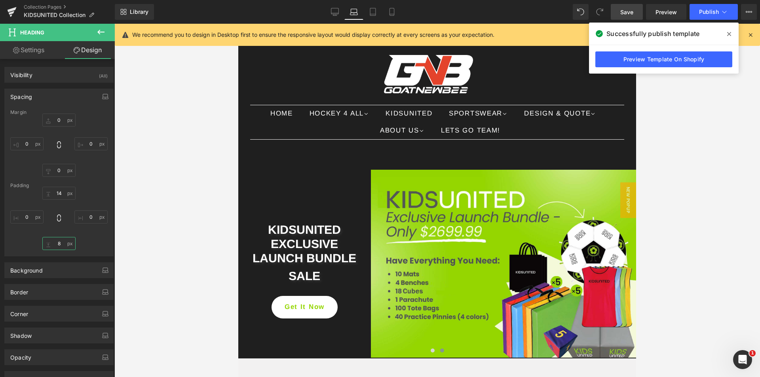
click at [61, 245] on input "8" at bounding box center [58, 243] width 33 height 13
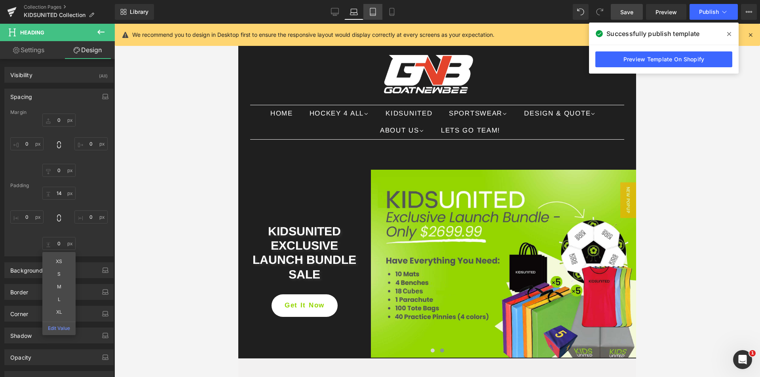
click at [376, 8] on link "Tablet" at bounding box center [372, 12] width 19 height 16
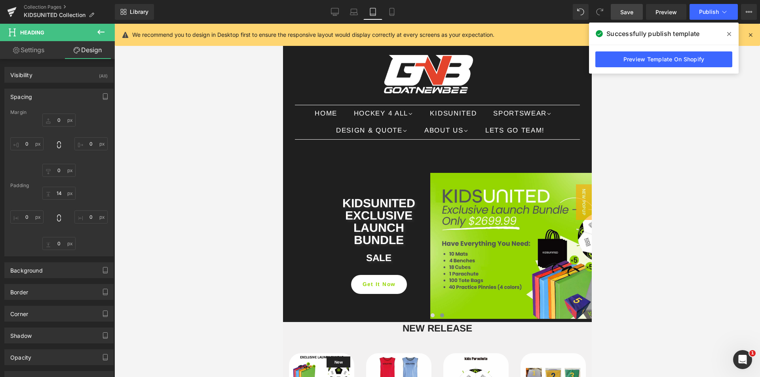
type input "0"
type input "11"
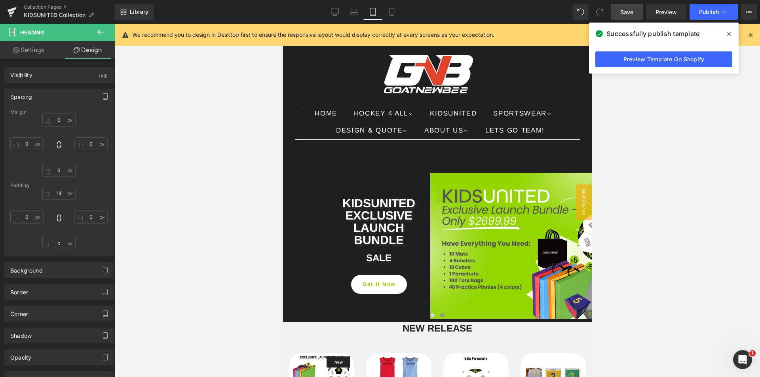
type input "0"
type input "7"
type input "0"
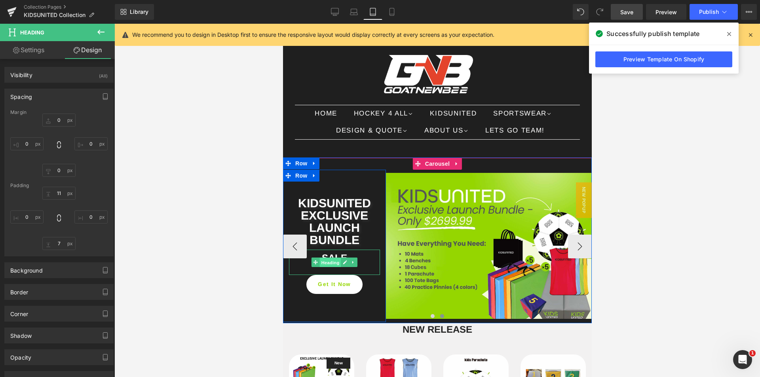
click at [329, 261] on span "Heading" at bounding box center [329, 263] width 21 height 10
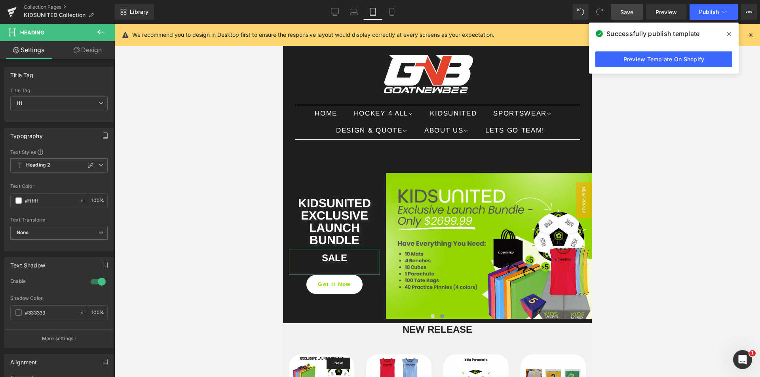
click at [90, 51] on link "Design" at bounding box center [87, 50] width 57 height 18
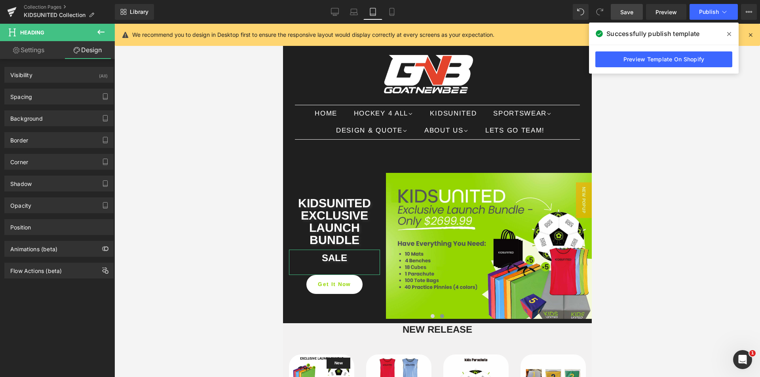
type input "100"
click at [35, 51] on link "Settings" at bounding box center [28, 50] width 57 height 18
type input "100"
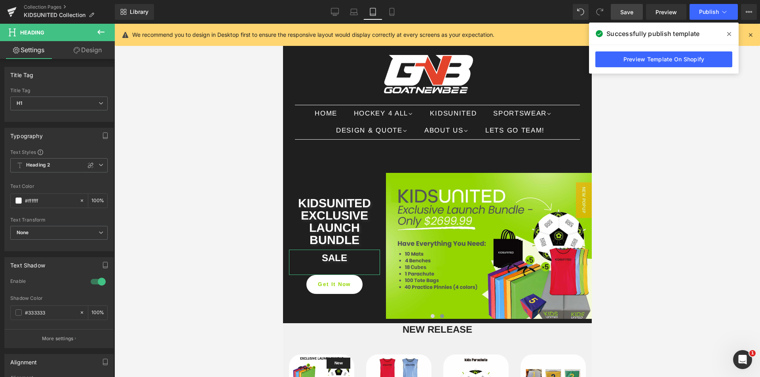
click at [84, 49] on link "Design" at bounding box center [87, 50] width 57 height 18
type input "0"
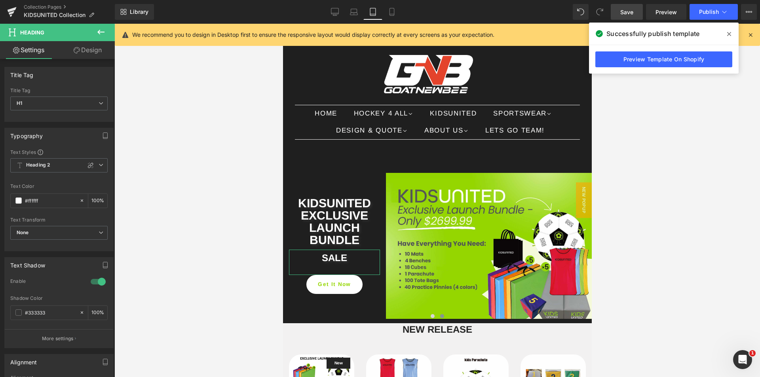
type input "7"
type input "0"
type input "28"
type input "0"
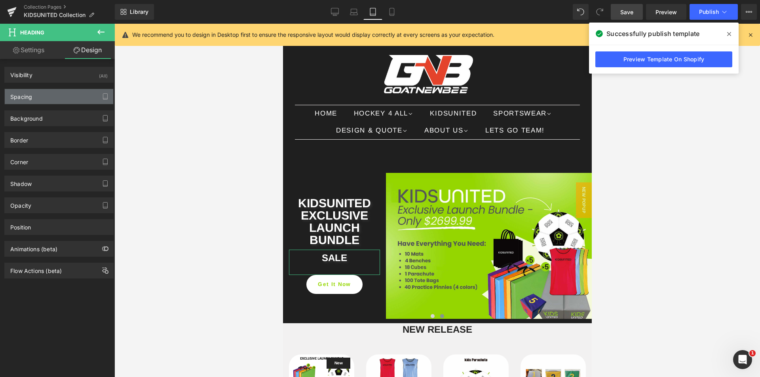
click at [59, 95] on div "Spacing" at bounding box center [59, 96] width 108 height 15
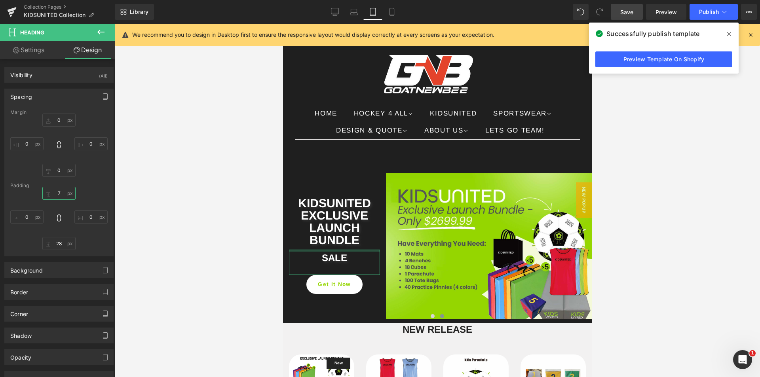
click at [62, 193] on input "7" at bounding box center [58, 193] width 33 height 13
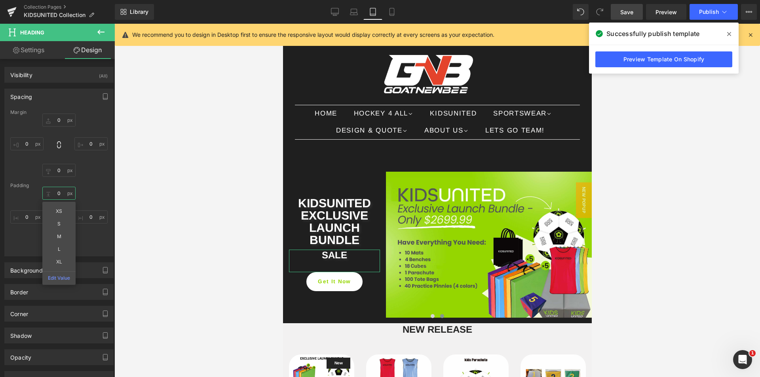
type input "0"
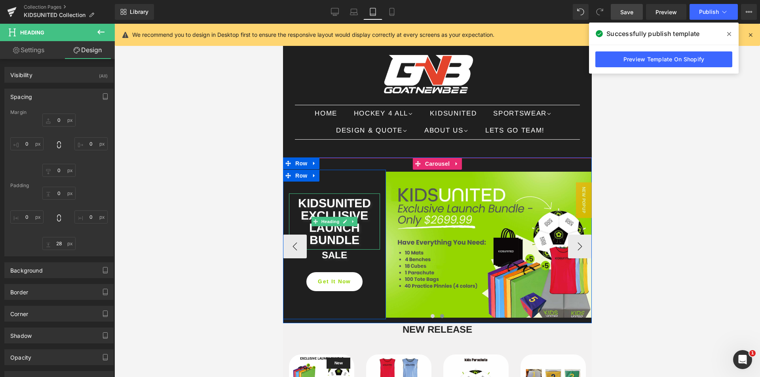
click at [358, 241] on h1 "EXCLUSIVE LAUNCH BUNDLE" at bounding box center [334, 228] width 91 height 37
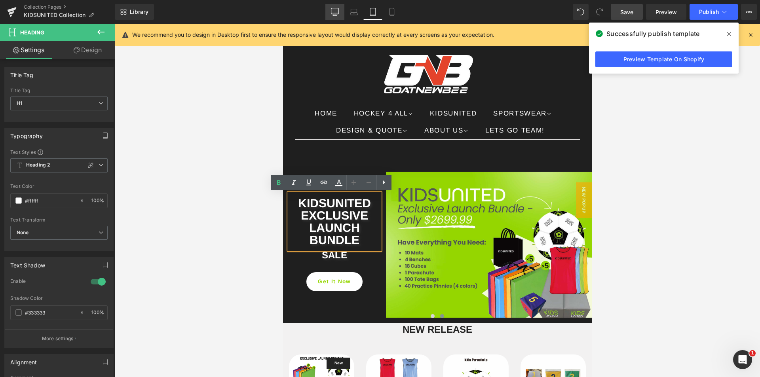
click at [331, 13] on icon at bounding box center [335, 12] width 8 height 8
type input "100"
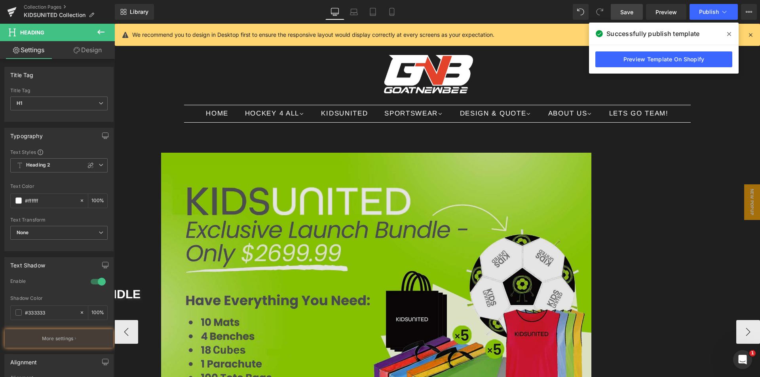
scroll to position [74, 0]
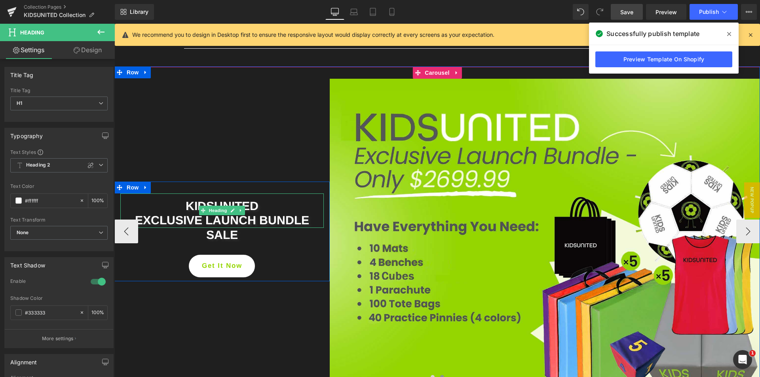
click at [305, 222] on span "EXCLUSIVE LAUNCH BUNDLE" at bounding box center [222, 220] width 174 height 13
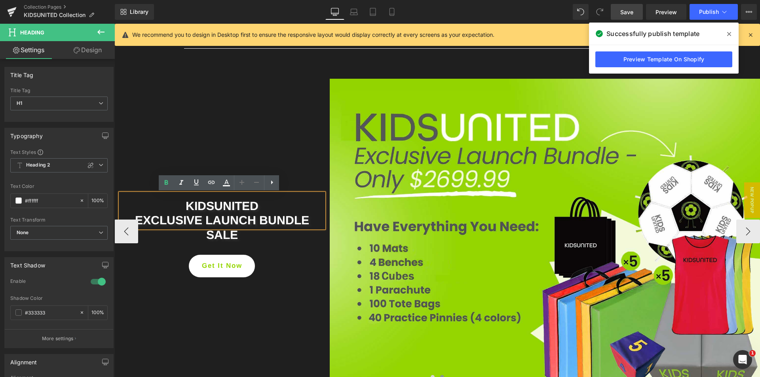
scroll to position [67, 0]
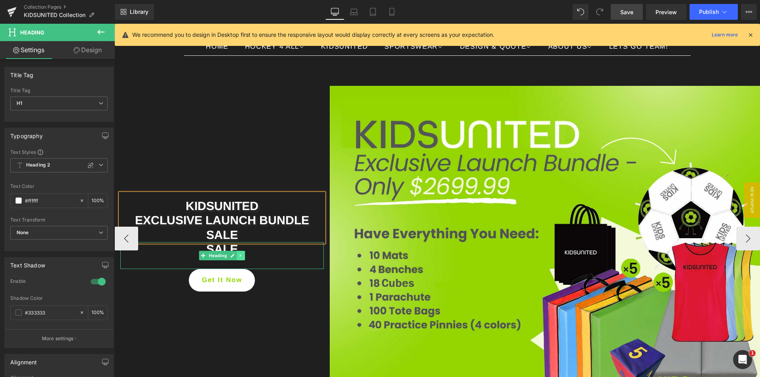
click at [239, 256] on icon at bounding box center [241, 255] width 4 height 5
click at [243, 256] on icon at bounding box center [245, 255] width 4 height 4
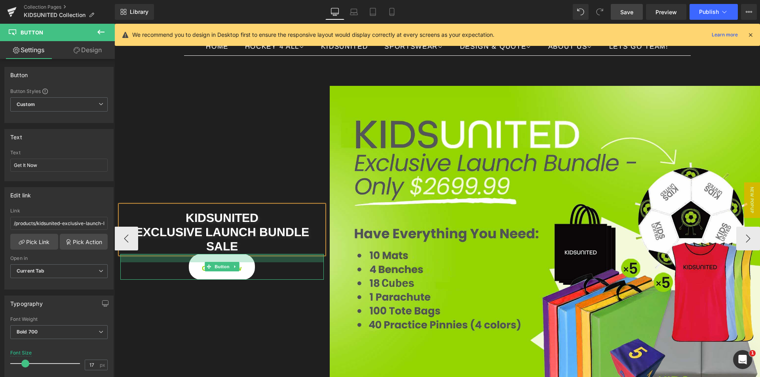
click at [234, 260] on div at bounding box center [221, 258] width 203 height 8
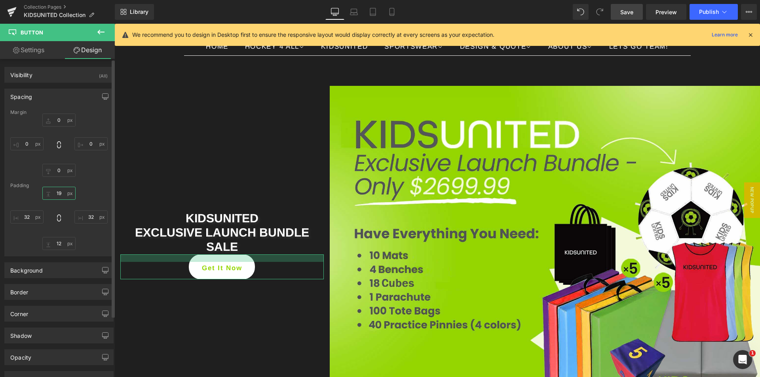
click at [60, 191] on input "19" at bounding box center [58, 193] width 33 height 13
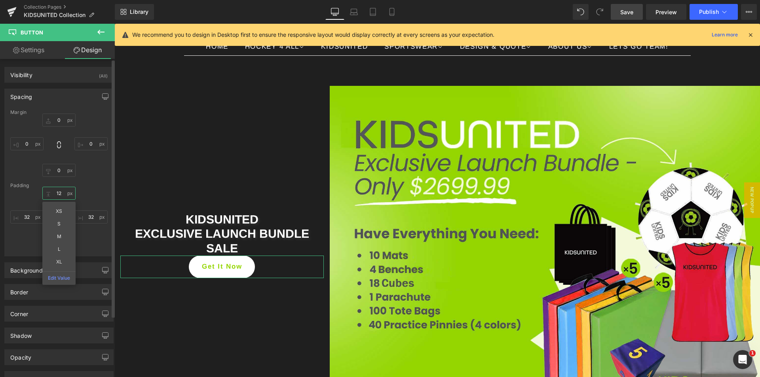
type input "12"
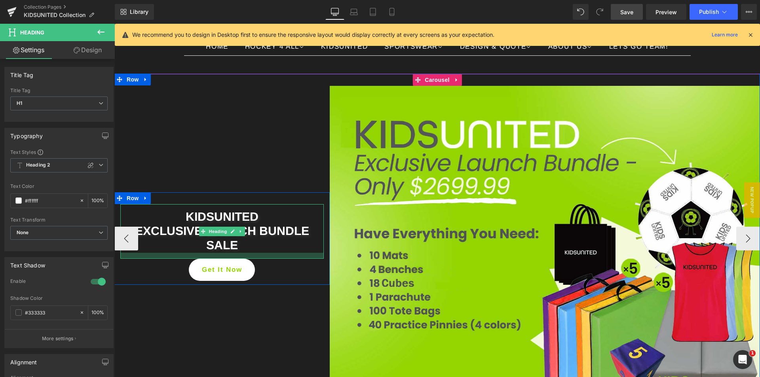
drag, startPoint x: 217, startPoint y: 254, endPoint x: 215, endPoint y: 260, distance: 6.3
click at [215, 260] on div "KIDSUNITED EXCLUSIVE LAUNCH BUNDLE SALE Heading Get It Now Button" at bounding box center [221, 242] width 215 height 77
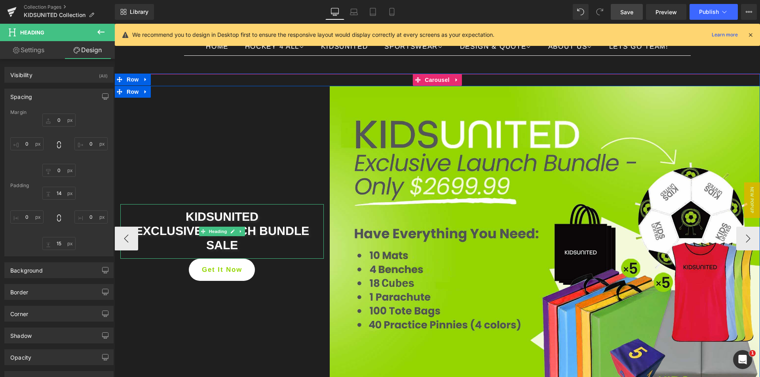
click at [242, 349] on div "KIDSUNITED EXCLUSIVE LAUNCH BUNDLE SALE Heading Get It Now Button Row" at bounding box center [221, 238] width 215 height 305
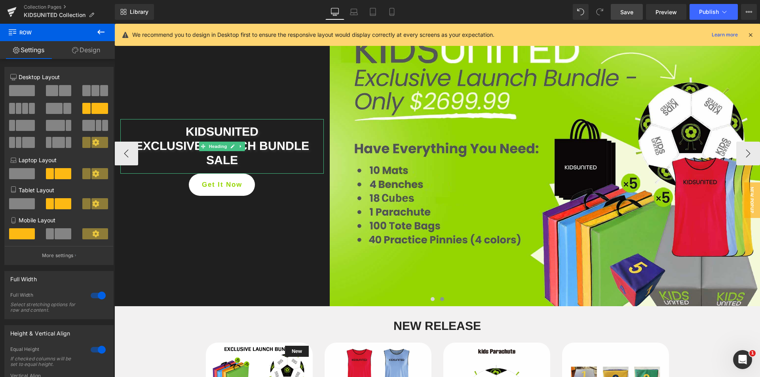
scroll to position [106, 0]
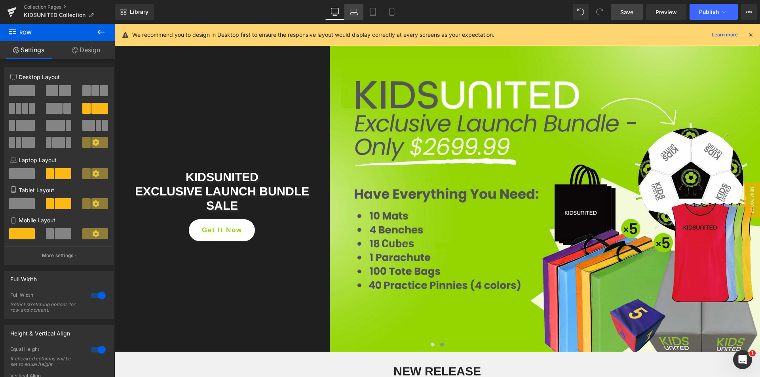
click at [358, 17] on link "Laptop" at bounding box center [353, 12] width 19 height 16
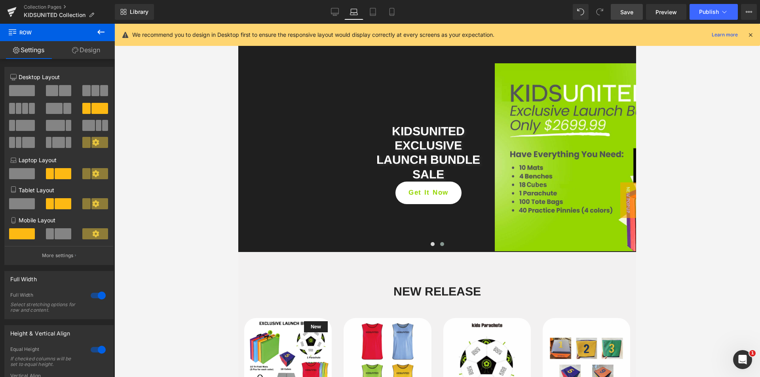
scroll to position [124, 0]
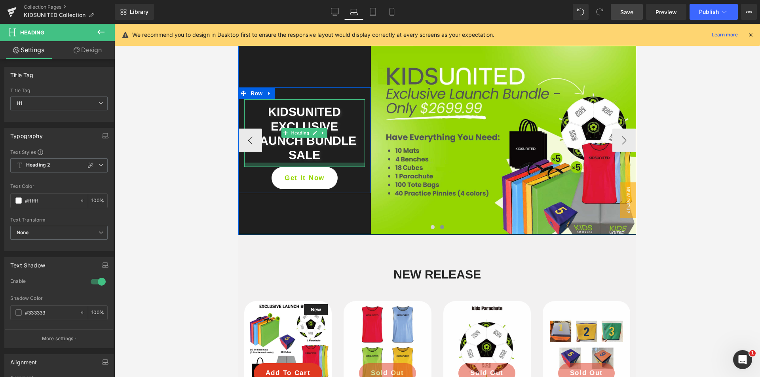
drag, startPoint x: 306, startPoint y: 163, endPoint x: 301, endPoint y: 167, distance: 6.4
click at [301, 167] on div "KIDSUNITED EXCLUSIVE LAUNCH BUNDLE SALE Heading Get It Now Button" at bounding box center [304, 144] width 133 height 90
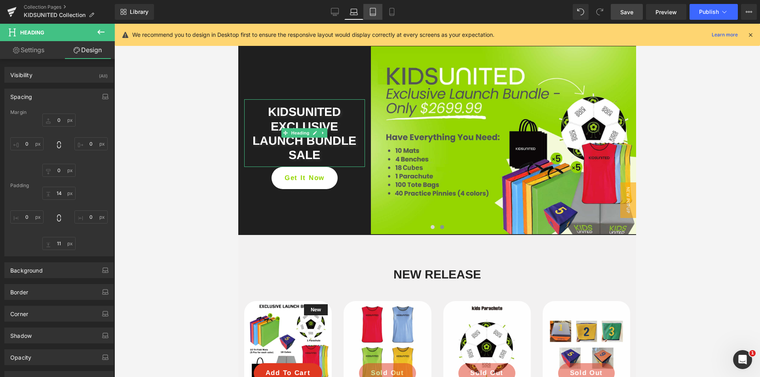
click at [376, 10] on icon at bounding box center [373, 12] width 6 height 8
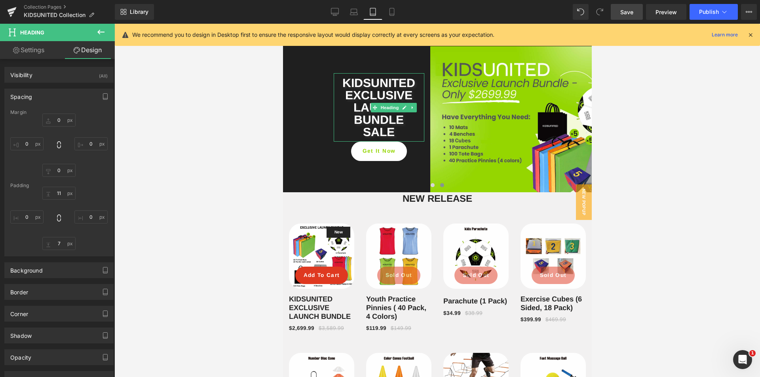
type input "0"
type input "11"
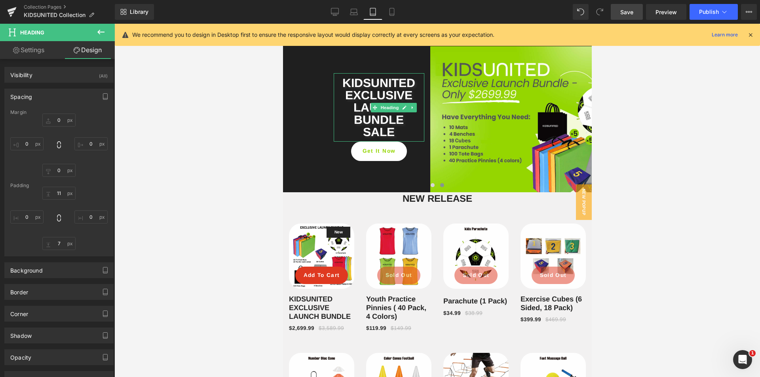
type input "0"
type input "7"
type input "0"
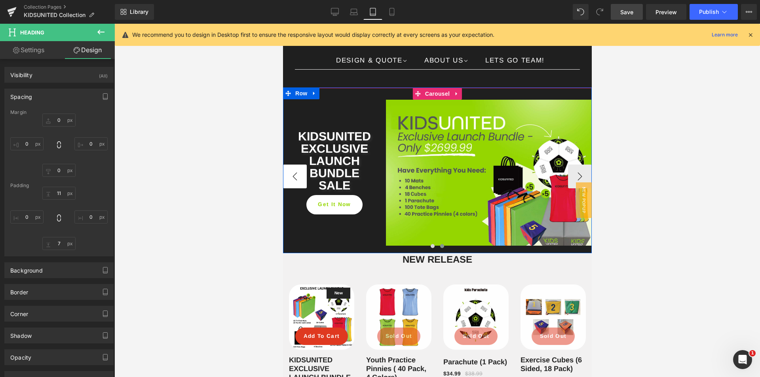
scroll to position [58, 0]
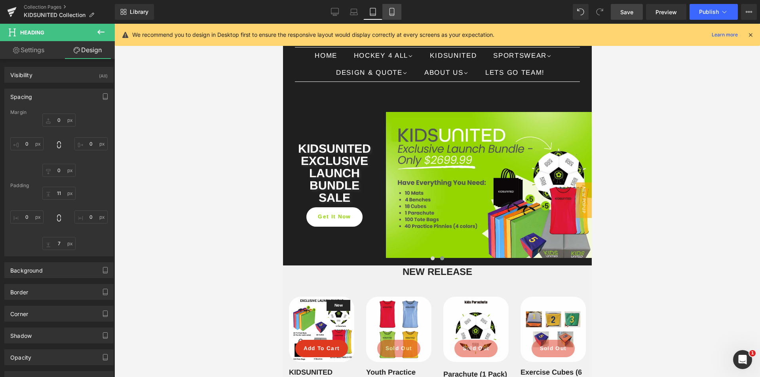
click at [392, 17] on link "Mobile" at bounding box center [391, 12] width 19 height 16
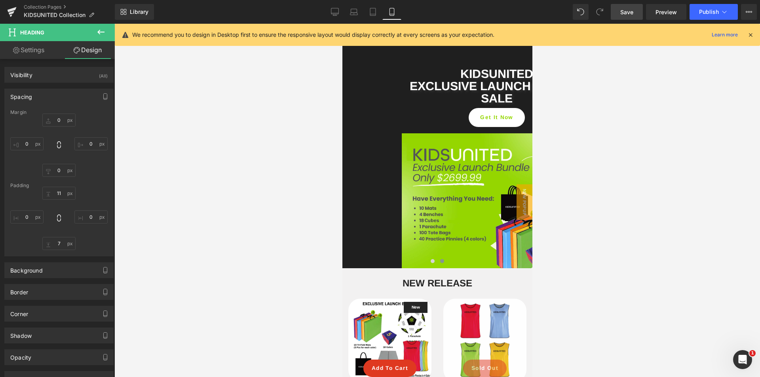
type input "0"
type input "22"
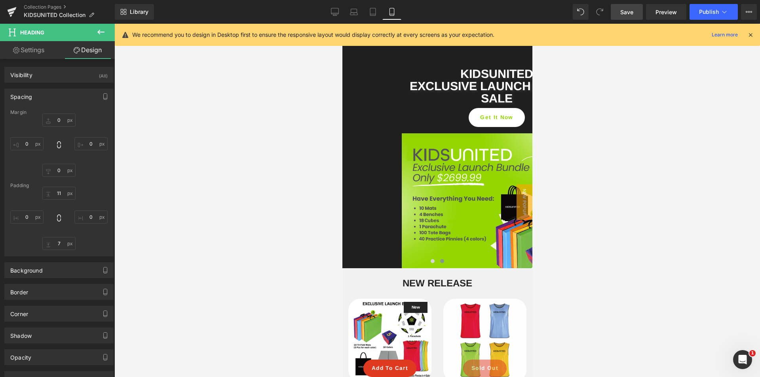
type input "0"
type input "7"
type input "0"
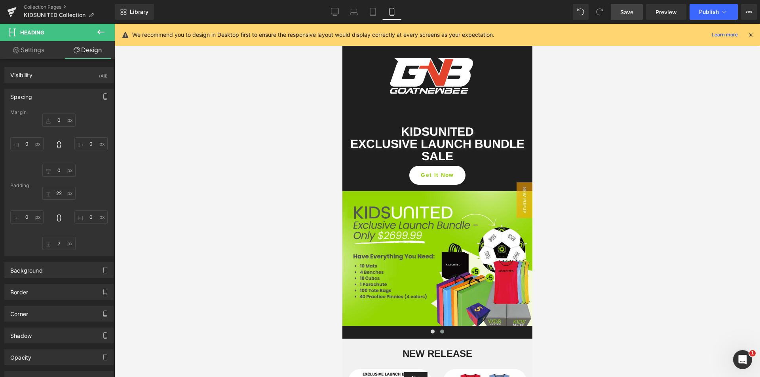
click at [627, 15] on span "Save" at bounding box center [626, 12] width 13 height 8
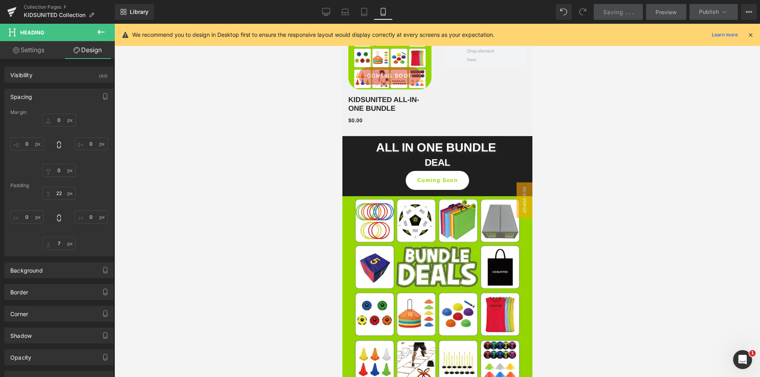
scroll to position [1346, 0]
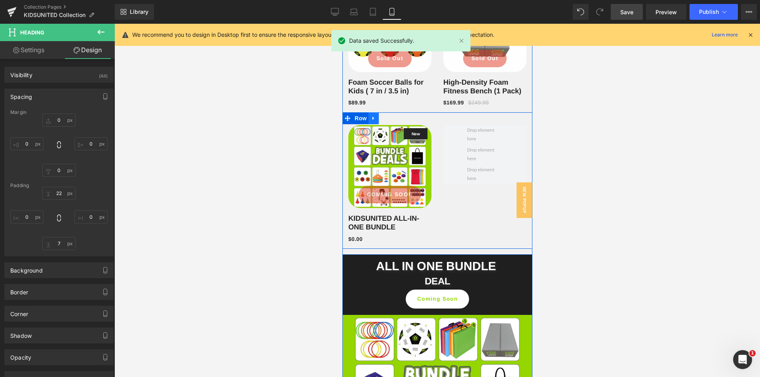
click at [371, 116] on icon at bounding box center [374, 119] width 6 height 6
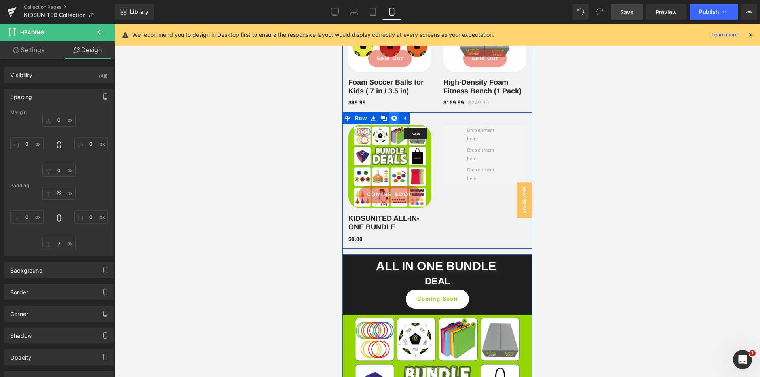
click at [391, 118] on icon at bounding box center [394, 119] width 6 height 6
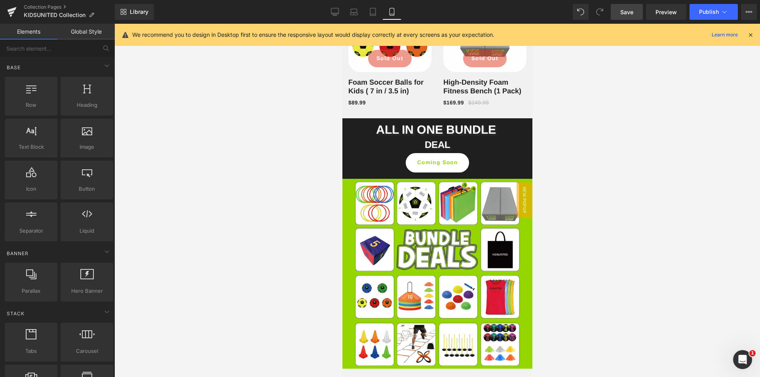
click at [325, 12] on div "Library Mobile Desktop Laptop Tablet Mobile Save Preview Publish Scheduled View…" at bounding box center [437, 12] width 645 height 16
click at [331, 11] on icon at bounding box center [335, 11] width 8 height 6
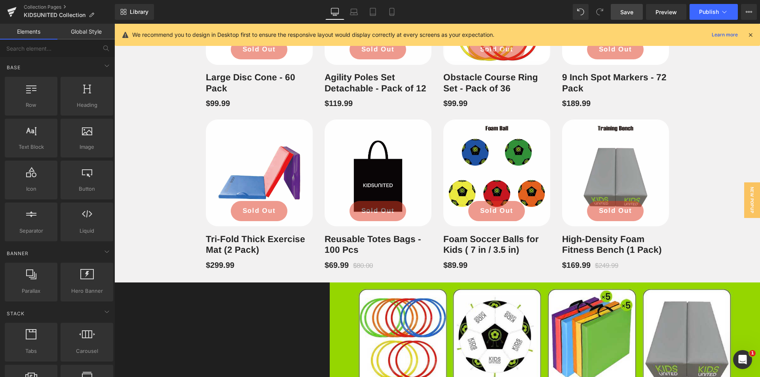
scroll to position [869, 0]
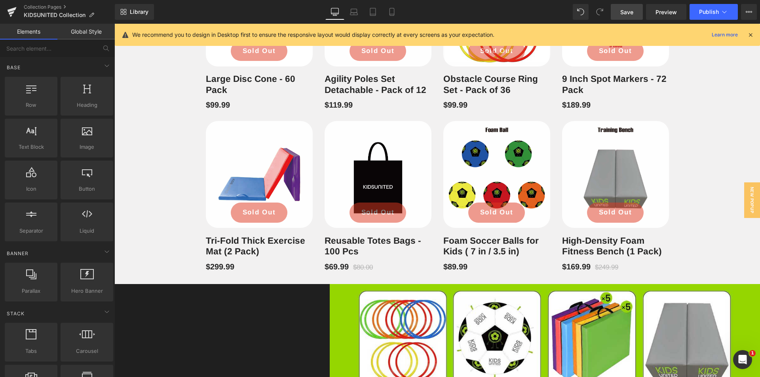
click at [625, 15] on span "Save" at bounding box center [626, 12] width 13 height 8
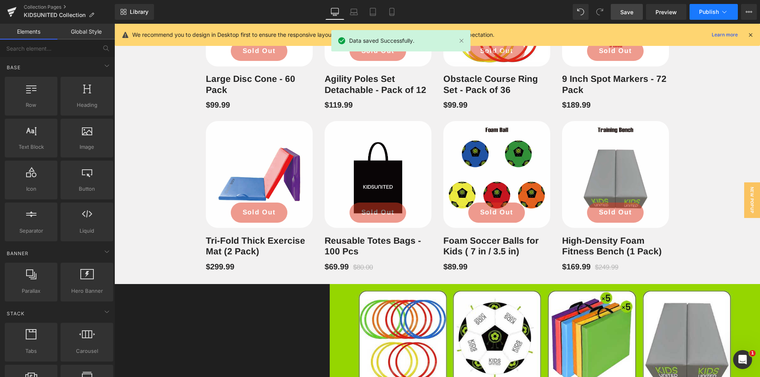
click at [711, 11] on span "Publish" at bounding box center [709, 12] width 20 height 6
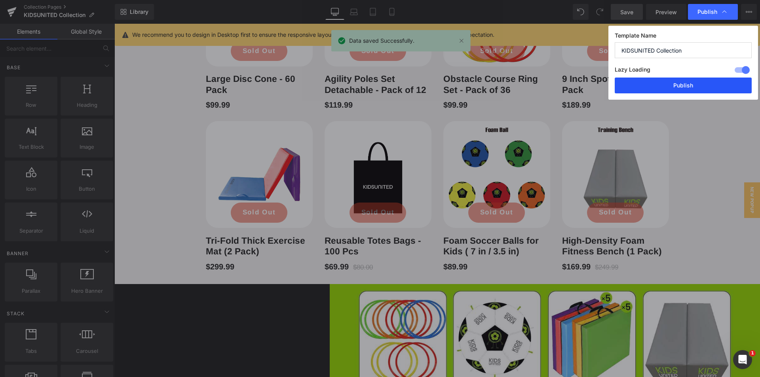
drag, startPoint x: 683, startPoint y: 82, endPoint x: 568, endPoint y: 52, distance: 118.6
click at [683, 82] on button "Publish" at bounding box center [683, 86] width 137 height 16
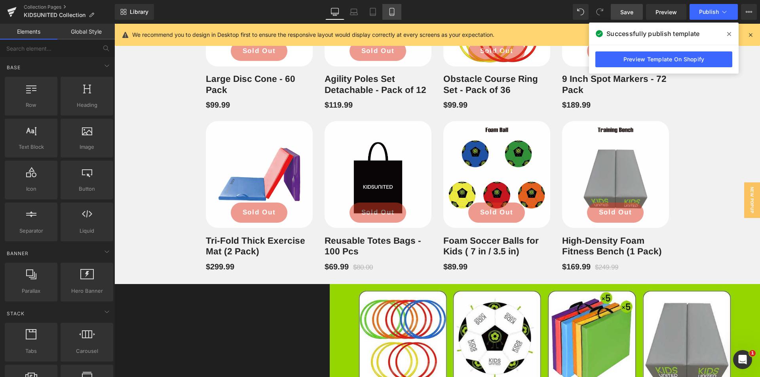
click at [388, 11] on link "Mobile" at bounding box center [391, 12] width 19 height 16
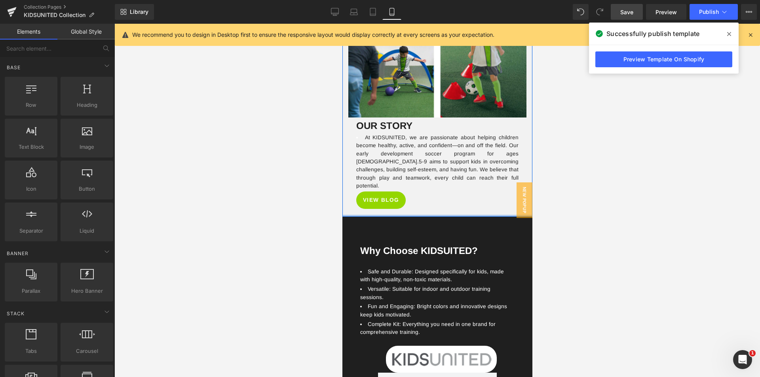
scroll to position [1859, 0]
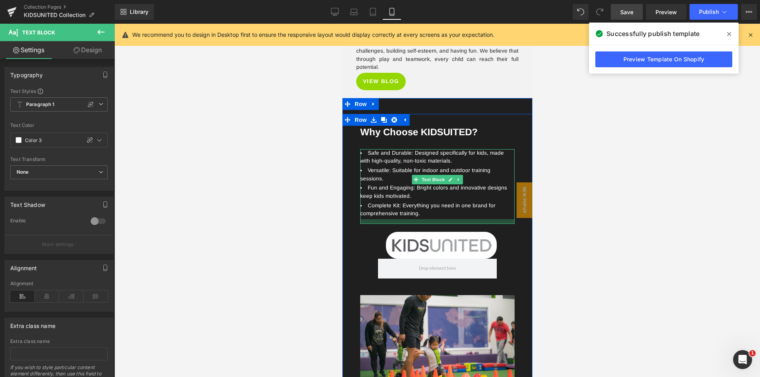
drag, startPoint x: 439, startPoint y: 201, endPoint x: 435, endPoint y: 205, distance: 6.2
click at [435, 219] on div at bounding box center [437, 221] width 154 height 5
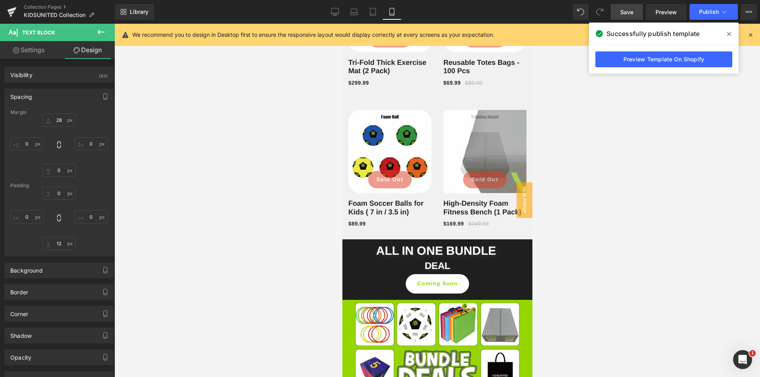
scroll to position [1146, 0]
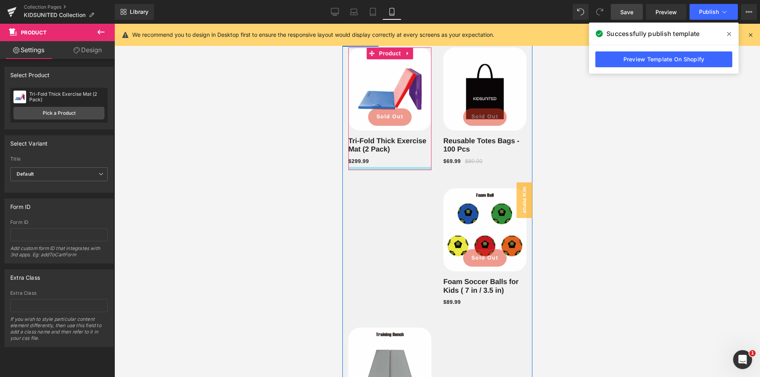
drag, startPoint x: 411, startPoint y: 165, endPoint x: 407, endPoint y: 168, distance: 4.8
click at [407, 168] on div at bounding box center [389, 168] width 83 height 3
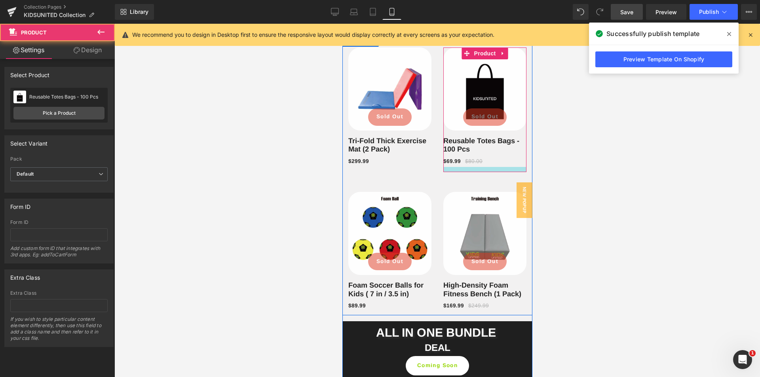
drag, startPoint x: 469, startPoint y: 166, endPoint x: 928, endPoint y: 194, distance: 459.7
click at [469, 170] on div at bounding box center [484, 169] width 83 height 5
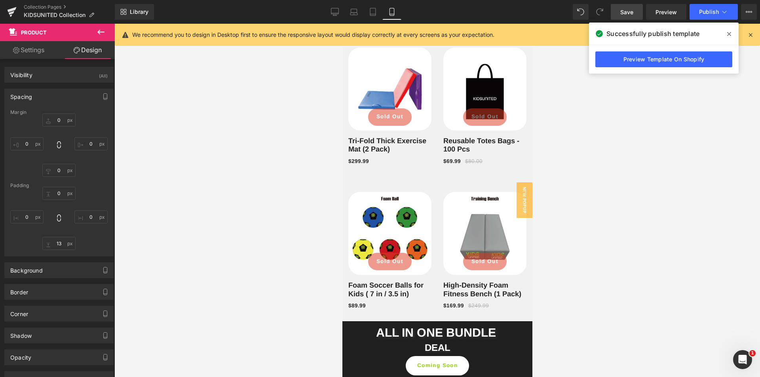
click at [637, 15] on link "Save" at bounding box center [627, 12] width 32 height 16
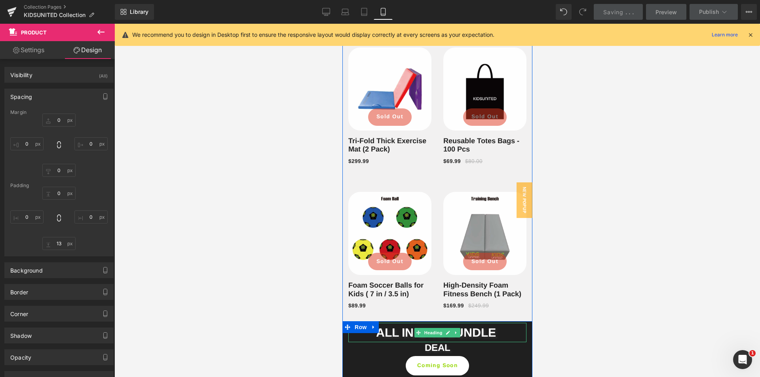
click at [491, 333] on span "ALL IN ONE BUNDLE" at bounding box center [436, 332] width 120 height 13
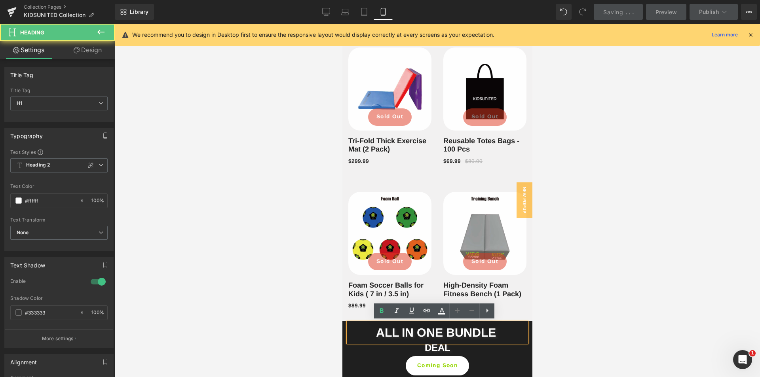
click at [489, 330] on span "ALL IN ONE BUNDLE" at bounding box center [436, 332] width 120 height 13
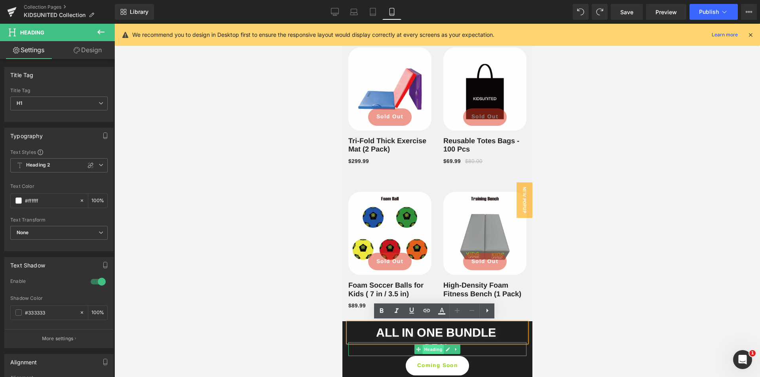
click at [432, 348] on span "Heading" at bounding box center [432, 350] width 21 height 10
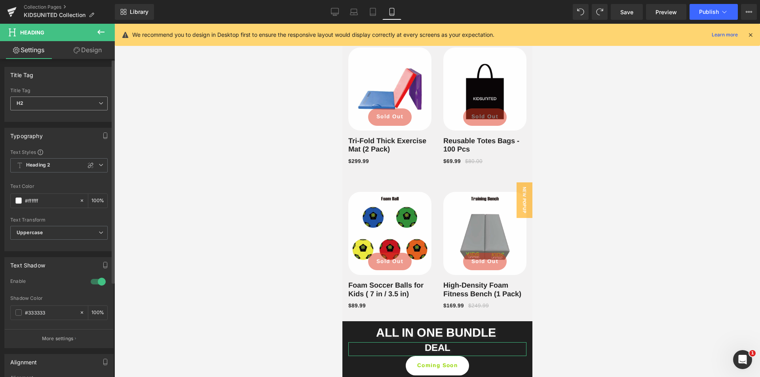
click at [58, 105] on span "H2" at bounding box center [58, 104] width 97 height 14
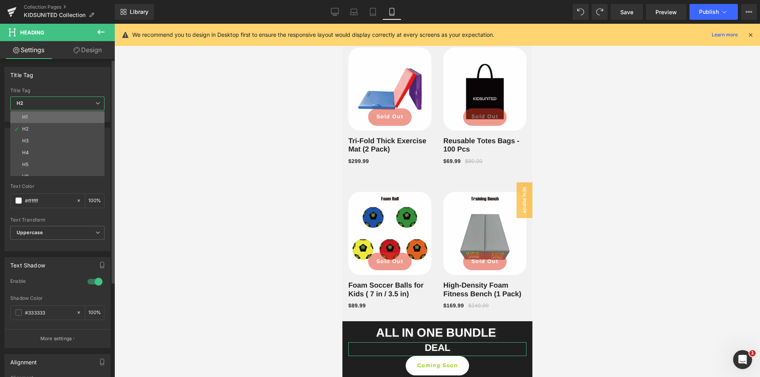
click at [46, 114] on li "H1" at bounding box center [59, 117] width 98 height 12
type input "#3a3a3a"
type input "100"
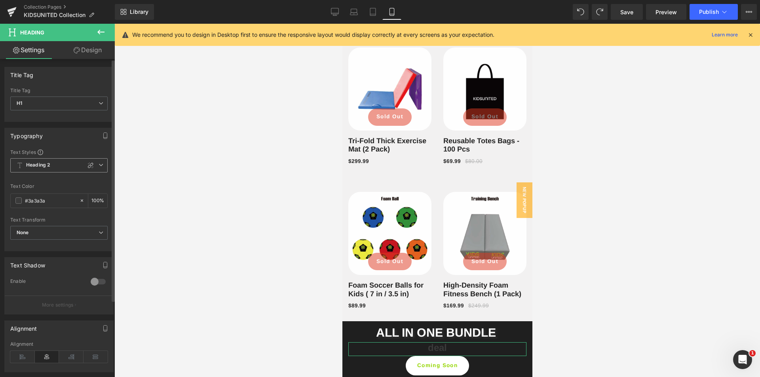
click at [59, 167] on span "Heading 2" at bounding box center [58, 165] width 97 height 14
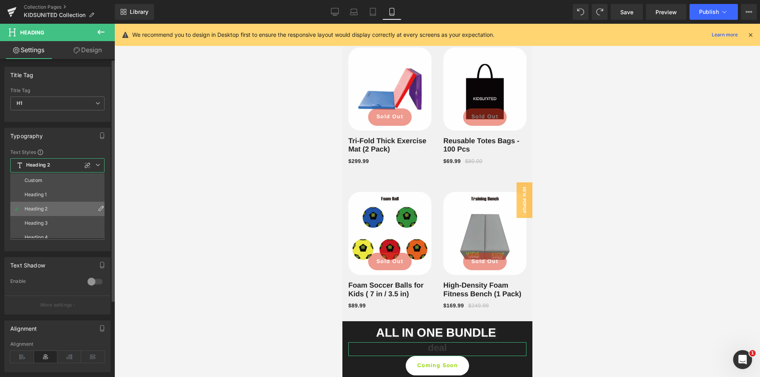
click at [50, 206] on li "Heading 2" at bounding box center [59, 209] width 98 height 14
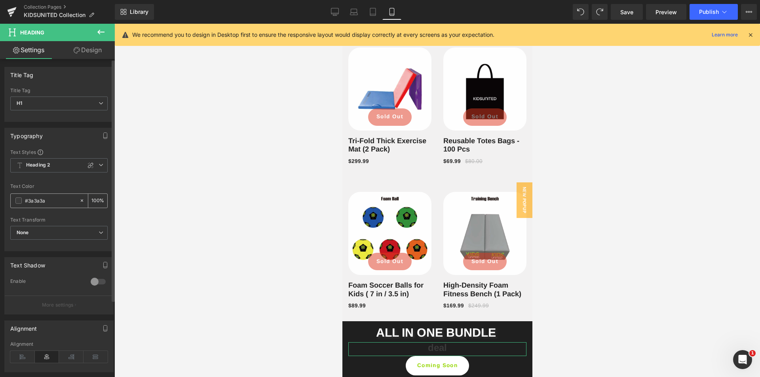
click at [19, 198] on span at bounding box center [18, 201] width 6 height 6
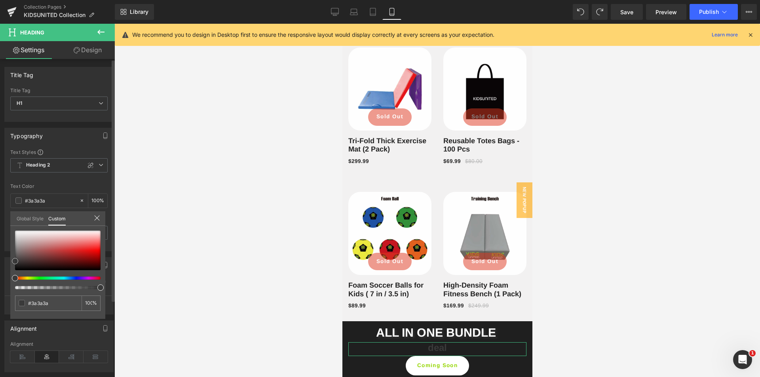
type input "#e3e2e2"
type input "#ffffff"
drag, startPoint x: 18, startPoint y: 235, endPoint x: 7, endPoint y: 223, distance: 16.3
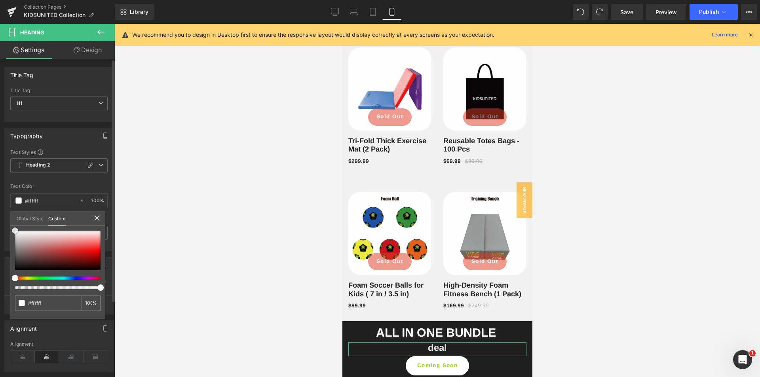
click at [7, 223] on div "Typography Text Styles Custom Heading 1 Heading 2 Heading 3 Heading 4 Heading 5…" at bounding box center [59, 186] width 118 height 129
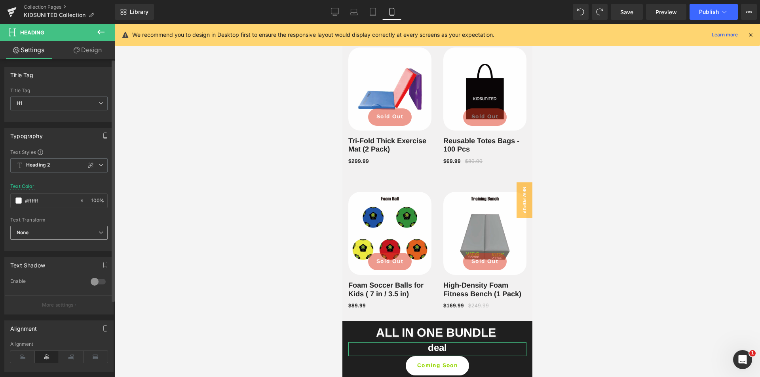
click at [64, 234] on span "None" at bounding box center [58, 233] width 97 height 14
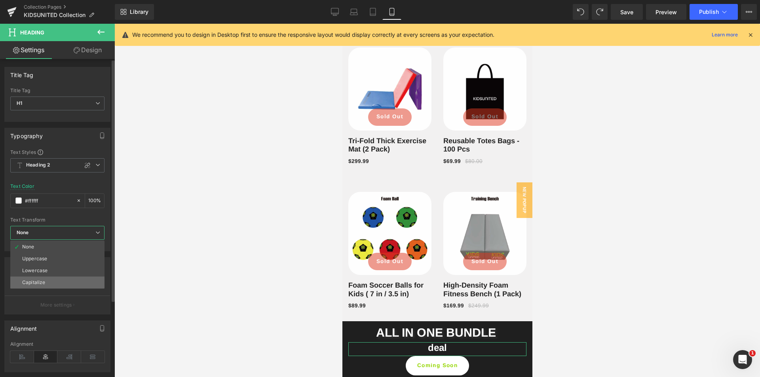
click at [44, 281] on div "Capitalize" at bounding box center [33, 283] width 23 height 6
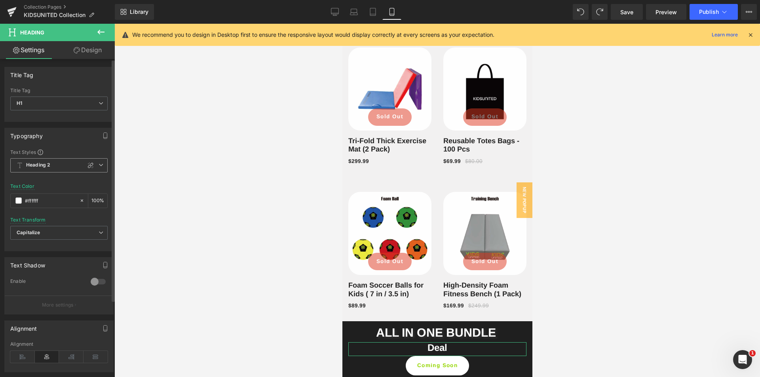
click at [50, 162] on span "Heading 2" at bounding box center [58, 165] width 97 height 14
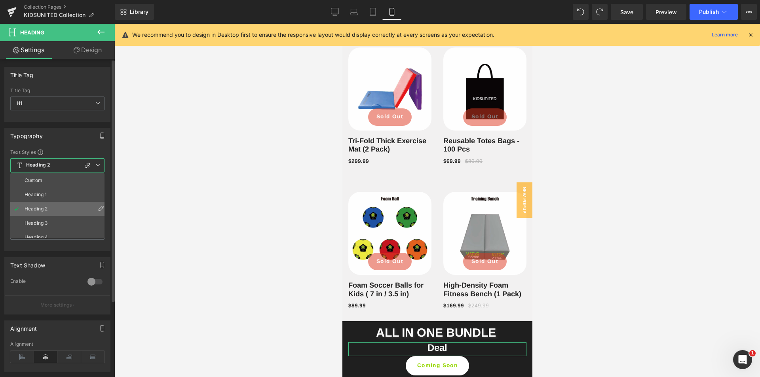
click at [38, 207] on div "Heading 2" at bounding box center [36, 209] width 23 height 6
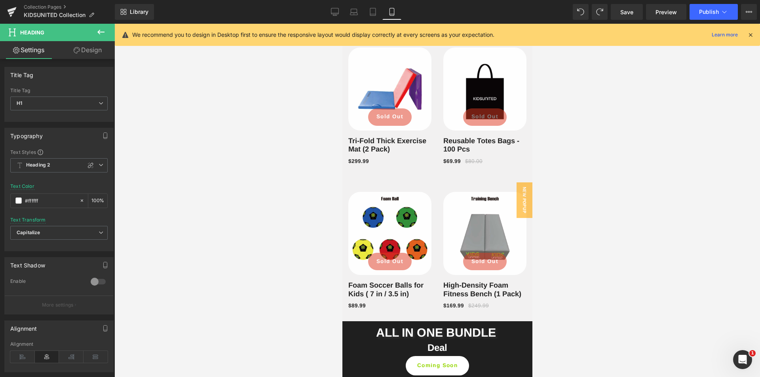
click at [428, 345] on body "Log in or Create account Cart 0 Search 0 +" at bounding box center [437, 253] width 190 height 2753
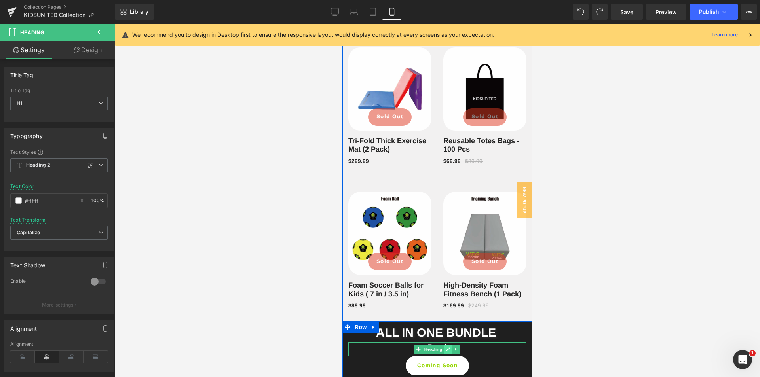
click at [444, 348] on link at bounding box center [448, 350] width 8 height 10
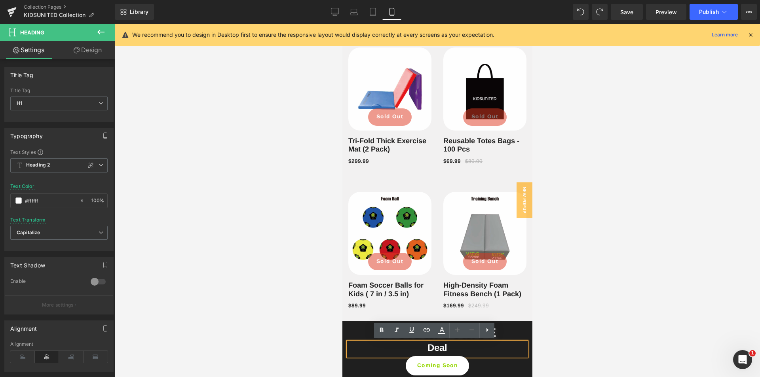
click at [435, 347] on h1 "deal" at bounding box center [437, 347] width 178 height 11
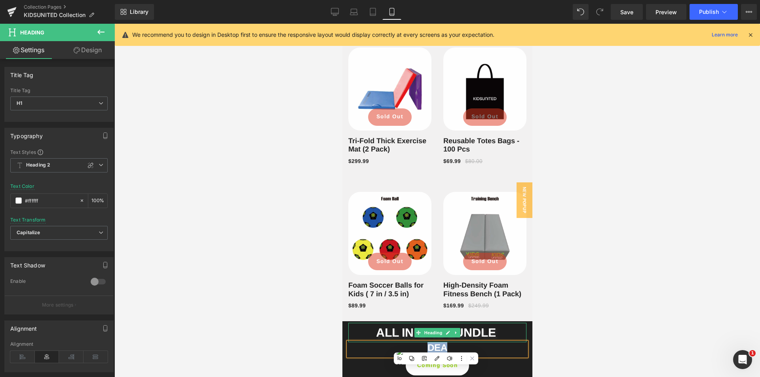
drag, startPoint x: 451, startPoint y: 332, endPoint x: 455, endPoint y: 334, distance: 4.6
click at [454, 332] on icon at bounding box center [456, 333] width 4 height 5
click at [450, 332] on icon at bounding box center [452, 333] width 4 height 4
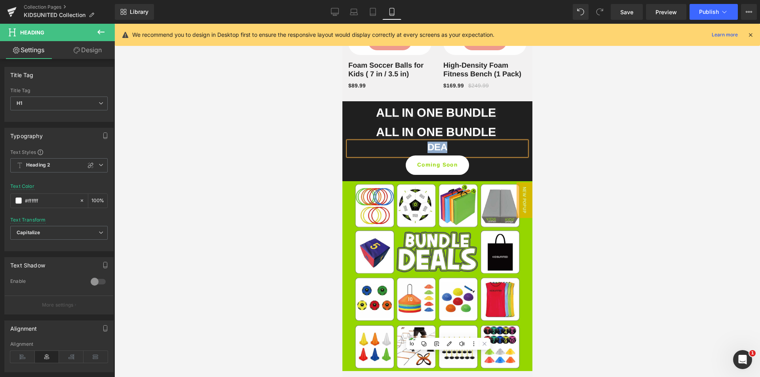
scroll to position [1314, 0]
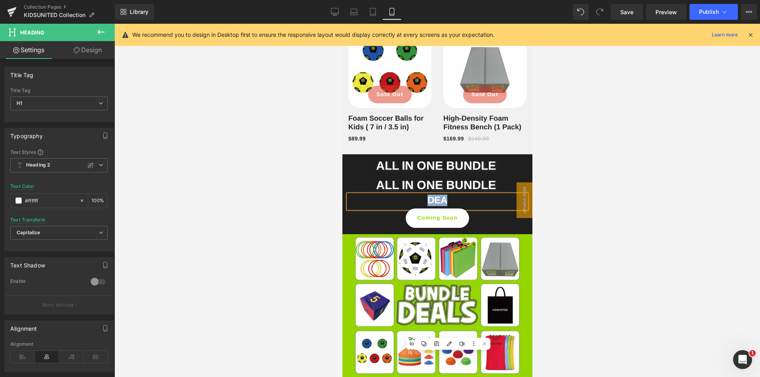
click at [452, 179] on span "ALL IN ONE BUNDLE" at bounding box center [436, 185] width 120 height 13
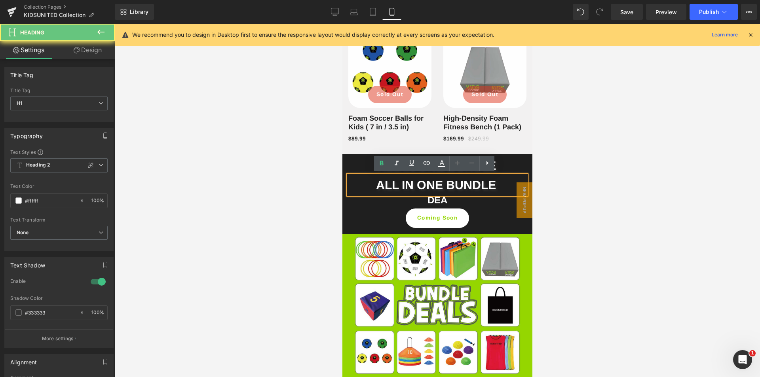
click at [458, 181] on span "ALL IN ONE BUNDLE" at bounding box center [436, 185] width 120 height 13
click at [496, 184] on span at bounding box center [497, 186] width 3 height 11
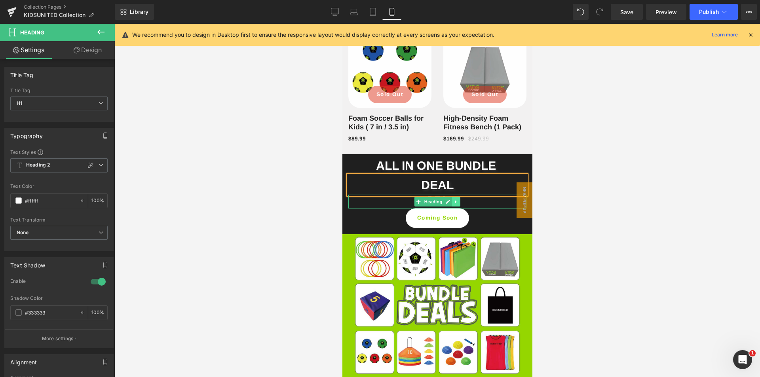
click at [455, 201] on link at bounding box center [456, 202] width 8 height 10
click at [458, 201] on icon at bounding box center [460, 202] width 4 height 4
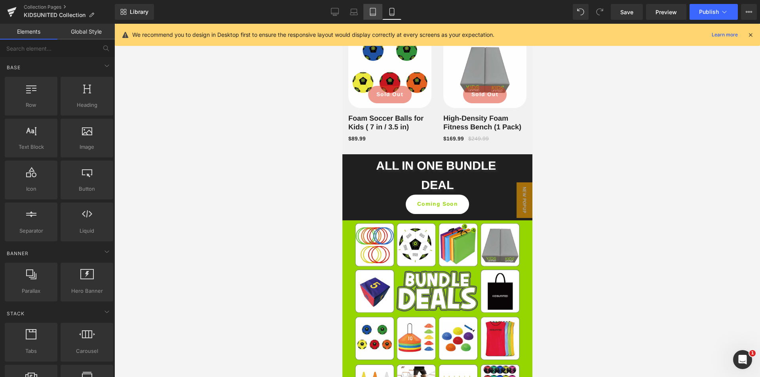
click at [371, 13] on icon at bounding box center [373, 12] width 8 height 8
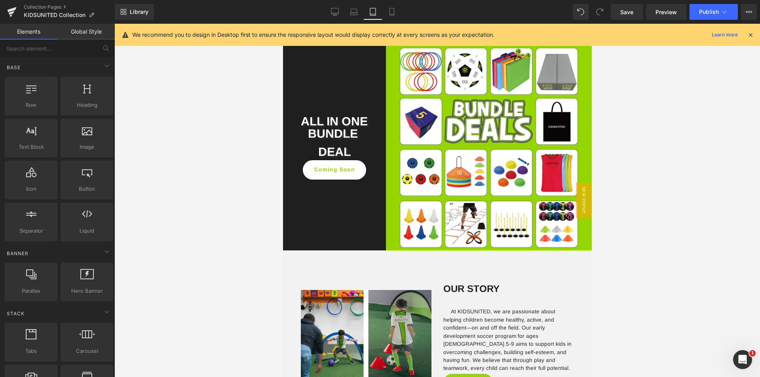
scroll to position [836, 0]
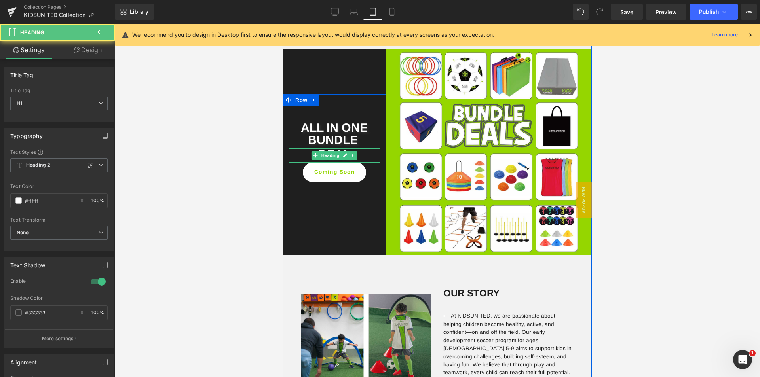
click at [331, 143] on div "ALL IN ONE BUNDLE Heading DEAL Heading Coming Soon Button" at bounding box center [334, 150] width 103 height 64
click at [354, 10] on icon at bounding box center [354, 12] width 8 height 8
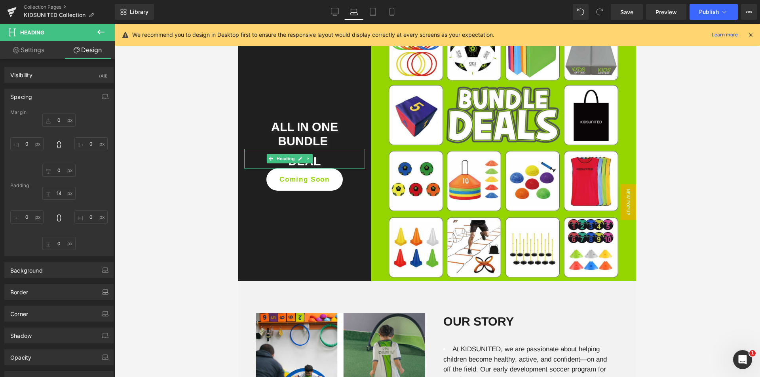
type input "0"
type input "14"
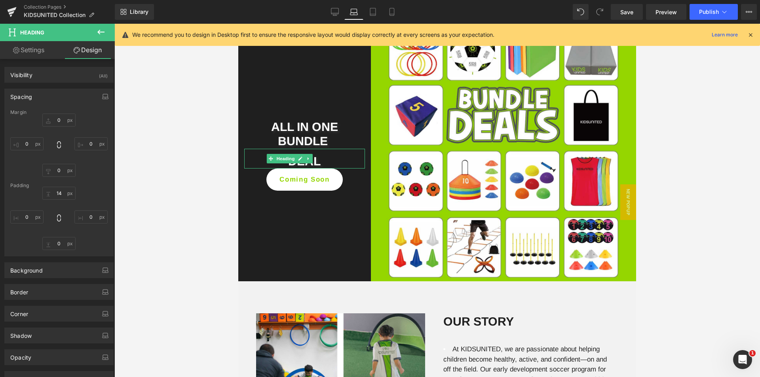
type input "0"
click at [354, 10] on icon at bounding box center [354, 12] width 8 height 8
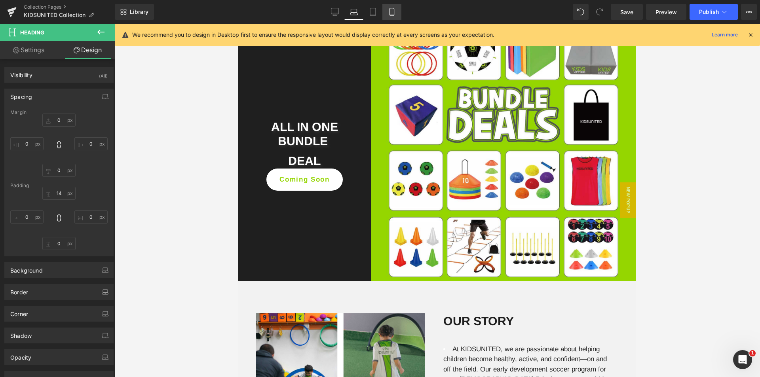
click at [397, 14] on link "Mobile" at bounding box center [391, 12] width 19 height 16
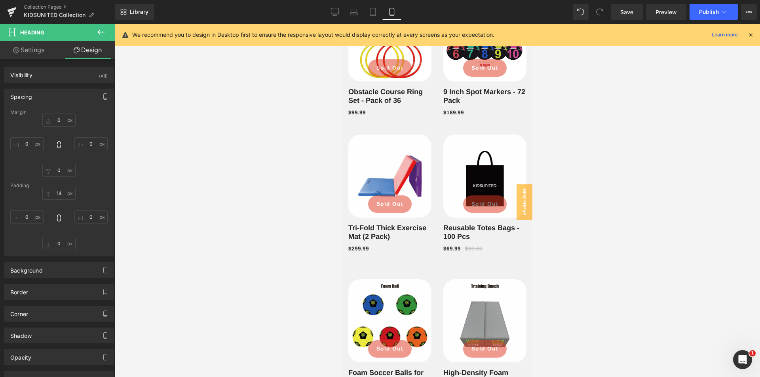
type input "0"
type input "11"
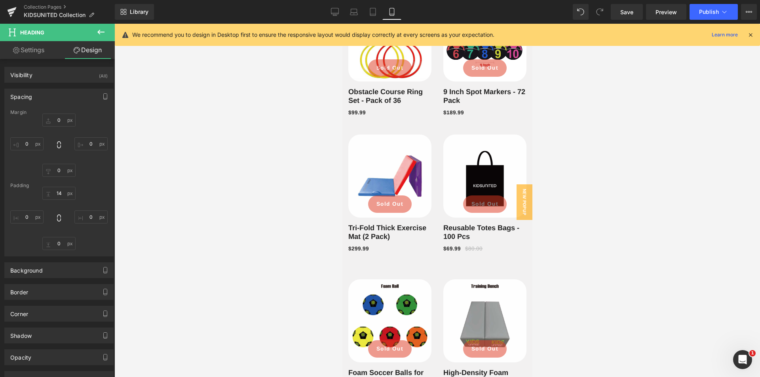
type input "0"
type input "7"
type input "0"
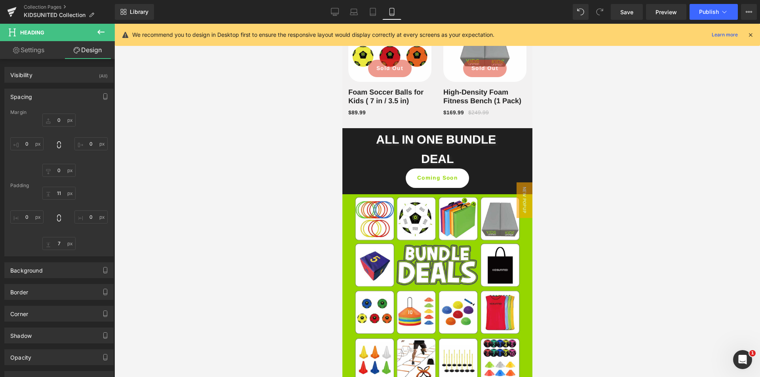
scroll to position [1339, 0]
click at [433, 154] on div "DEAL Heading" at bounding box center [437, 159] width 178 height 19
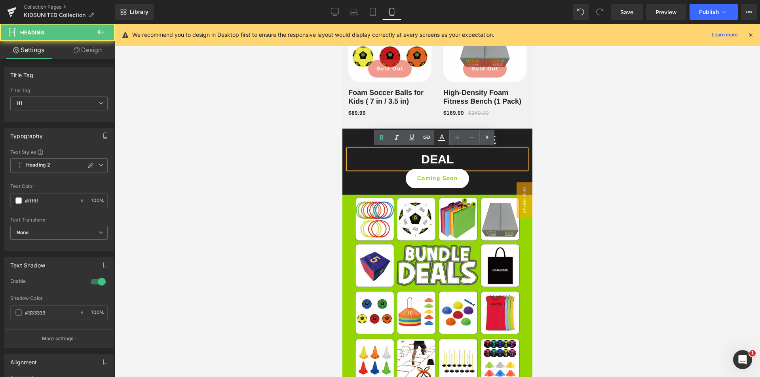
click at [440, 133] on link at bounding box center [441, 137] width 15 height 15
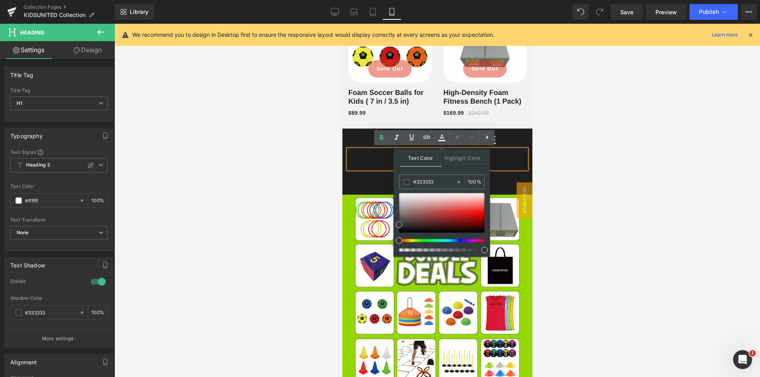
click at [563, 148] on div at bounding box center [437, 201] width 646 height 354
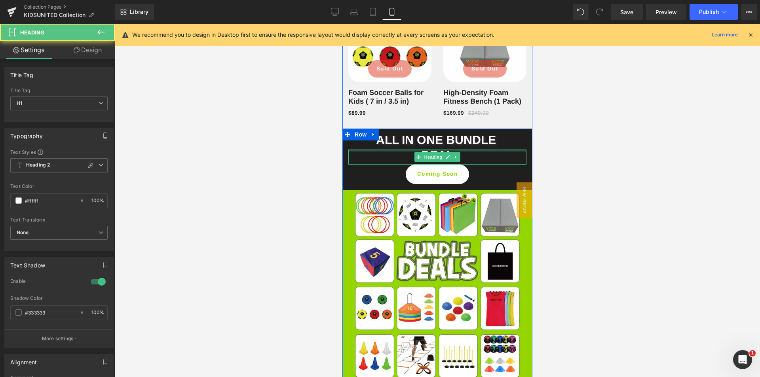
drag, startPoint x: 434, startPoint y: 150, endPoint x: 472, endPoint y: 136, distance: 40.5
click at [436, 141] on div "ALL IN ONE BUNDLE Heading DEAL Heading Coming Soon Button" at bounding box center [437, 156] width 190 height 53
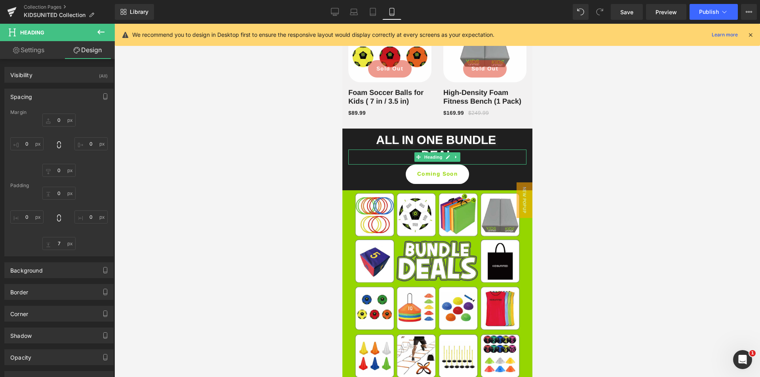
type input "0"
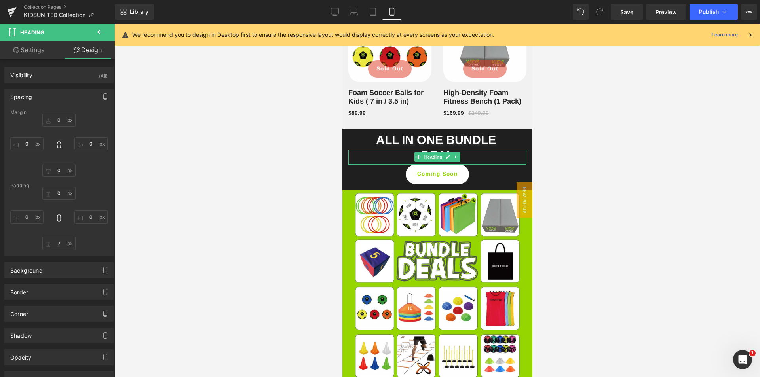
type input "0"
type input "7"
type input "0"
click at [372, 13] on icon at bounding box center [373, 12] width 8 height 8
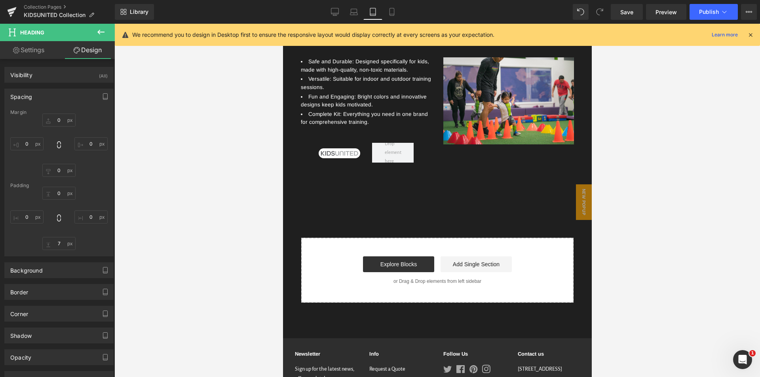
type input "0"
type input "1"
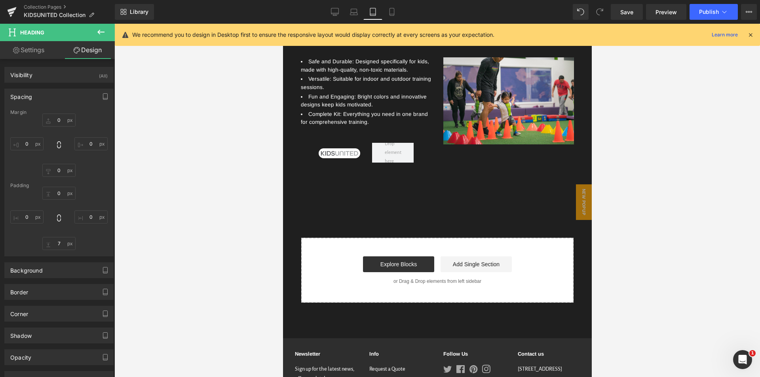
type input "0"
type input "4"
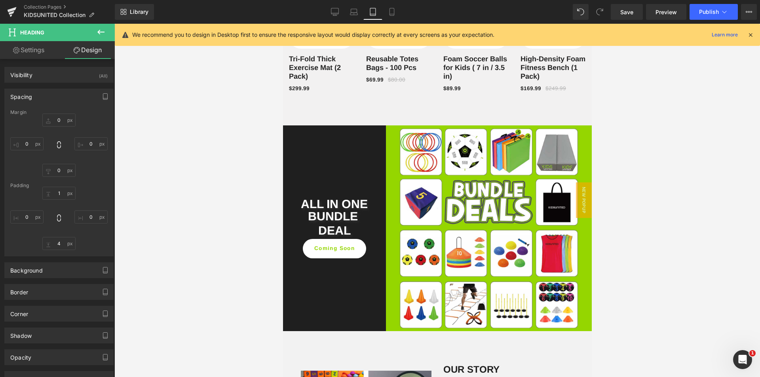
scroll to position [836, 0]
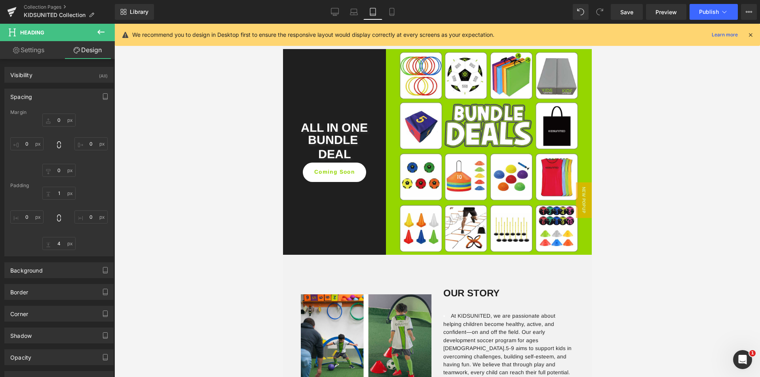
click at [329, 154] on div "DEAL Heading" at bounding box center [334, 155] width 91 height 14
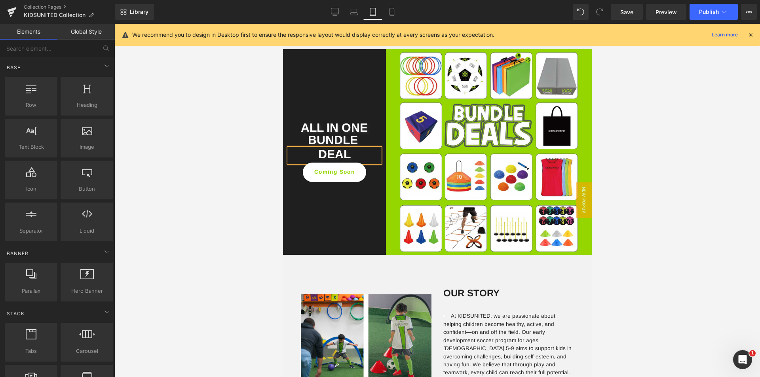
click at [246, 190] on div at bounding box center [437, 201] width 646 height 354
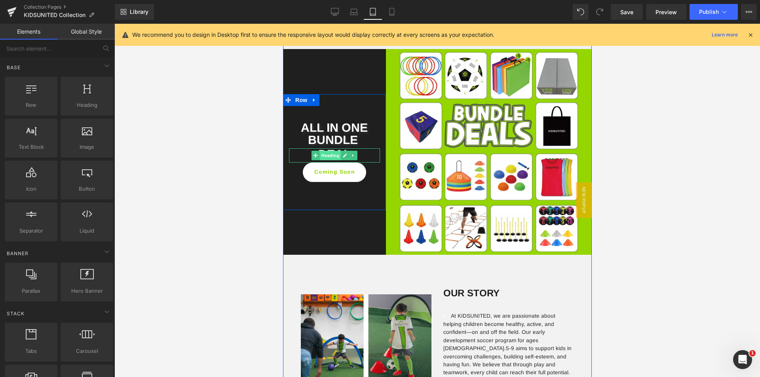
click at [327, 152] on span "Heading" at bounding box center [329, 156] width 21 height 10
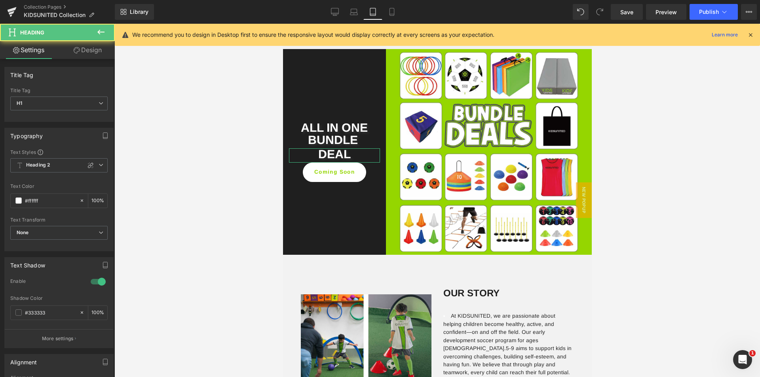
drag, startPoint x: 83, startPoint y: 46, endPoint x: 55, endPoint y: 95, distance: 56.0
click at [83, 46] on link "Design" at bounding box center [87, 50] width 57 height 18
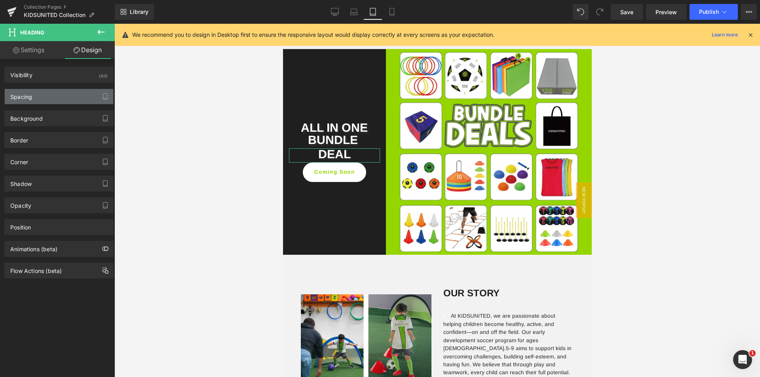
click at [55, 95] on div "Spacing" at bounding box center [59, 96] width 108 height 15
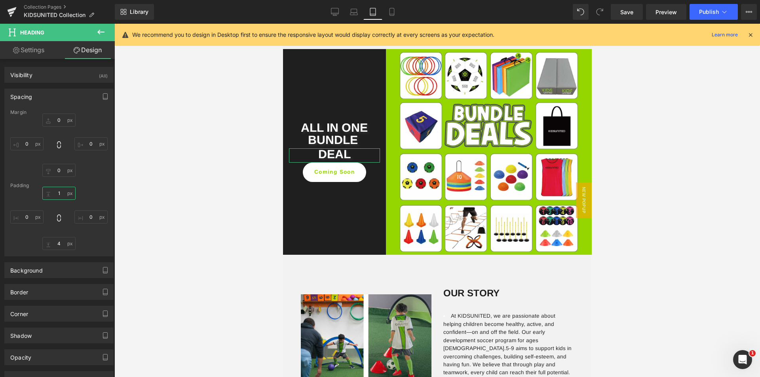
click at [60, 192] on input "1" at bounding box center [58, 193] width 33 height 13
drag, startPoint x: 84, startPoint y: 186, endPoint x: 83, endPoint y: 195, distance: 8.4
click at [84, 186] on div "Padding" at bounding box center [58, 186] width 97 height 6
click at [53, 238] on input "4" at bounding box center [58, 243] width 33 height 13
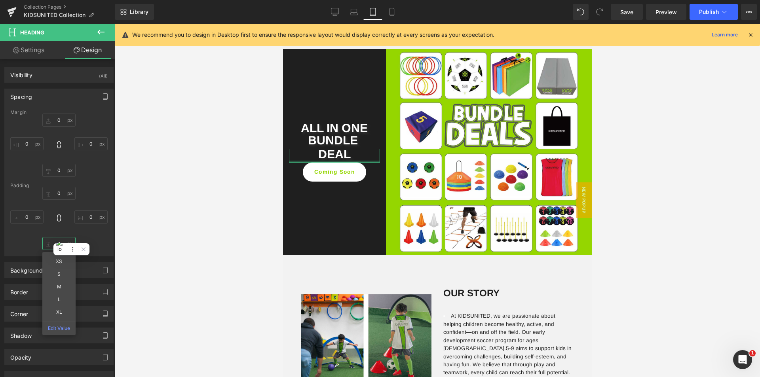
click at [55, 238] on input "4" at bounding box center [58, 243] width 33 height 13
click at [58, 242] on input "4" at bounding box center [58, 243] width 33 height 13
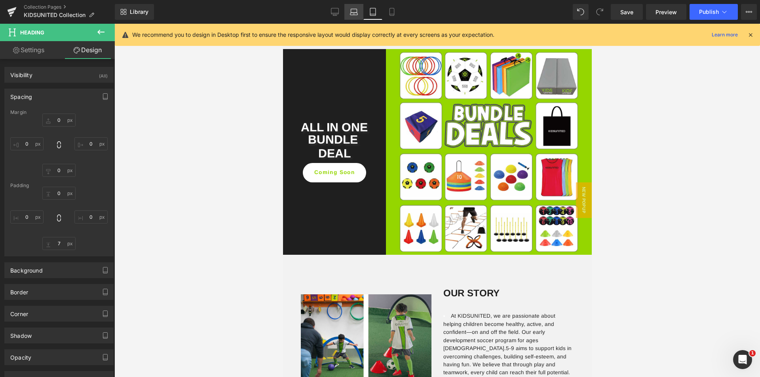
click at [355, 4] on link "Laptop" at bounding box center [353, 12] width 19 height 16
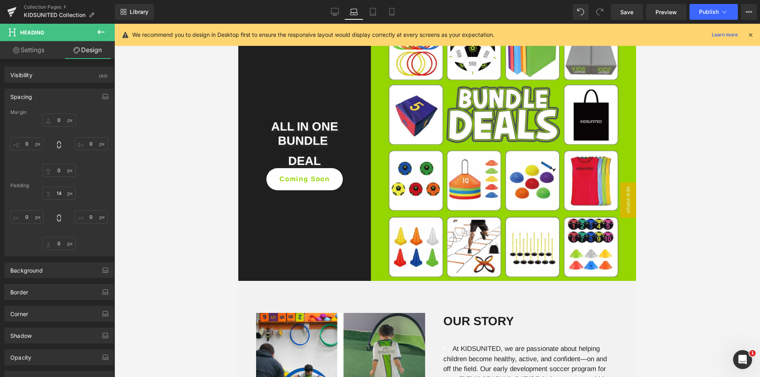
scroll to position [1047, 0]
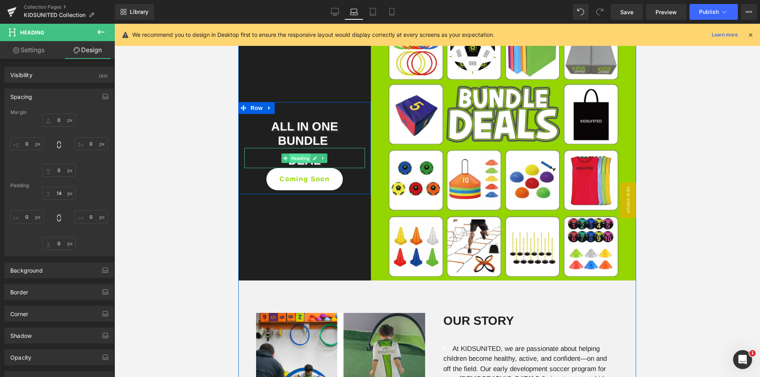
click at [299, 156] on span "Heading" at bounding box center [300, 159] width 21 height 10
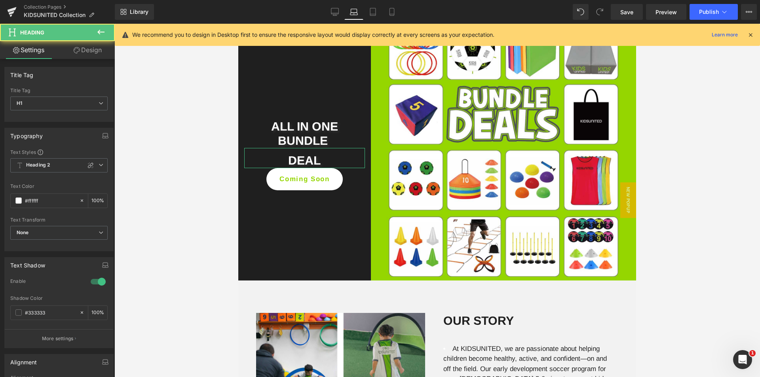
click at [100, 51] on link "Design" at bounding box center [87, 50] width 57 height 18
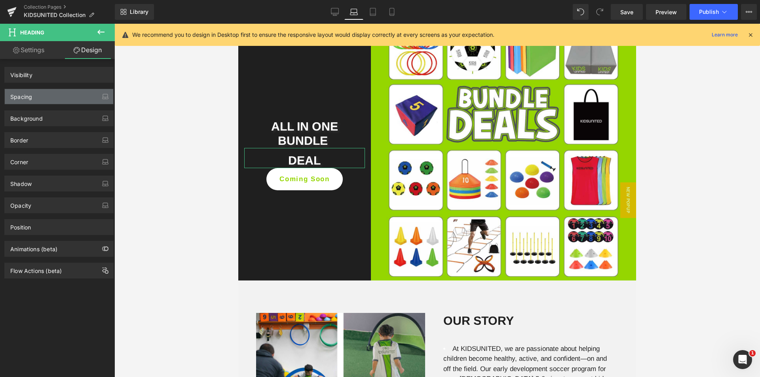
click at [55, 97] on div "Spacing" at bounding box center [59, 96] width 108 height 15
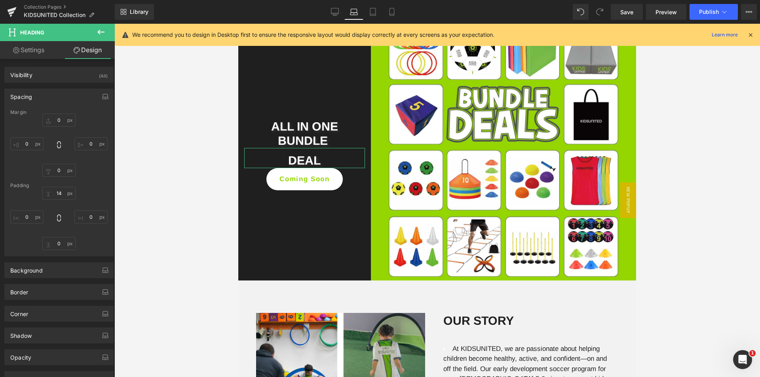
click at [60, 200] on div "14px 14 0px 0 0px 0 0px 0" at bounding box center [58, 218] width 97 height 63
click at [59, 195] on input "14" at bounding box center [58, 193] width 33 height 13
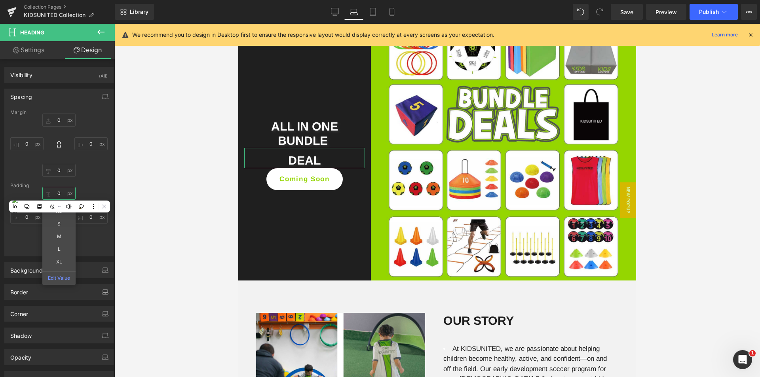
scroll to position [1049, 0]
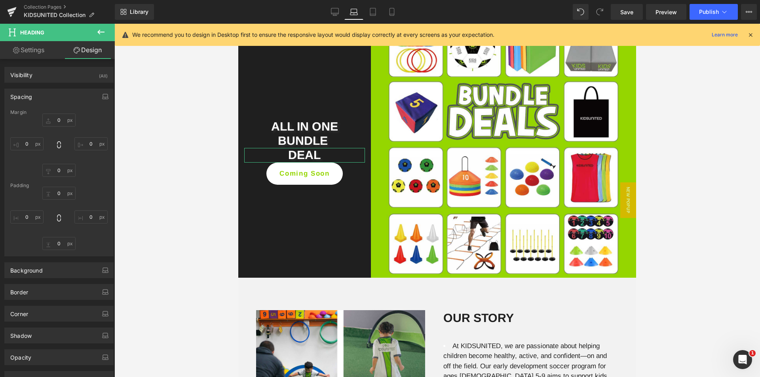
click at [84, 190] on div "0 0 0px 0 0px 0 0px 0" at bounding box center [58, 218] width 97 height 63
click at [62, 244] on input "0" at bounding box center [58, 243] width 33 height 13
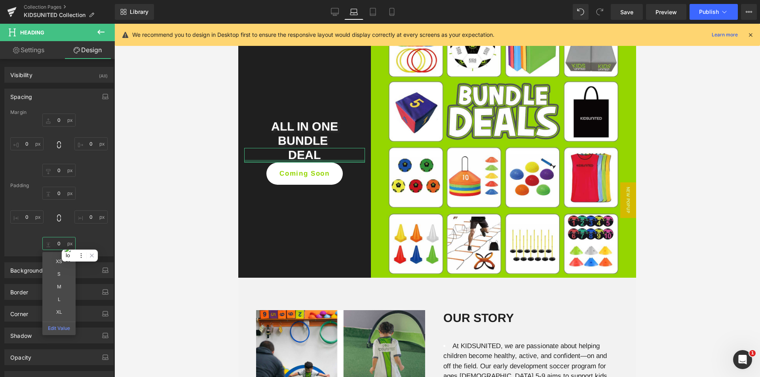
click at [62, 244] on input "0" at bounding box center [58, 243] width 33 height 13
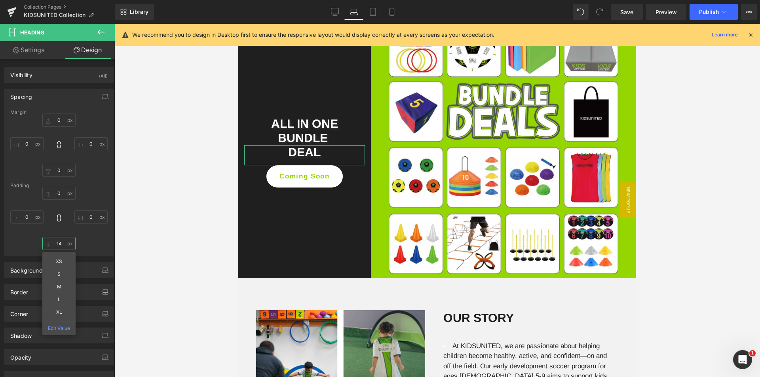
scroll to position [1047, 0]
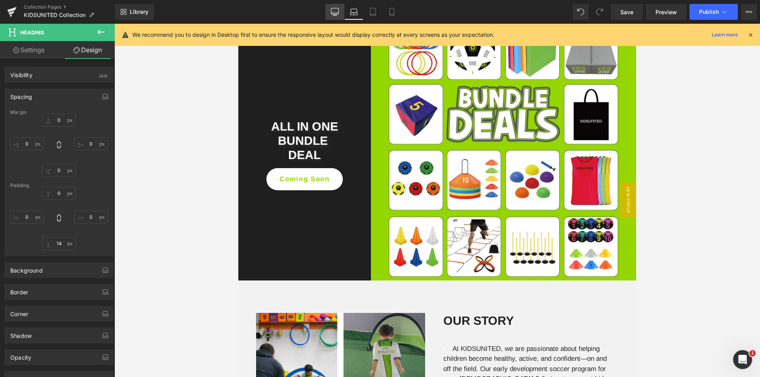
drag, startPoint x: 335, startPoint y: 11, endPoint x: 228, endPoint y: 47, distance: 112.0
click at [335, 11] on icon at bounding box center [335, 12] width 8 height 8
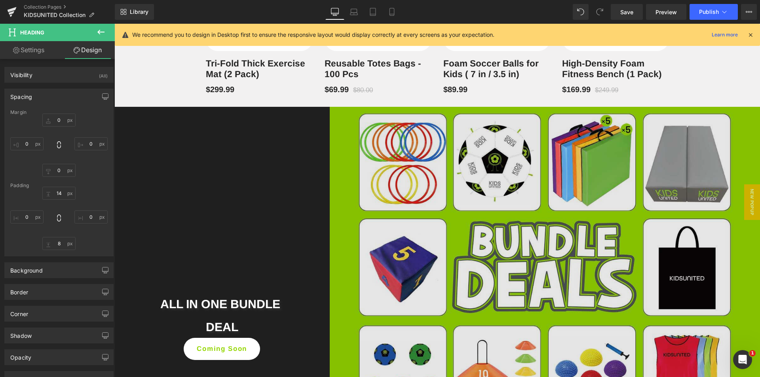
scroll to position [1224, 0]
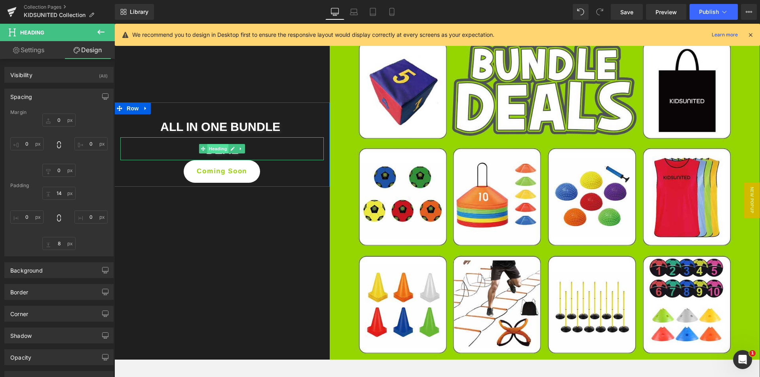
click at [216, 154] on span "Heading" at bounding box center [217, 149] width 21 height 10
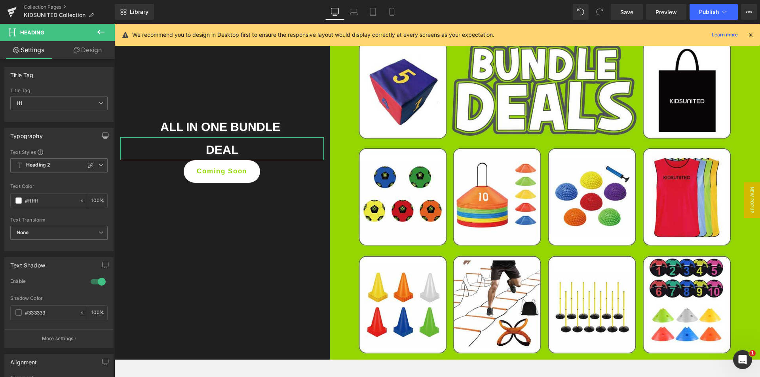
click at [91, 50] on link "Design" at bounding box center [87, 50] width 57 height 18
click at [0, 0] on div "Spacing" at bounding box center [0, 0] width 0 height 0
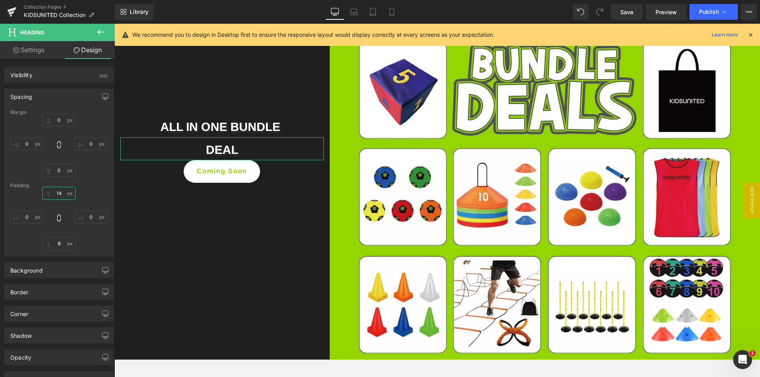
click at [62, 196] on input "14" at bounding box center [58, 193] width 33 height 13
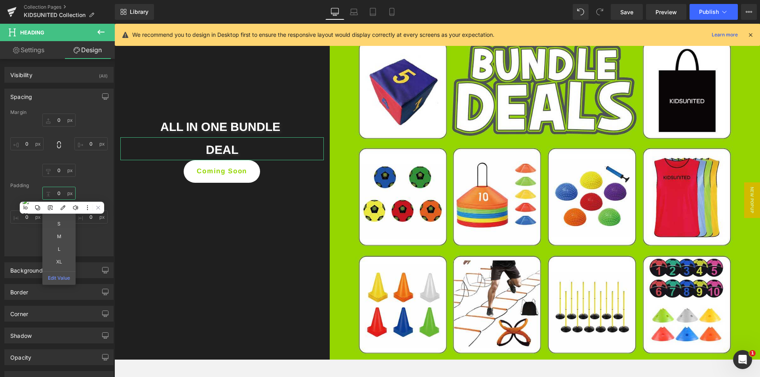
scroll to position [1227, 0]
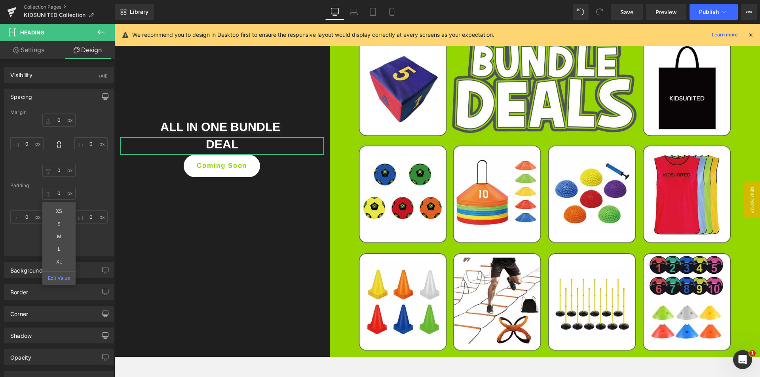
click at [88, 185] on div "Padding" at bounding box center [58, 186] width 97 height 6
click at [57, 242] on input "8" at bounding box center [58, 243] width 33 height 13
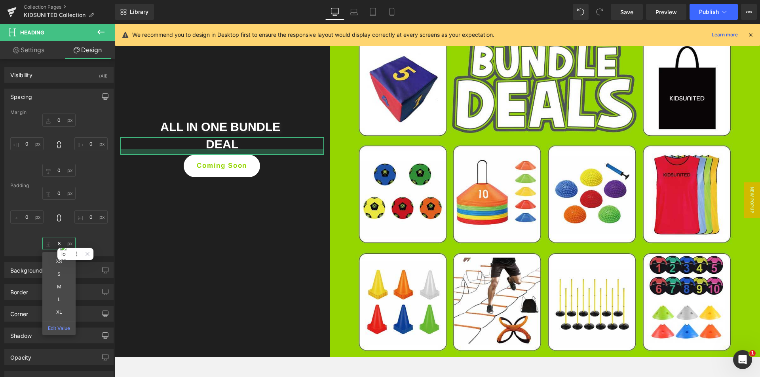
click at [57, 242] on input "8" at bounding box center [58, 243] width 33 height 13
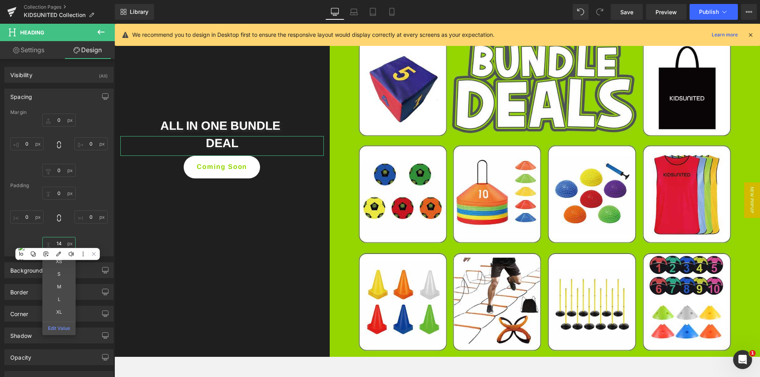
scroll to position [1226, 0]
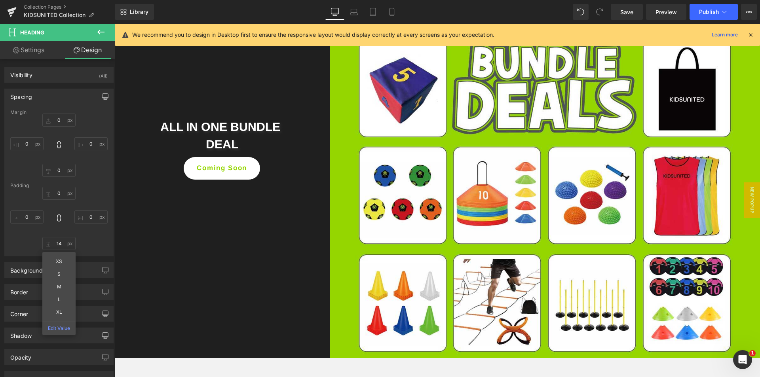
click at [205, 268] on div "ALL IN ONE BUNDLE Heading DEAL Heading Coming Soon Button Row" at bounding box center [221, 143] width 215 height 430
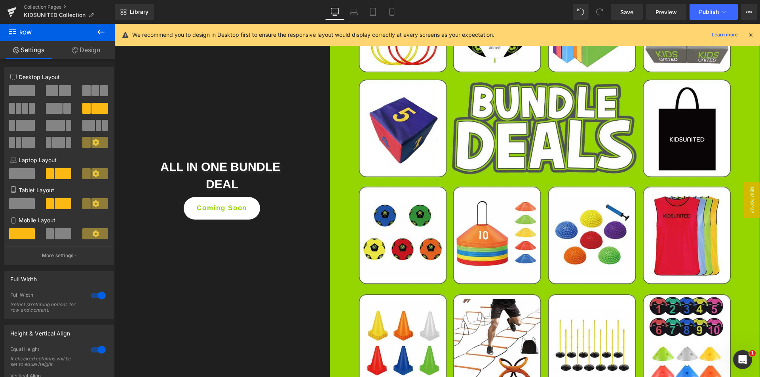
scroll to position [1186, 0]
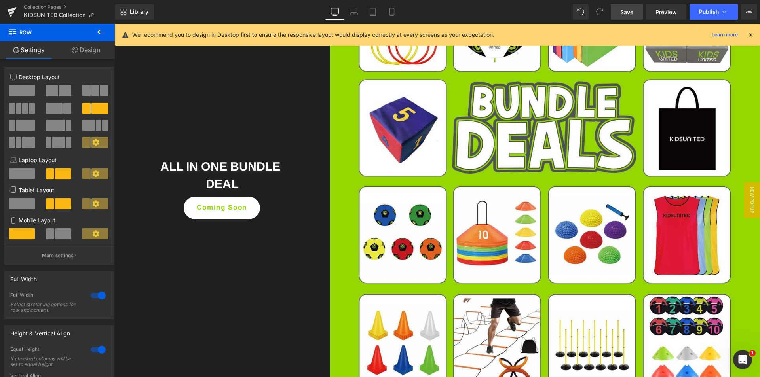
click at [619, 16] on link "Save" at bounding box center [627, 12] width 32 height 16
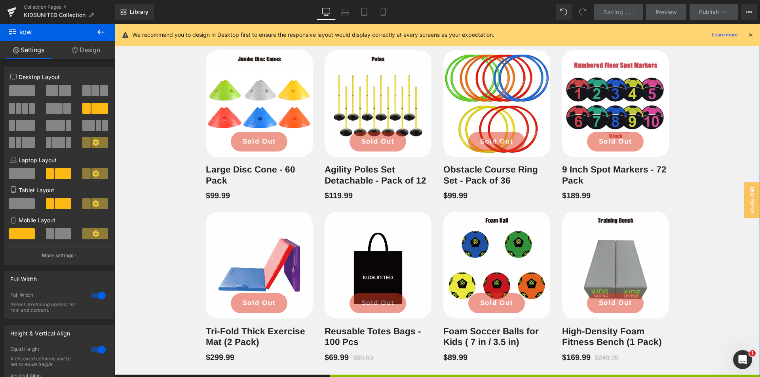
scroll to position [790, 0]
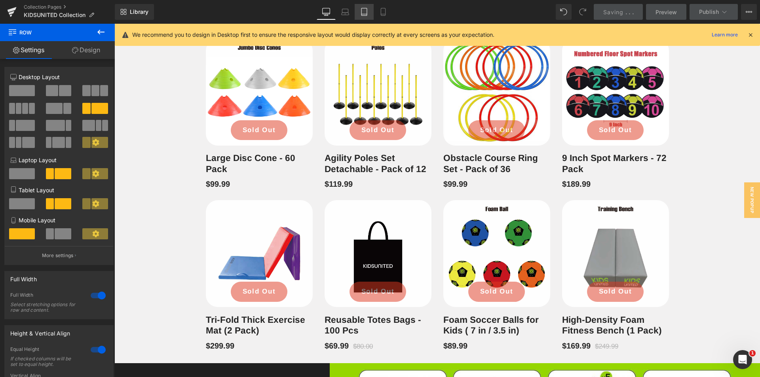
click at [365, 12] on icon at bounding box center [364, 12] width 8 height 8
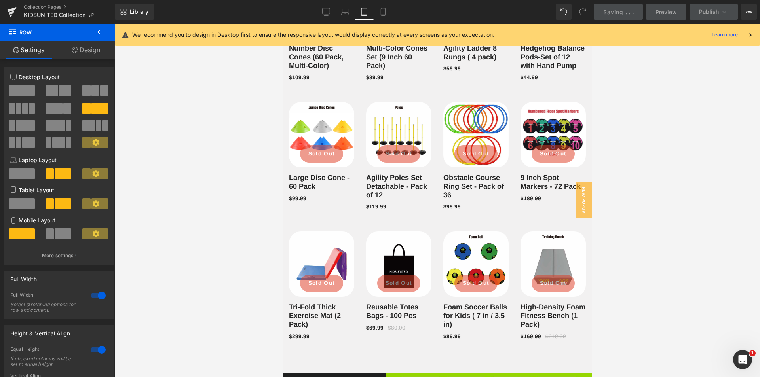
scroll to position [511, 0]
click at [377, 13] on link "Mobile" at bounding box center [383, 12] width 19 height 16
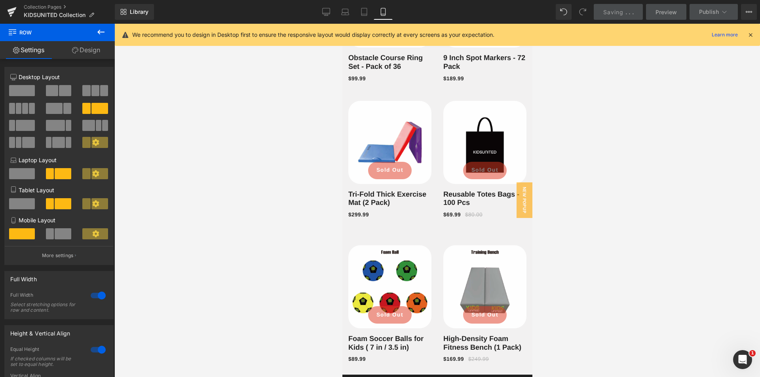
scroll to position [1093, 0]
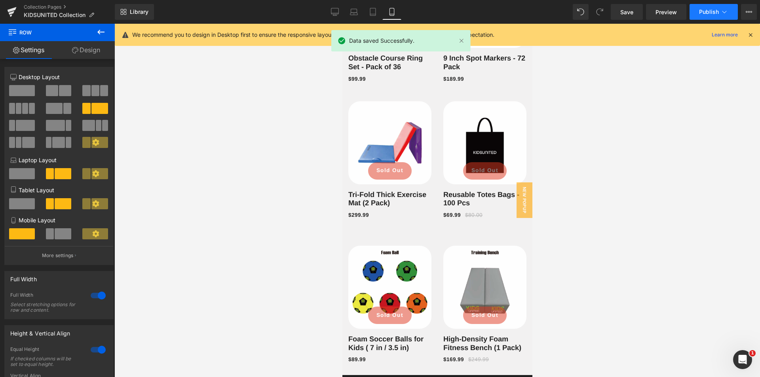
click at [712, 10] on span "Publish" at bounding box center [709, 12] width 20 height 6
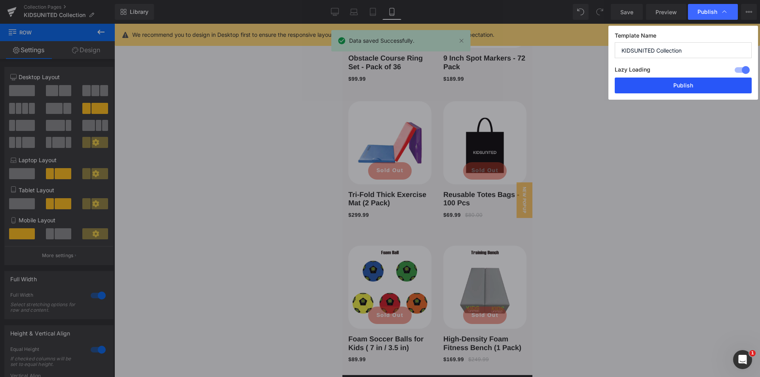
click at [663, 88] on button "Publish" at bounding box center [683, 86] width 137 height 16
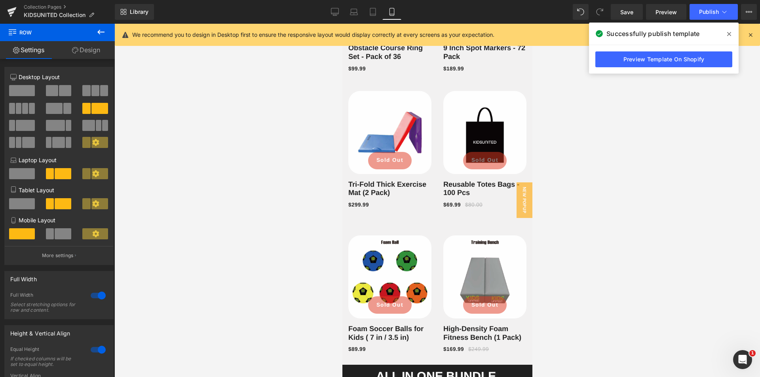
scroll to position [1172, 0]
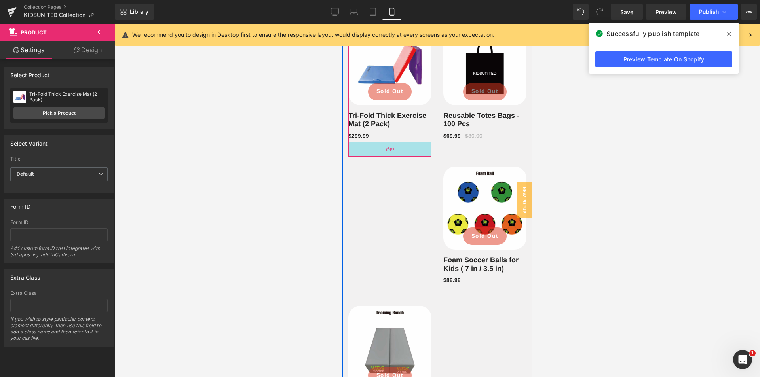
drag, startPoint x: 404, startPoint y: 143, endPoint x: 397, endPoint y: 155, distance: 13.5
click at [397, 155] on div "38px" at bounding box center [389, 149] width 83 height 15
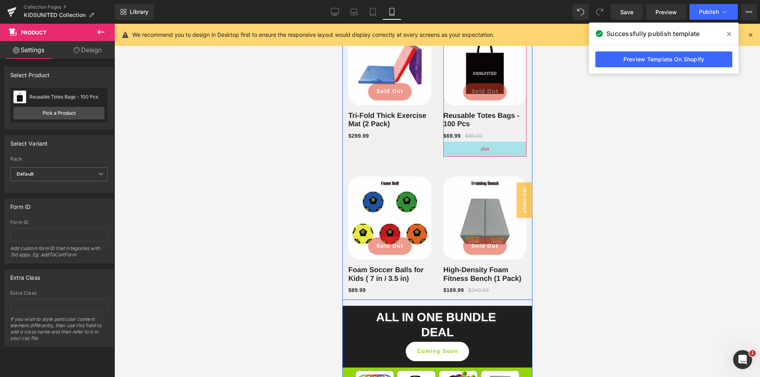
drag, startPoint x: 479, startPoint y: 144, endPoint x: 479, endPoint y: 154, distance: 9.9
click at [479, 154] on div "38px" at bounding box center [484, 149] width 83 height 15
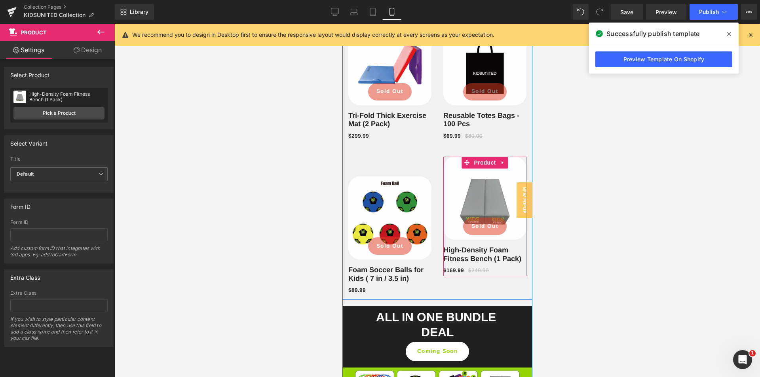
drag, startPoint x: 446, startPoint y: 168, endPoint x: 449, endPoint y: 148, distance: 19.9
click at [449, 148] on div "New (P) Image Sold Out (P) Cart Button Row Tri-Fold Thick Exercise Mat (2 Pack)…" at bounding box center [437, 155] width 190 height 291
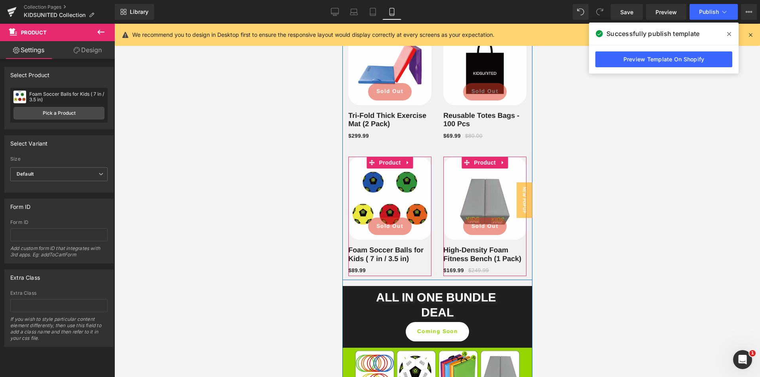
drag, startPoint x: 397, startPoint y: 168, endPoint x: 399, endPoint y: 148, distance: 20.0
click at [399, 148] on div "New (P) Image Sold Out (P) Cart Button Row Tri-Fold Thick Exercise Mat (2 Pack)…" at bounding box center [437, 145] width 190 height 271
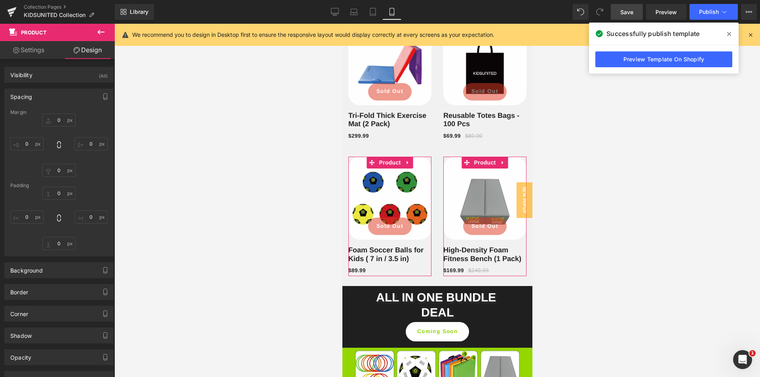
click at [627, 14] on span "Save" at bounding box center [626, 12] width 13 height 8
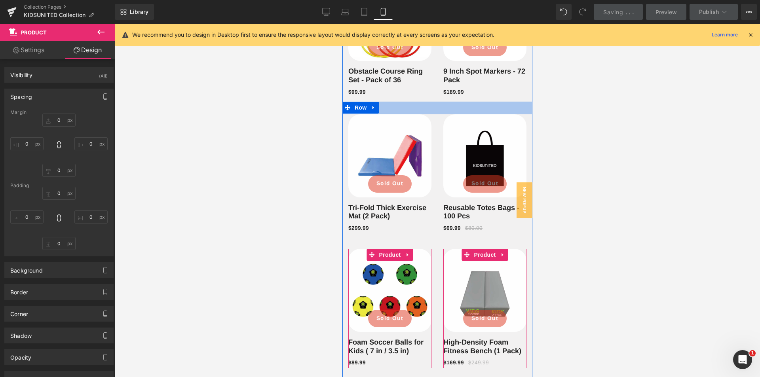
scroll to position [1093, 0]
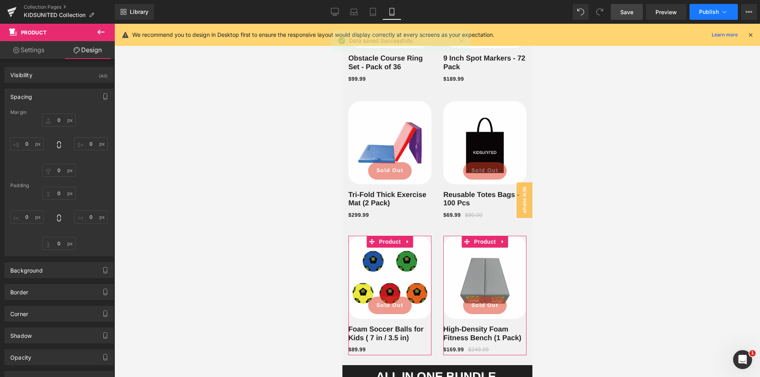
click at [700, 17] on button "Publish" at bounding box center [714, 12] width 48 height 16
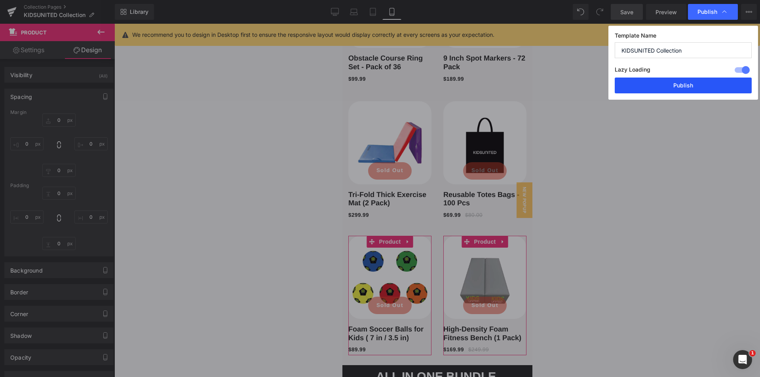
click at [657, 88] on button "Publish" at bounding box center [683, 86] width 137 height 16
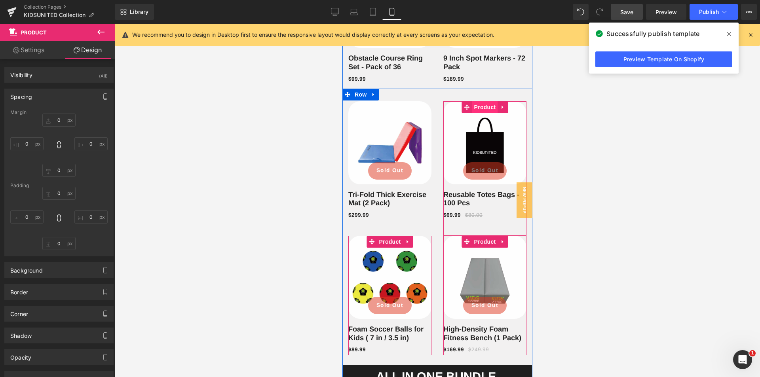
click at [479, 107] on span "Product" at bounding box center [485, 107] width 26 height 12
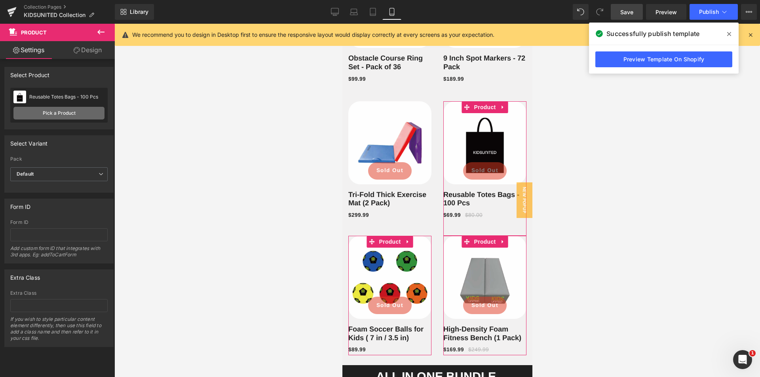
click at [60, 116] on link "Pick a Product" at bounding box center [58, 113] width 91 height 13
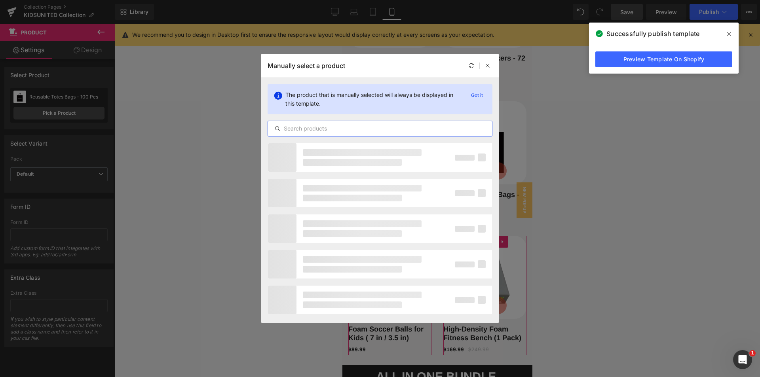
click at [318, 127] on input "text" at bounding box center [380, 129] width 224 height 10
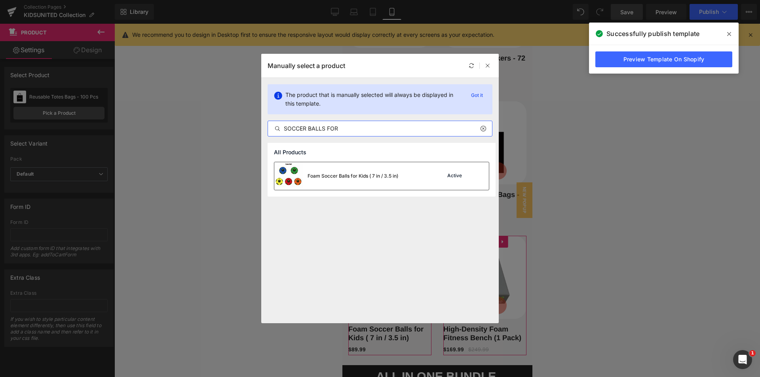
type input "SOCCER BALLS FOR"
click at [417, 175] on div "Foam Soccer Balls for Kids ( 7 in / 3.5 in) Active" at bounding box center [381, 176] width 215 height 28
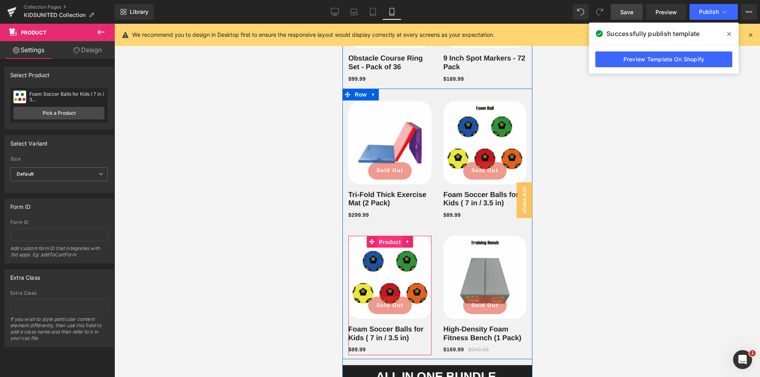
click at [390, 241] on span "Product" at bounding box center [390, 242] width 26 height 12
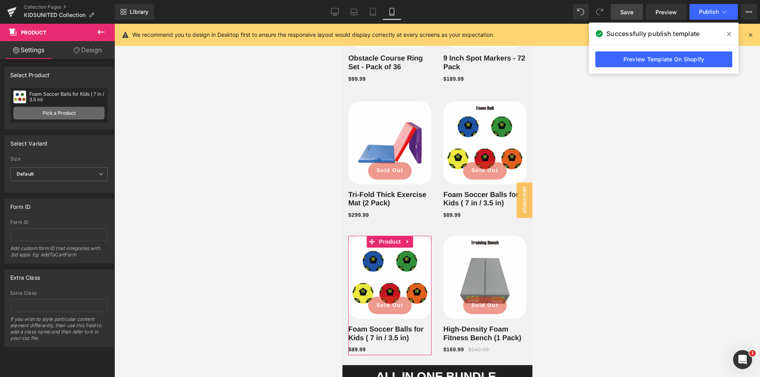
click at [53, 118] on link "Pick a Product" at bounding box center [58, 113] width 91 height 13
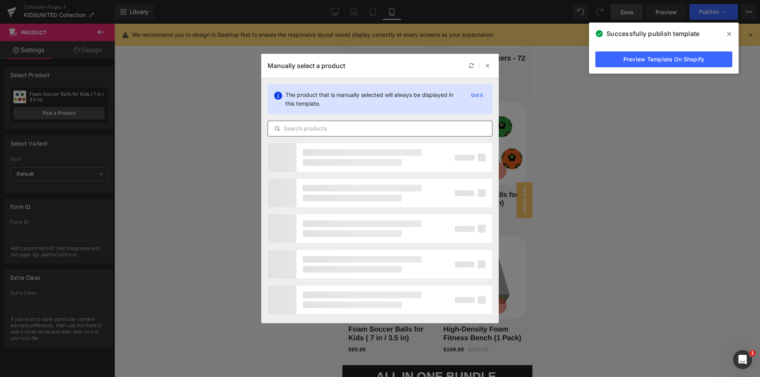
click at [298, 133] on input "text" at bounding box center [380, 129] width 224 height 10
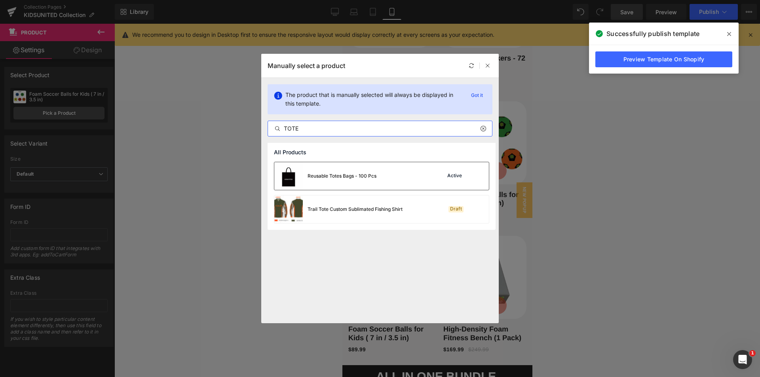
type input "TOTE"
click at [327, 181] on div "Reusable Totes Bags - 100 Pcs" at bounding box center [325, 176] width 102 height 28
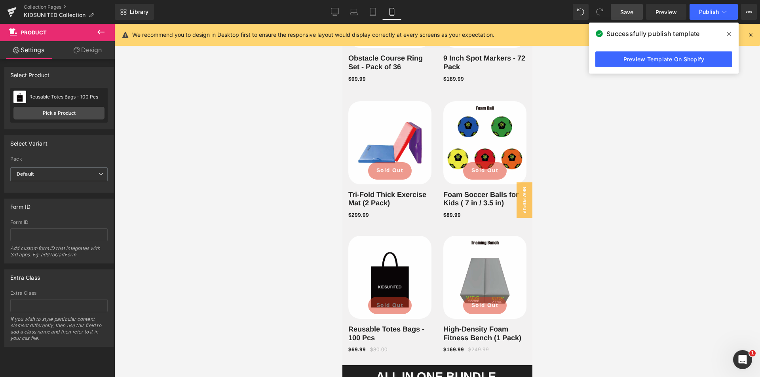
click at [625, 17] on link "Save" at bounding box center [627, 12] width 32 height 16
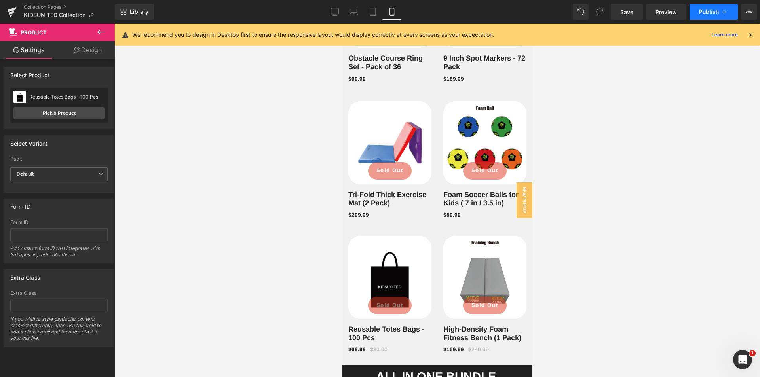
click at [703, 15] on button "Publish" at bounding box center [714, 12] width 48 height 16
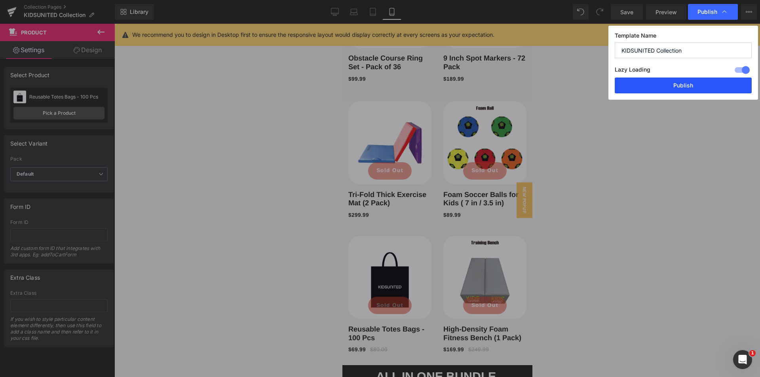
click at [699, 83] on button "Publish" at bounding box center [683, 86] width 137 height 16
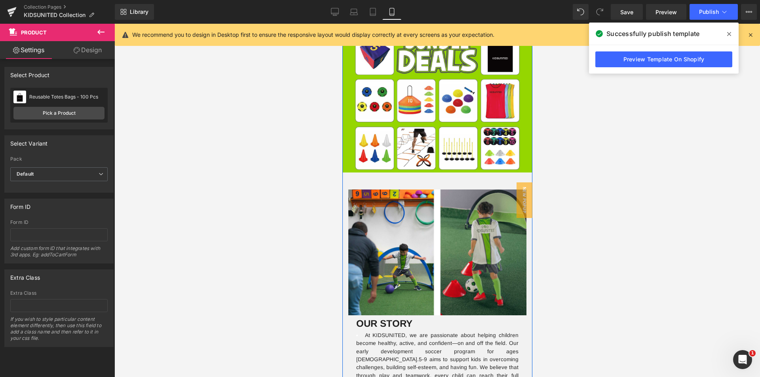
scroll to position [1568, 0]
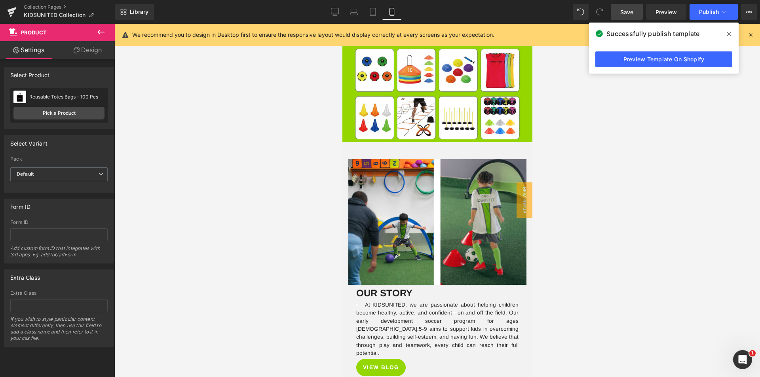
click at [622, 11] on span "Save" at bounding box center [626, 12] width 13 height 8
